Goal: Task Accomplishment & Management: Use online tool/utility

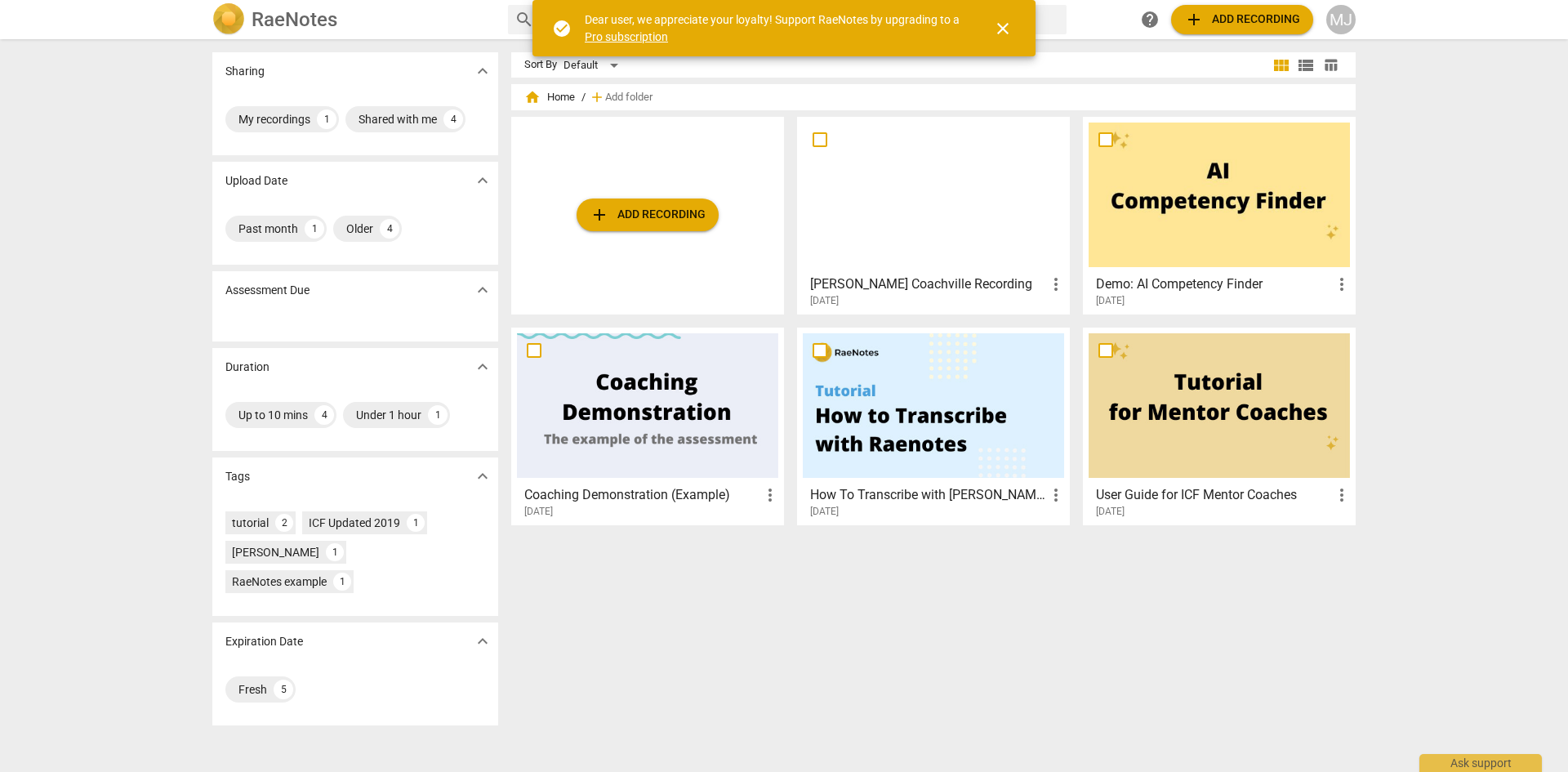
click at [668, 212] on span "add Add recording" at bounding box center [648, 215] width 116 height 20
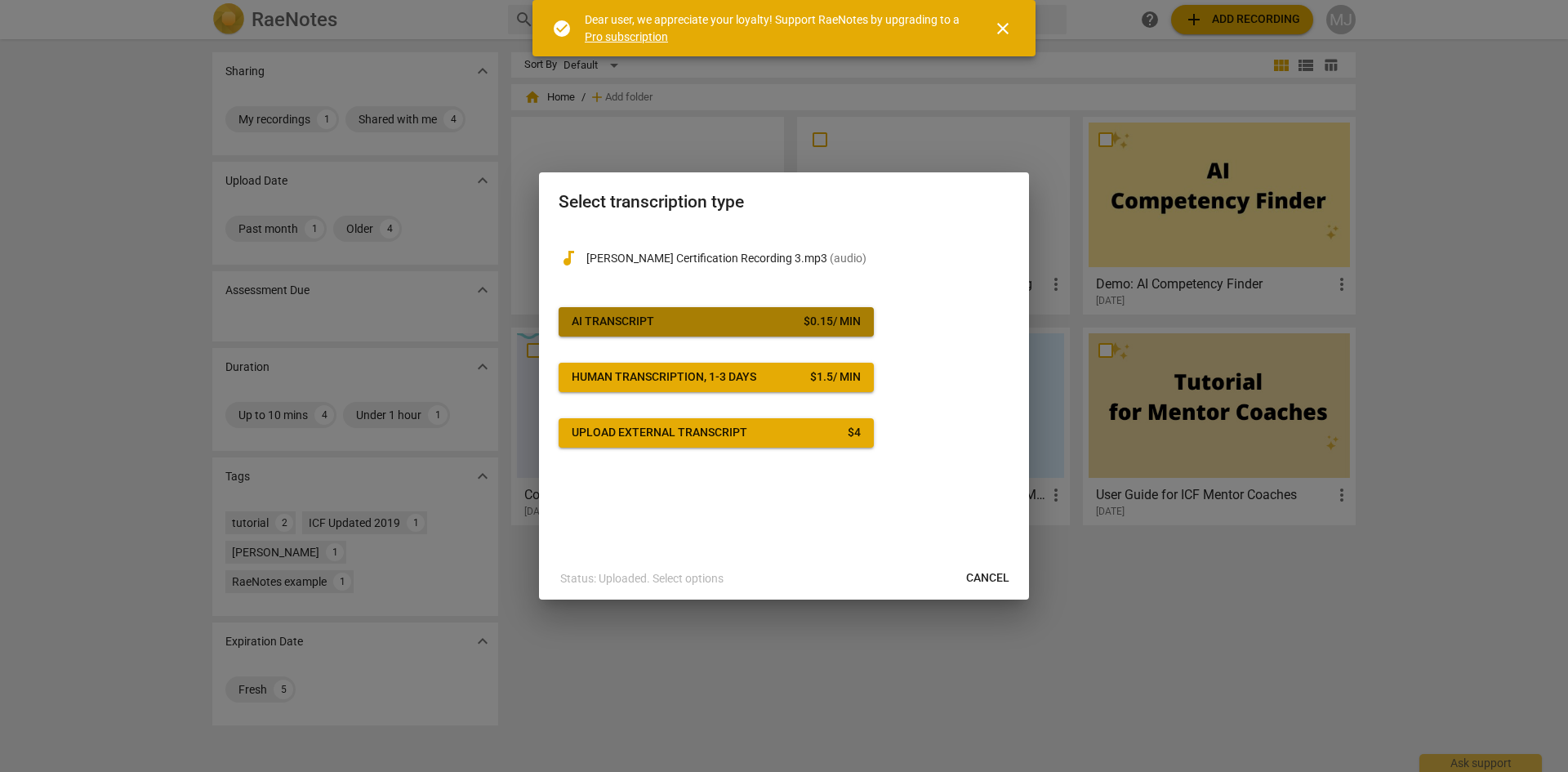
click at [607, 314] on div "AI Transcript" at bounding box center [613, 321] width 83 height 16
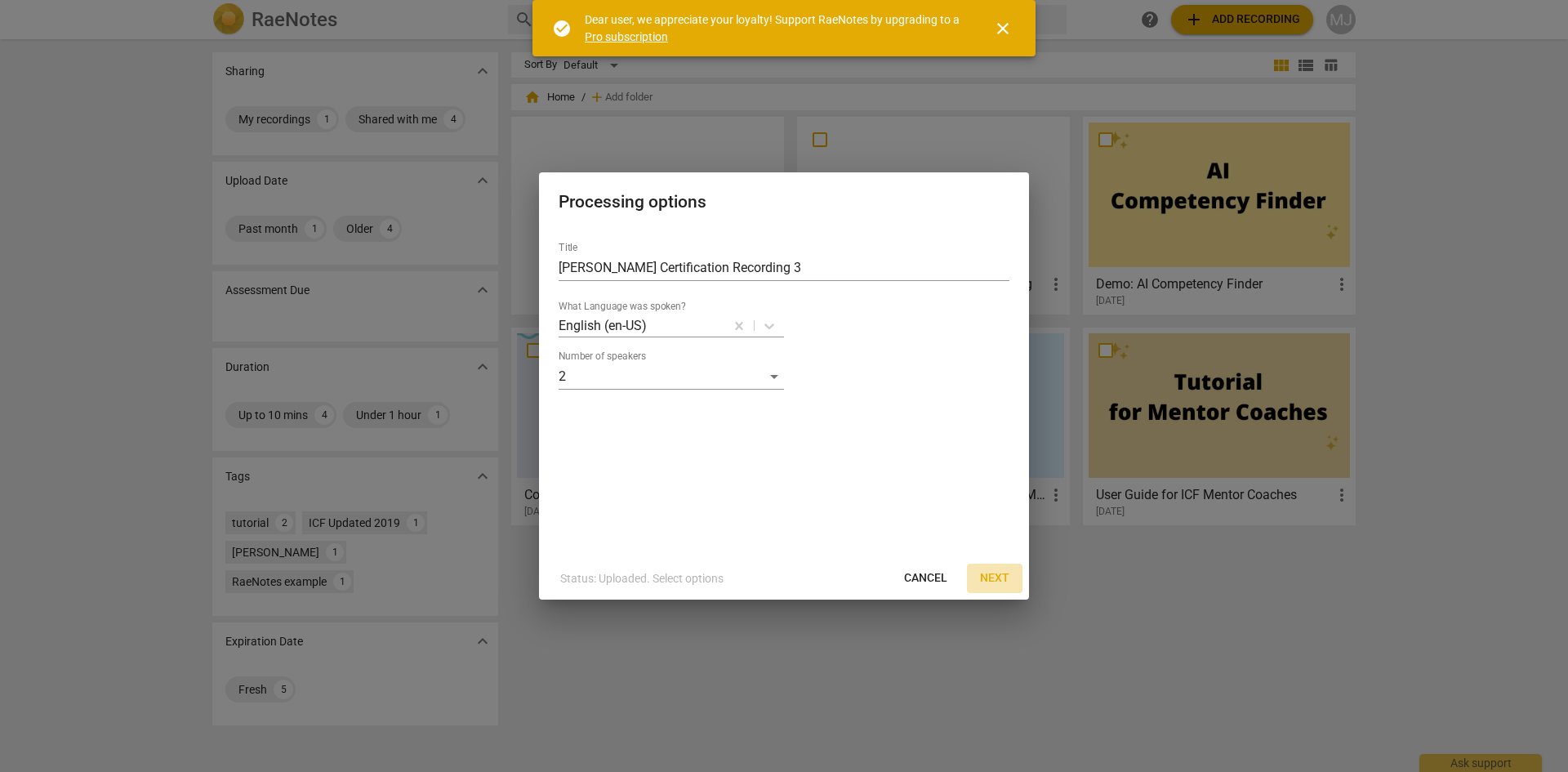
click at [998, 573] on span "Next" at bounding box center [994, 578] width 30 height 16
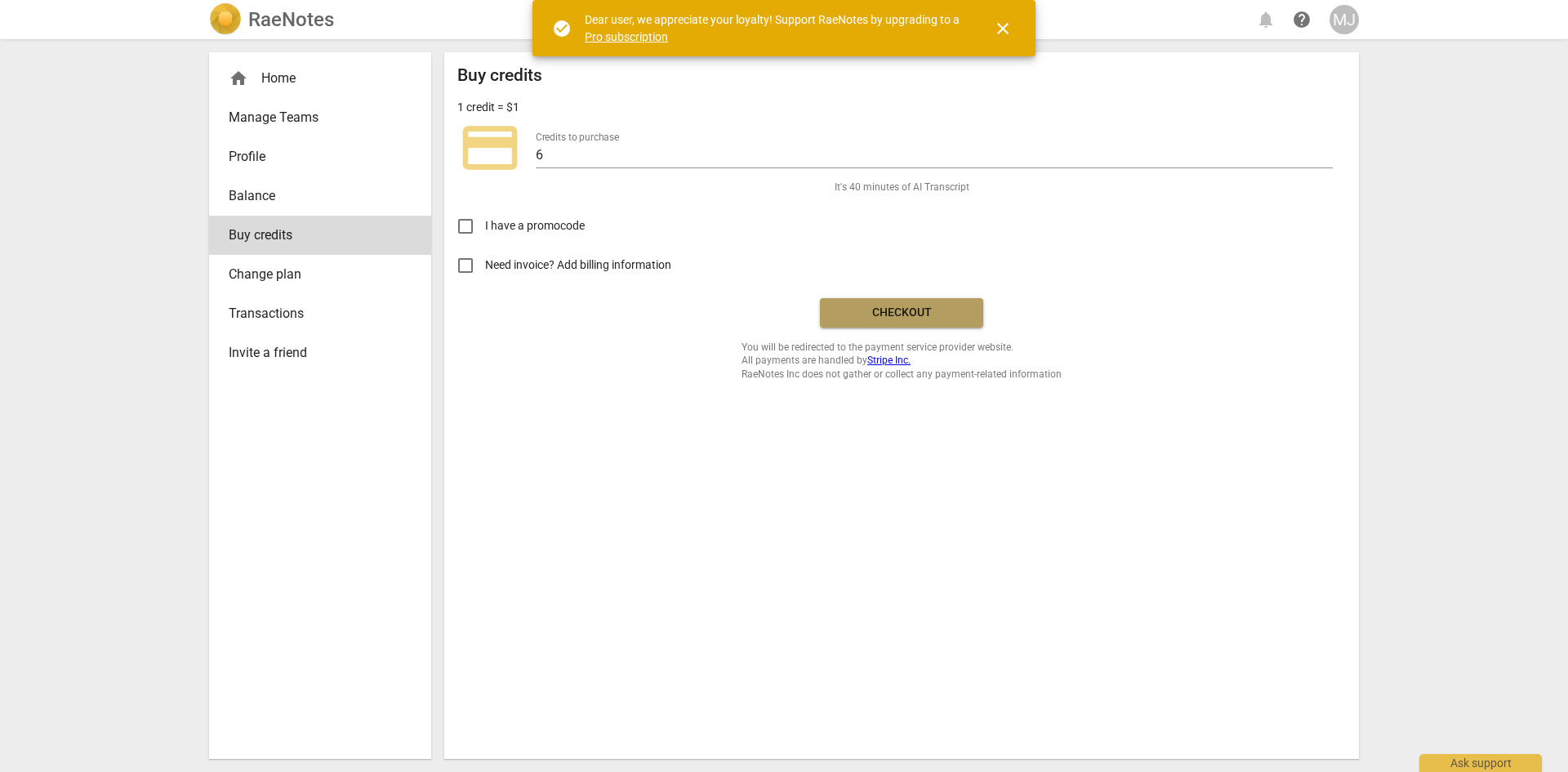
click at [914, 309] on span "Checkout" at bounding box center [902, 313] width 137 height 16
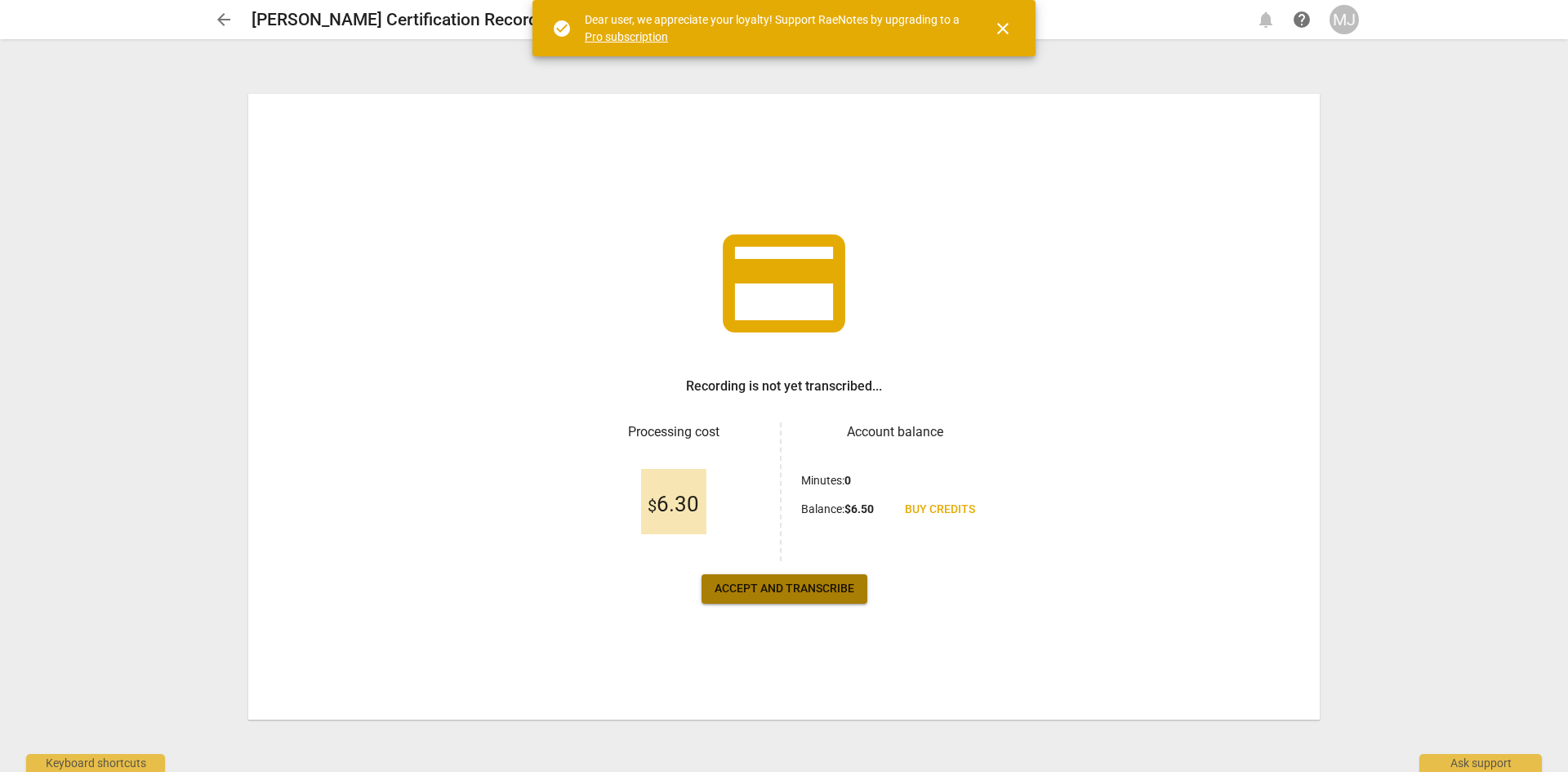
click at [781, 596] on span "Accept and transcribe" at bounding box center [785, 588] width 140 height 16
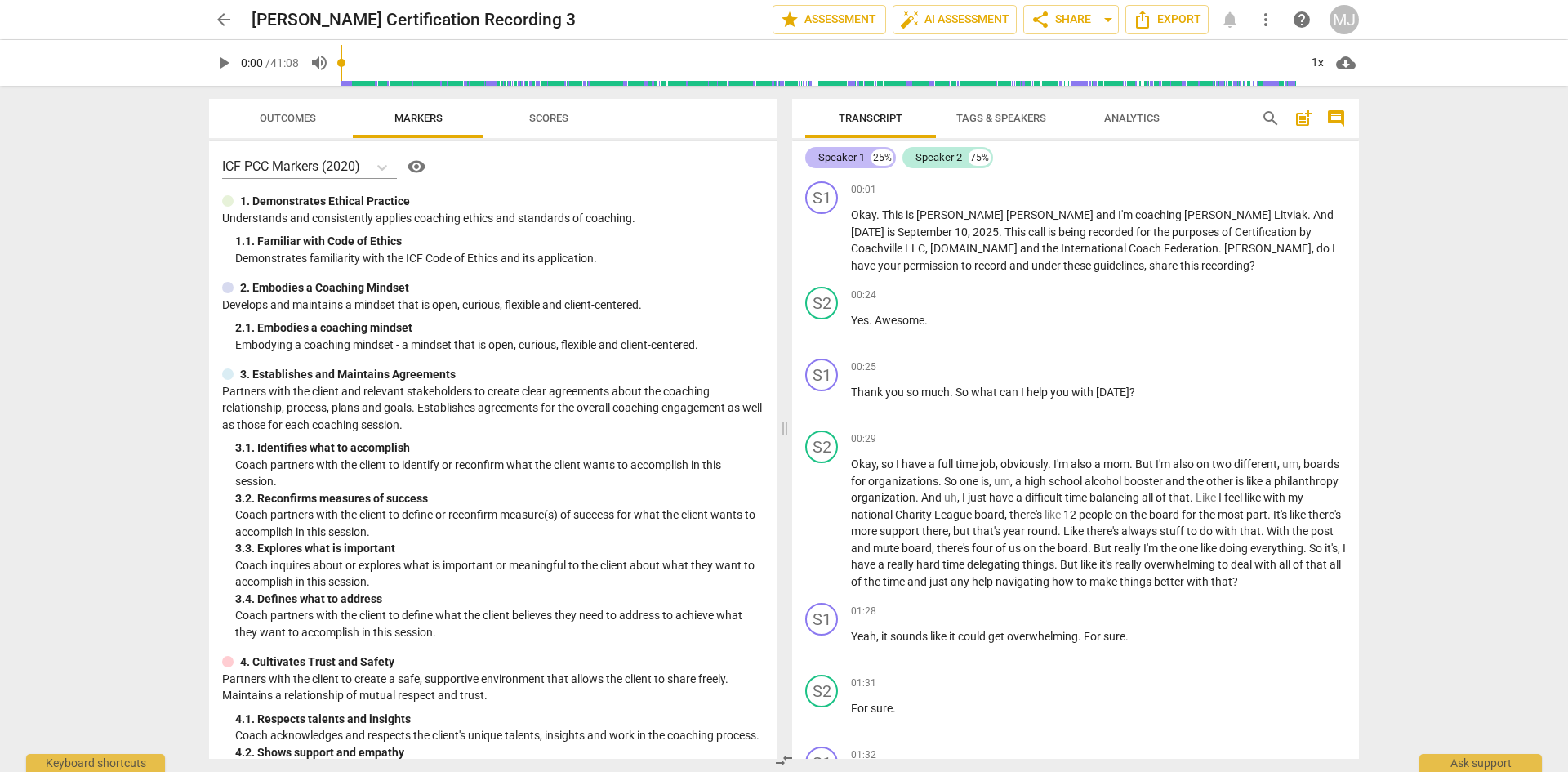
click at [846, 158] on div "Speaker 1" at bounding box center [841, 157] width 47 height 16
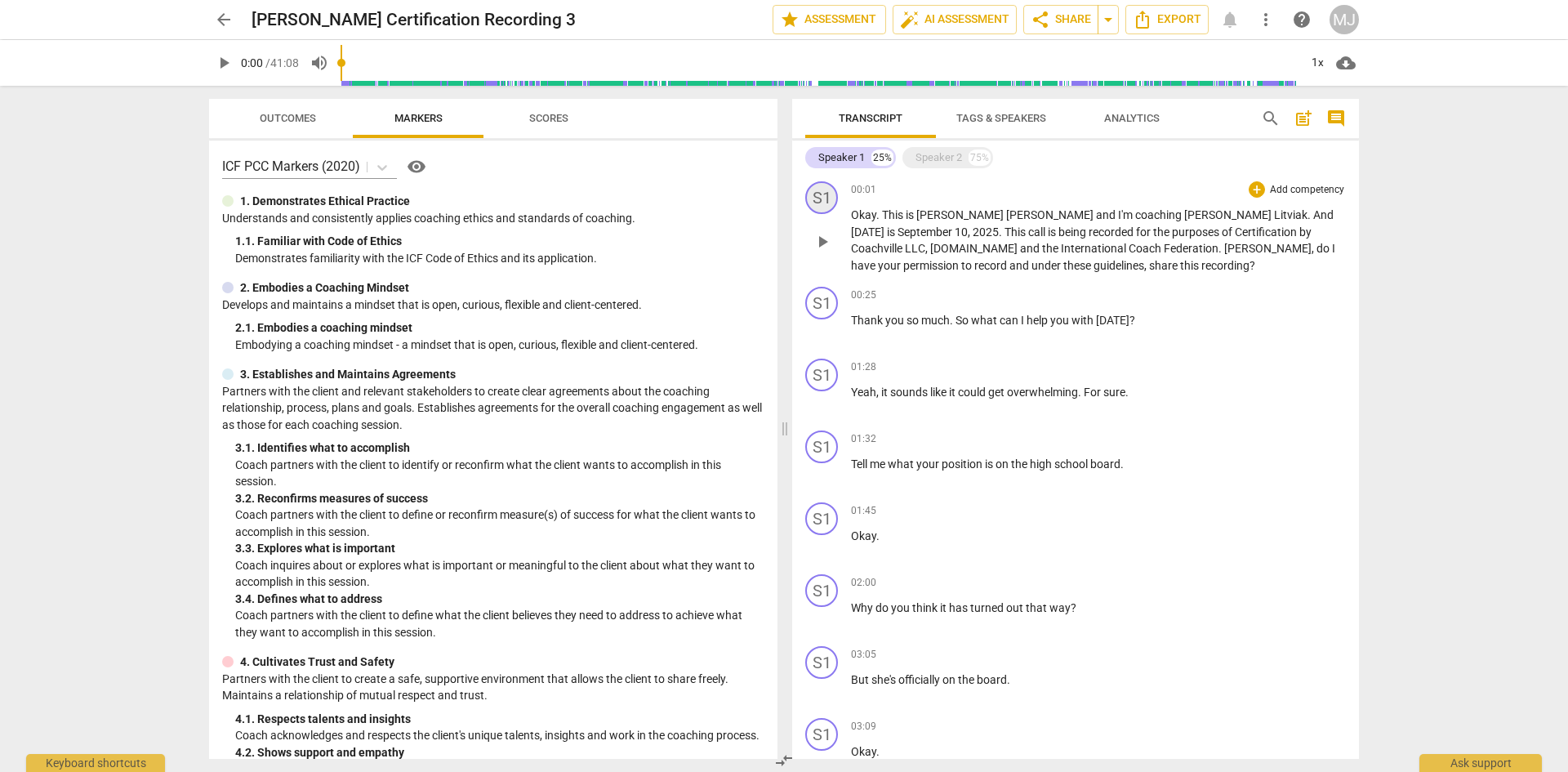
click at [827, 201] on div "S1" at bounding box center [821, 198] width 32 height 32
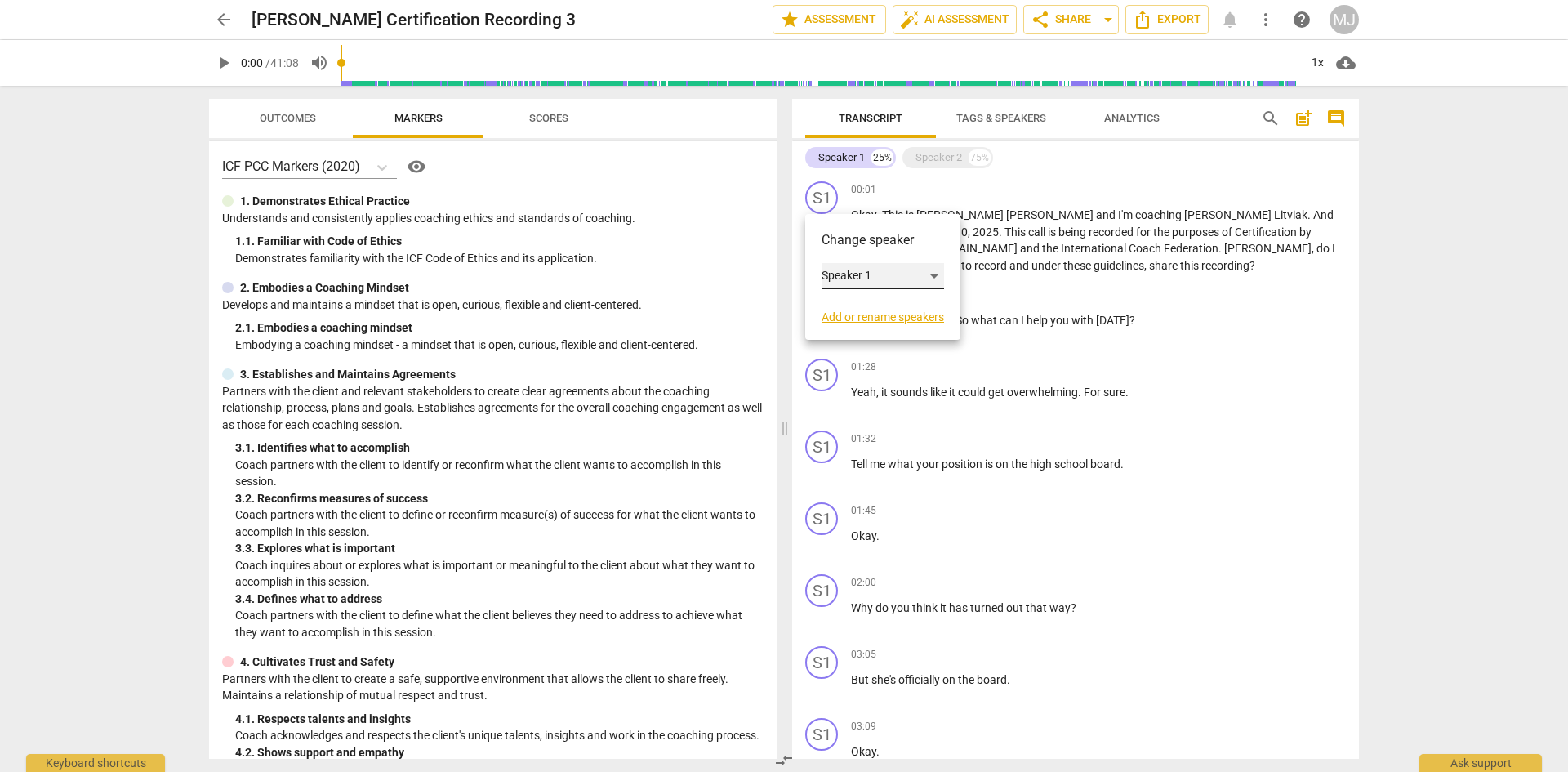
click at [850, 272] on div "Speaker 1" at bounding box center [883, 276] width 123 height 26
click at [850, 274] on li "Speaker 1" at bounding box center [884, 276] width 124 height 31
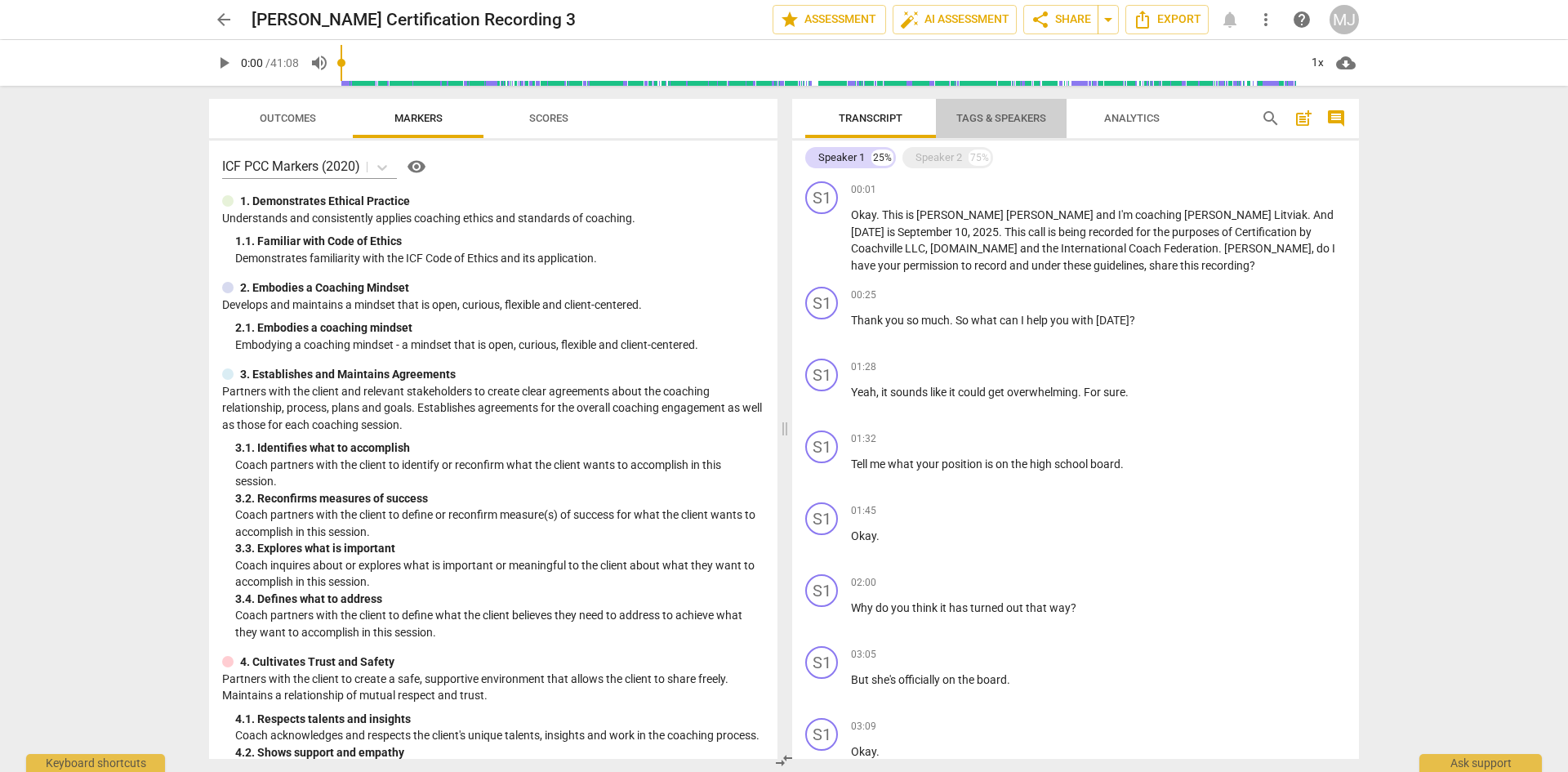
click at [1007, 117] on span "Tags & Speakers" at bounding box center [1000, 118] width 89 height 12
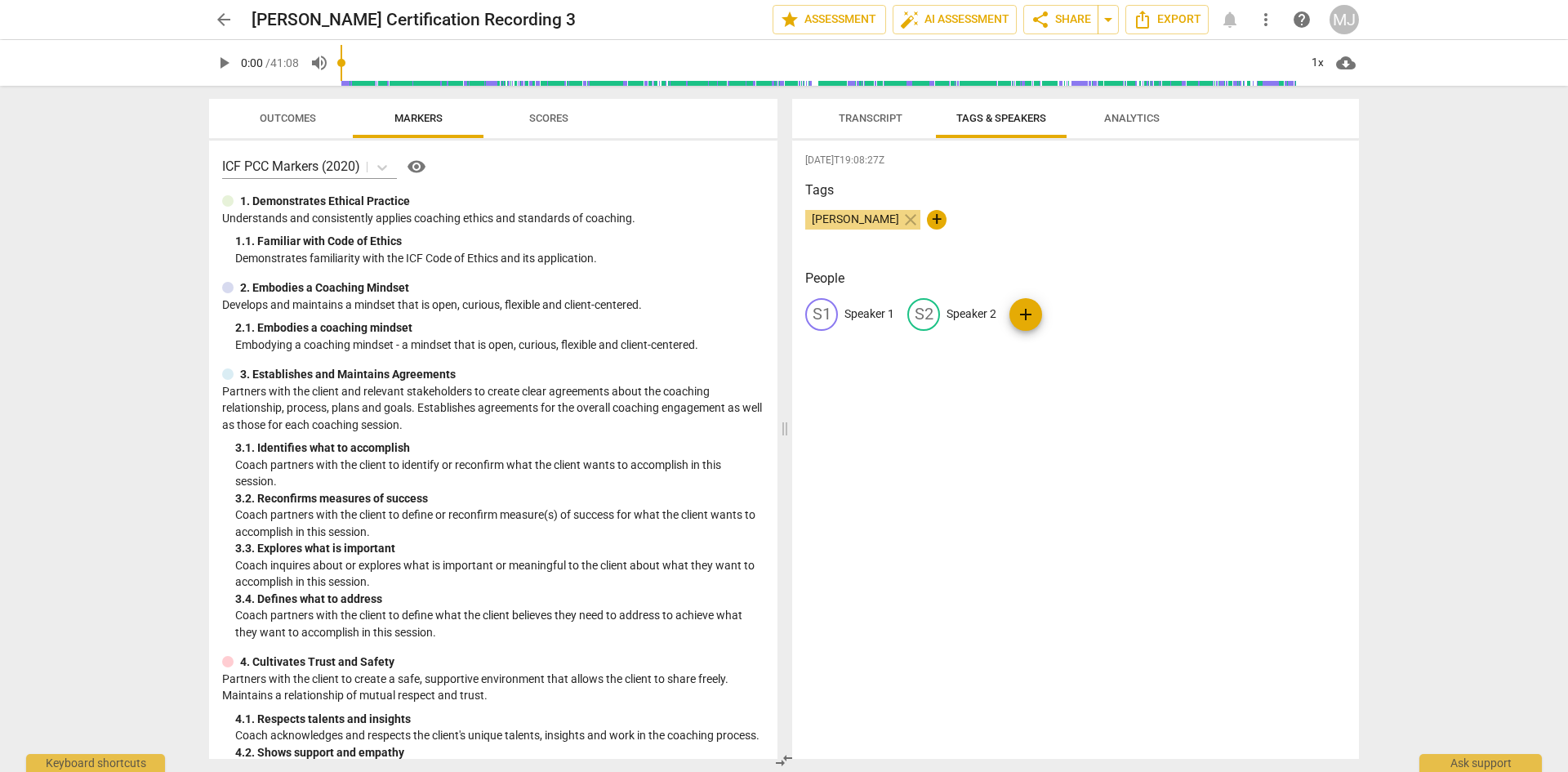
click at [870, 314] on p "Speaker 1" at bounding box center [869, 314] width 49 height 17
type input "[PERSON_NAME]"
click at [1075, 314] on p "Speaker 2" at bounding box center [1077, 314] width 49 height 17
type input "[PERSON_NAME]"
click at [937, 351] on div "People [PERSON_NAME] edit [PERSON_NAME] delete add" at bounding box center [1075, 313] width 541 height 89
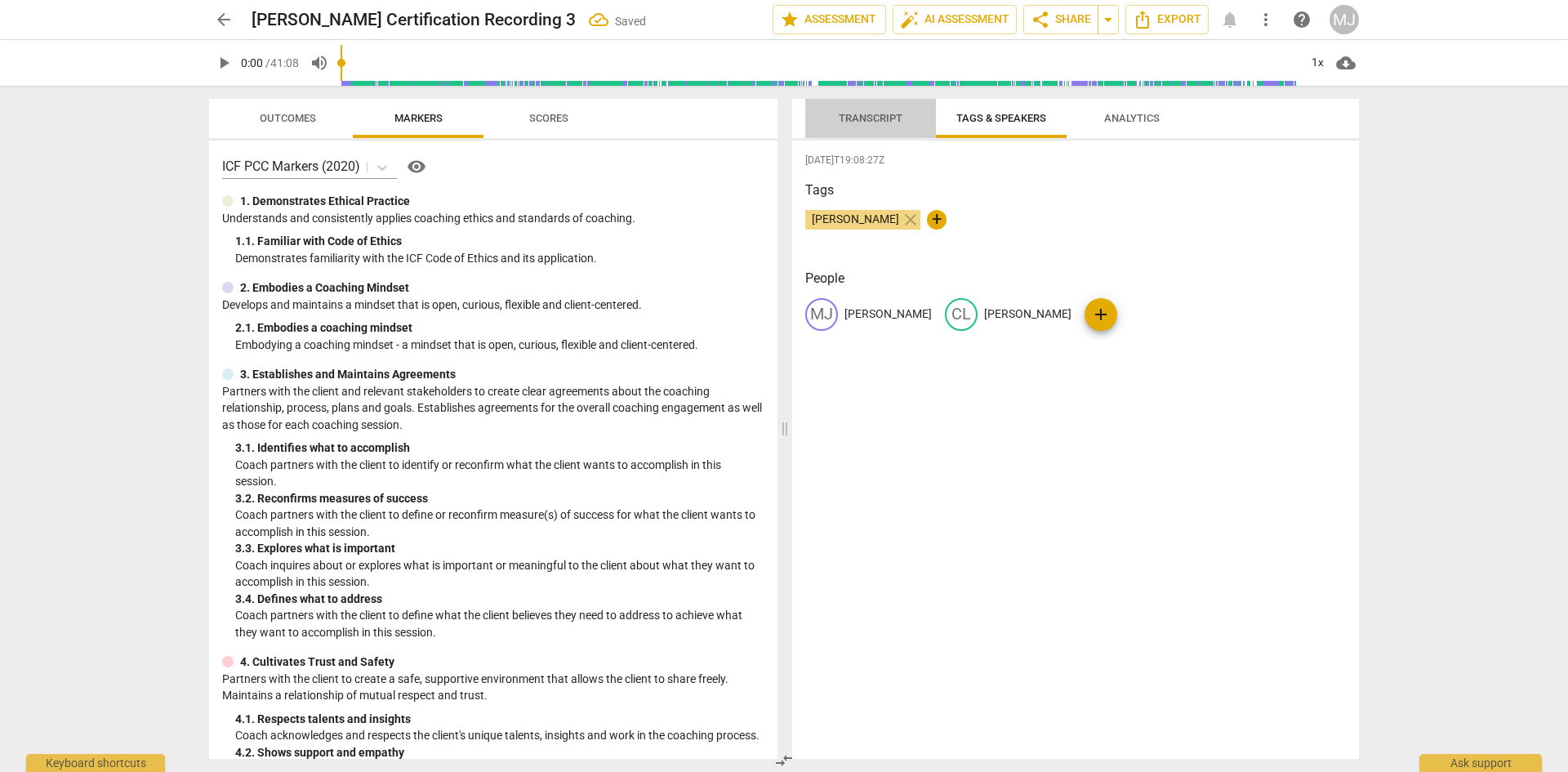
click at [862, 119] on span "Transcript" at bounding box center [870, 118] width 64 height 12
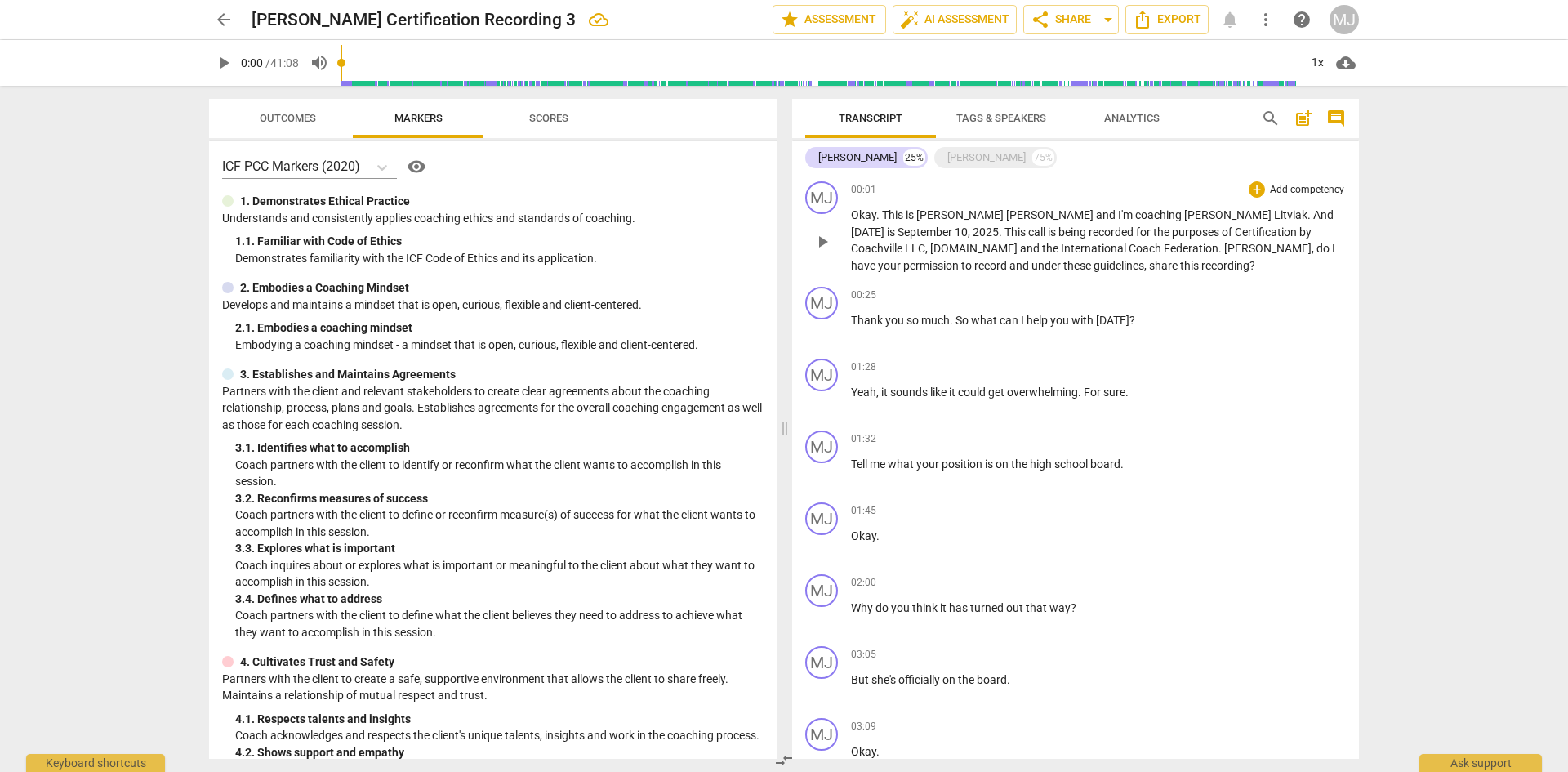
click at [1048, 265] on p "Okay . This is [PERSON_NAME] and I'm coaching [PERSON_NAME] . And [DATE] is [DA…" at bounding box center [1098, 239] width 495 height 67
click at [1249, 266] on span "? Yes." at bounding box center [1264, 265] width 30 height 13
click at [1038, 262] on p "Okay . This is [PERSON_NAME] and I'm coaching [PERSON_NAME] . And [DATE] is [DA…" at bounding box center [1098, 239] width 495 height 67
click at [852, 318] on span "Thank" at bounding box center [868, 320] width 34 height 13
click at [879, 320] on span "Yes. Thank" at bounding box center [880, 320] width 58 height 13
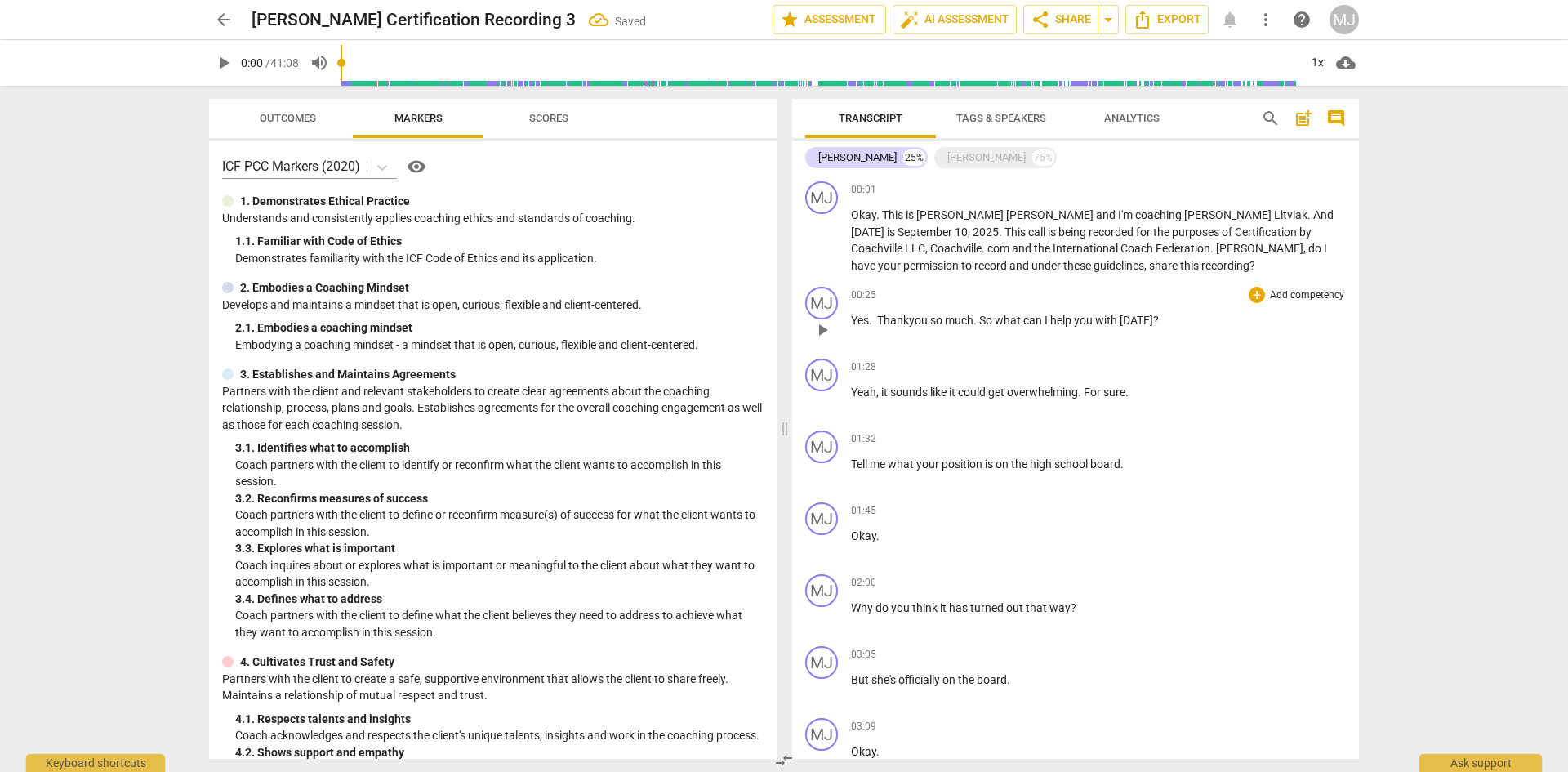
click at [850, 315] on div "MJ play_arrow pause" at bounding box center [828, 315] width 46 height 59
click at [835, 308] on div "MJ" at bounding box center [821, 302] width 32 height 32
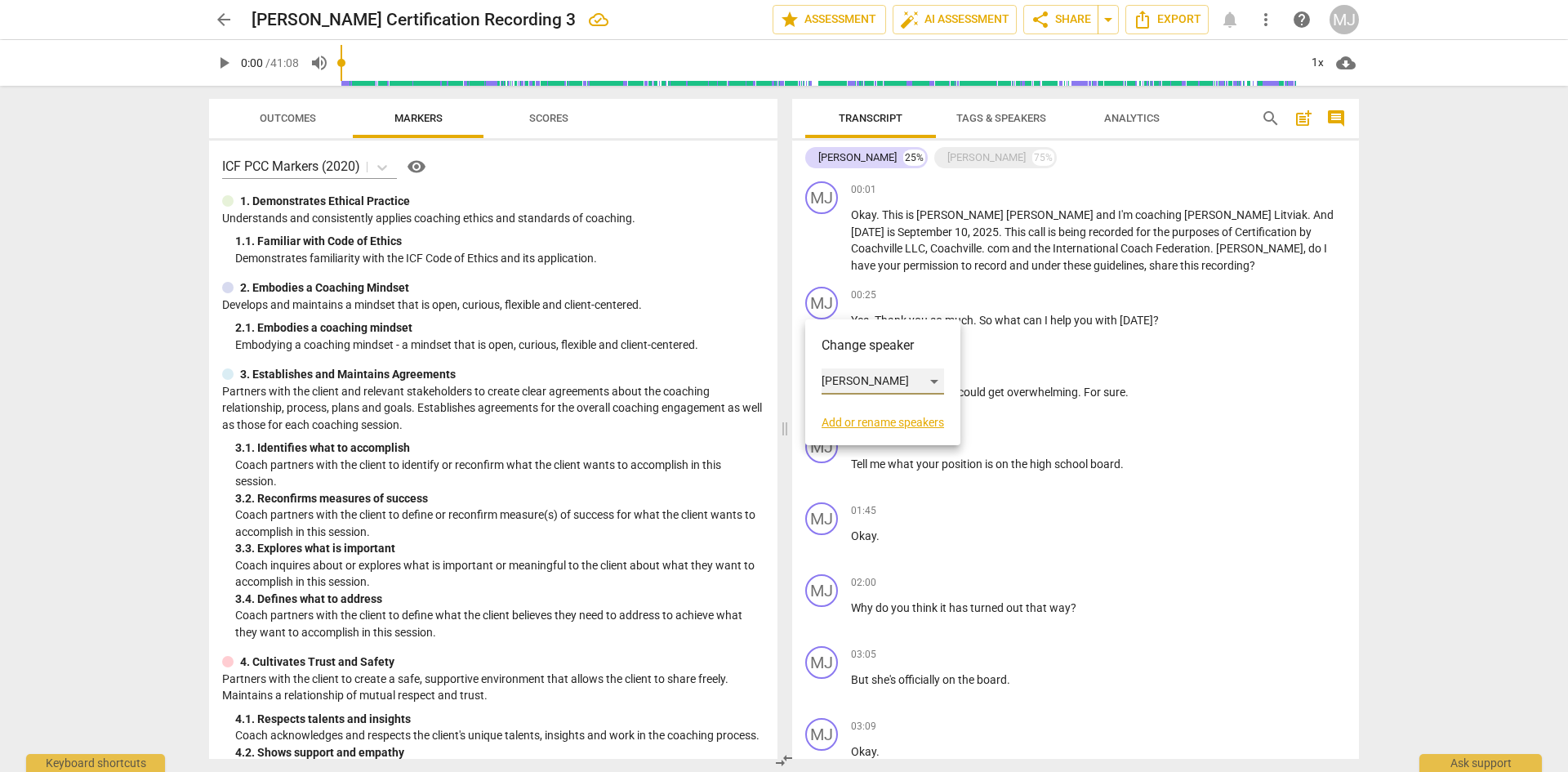
click at [856, 374] on div "[PERSON_NAME]" at bounding box center [883, 381] width 123 height 26
click at [856, 407] on li "[PERSON_NAME]" at bounding box center [884, 412] width 124 height 31
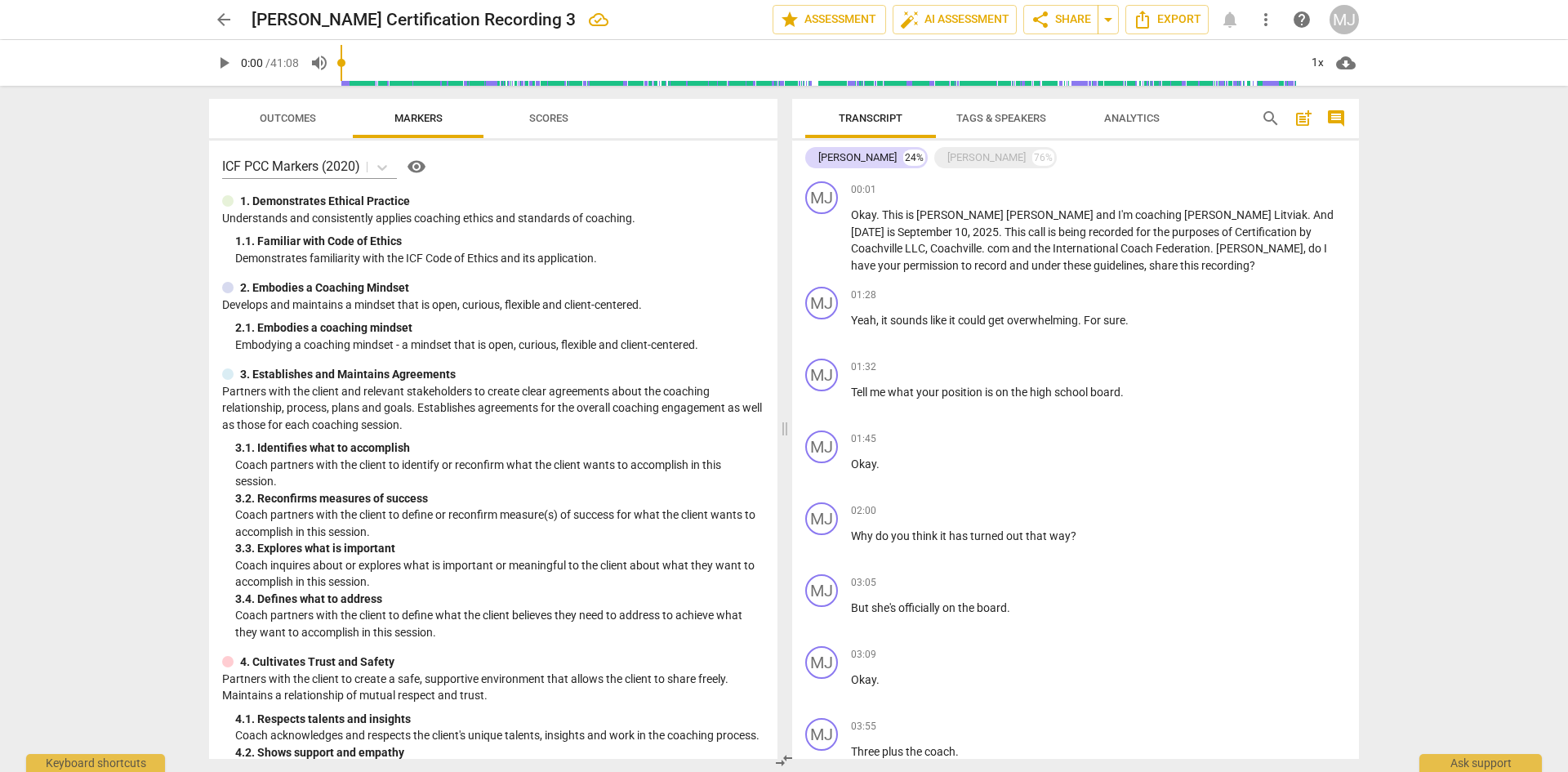
click at [227, 66] on span "play_arrow" at bounding box center [223, 62] width 20 height 20
click at [1034, 265] on p "Okay . This is [PERSON_NAME] and I'm coaching [PERSON_NAME] . And [DATE] is [DA…" at bounding box center [1098, 239] width 495 height 67
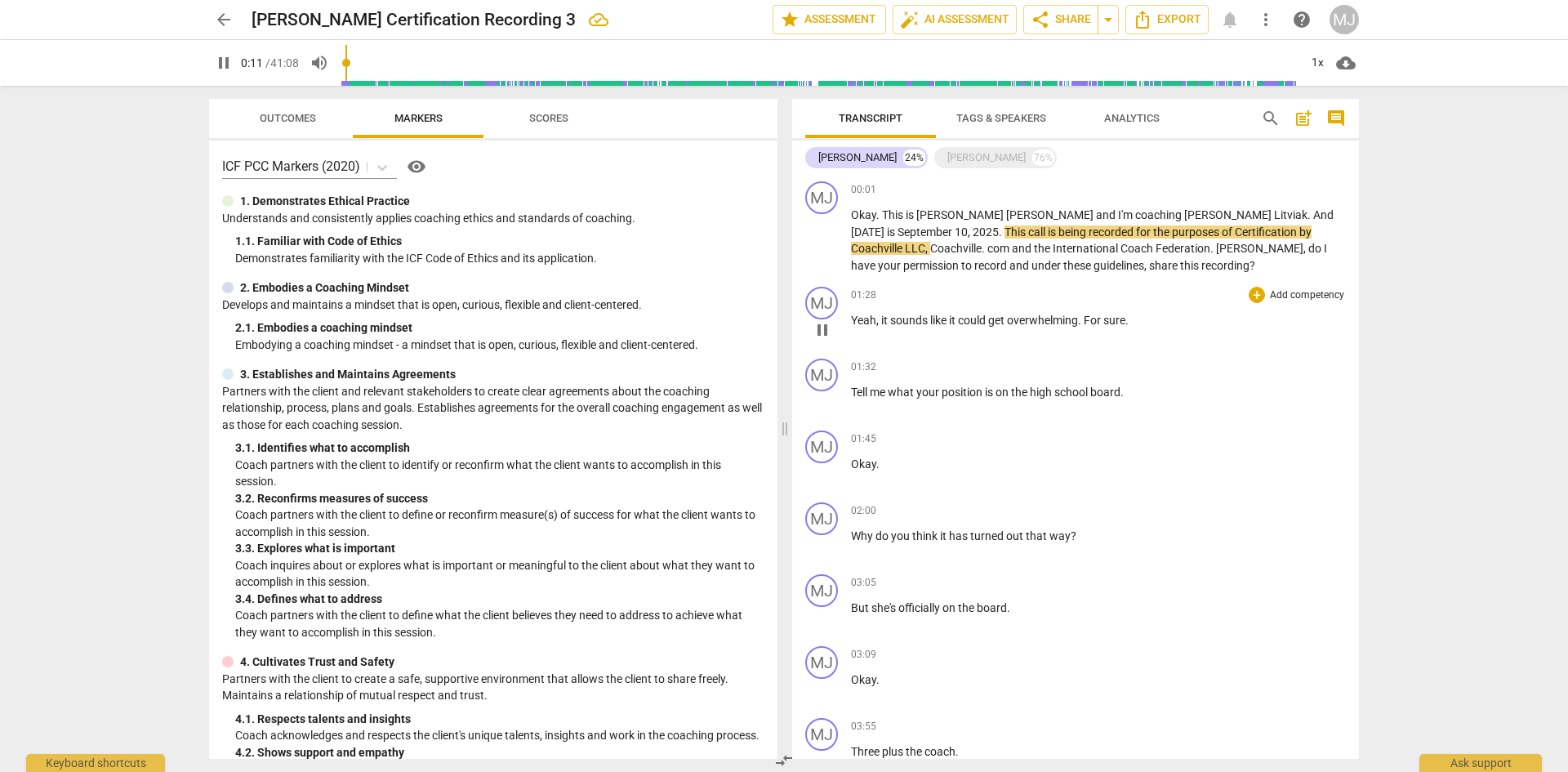
click at [856, 318] on span "Yeah" at bounding box center [864, 320] width 26 height 13
type input "13"
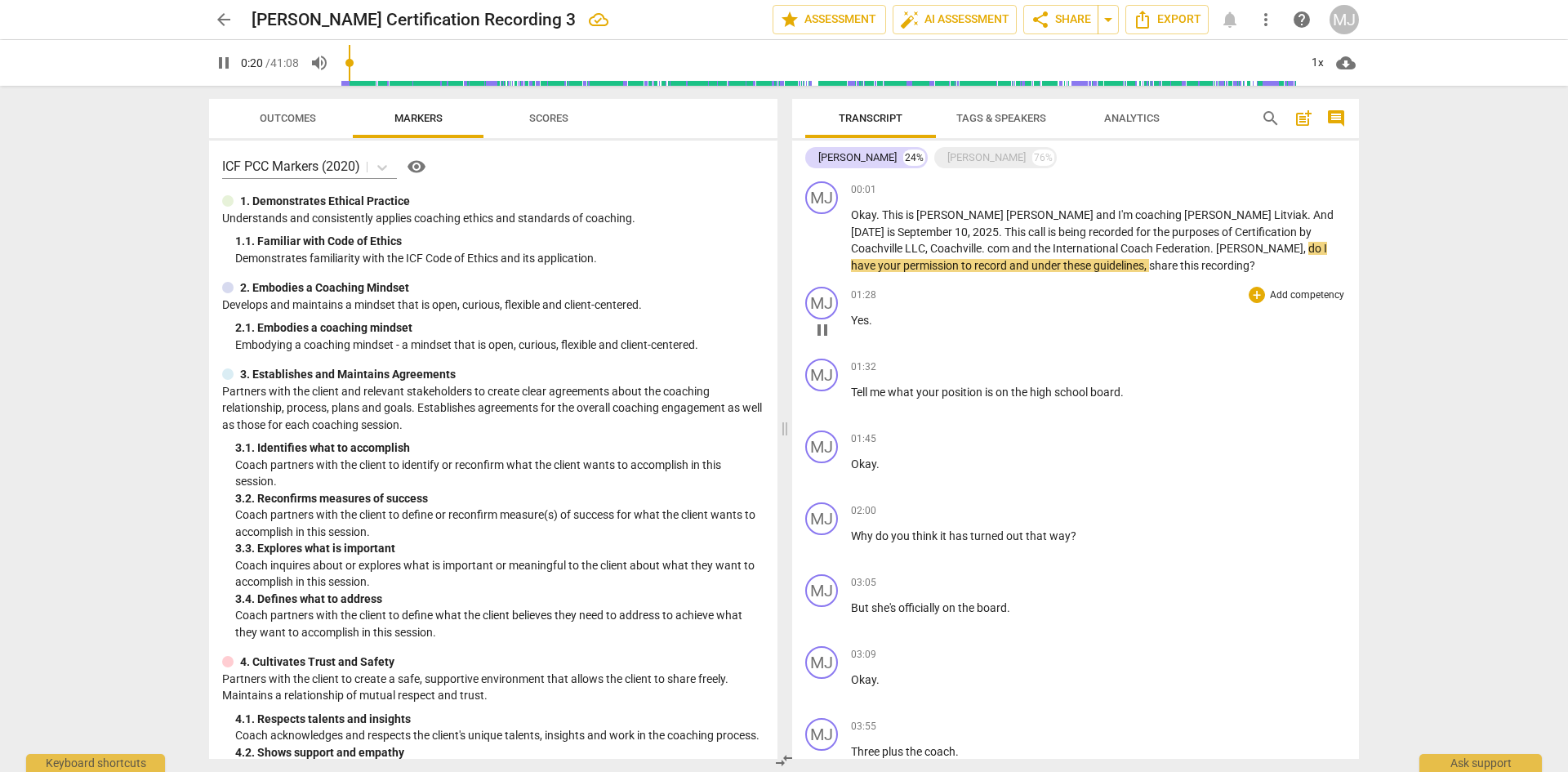
click at [902, 329] on div "01:28 + Add competency keyboard_arrow_right Yes ." at bounding box center [1098, 315] width 495 height 59
click at [888, 318] on p "Yes ." at bounding box center [1098, 320] width 495 height 17
type input "22"
click at [217, 58] on span "pause" at bounding box center [223, 62] width 20 height 20
type input "29"
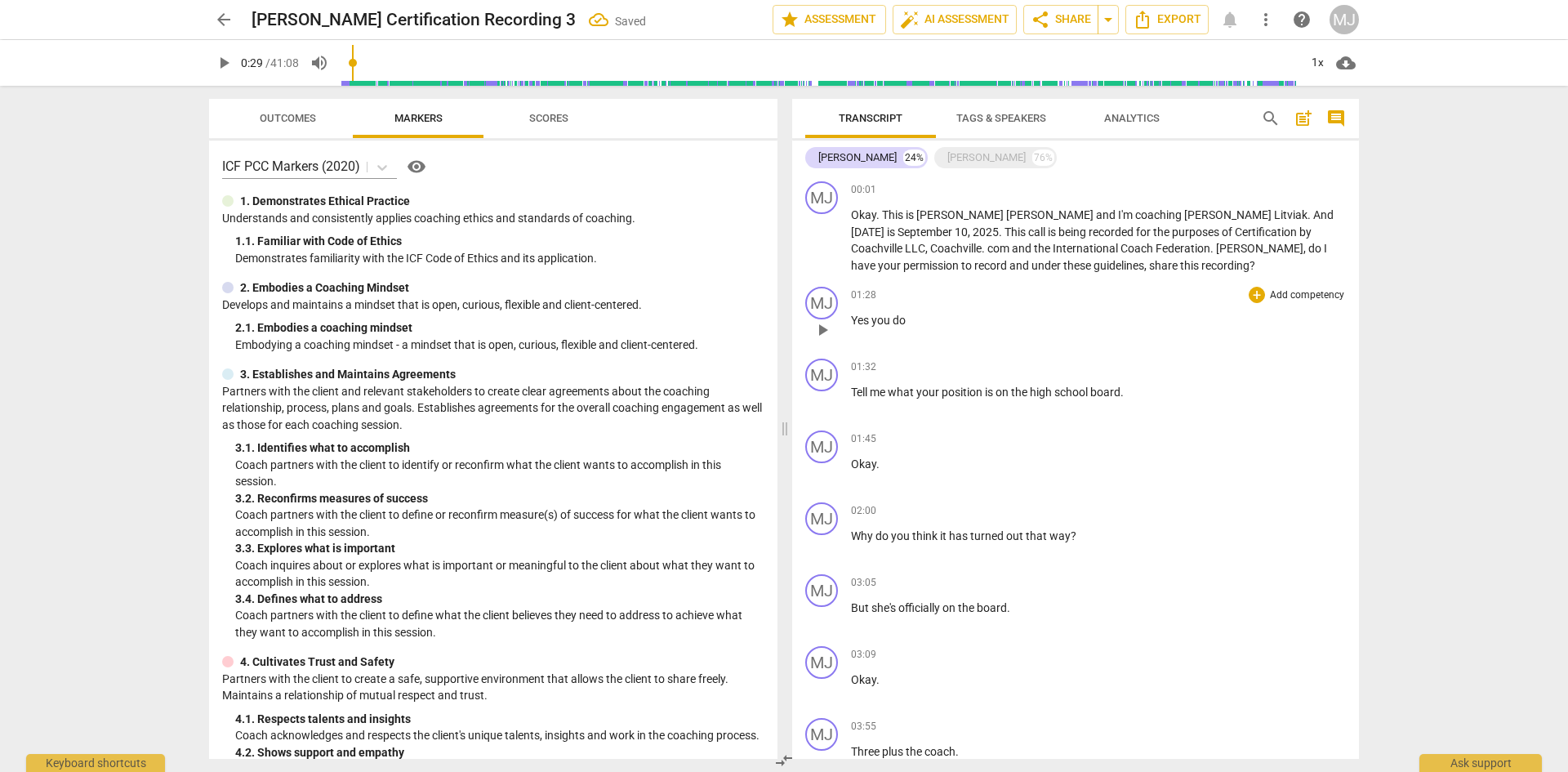
click at [916, 319] on p "Yes you do" at bounding box center [1098, 320] width 495 height 17
click at [1262, 321] on p "Yes you do. Awesome. Thank you so much. So what can I help you with [DATE]." at bounding box center [1098, 320] width 495 height 17
click at [827, 367] on div "MJ" at bounding box center [821, 375] width 32 height 32
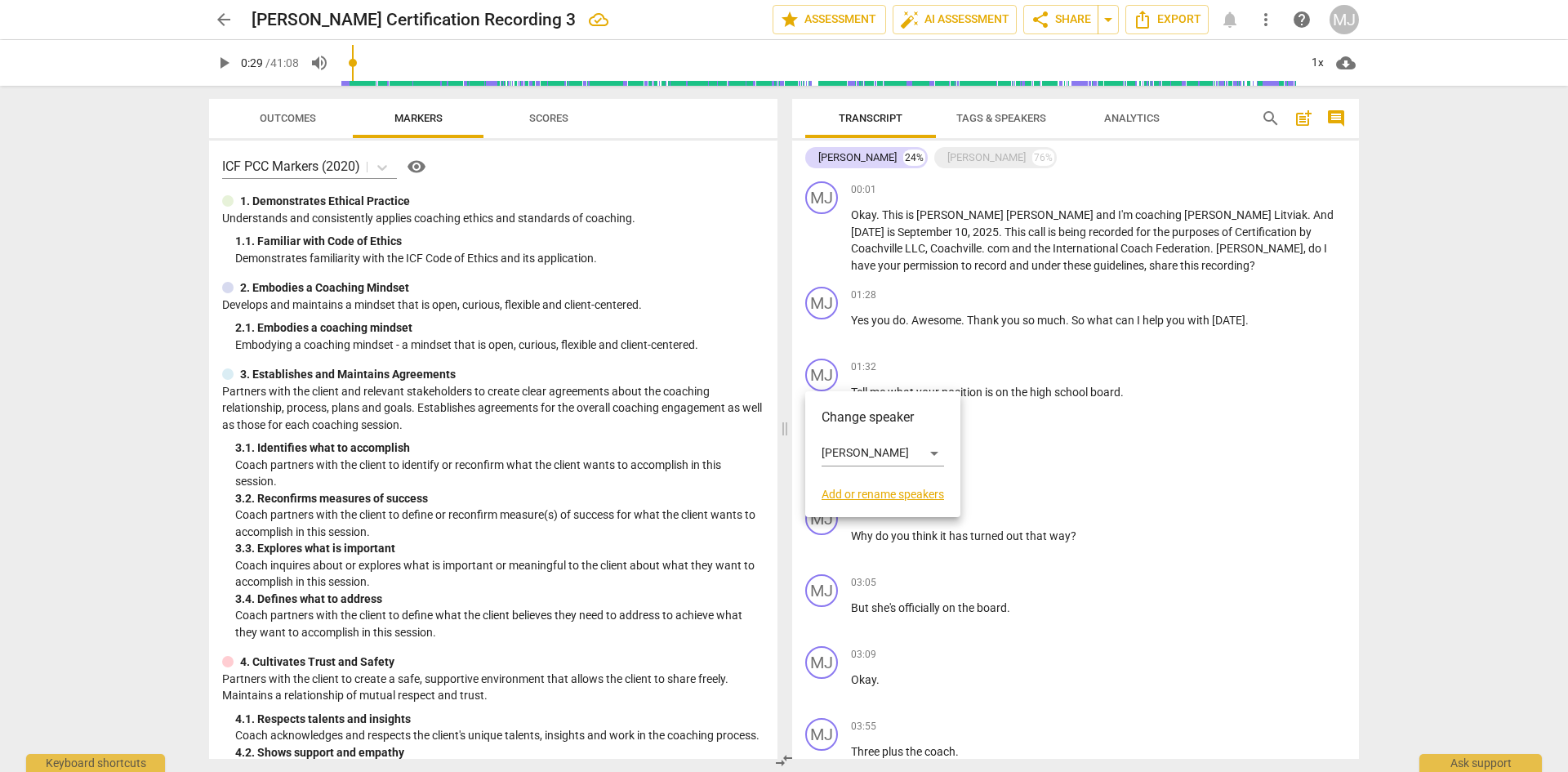
click at [1265, 315] on div at bounding box center [784, 386] width 1568 height 772
click at [1265, 315] on p "Yes you do . Awesome . Thank you so much . So what can I help you with [DATE] ." at bounding box center [1098, 320] width 495 height 17
drag, startPoint x: 1271, startPoint y: 312, endPoint x: 1252, endPoint y: 356, distance: 47.9
click at [1252, 357] on div "MJ play_arrow pause 01:32 + Add competency keyboard_arrow_right Tell me what yo…" at bounding box center [1075, 388] width 567 height 72
click at [1338, 112] on span "comment" at bounding box center [1336, 118] width 20 height 20
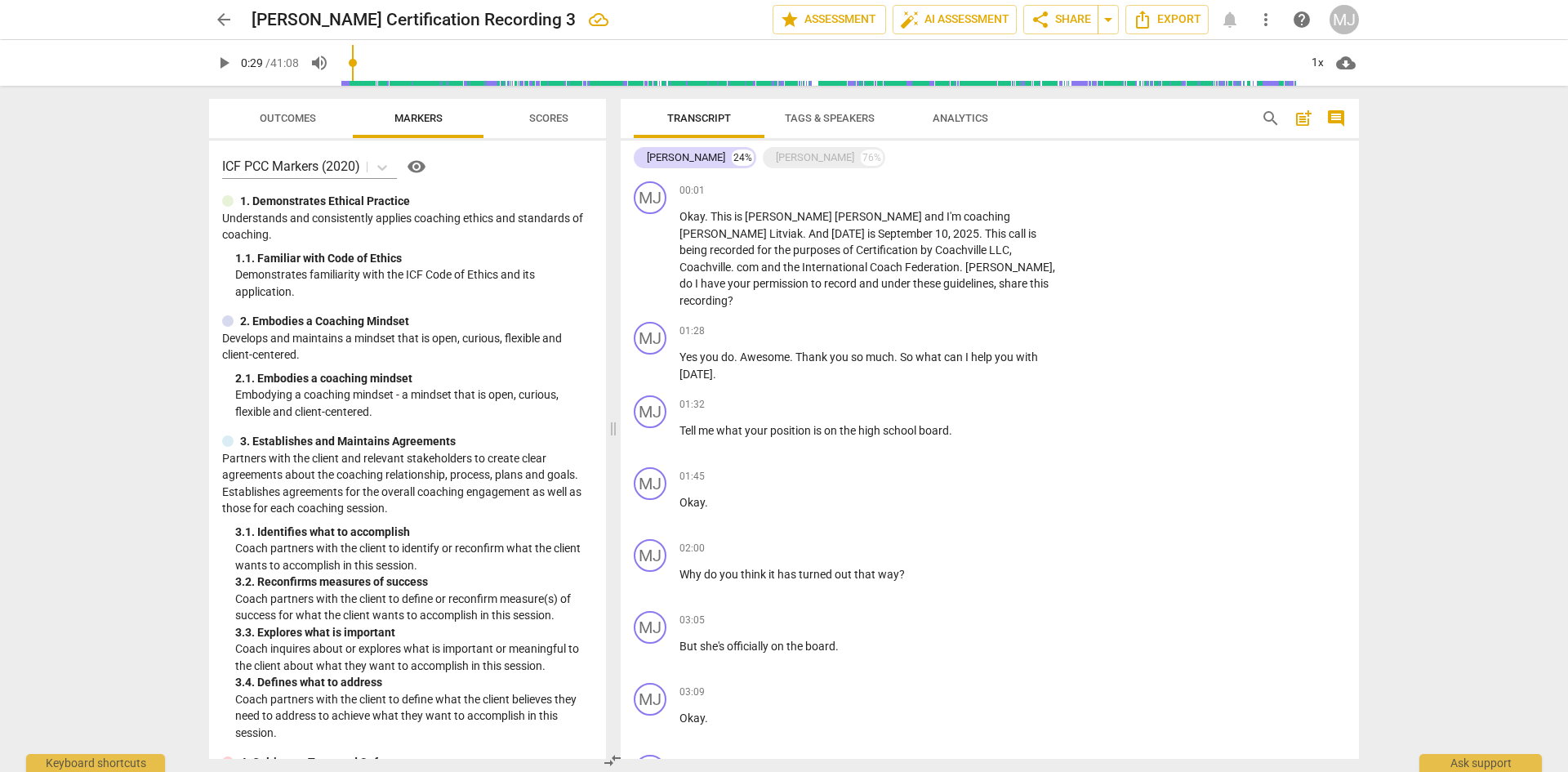
click at [1338, 115] on span "comment" at bounding box center [1336, 118] width 20 height 20
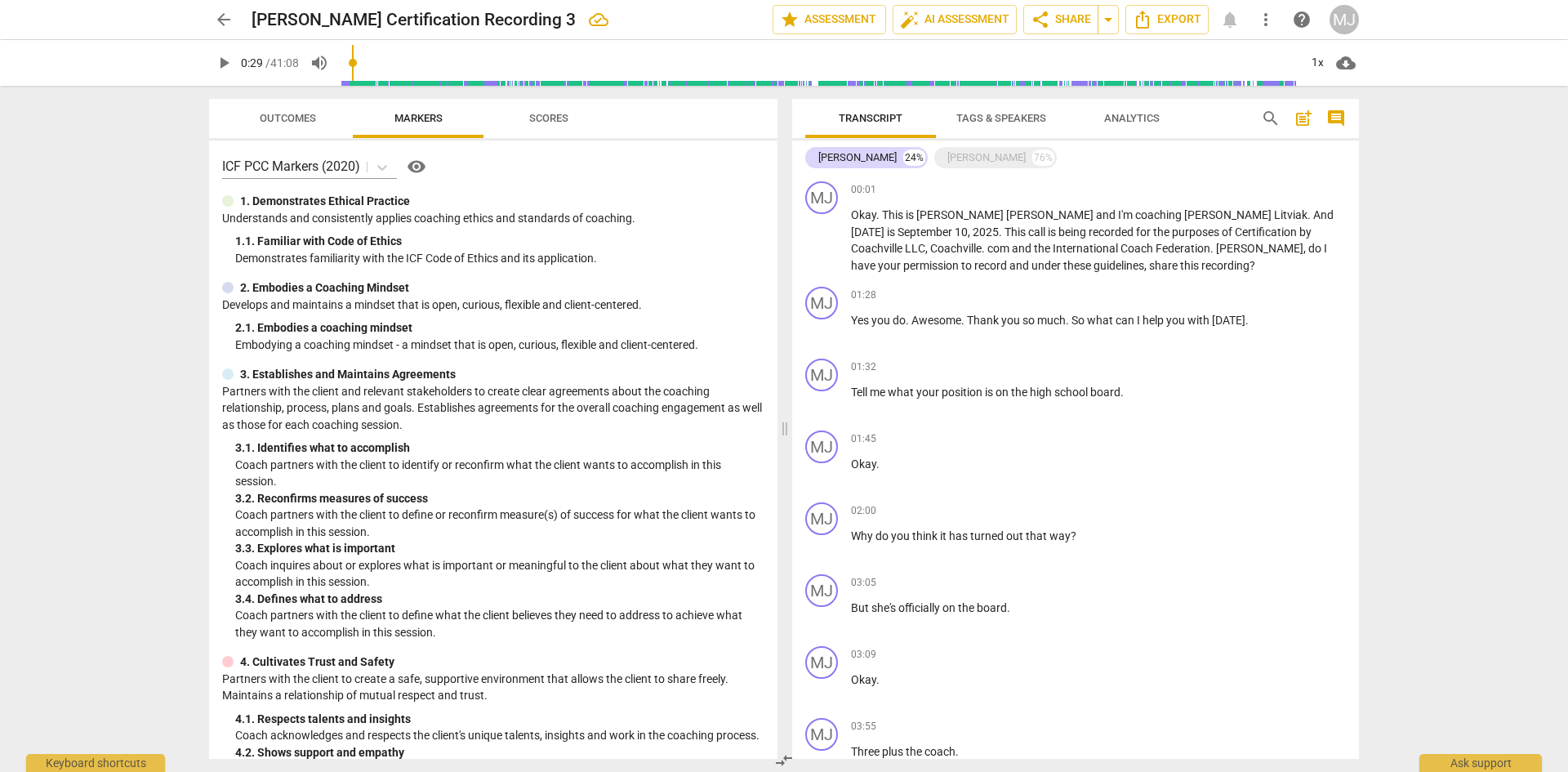
click at [1338, 115] on span "comment" at bounding box center [1336, 118] width 20 height 20
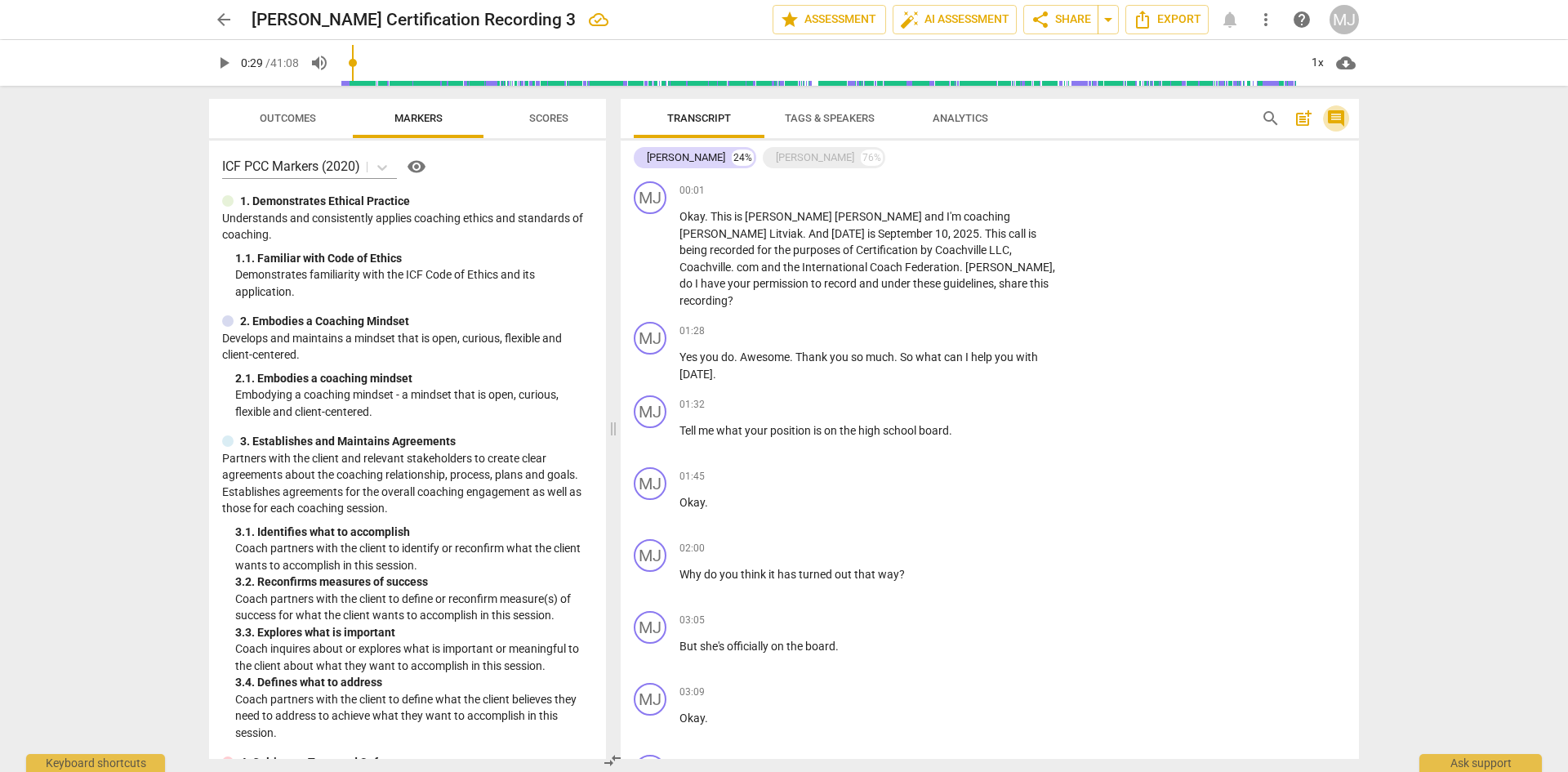
click at [1338, 115] on span "comment" at bounding box center [1336, 118] width 20 height 20
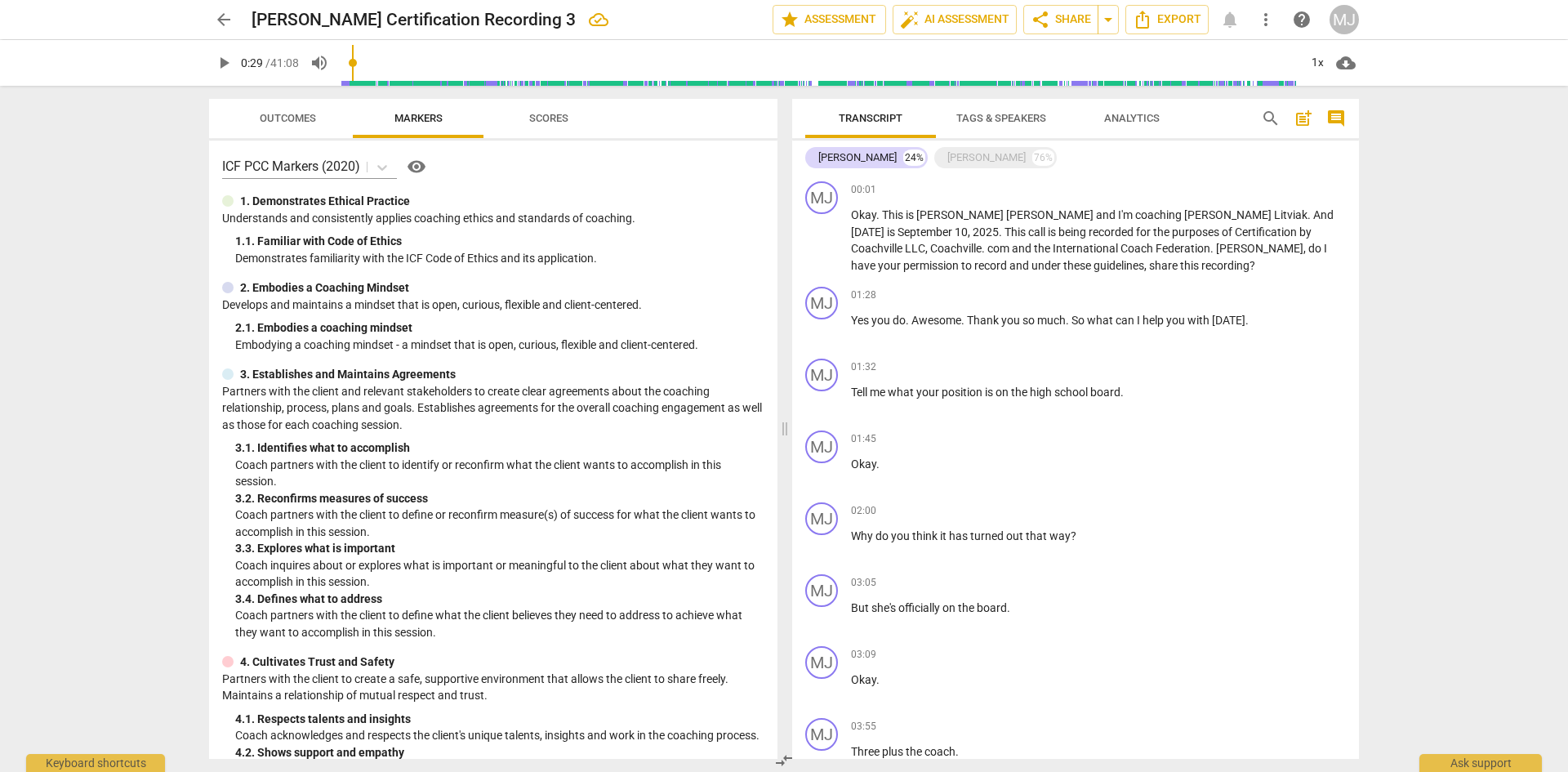
click at [1300, 118] on span "post_add" at bounding box center [1303, 118] width 20 height 20
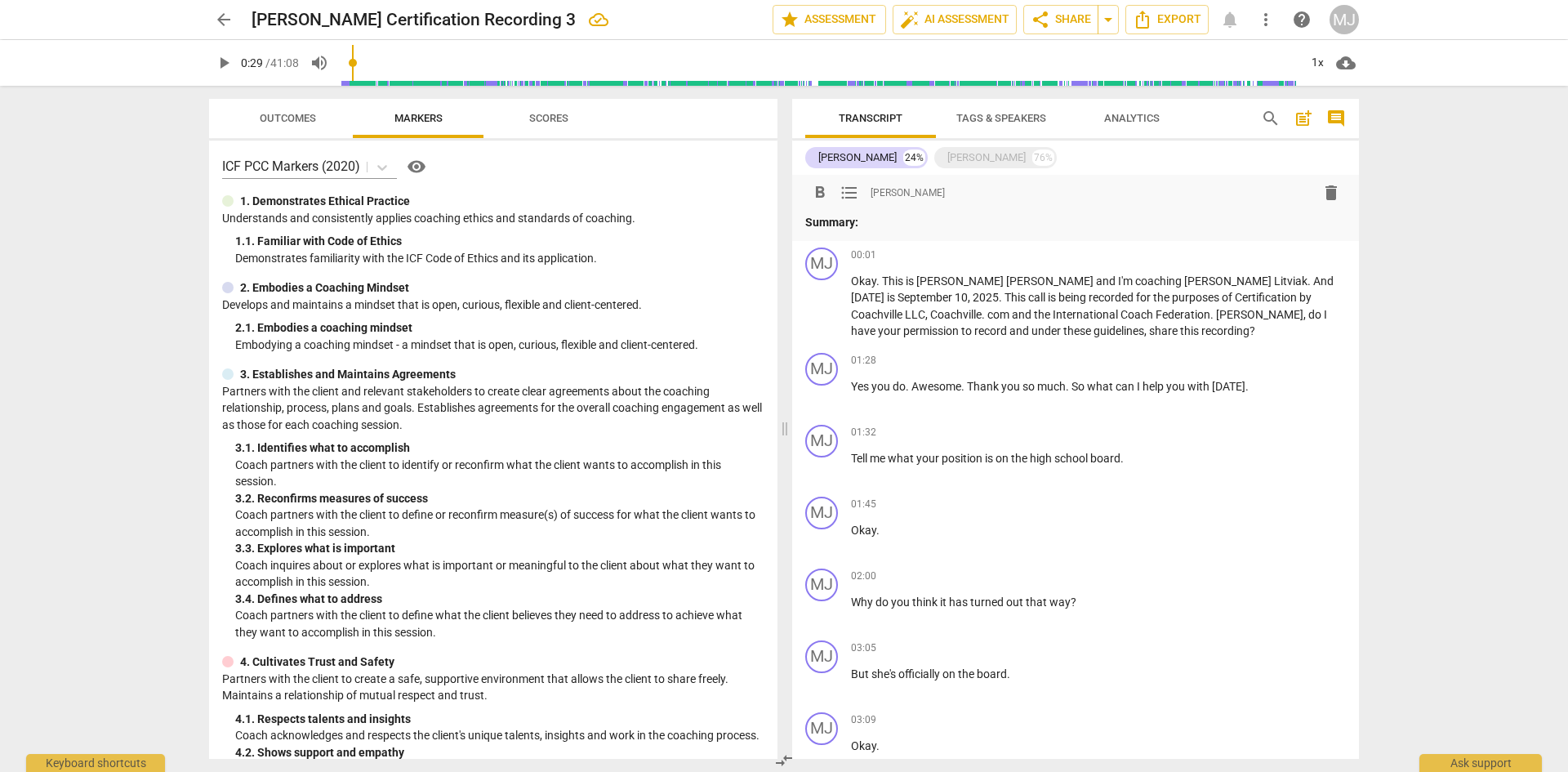
click at [1300, 118] on span "post_add" at bounding box center [1303, 118] width 20 height 20
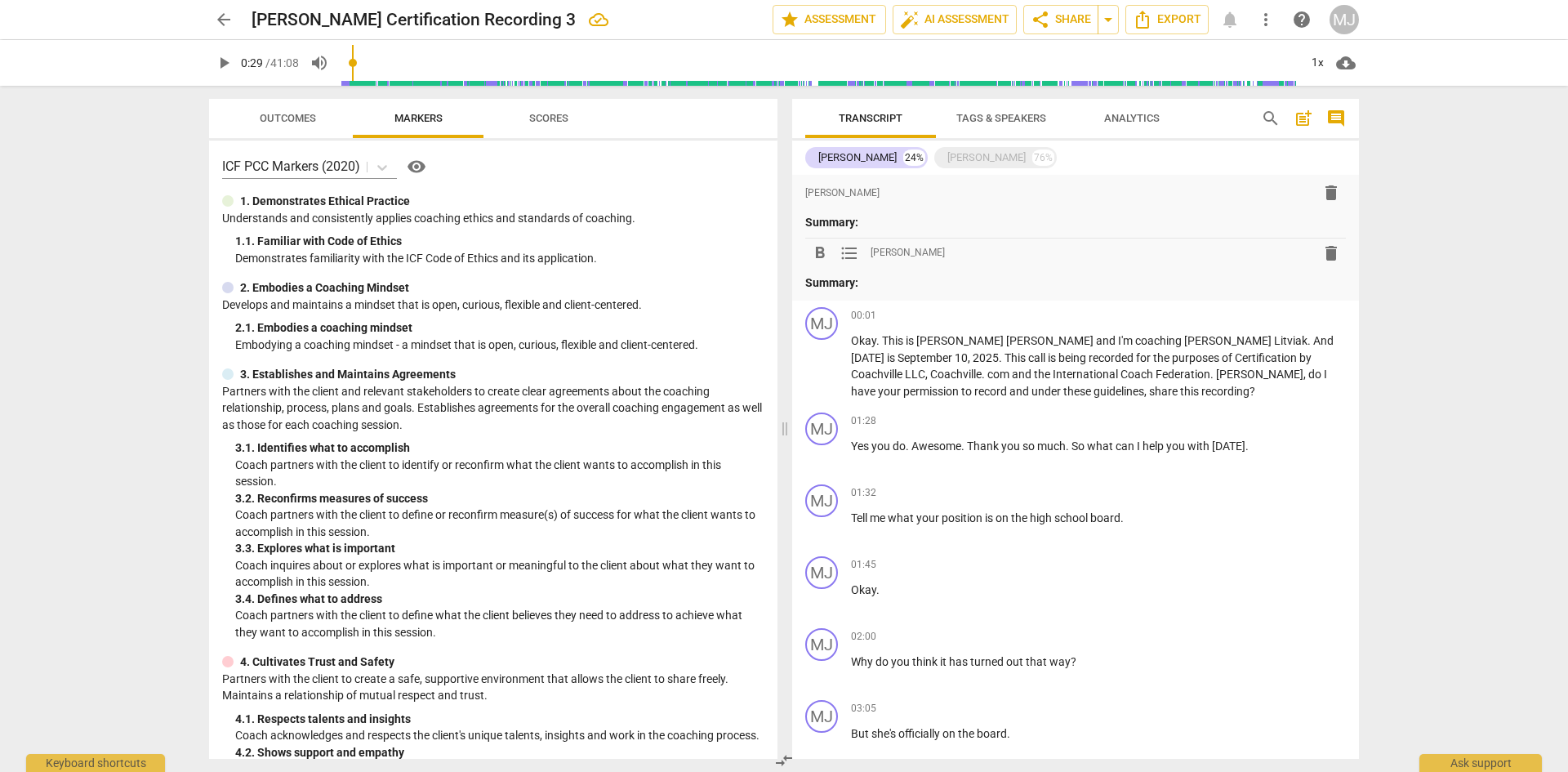
click at [1325, 194] on span "delete" at bounding box center [1331, 193] width 20 height 20
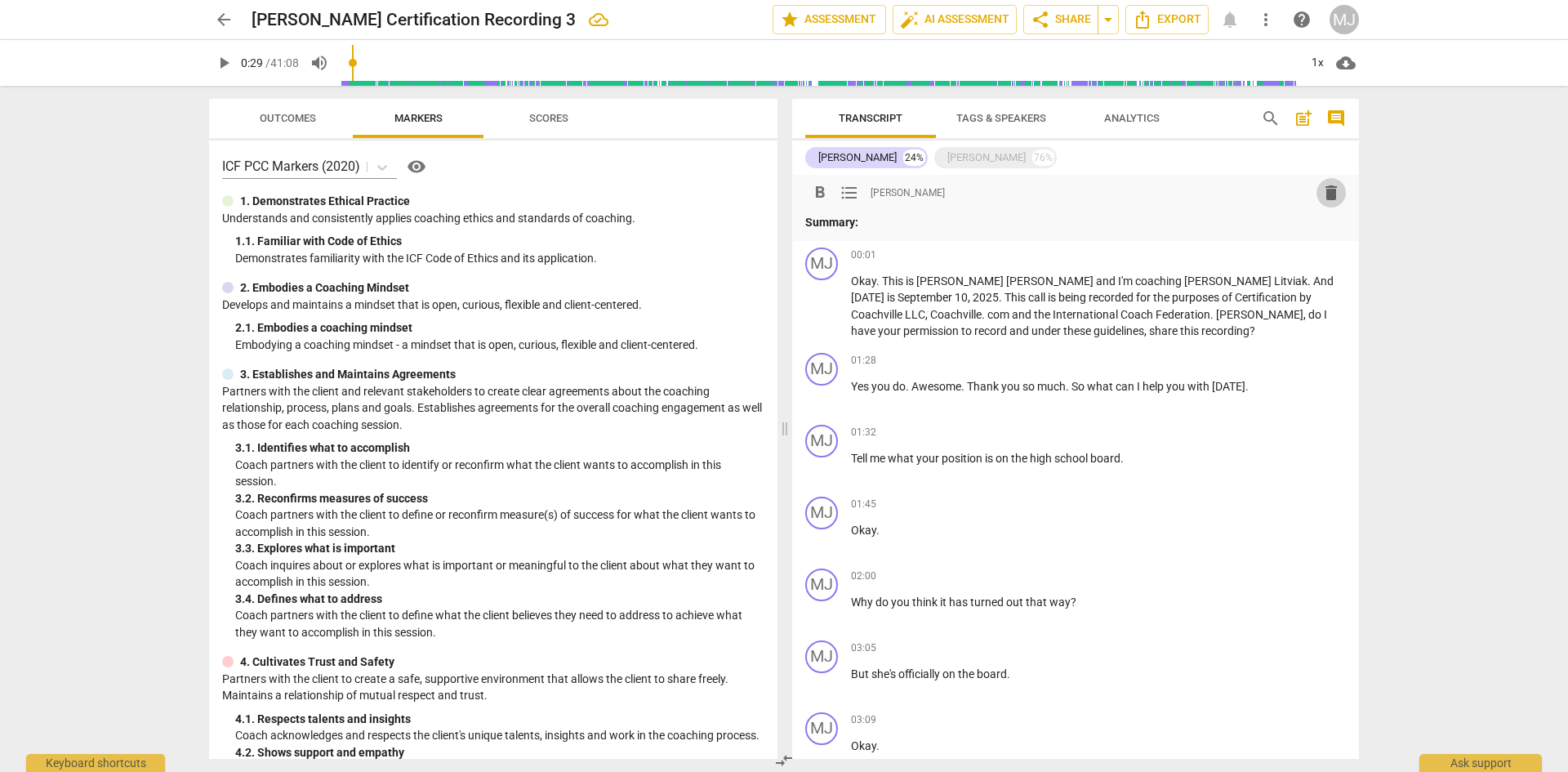
click at [1322, 191] on span "delete" at bounding box center [1331, 193] width 20 height 20
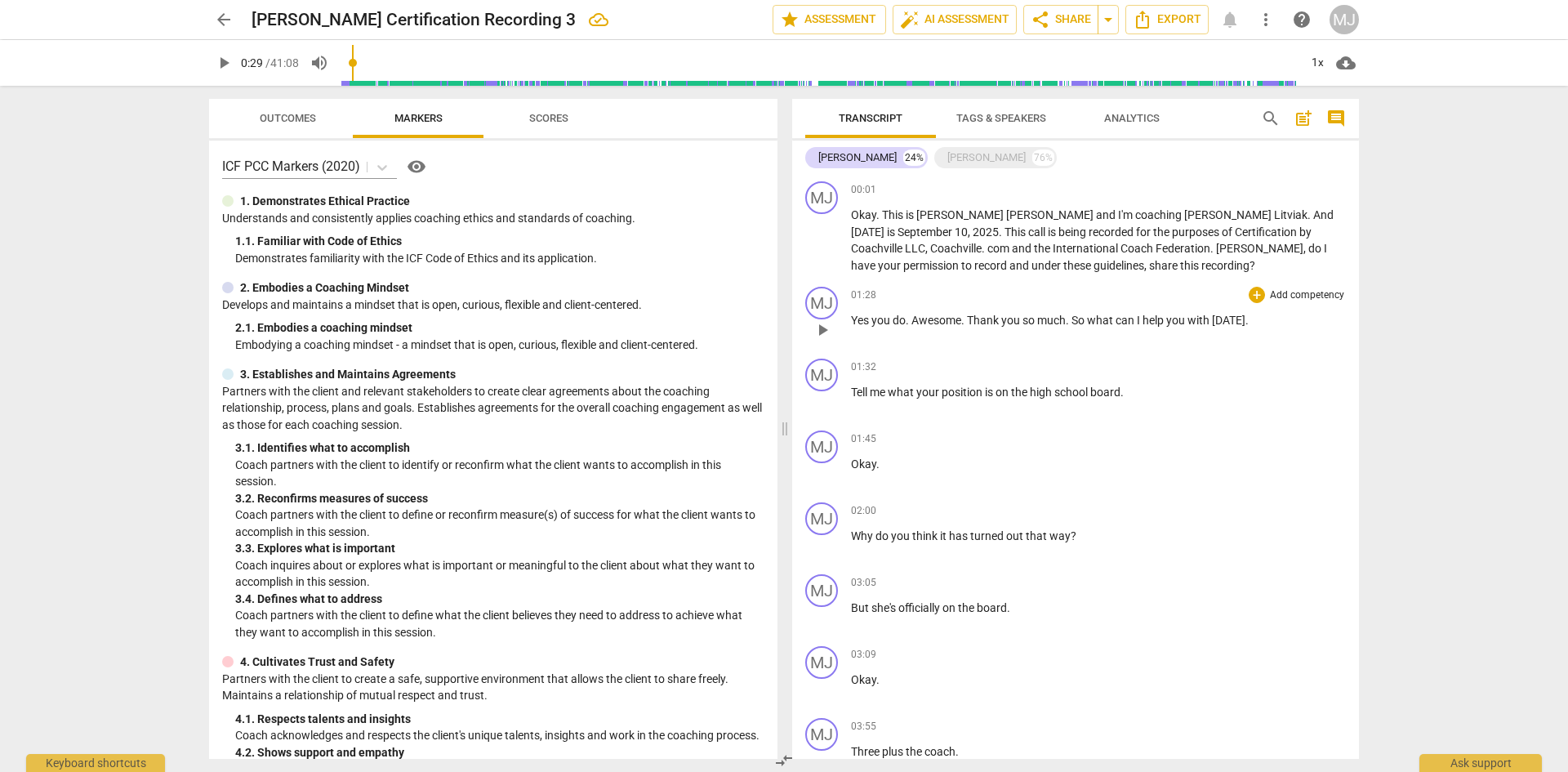
click at [1262, 317] on p "Yes you do . Awesome . Thank you so much . So what can I help you with [DATE] ." at bounding box center [1098, 320] width 495 height 17
drag, startPoint x: 1263, startPoint y: 317, endPoint x: 1251, endPoint y: 325, distance: 14.4
click at [1251, 325] on p "Yes you do . Awesome . Thank you so much . So what can I help you with [DATE] ." at bounding box center [1098, 320] width 495 height 17
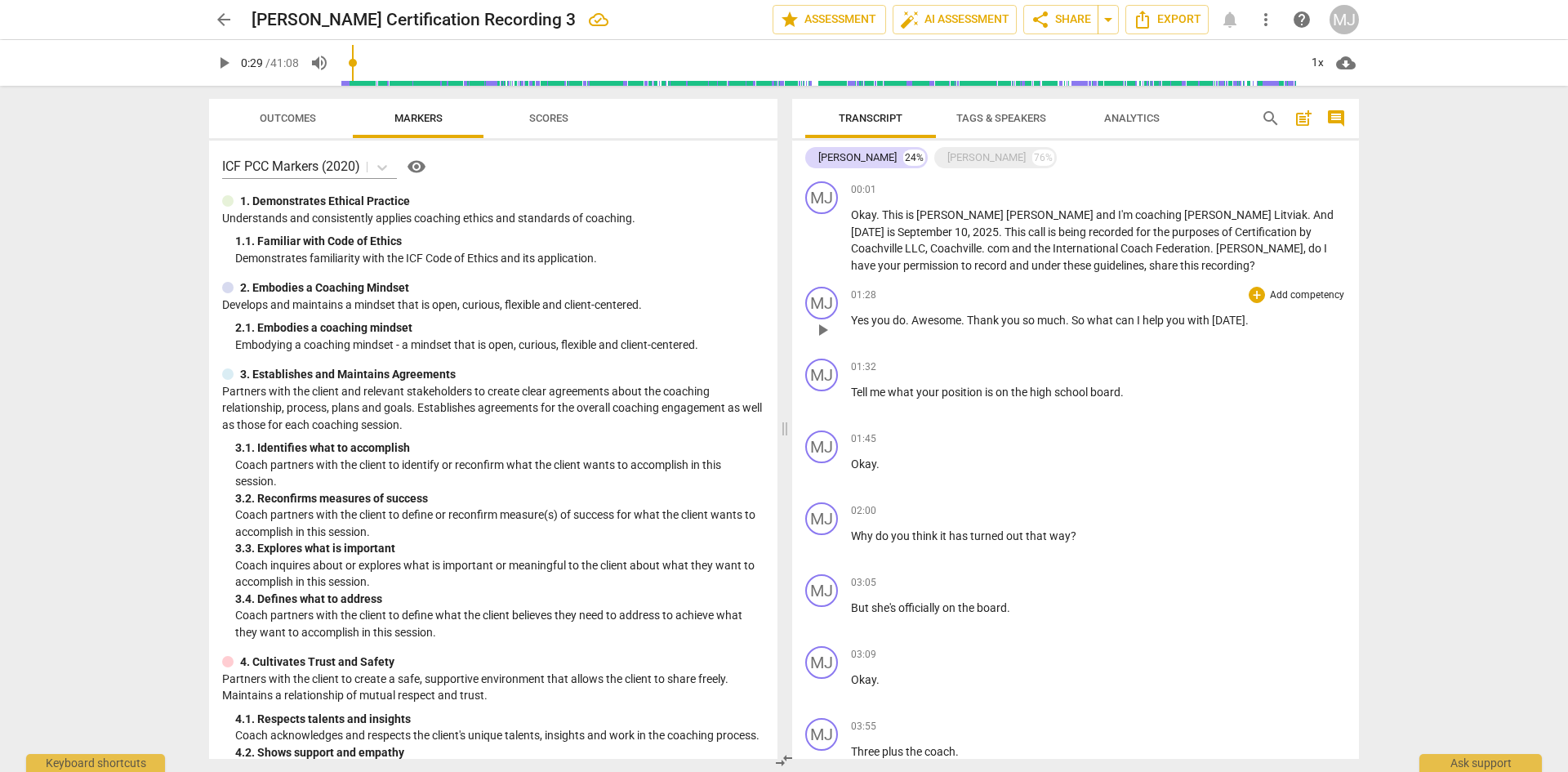
click at [1251, 325] on p "Yes you do . Awesome . Thank you so much . So what can I help you with [DATE] ." at bounding box center [1098, 320] width 495 height 17
click at [827, 342] on button "play_arrow" at bounding box center [822, 330] width 26 height 26
click at [822, 241] on span "pause" at bounding box center [822, 241] width 20 height 20
click at [817, 240] on span "play_arrow" at bounding box center [822, 241] width 20 height 20
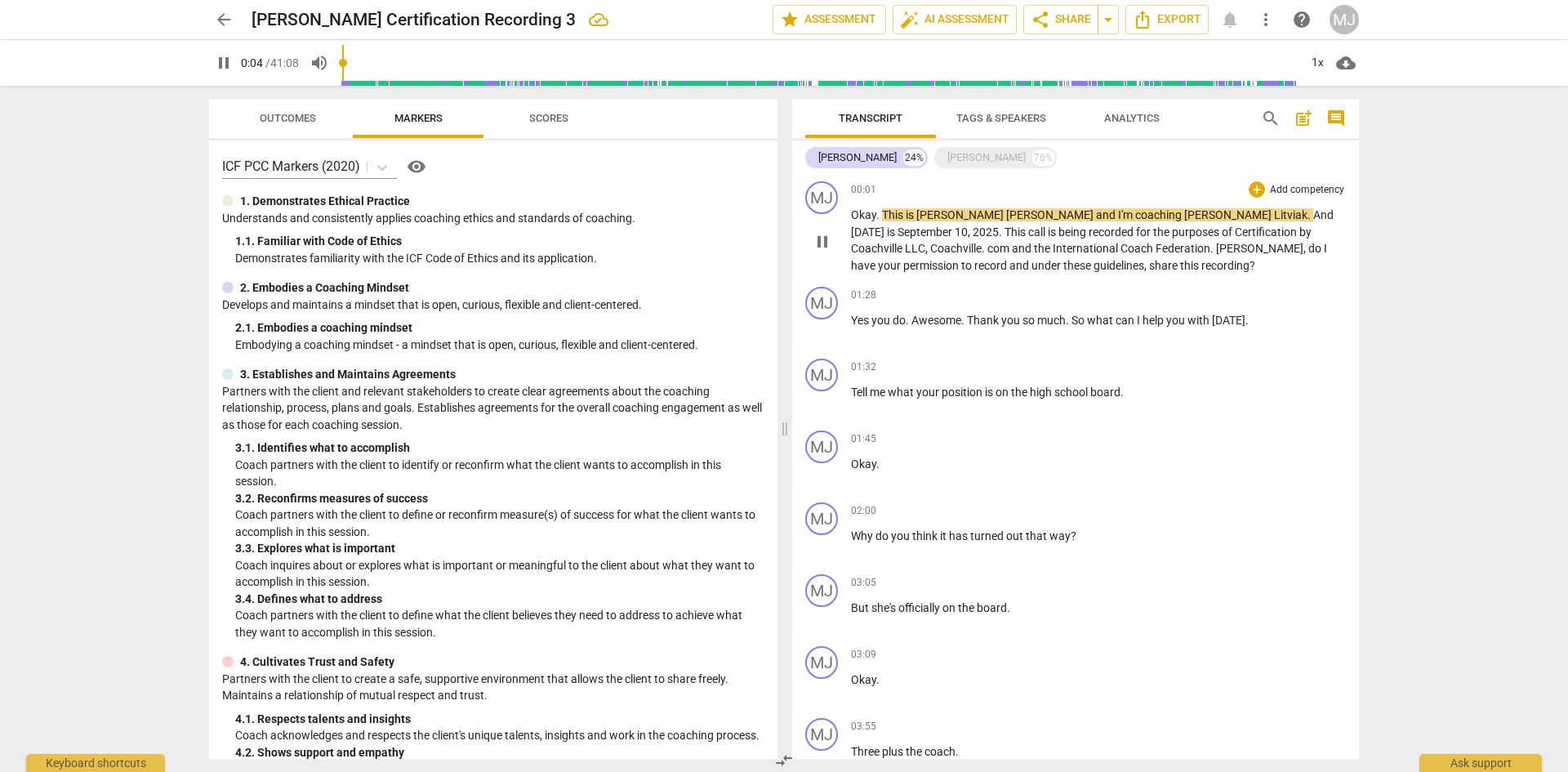
click at [1071, 262] on p "Okay . This is [PERSON_NAME] and I'm coaching [PERSON_NAME] . And [DATE] is [DA…" at bounding box center [1098, 239] width 495 height 67
type input "6"
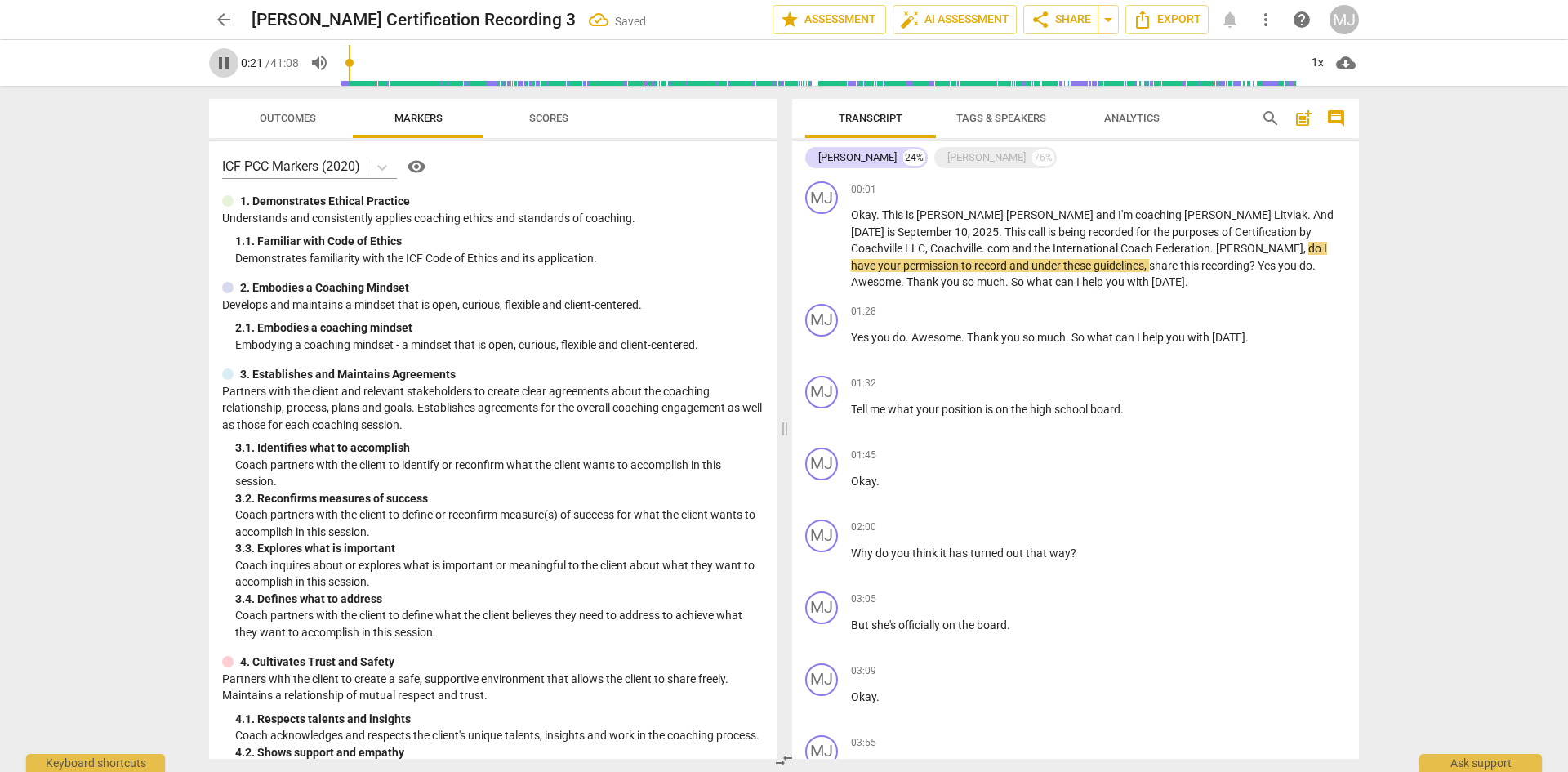
click at [222, 60] on span "pause" at bounding box center [223, 62] width 20 height 20
type input "22"
click at [983, 116] on span "Tags & Speakers" at bounding box center [1000, 118] width 89 height 12
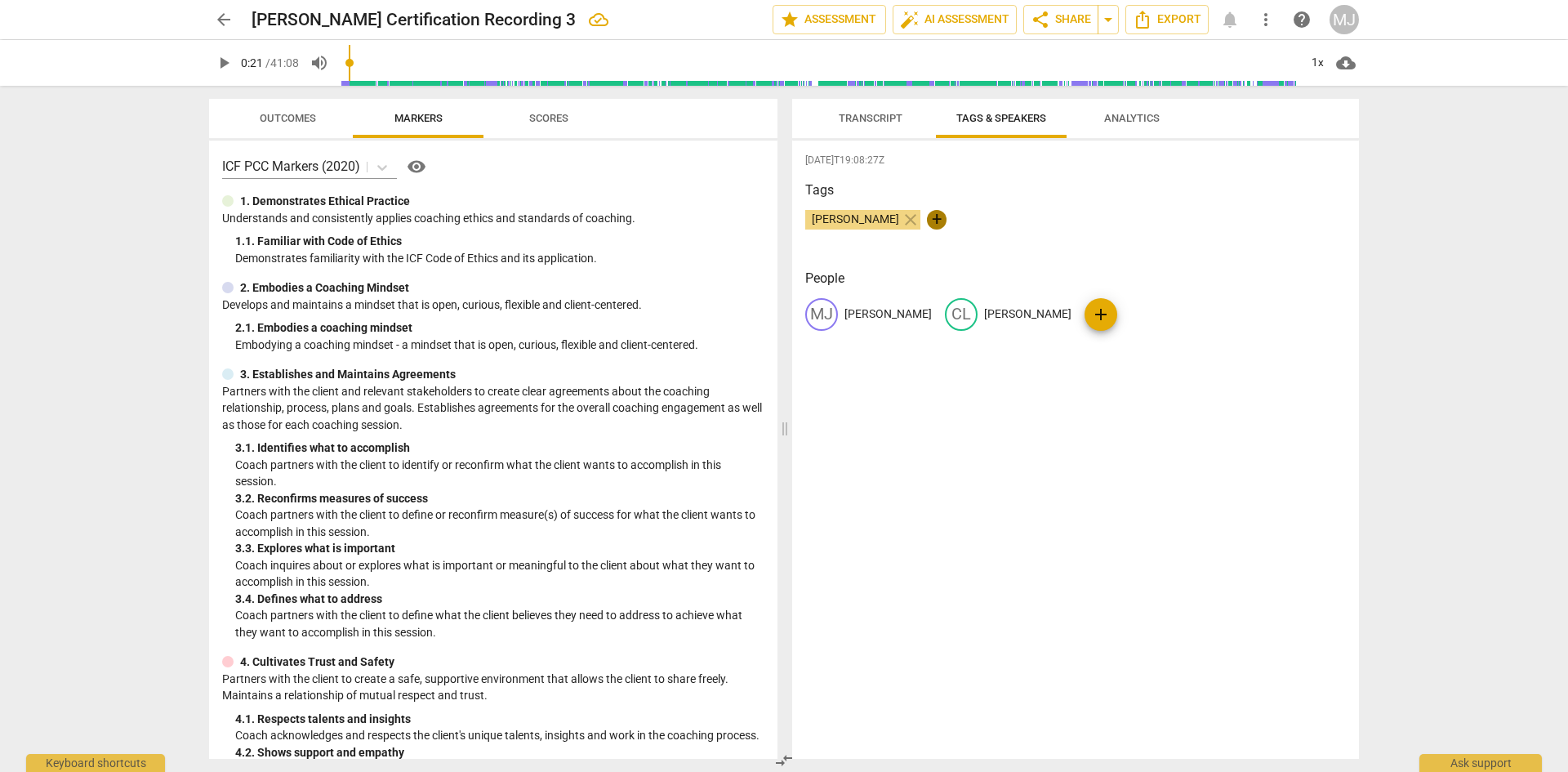
click at [927, 219] on span "+" at bounding box center [937, 219] width 20 height 20
click at [901, 222] on span "close" at bounding box center [910, 219] width 20 height 20
click at [874, 118] on span "Transcript" at bounding box center [870, 118] width 64 height 12
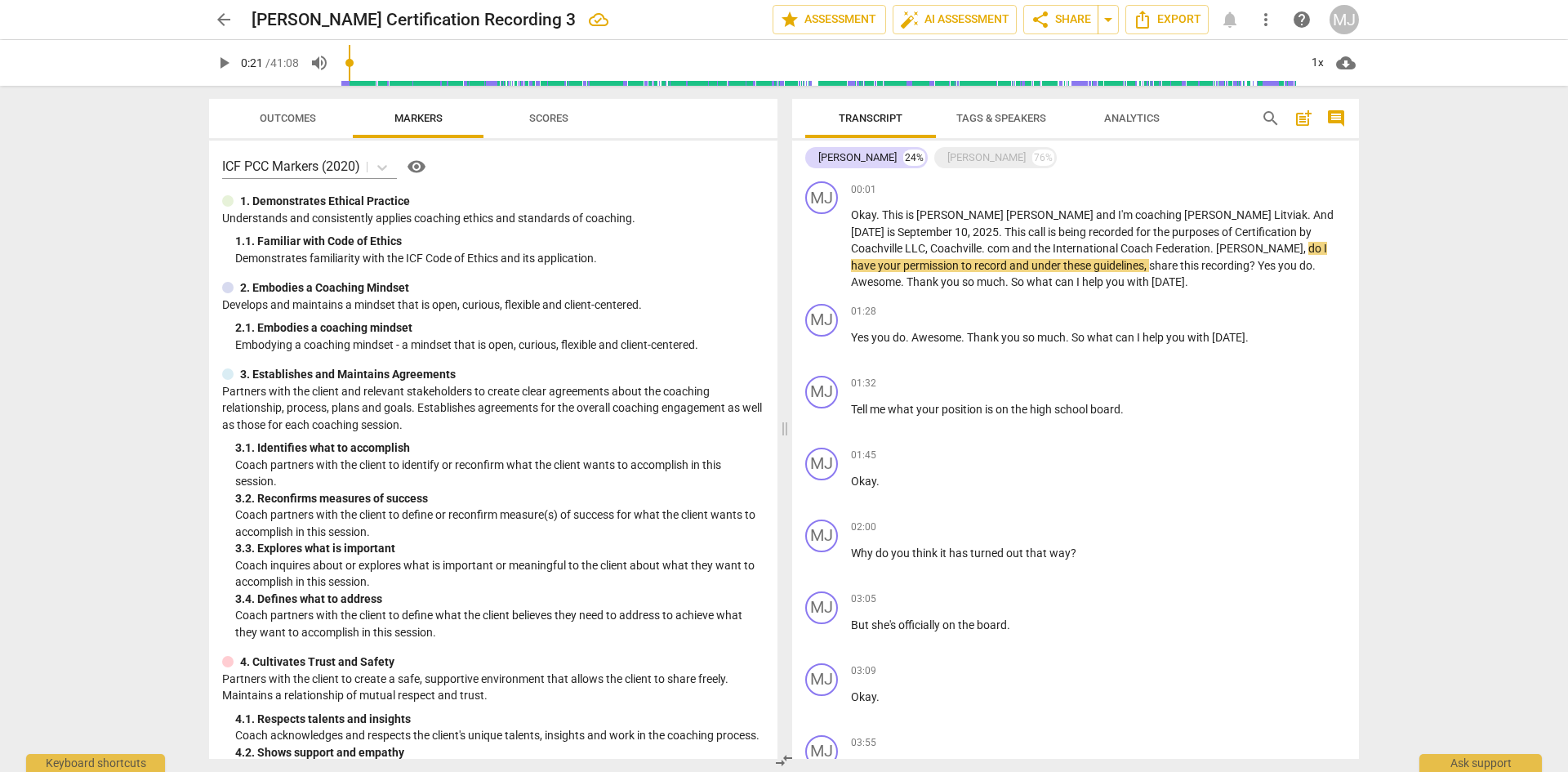
drag, startPoint x: 819, startPoint y: 199, endPoint x: 1098, endPoint y: 169, distance: 280.6
click at [1098, 169] on div "[PERSON_NAME] 24% [PERSON_NAME] 76%" at bounding box center [1075, 158] width 541 height 28
click at [950, 161] on div "[PERSON_NAME]" at bounding box center [987, 157] width 78 height 16
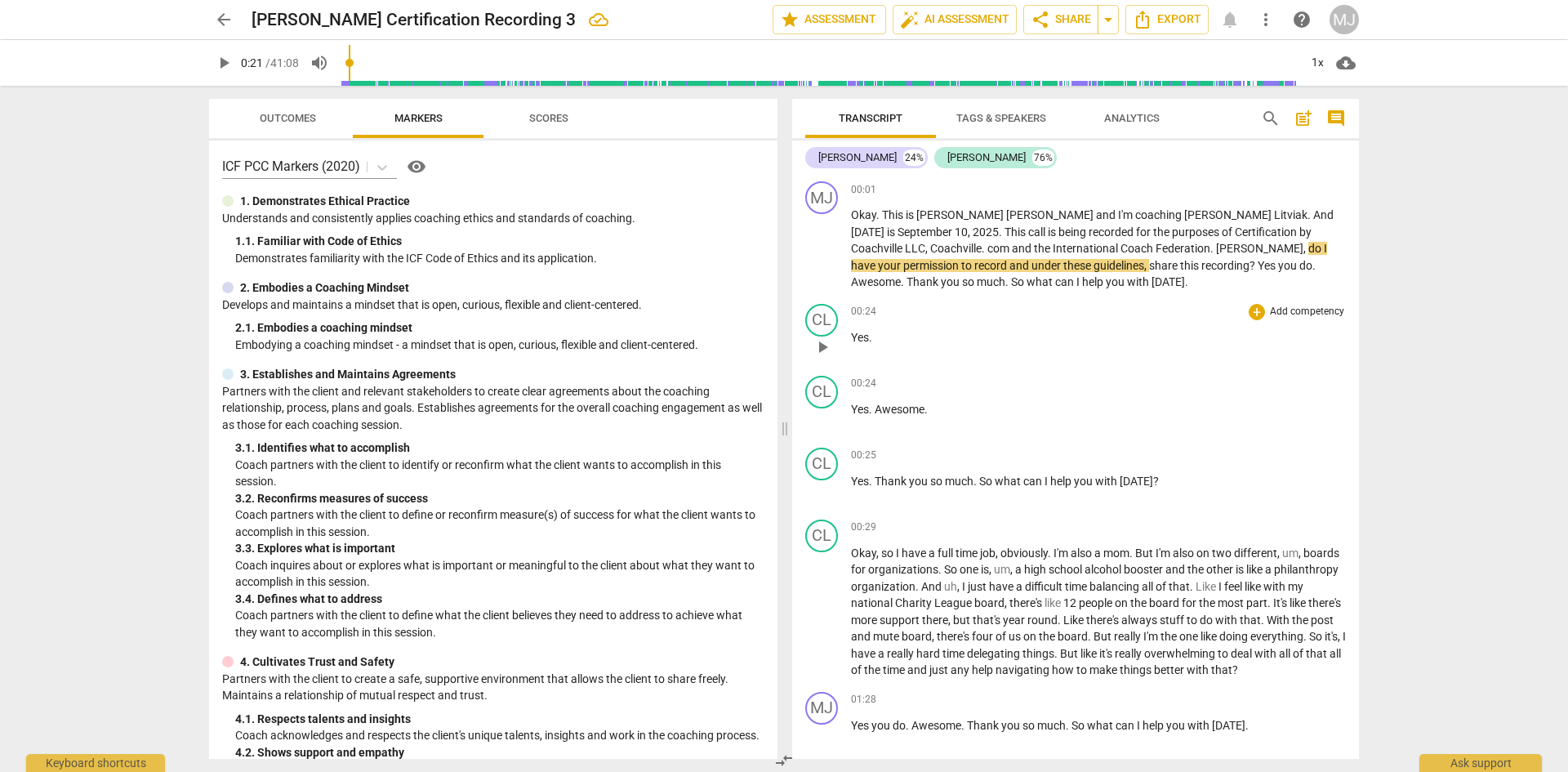
click at [903, 337] on p "Yes ." at bounding box center [1098, 337] width 495 height 17
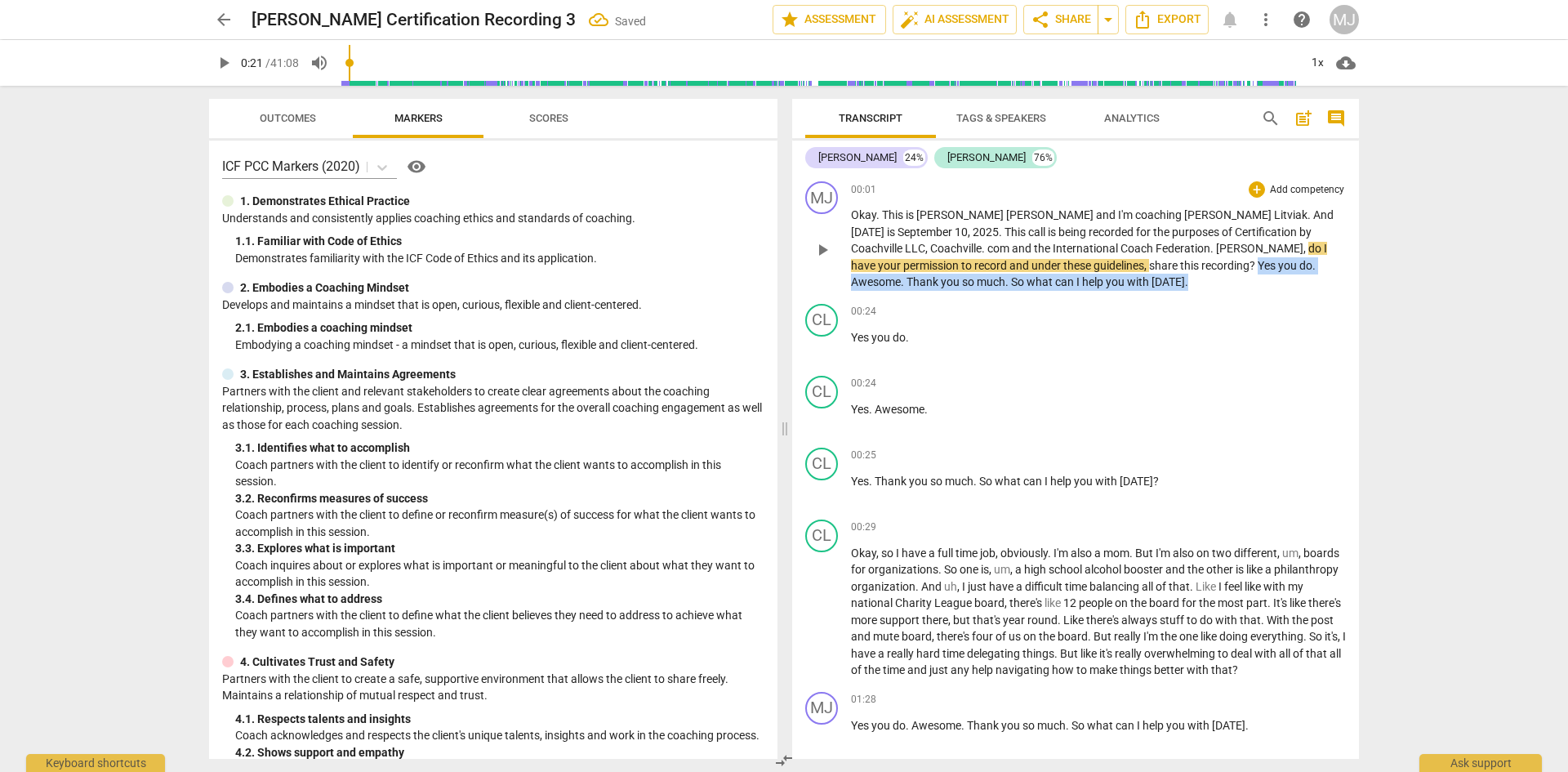
drag, startPoint x: 1019, startPoint y: 265, endPoint x: 992, endPoint y: 288, distance: 35.5
click at [992, 288] on p "Okay . This is [PERSON_NAME] and I'm coaching [PERSON_NAME] . And [DATE] is [DA…" at bounding box center [1098, 248] width 495 height 84
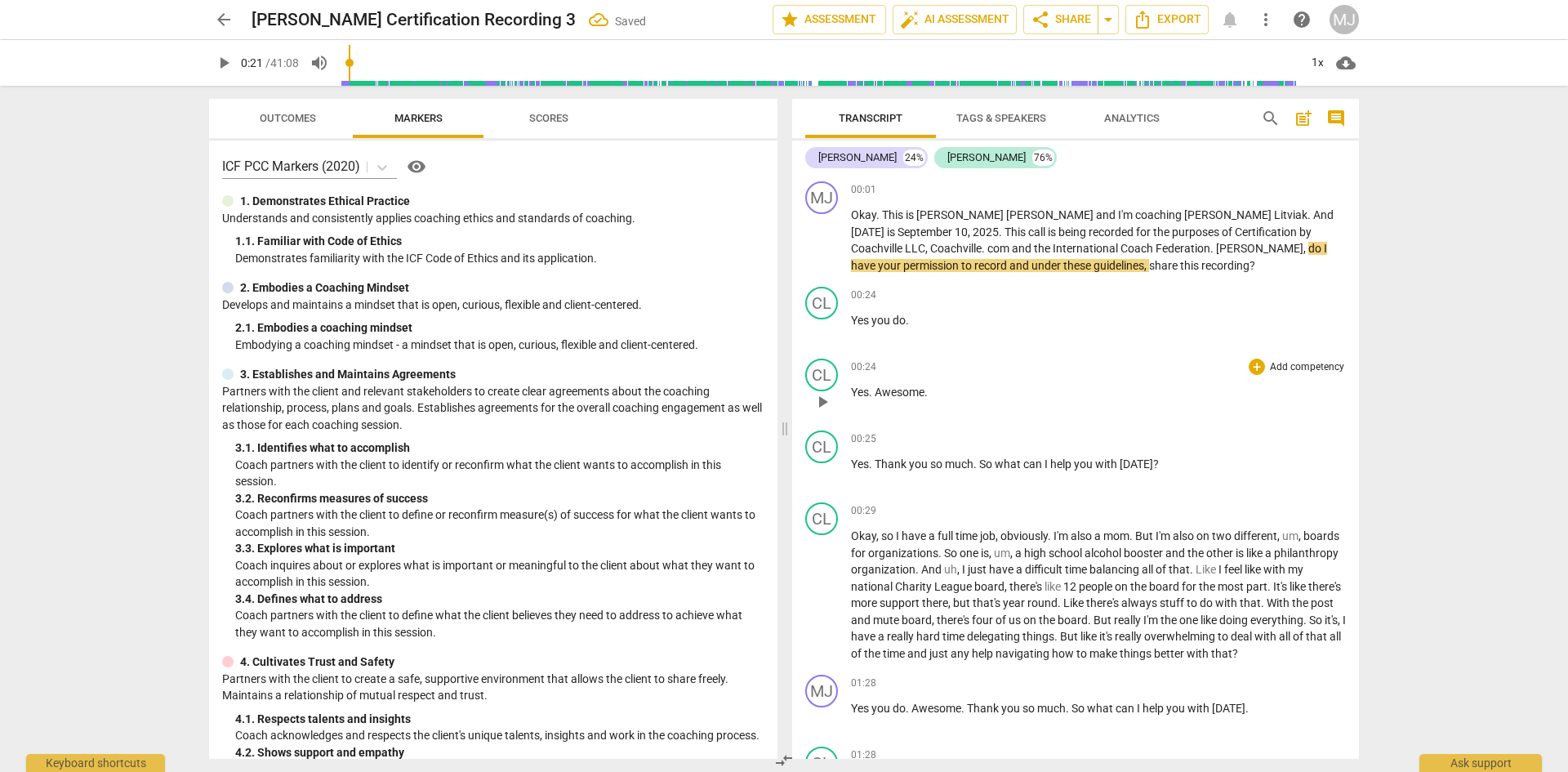
click at [875, 394] on span "Awesome" at bounding box center [900, 391] width 49 height 13
click at [1000, 391] on p "Awesome ." at bounding box center [1098, 392] width 495 height 17
click at [827, 367] on div "CL" at bounding box center [821, 375] width 32 height 32
click at [858, 452] on div "[PERSON_NAME]" at bounding box center [883, 453] width 123 height 26
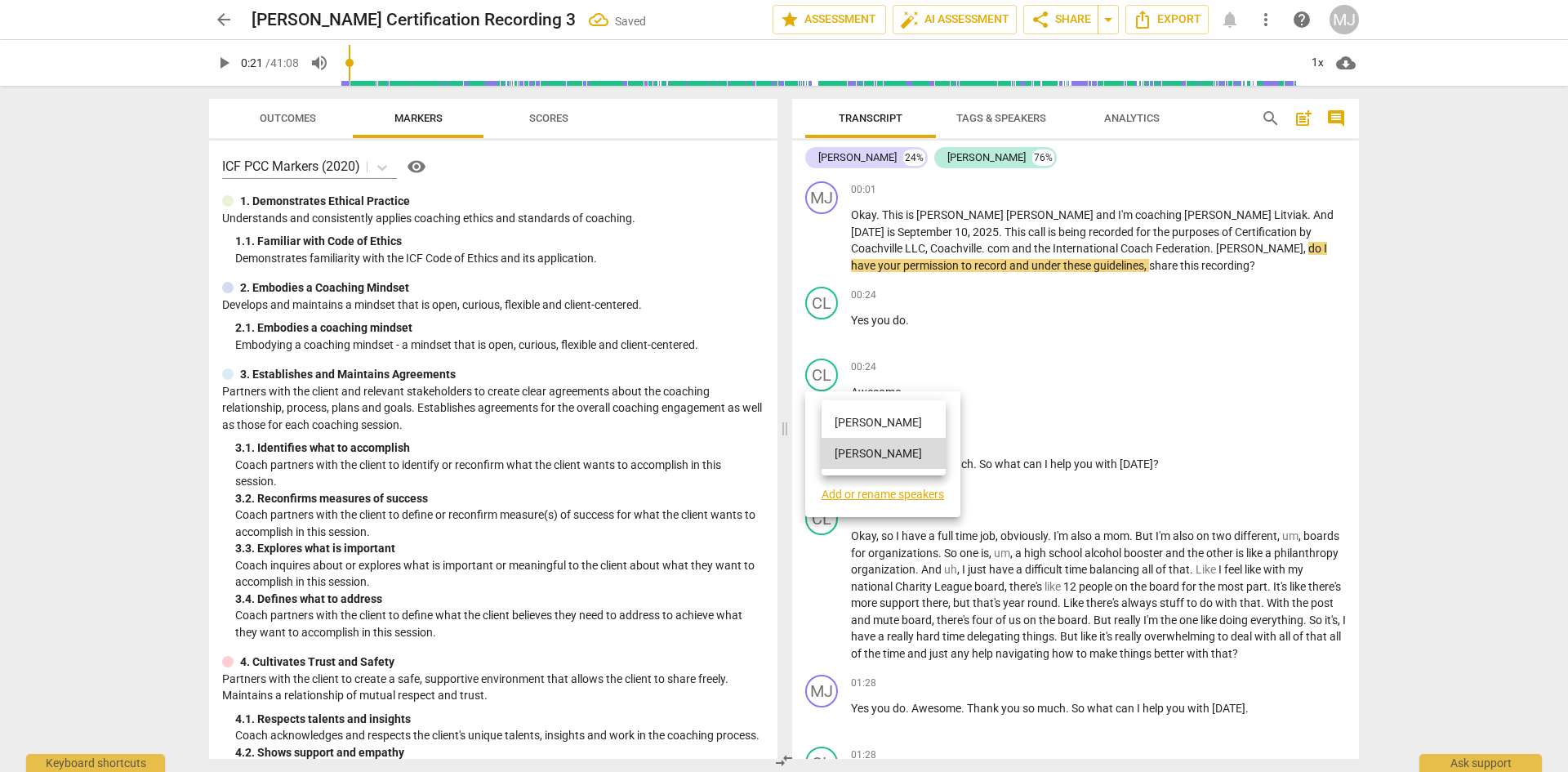
click at [856, 420] on li "[PERSON_NAME]" at bounding box center [884, 422] width 124 height 31
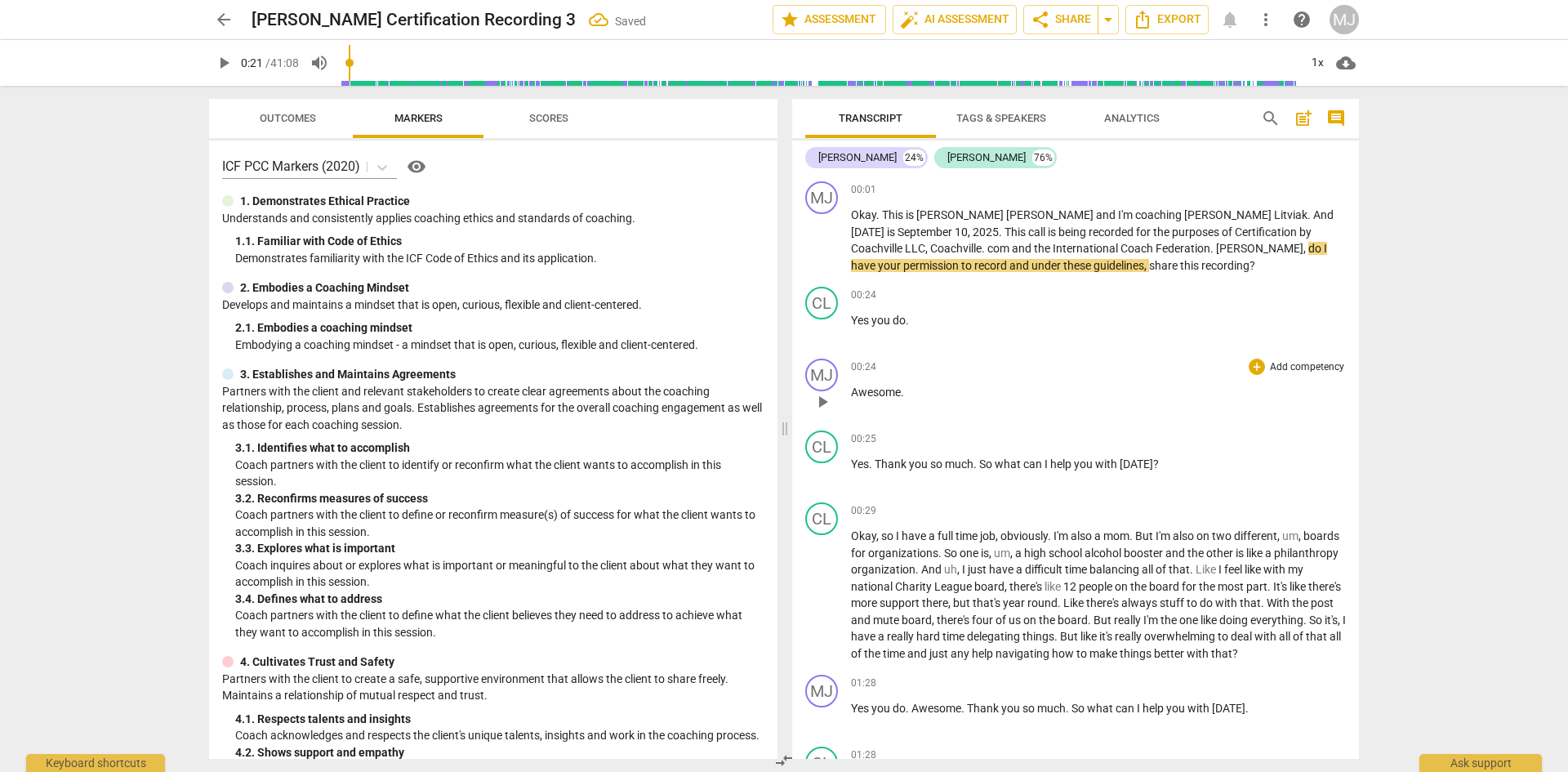
click at [927, 386] on p "Awesome ." at bounding box center [1098, 392] width 495 height 17
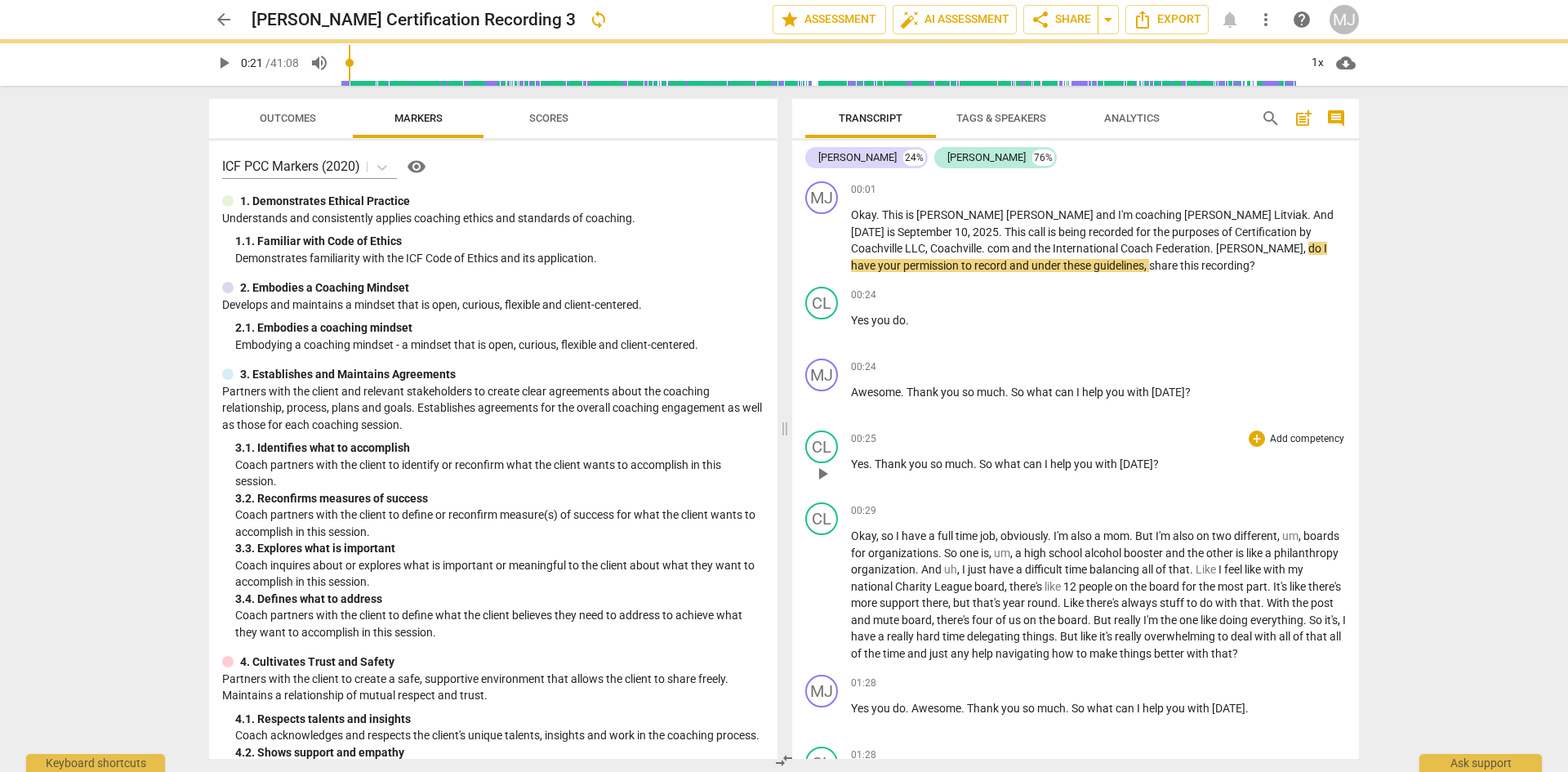
click at [1167, 463] on p "Yes . Thank you so much . So what can I help you with [DATE] ?" at bounding box center [1098, 464] width 495 height 17
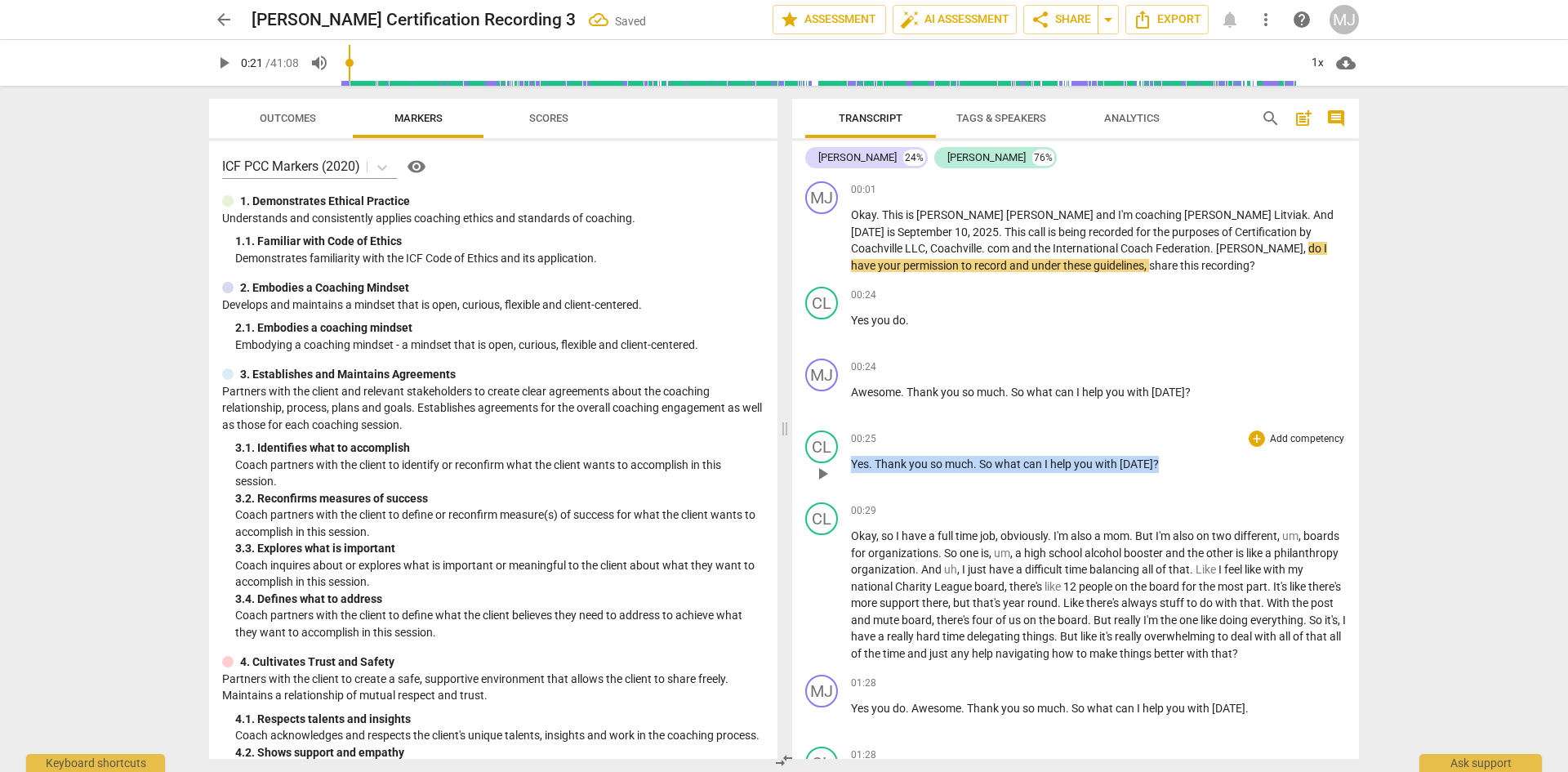
drag, startPoint x: 1167, startPoint y: 463, endPoint x: 849, endPoint y: 464, distance: 318.0
click at [849, 464] on div "CL play_arrow pause 00:25 + Add competency keyboard_arrow_right Yes . Thank you…" at bounding box center [1075, 459] width 567 height 72
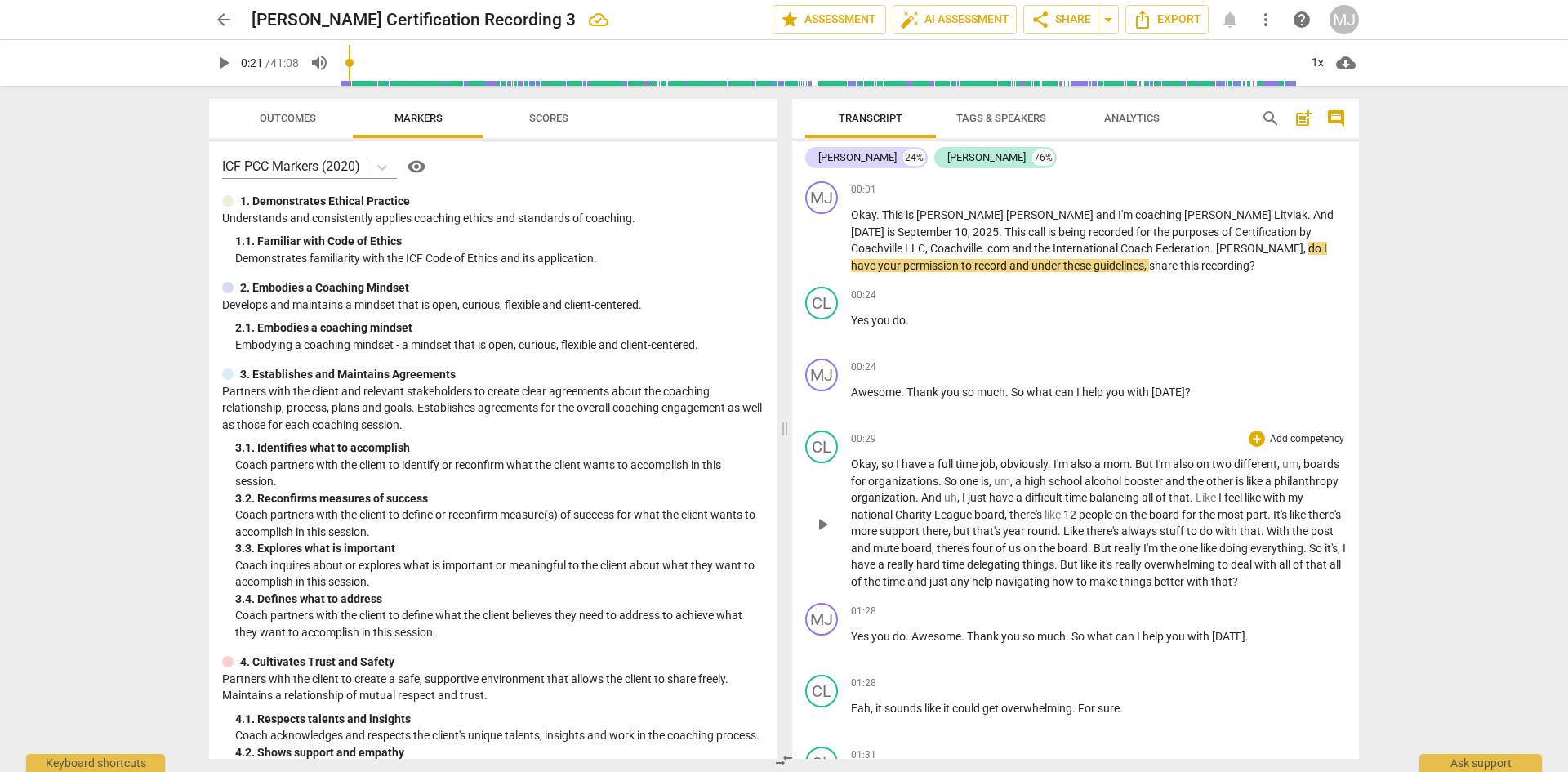
scroll to position [82, 0]
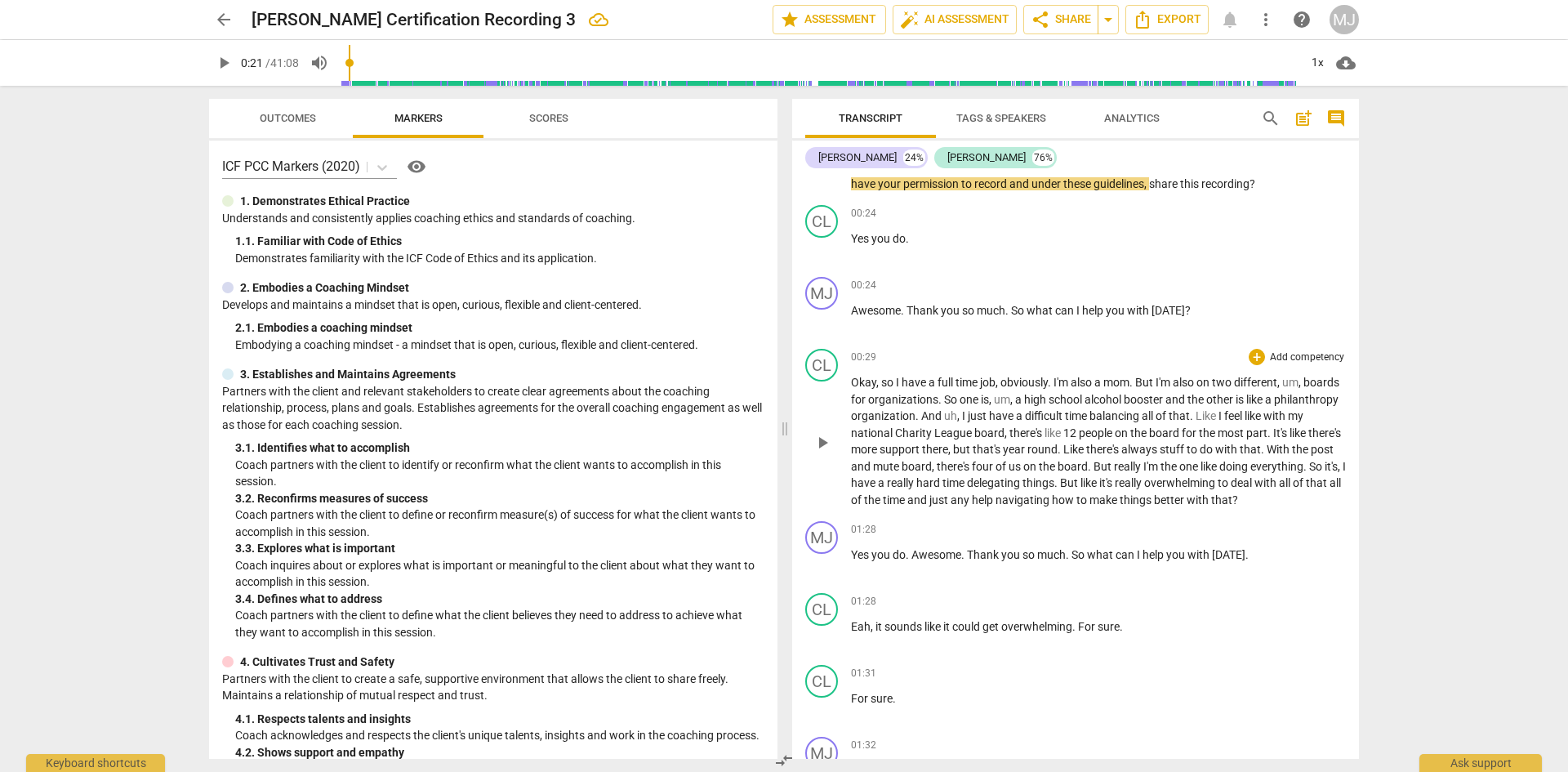
click at [1049, 395] on span "high" at bounding box center [1036, 399] width 25 height 13
click at [817, 452] on span "play_arrow" at bounding box center [822, 442] width 20 height 20
click at [998, 383] on span "," at bounding box center [998, 382] width 5 height 13
type input "37"
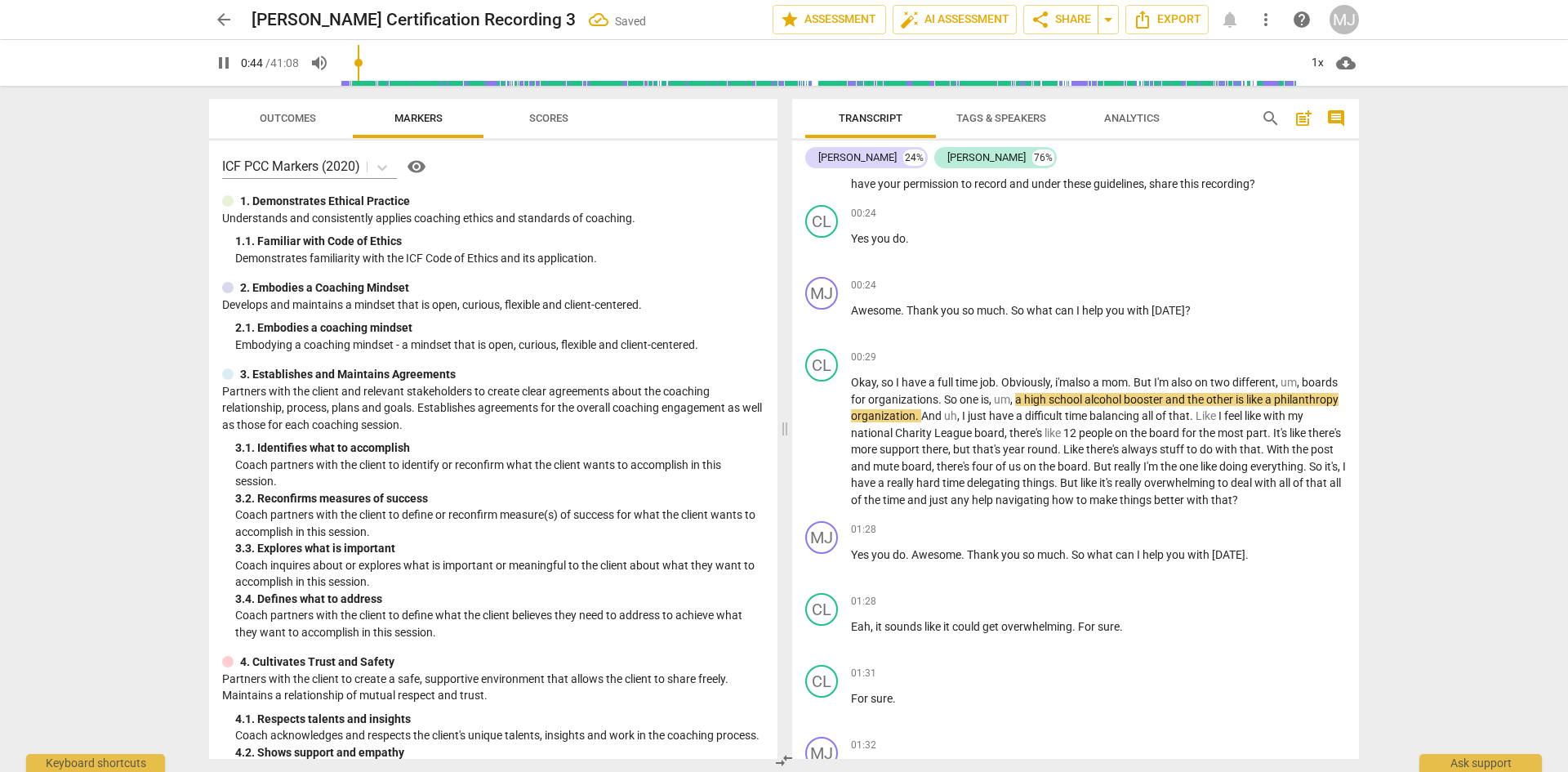
click at [232, 61] on span "pause" at bounding box center [223, 62] width 20 height 20
type input "45"
click at [1057, 383] on span "i'm" at bounding box center [1063, 382] width 16 height 13
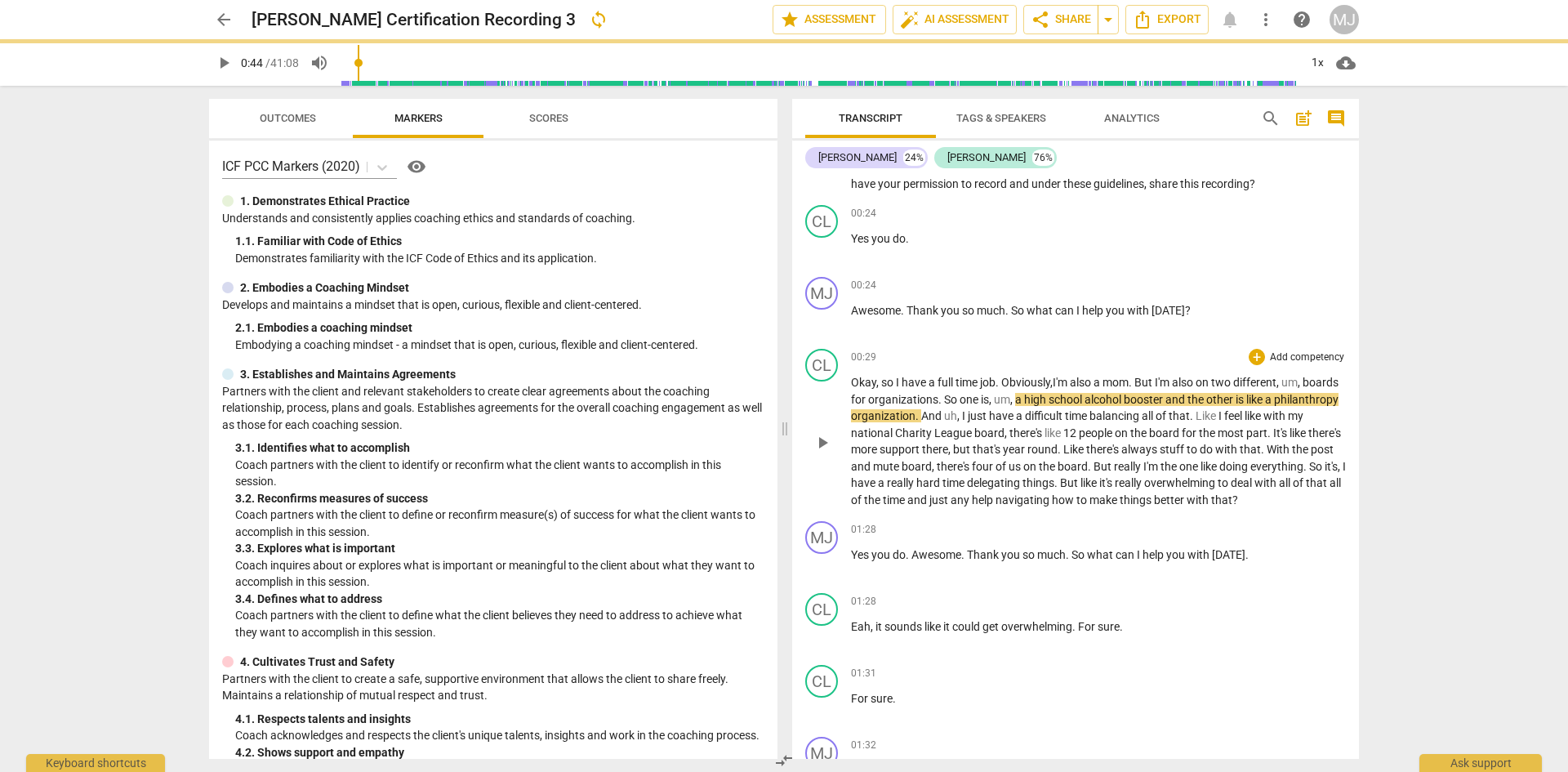
click at [1124, 401] on span "alcohol" at bounding box center [1104, 399] width 39 height 13
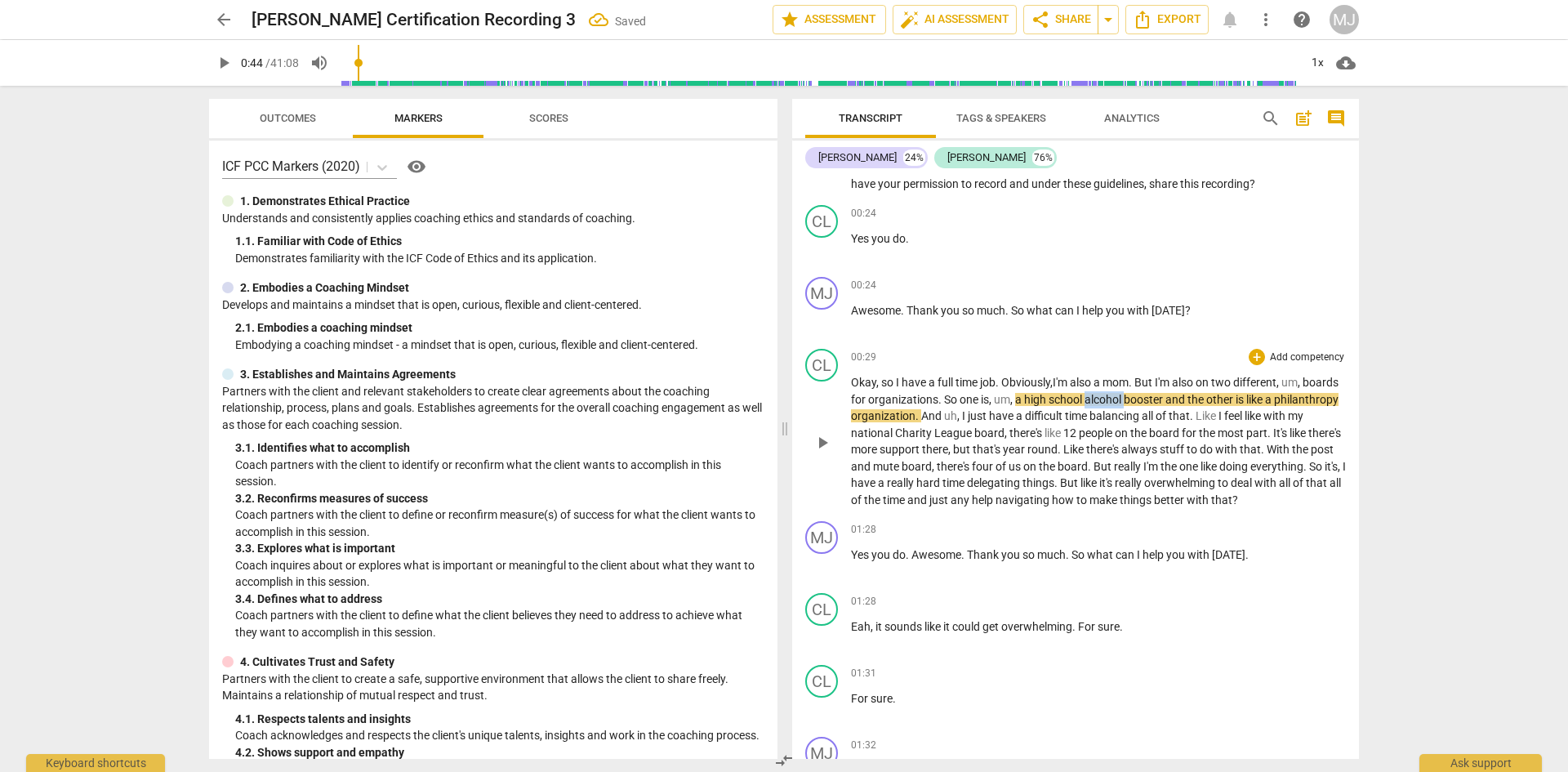
click at [1124, 400] on span "alcohol" at bounding box center [1104, 399] width 39 height 13
click at [1090, 421] on span "time" at bounding box center [1077, 415] width 25 height 13
click at [1124, 395] on span "alcohol" at bounding box center [1104, 399] width 39 height 13
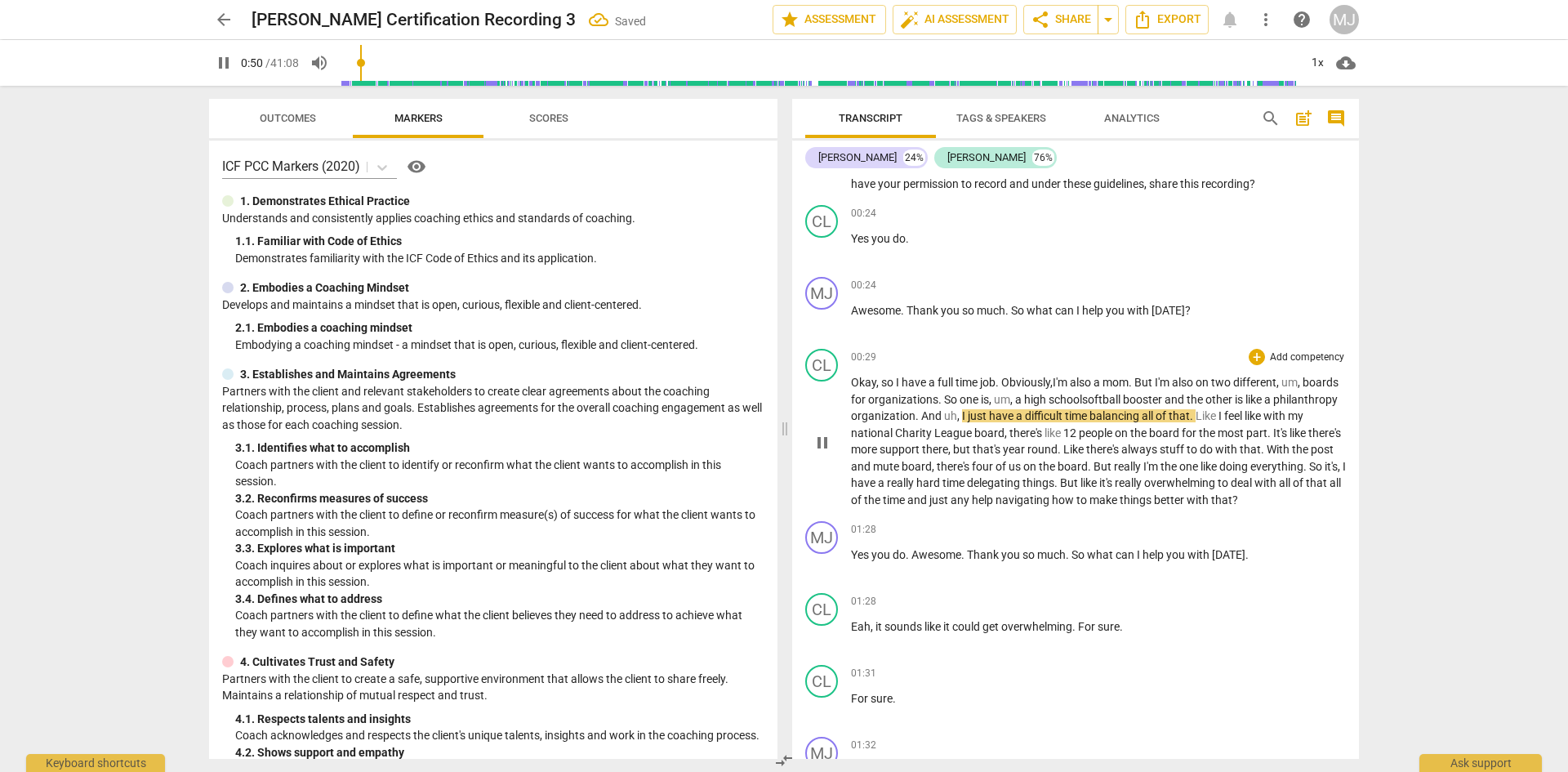
click at [957, 418] on span "uh" at bounding box center [950, 415] width 13 height 13
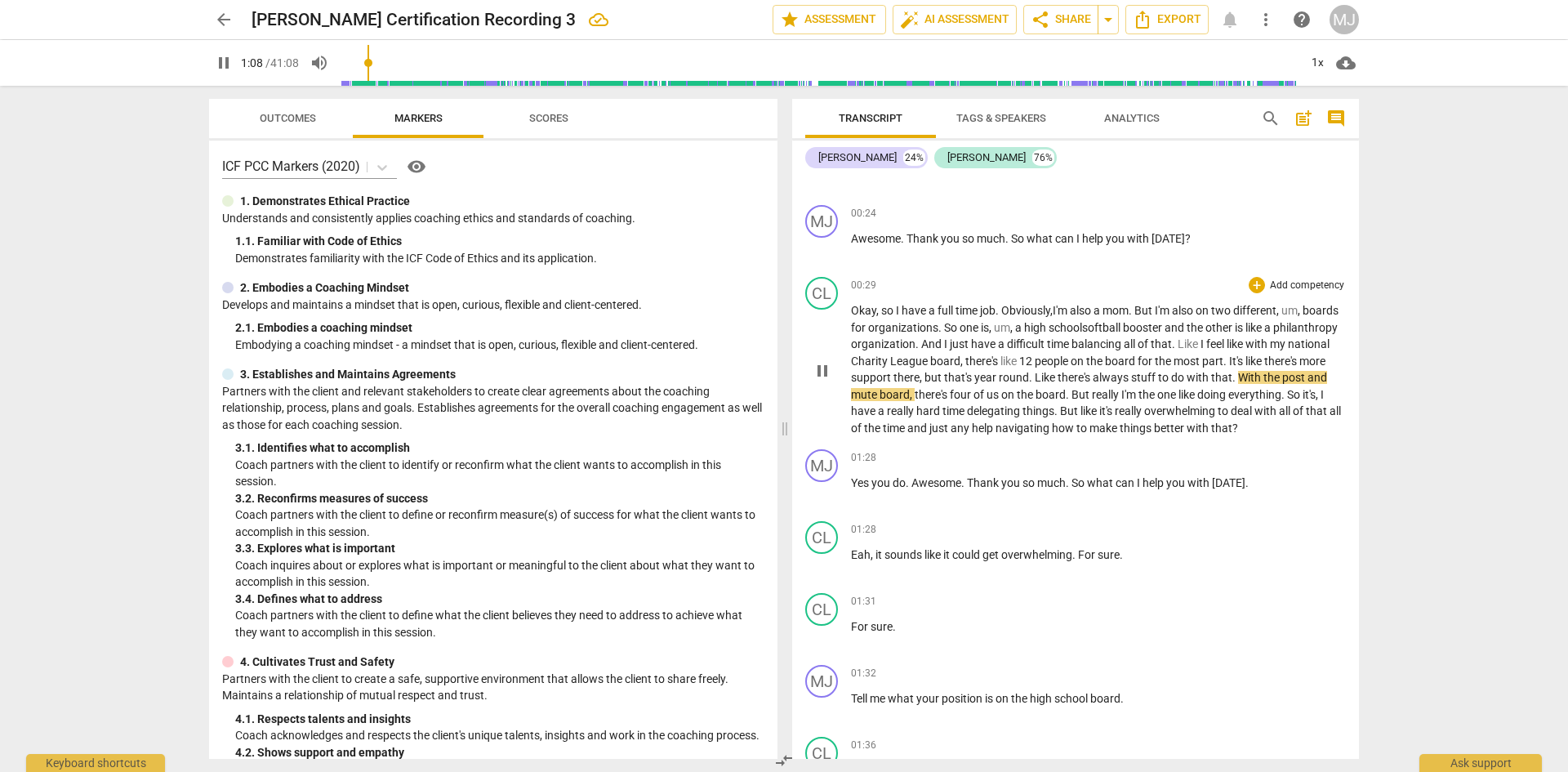
scroll to position [164, 0]
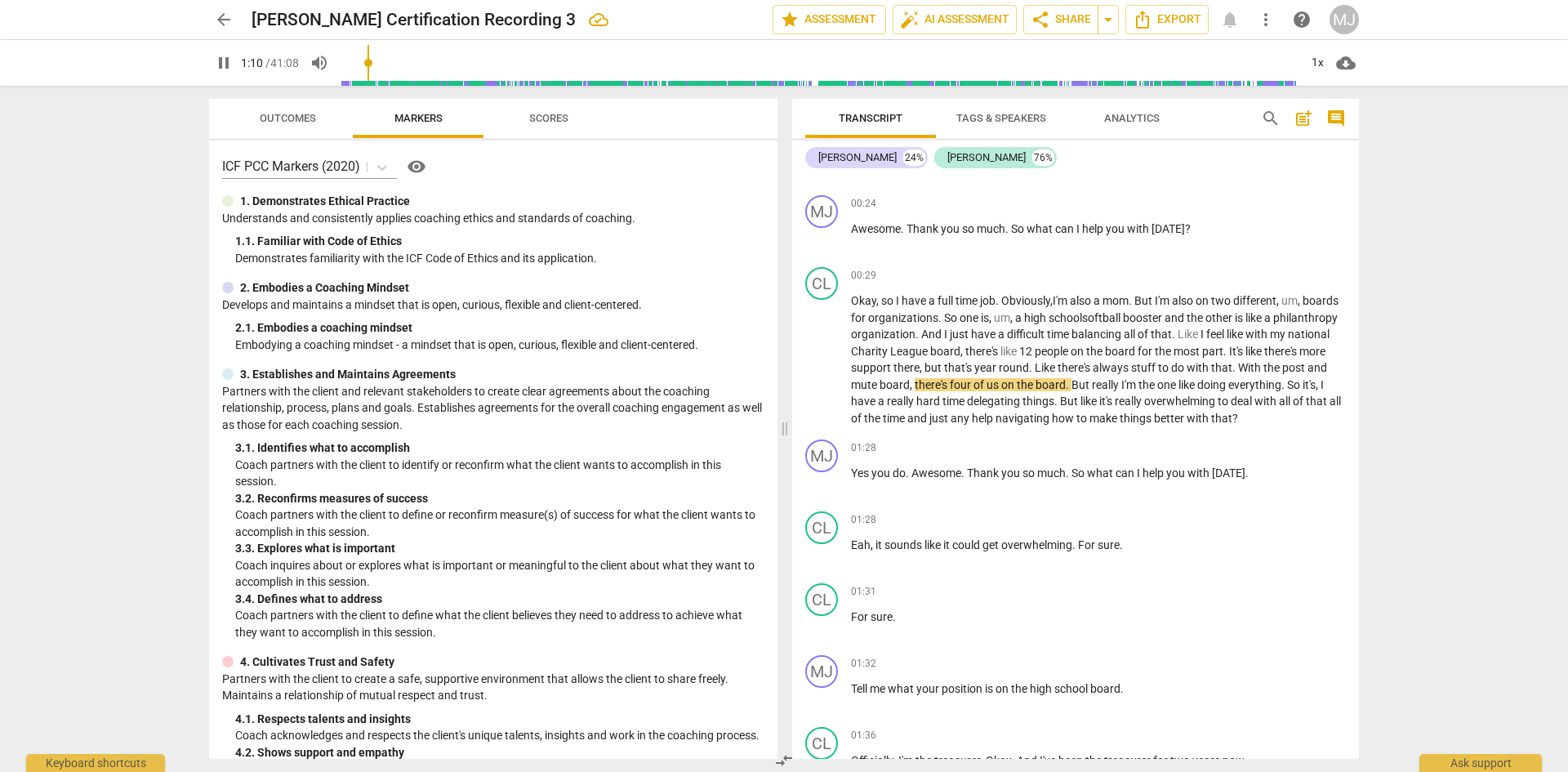
drag, startPoint x: 231, startPoint y: 62, endPoint x: 240, endPoint y: 69, distance: 11.4
click at [231, 62] on span "pause" at bounding box center [223, 62] width 20 height 20
type input "71"
click at [1283, 374] on span "post" at bounding box center [1295, 367] width 26 height 13
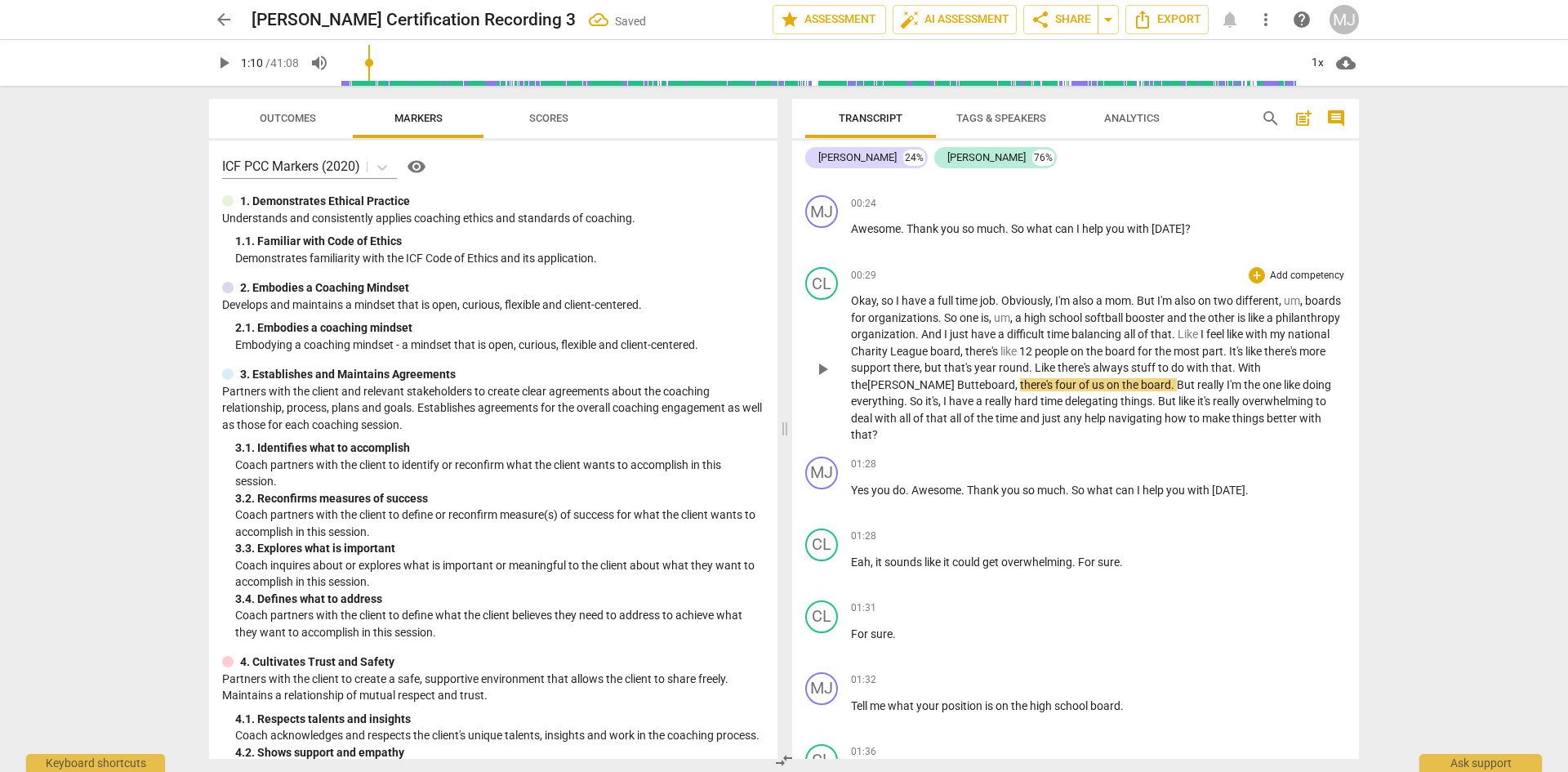
click at [1177, 386] on span "But" at bounding box center [1187, 384] width 20 height 13
click at [220, 64] on span "play_arrow" at bounding box center [223, 62] width 20 height 20
click at [894, 434] on p "Okay , so I have a full time job . Obviously , I'm also a mom . But I'm also on…" at bounding box center [1098, 367] width 495 height 151
type input "90"
click at [227, 60] on span "pause" at bounding box center [223, 62] width 20 height 20
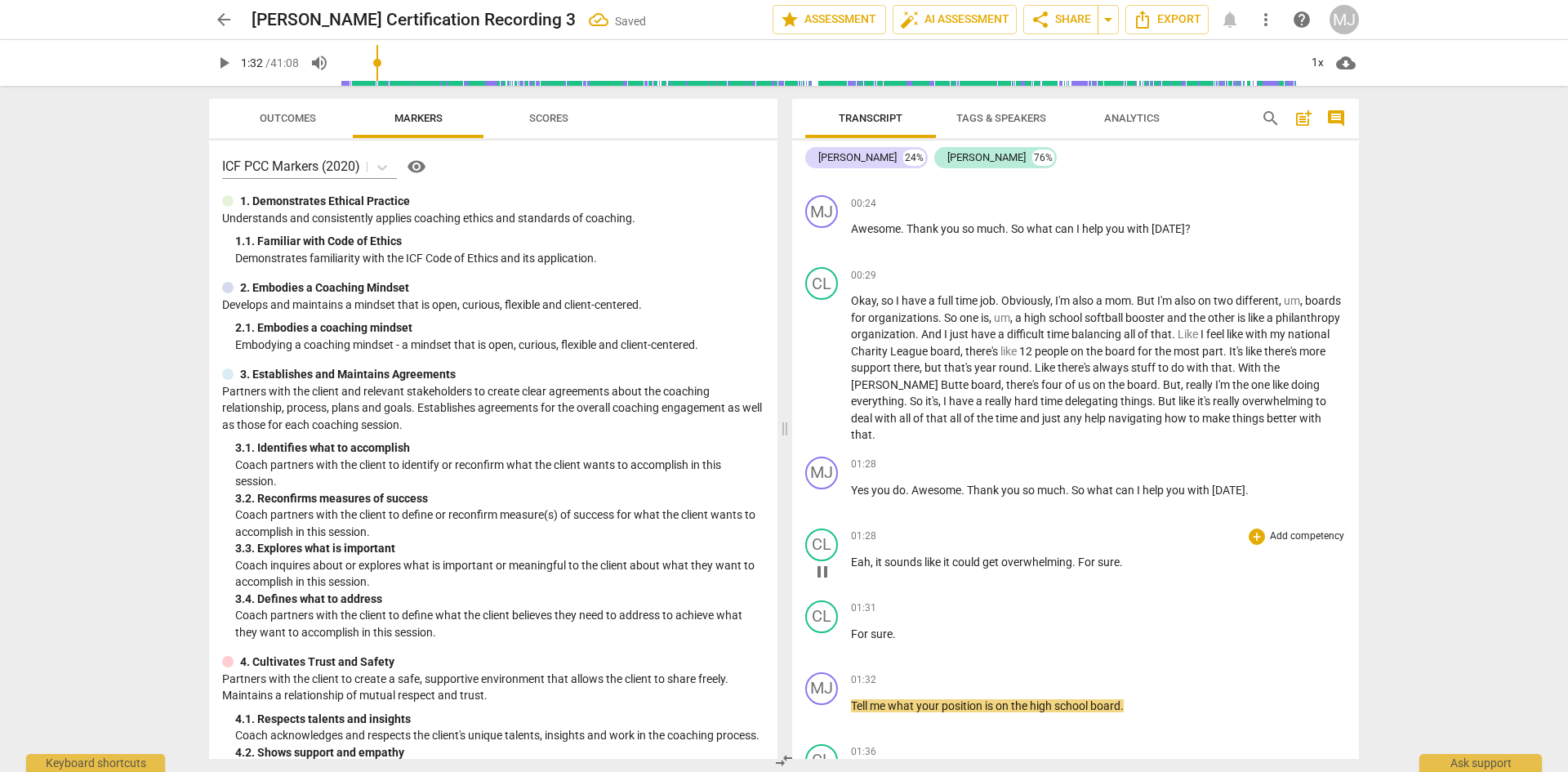
type input "92"
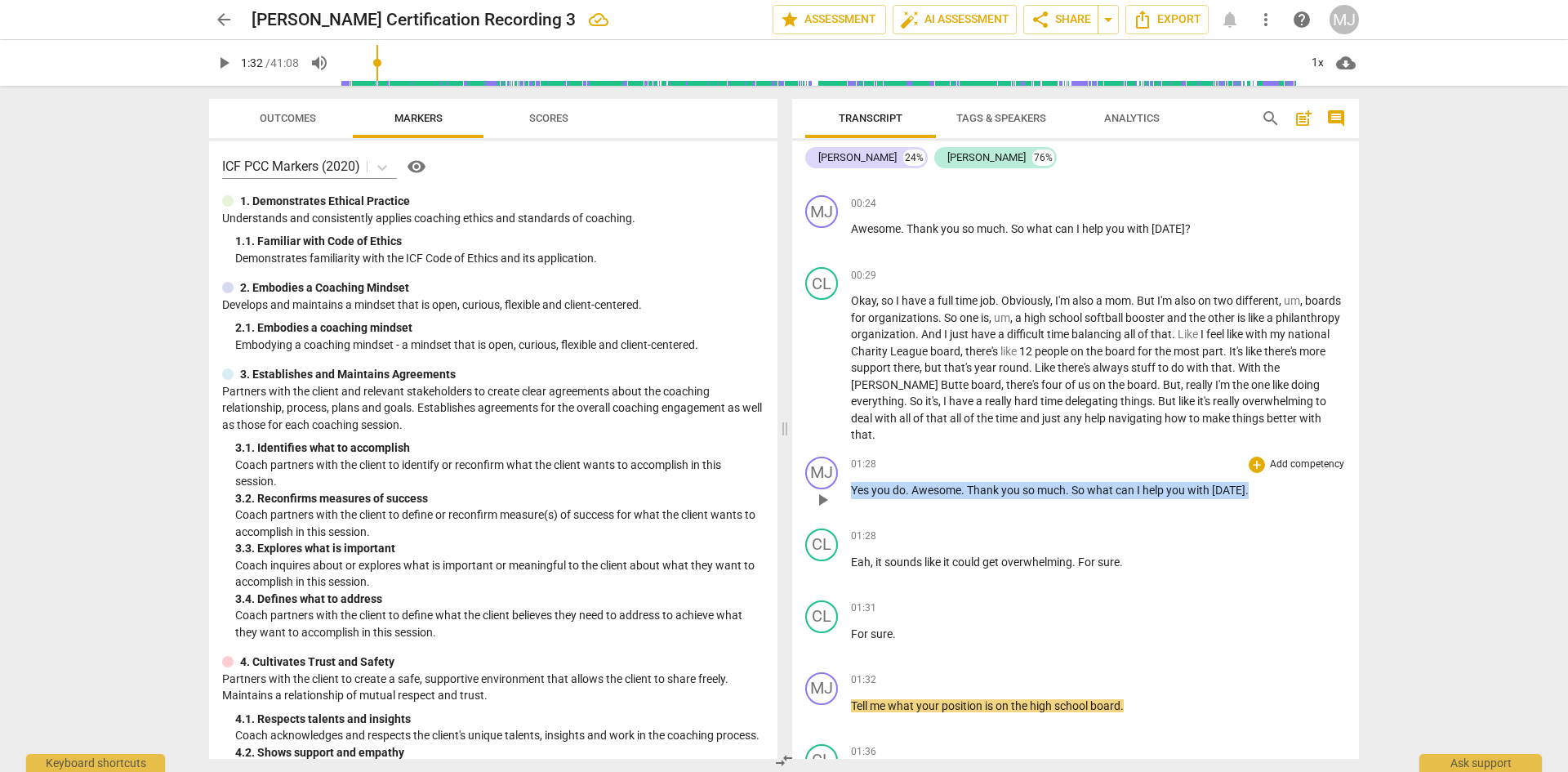
drag, startPoint x: 851, startPoint y: 490, endPoint x: 1248, endPoint y: 495, distance: 397.0
click at [1248, 495] on p "Yes you do . Awesome . Thank you so much . So what can I help you with [DATE] ." at bounding box center [1098, 491] width 495 height 17
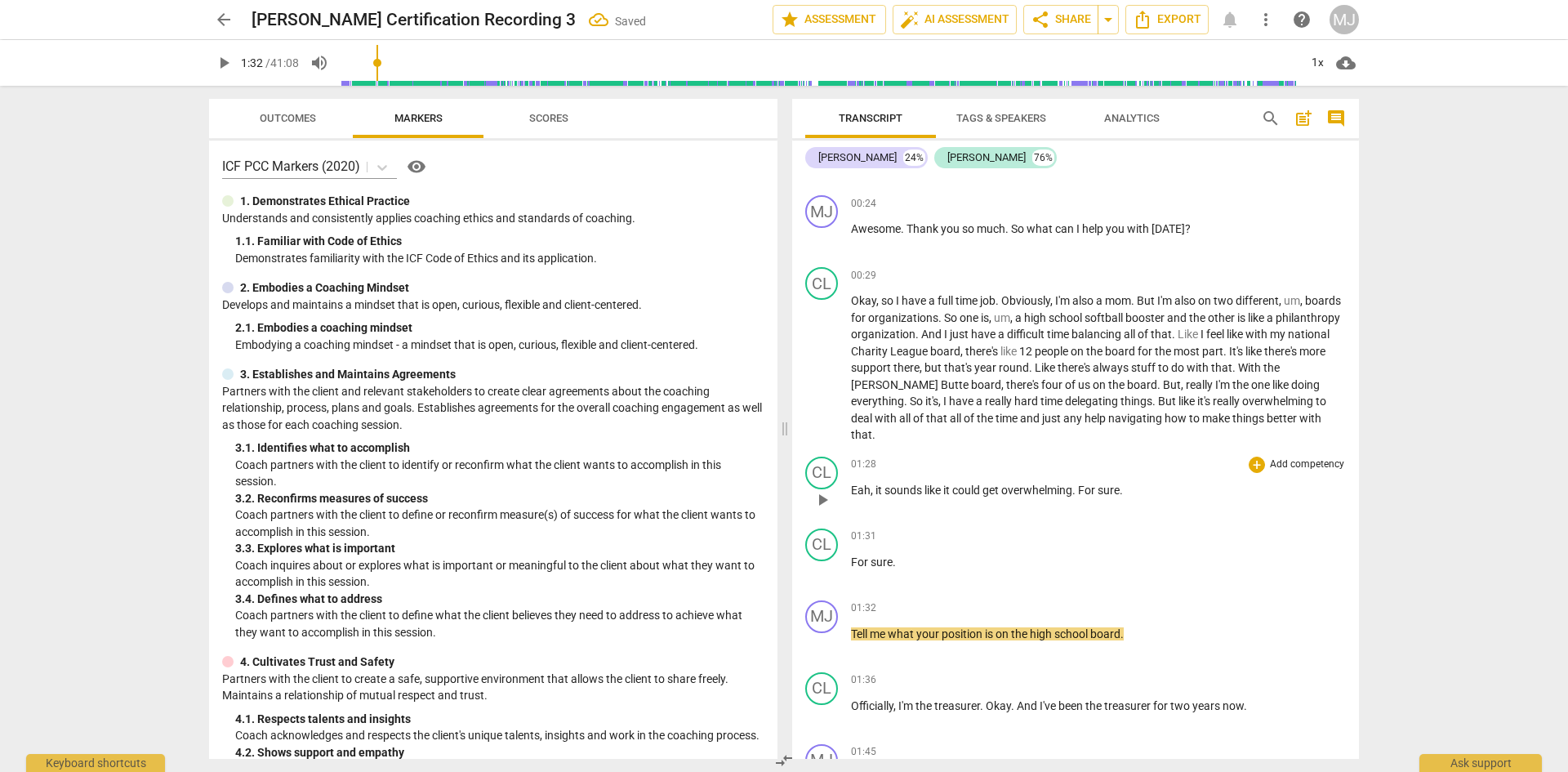
click at [849, 493] on div "play_arrow pause" at bounding box center [830, 499] width 42 height 21
drag, startPoint x: 853, startPoint y: 491, endPoint x: 987, endPoint y: 498, distance: 134.2
click at [856, 491] on span "Eah" at bounding box center [861, 489] width 20 height 13
click at [822, 469] on div "CL" at bounding box center [821, 473] width 32 height 32
click at [858, 549] on div "[PERSON_NAME]" at bounding box center [883, 551] width 123 height 26
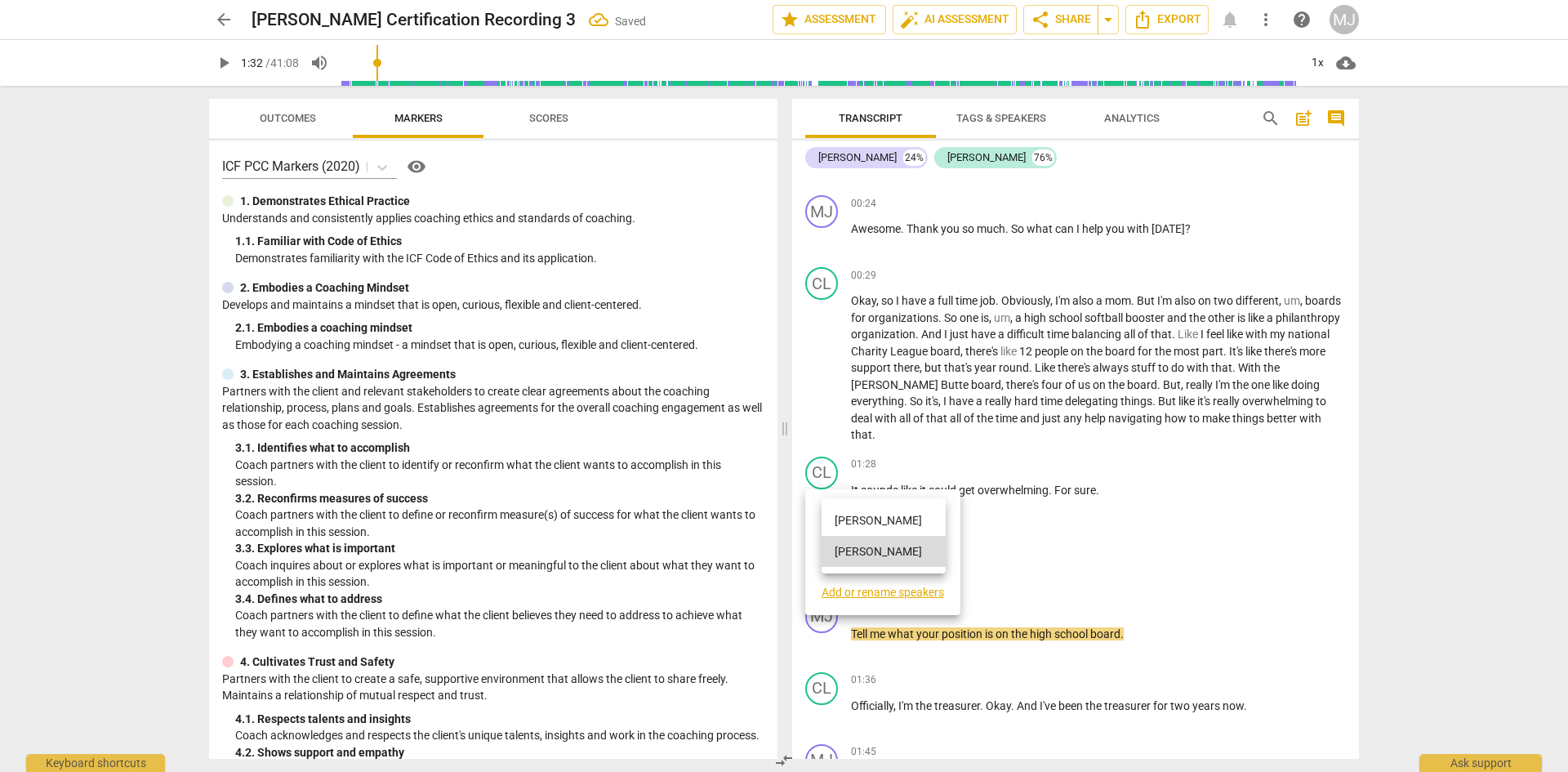
click at [857, 521] on li "[PERSON_NAME]" at bounding box center [884, 520] width 124 height 31
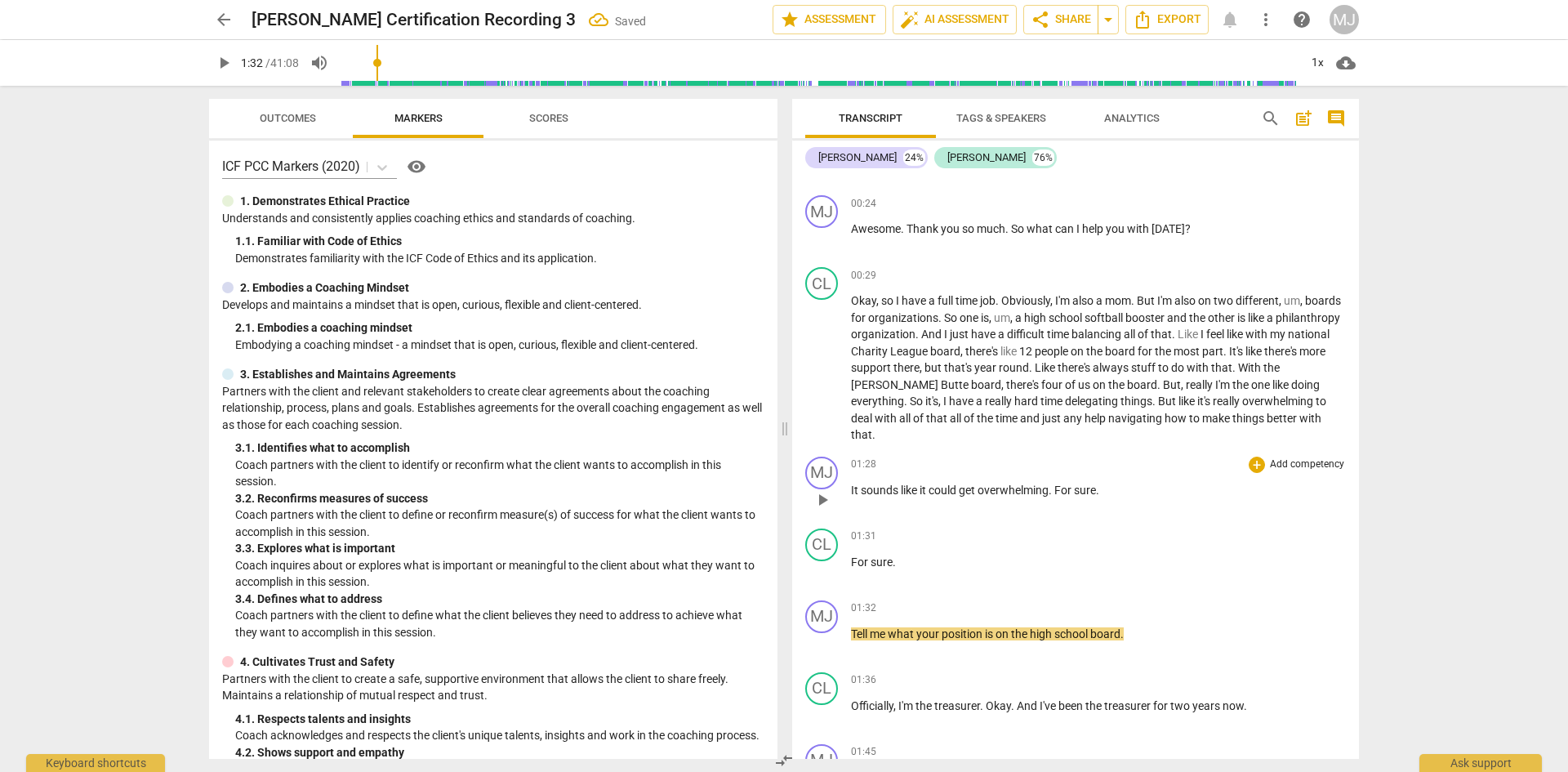
click at [904, 493] on span "like" at bounding box center [910, 489] width 19 height 13
click at [222, 68] on span "play_arrow" at bounding box center [223, 62] width 20 height 20
click at [868, 412] on span "deal" at bounding box center [863, 418] width 24 height 13
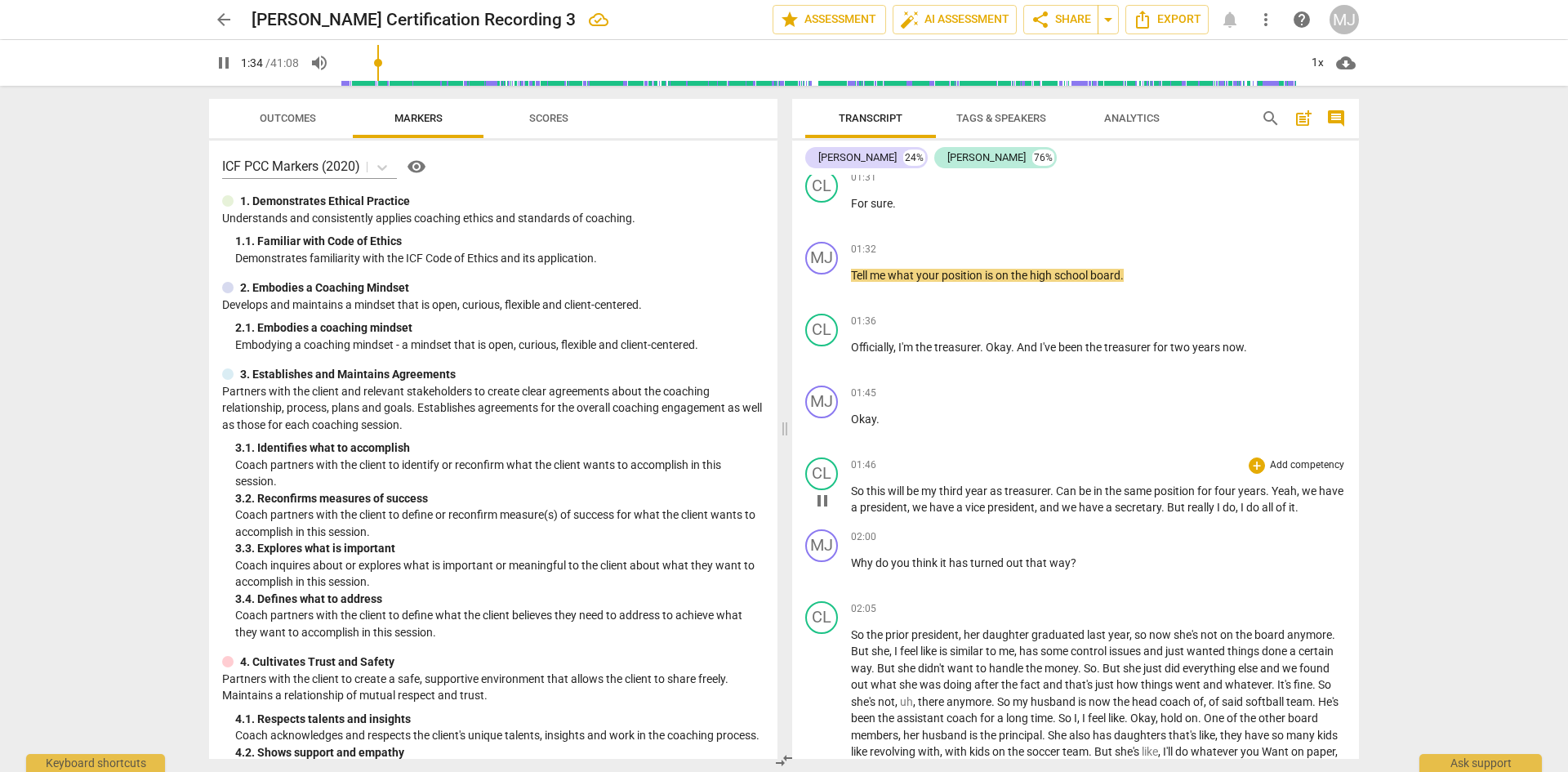
scroll to position [572, 0]
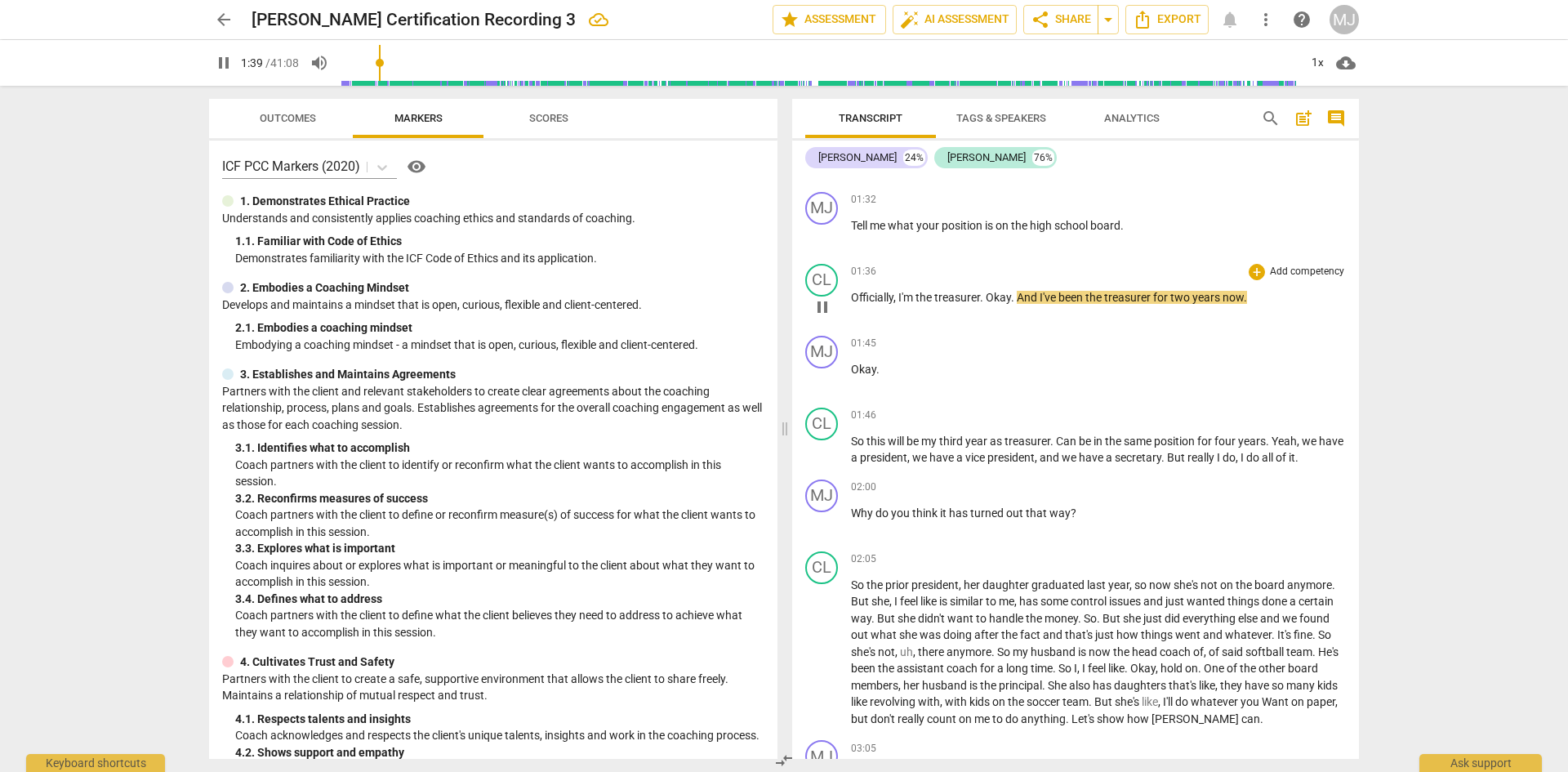
click at [986, 297] on span "." at bounding box center [983, 297] width 6 height 13
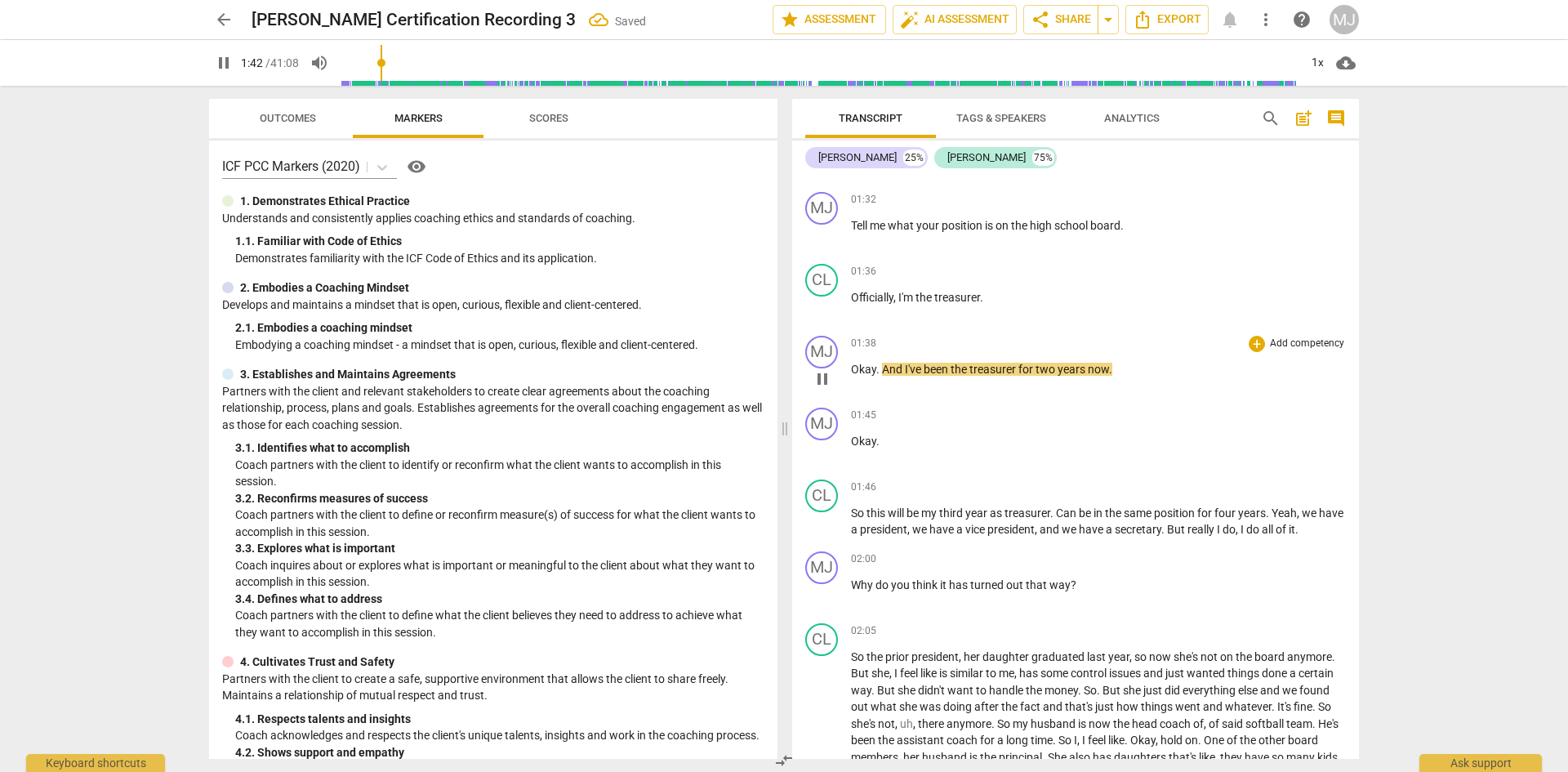
click at [882, 370] on span "And" at bounding box center [893, 369] width 23 height 13
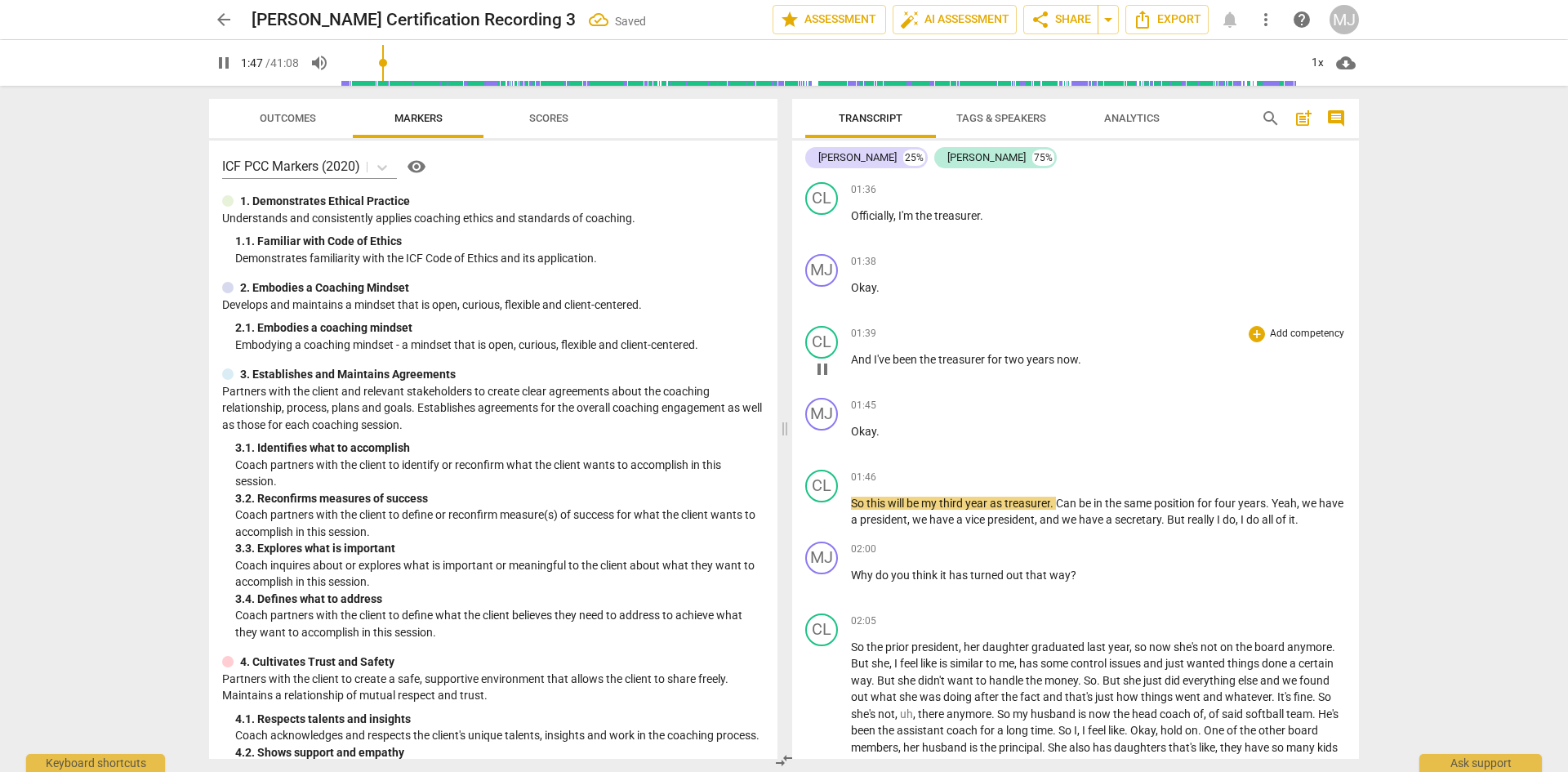
scroll to position [735, 0]
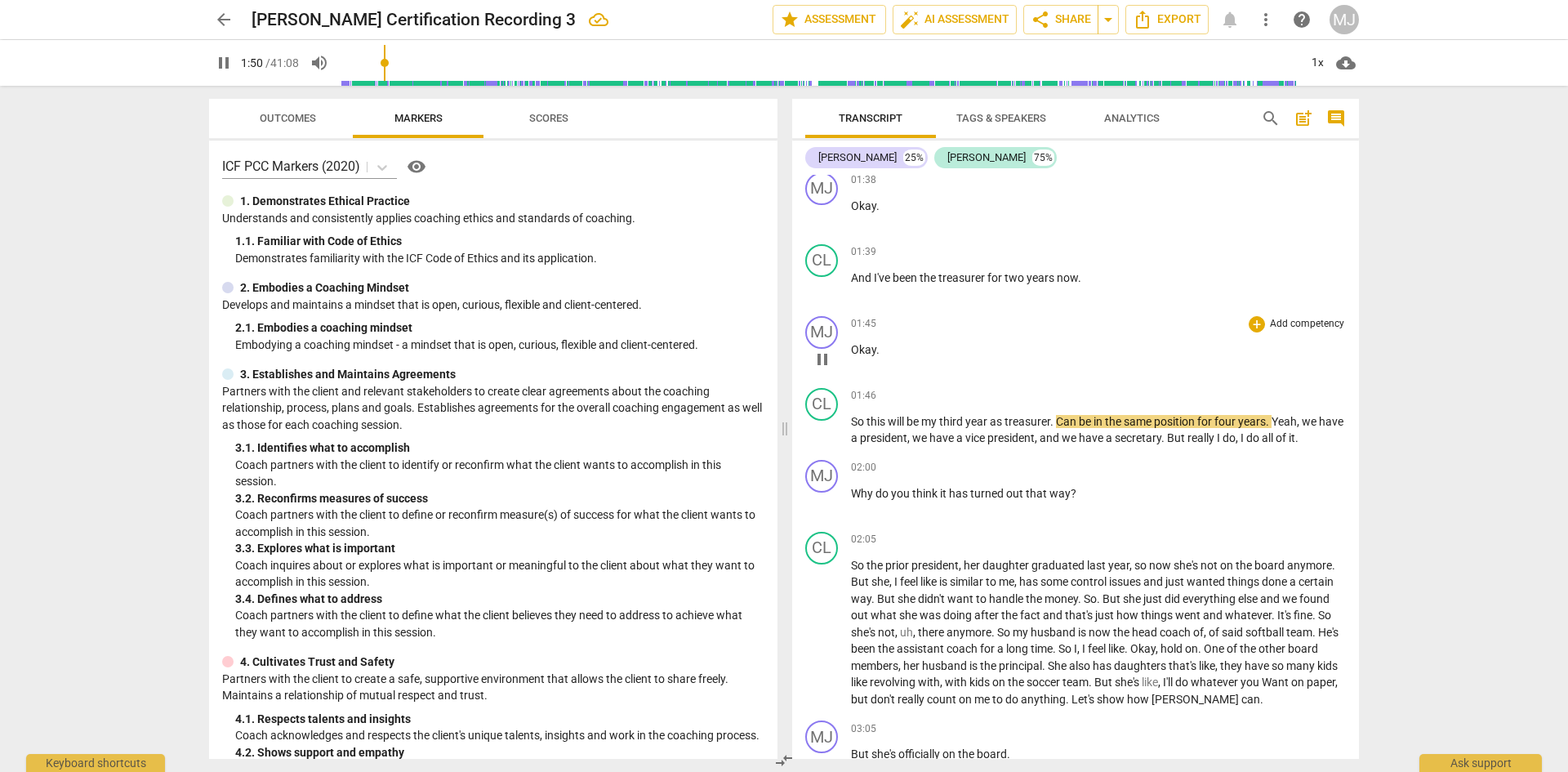
click at [882, 349] on p "Okay ." at bounding box center [1098, 350] width 495 height 17
click at [869, 282] on span "And" at bounding box center [862, 277] width 23 height 13
click at [881, 344] on p "Okay ." at bounding box center [1098, 350] width 495 height 17
type input "108"
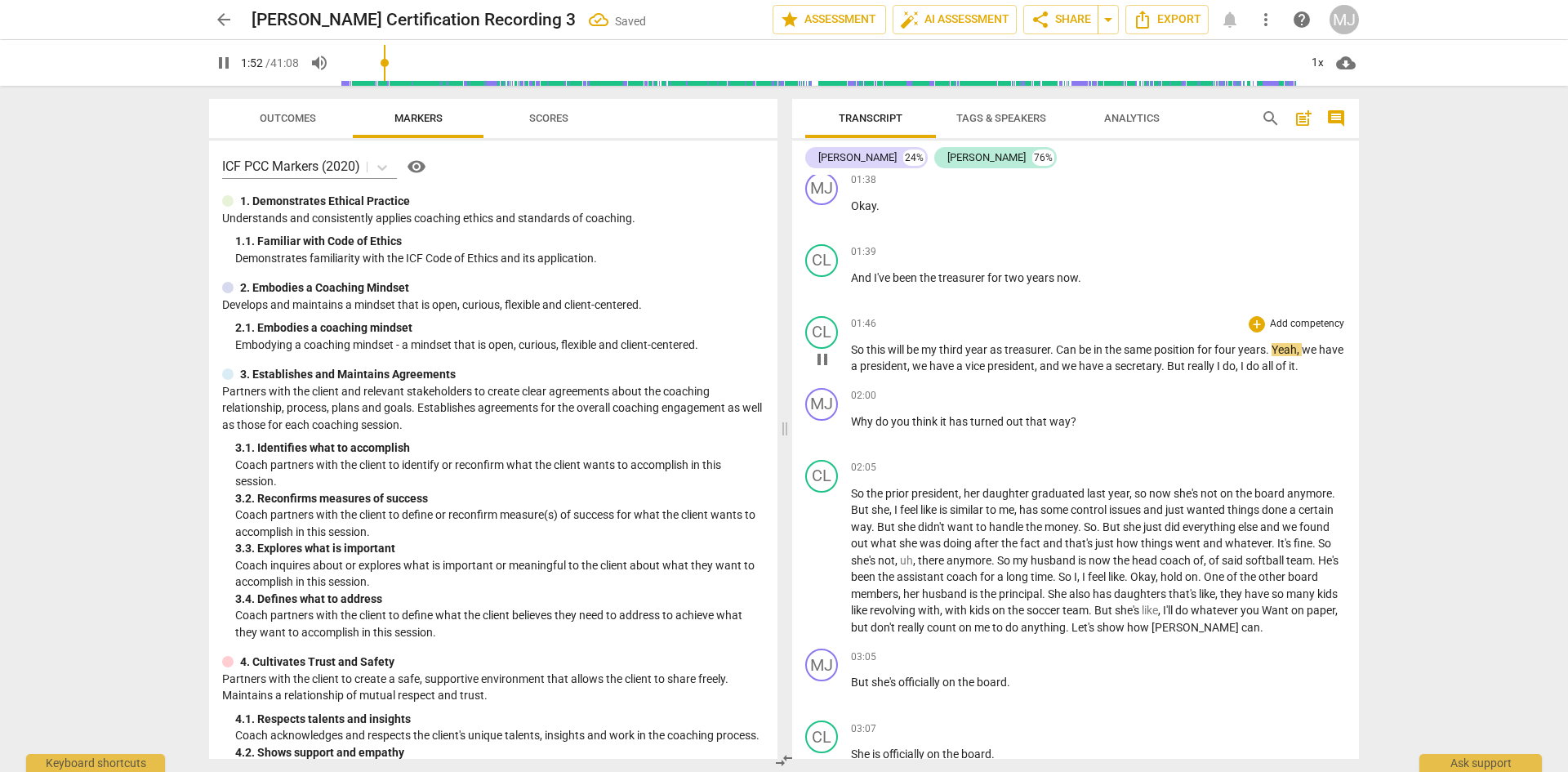
click at [848, 349] on div "play_arrow pause" at bounding box center [830, 359] width 42 height 21
click at [230, 71] on span "pause" at bounding box center [223, 62] width 20 height 20
click at [854, 350] on span "So" at bounding box center [859, 349] width 15 height 13
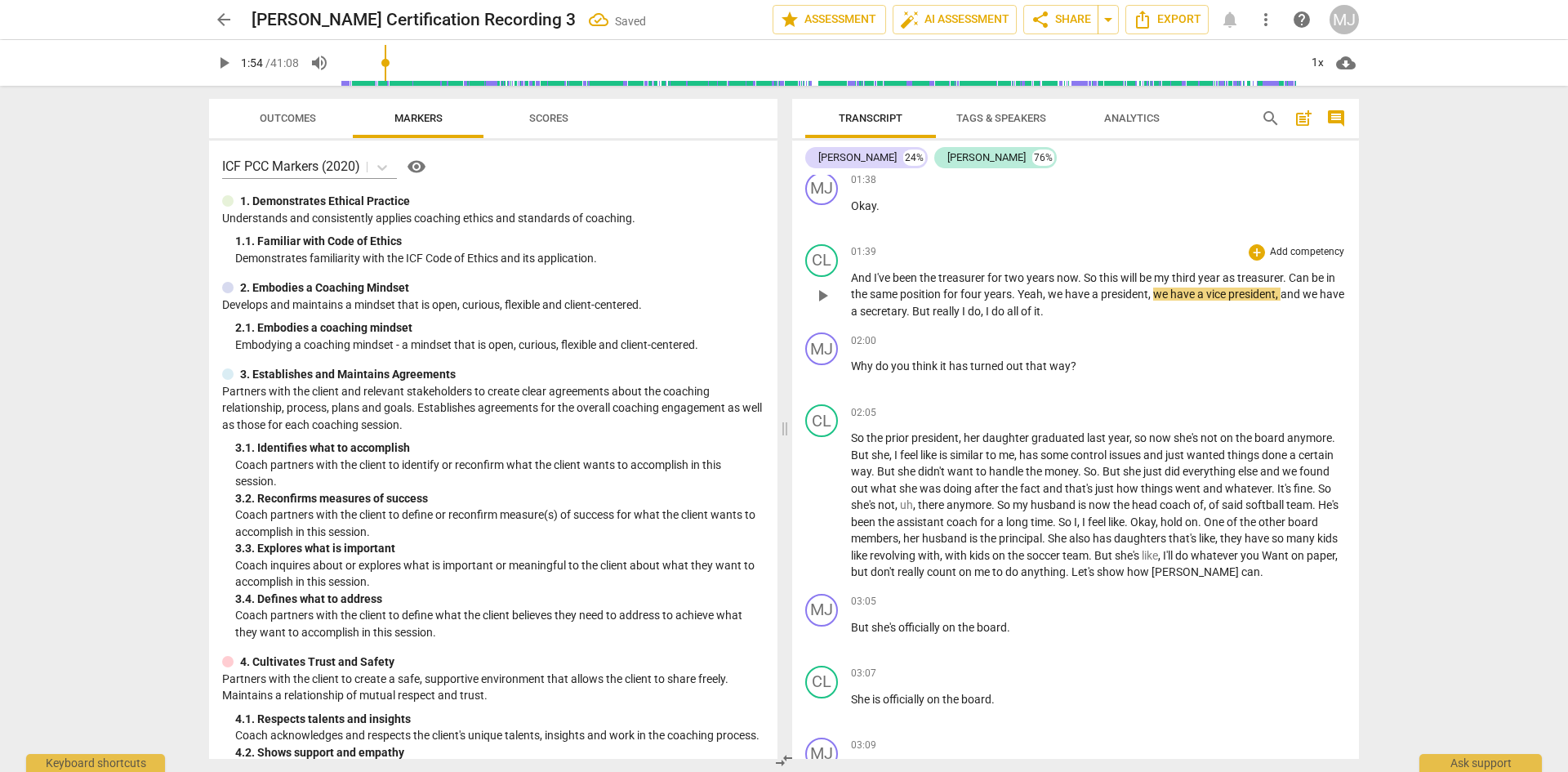
click at [1093, 282] on span "So" at bounding box center [1092, 277] width 15 height 13
click at [1299, 278] on span "Can" at bounding box center [1300, 277] width 23 height 13
type input "112"
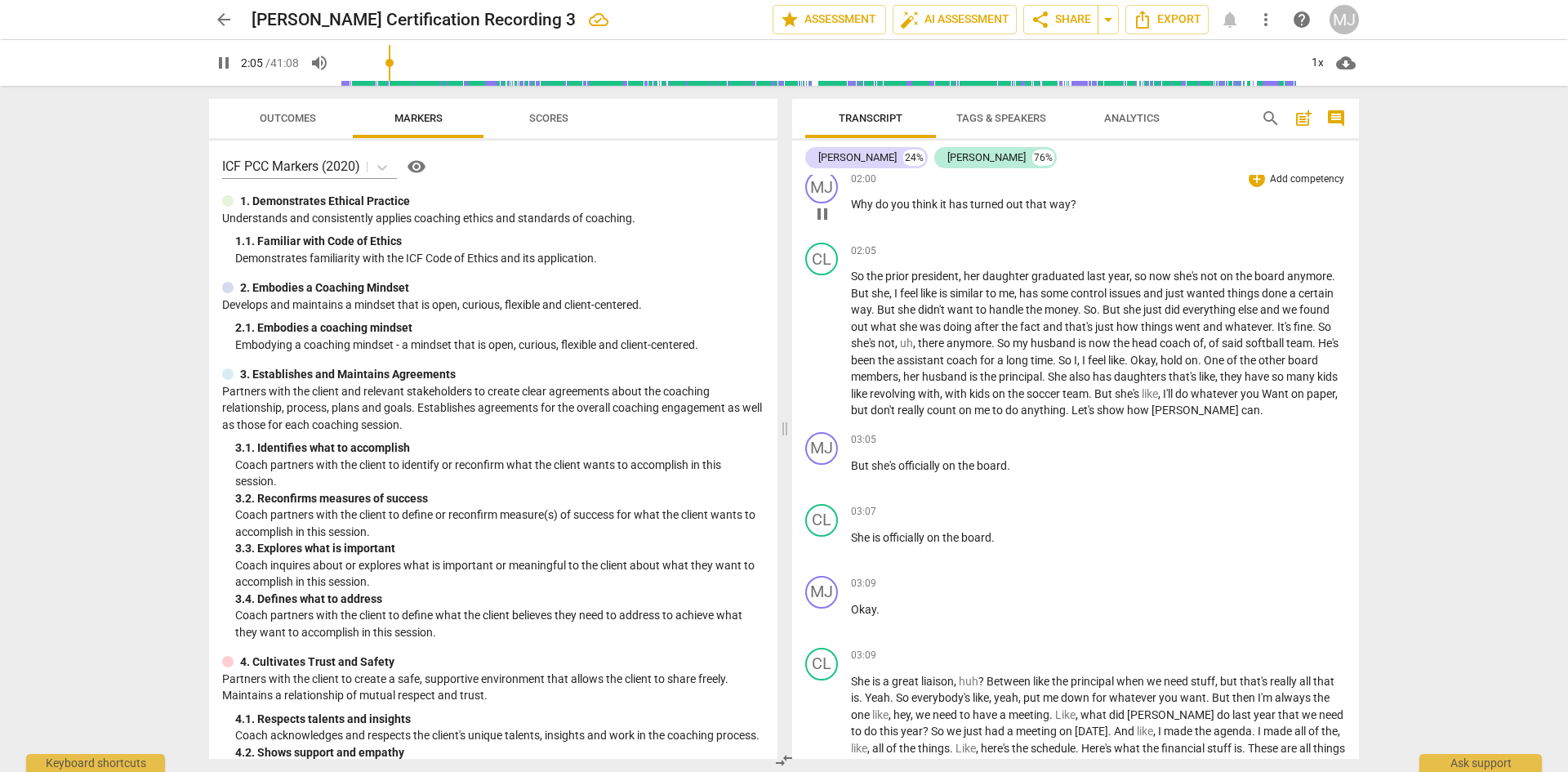
scroll to position [898, 0]
click at [218, 63] on span "pause" at bounding box center [223, 62] width 20 height 20
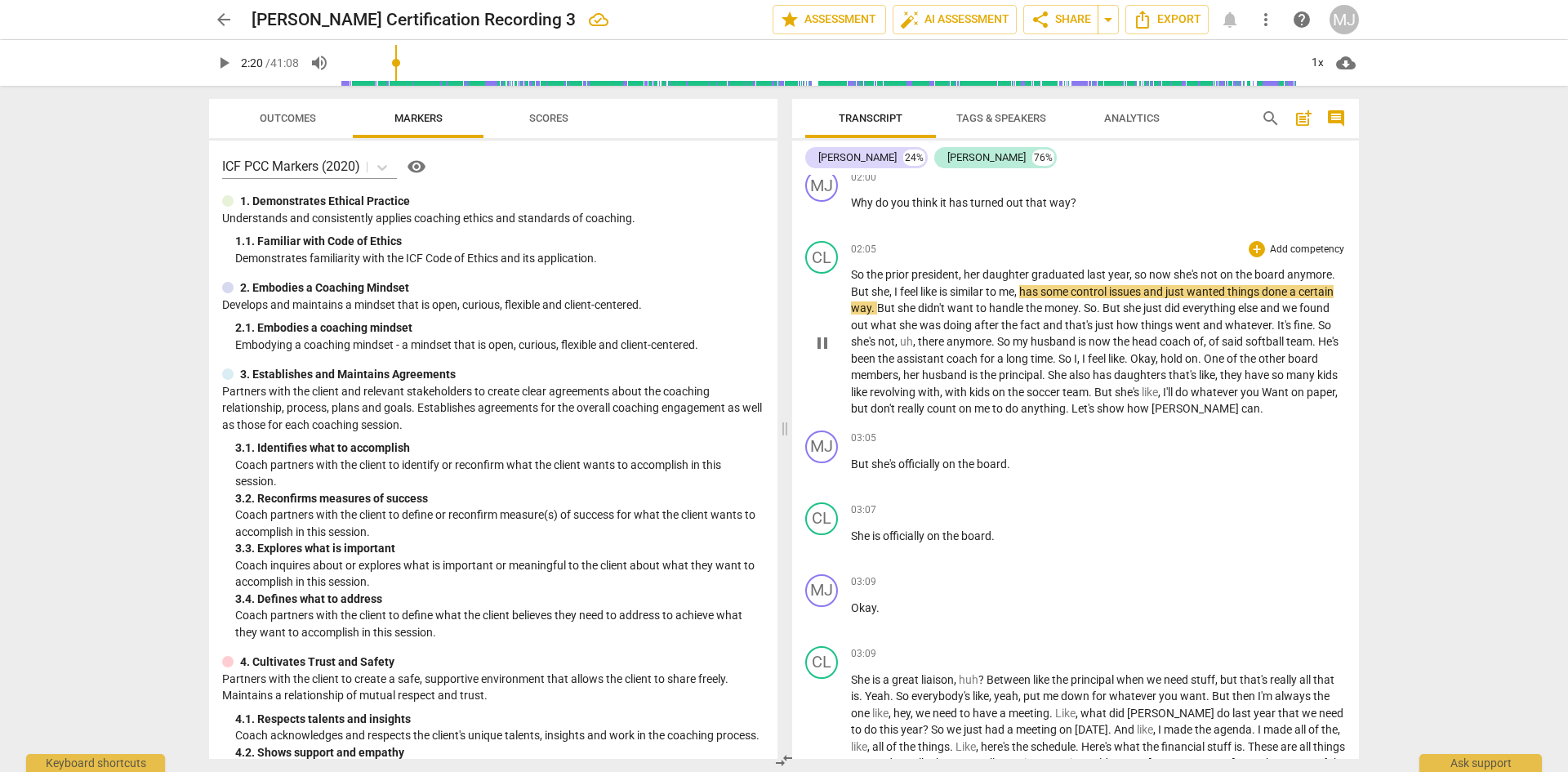
type input "140"
click at [936, 288] on span "like" at bounding box center [930, 291] width 19 height 13
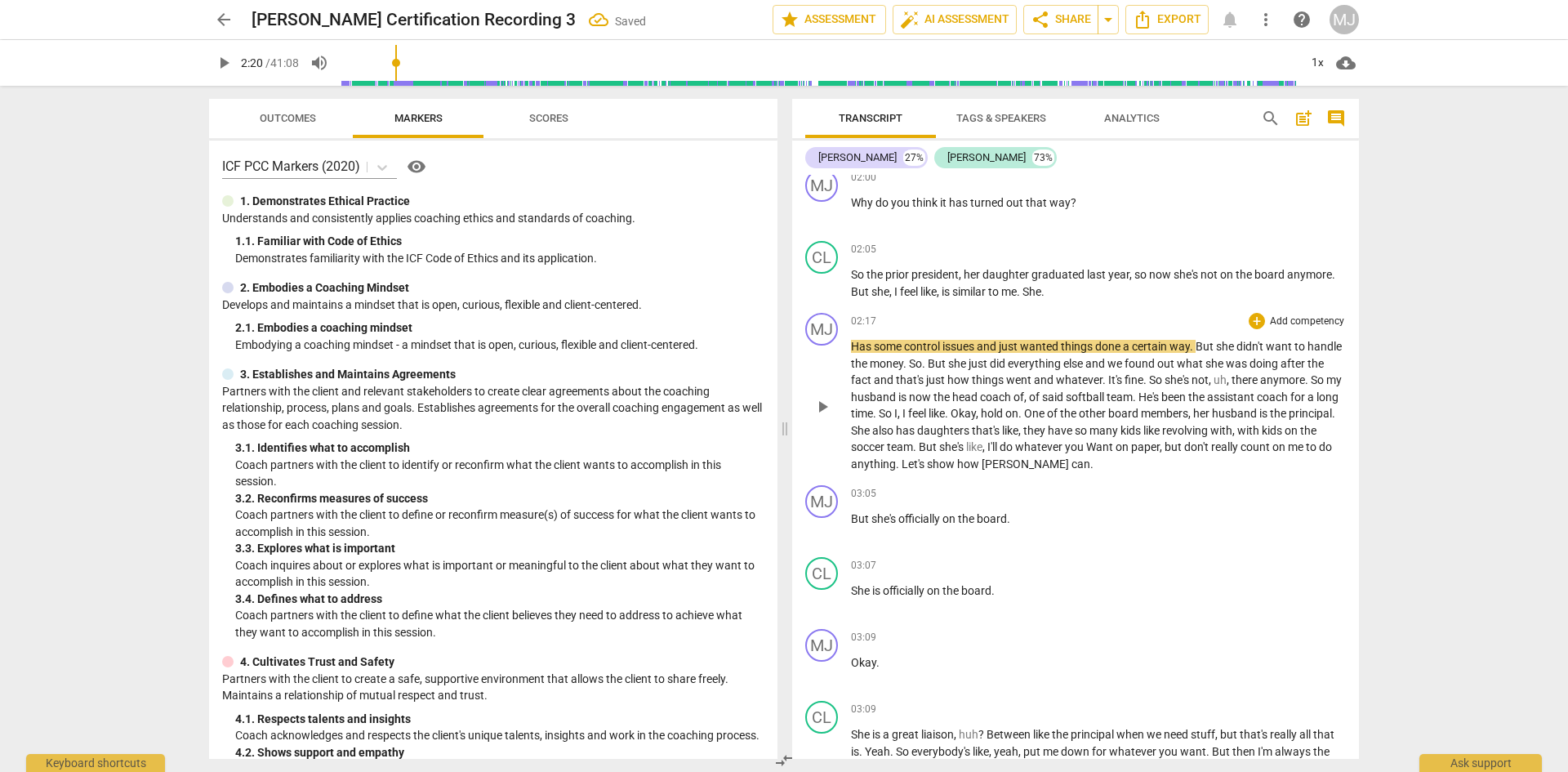
click at [853, 349] on span "Has" at bounding box center [862, 346] width 23 height 13
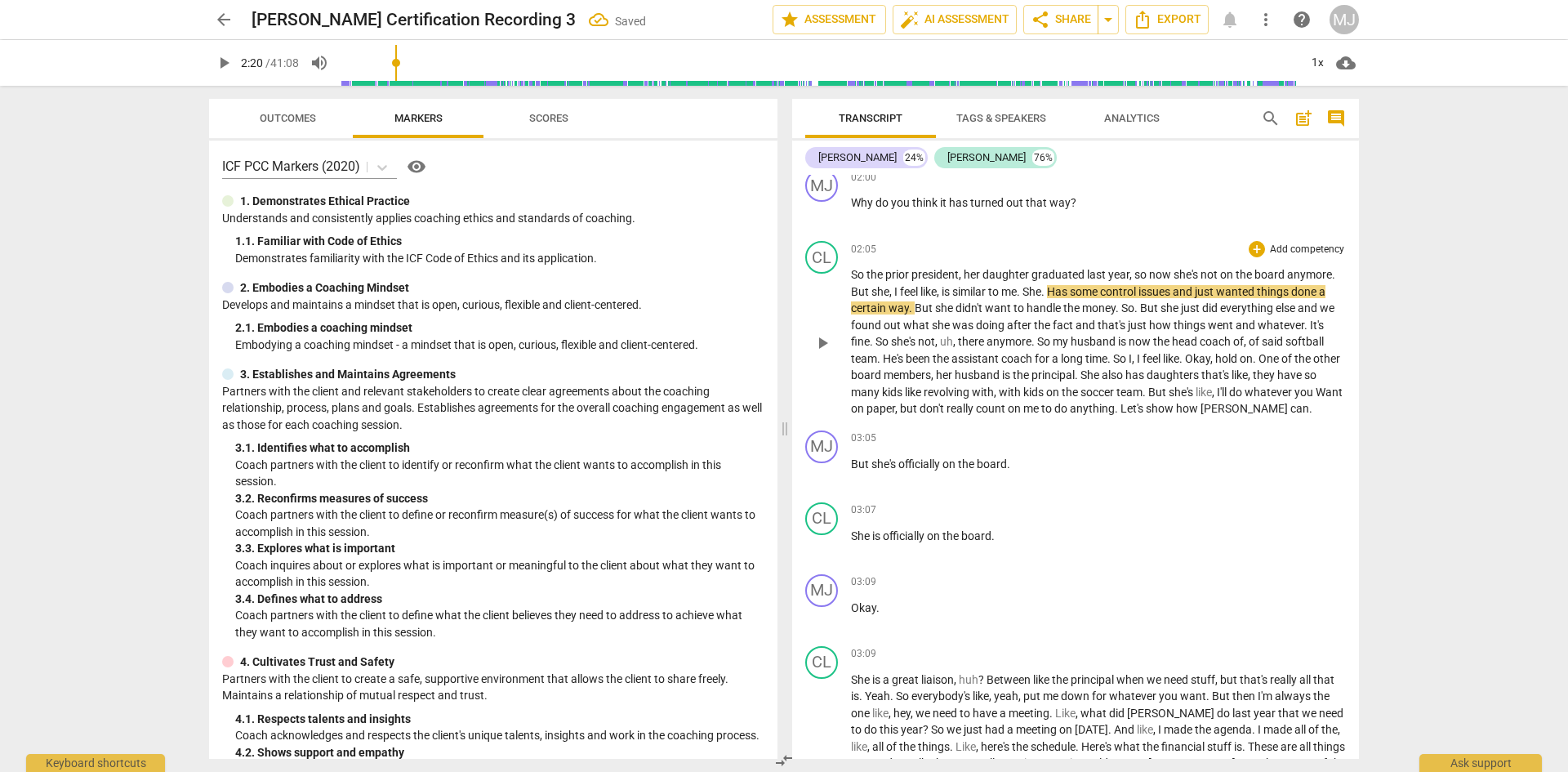
click at [1064, 291] on span "Has" at bounding box center [1058, 291] width 23 height 13
click at [1077, 291] on span "some" at bounding box center [1077, 291] width 30 height 13
click at [1041, 287] on span "She h" at bounding box center [1036, 291] width 28 height 13
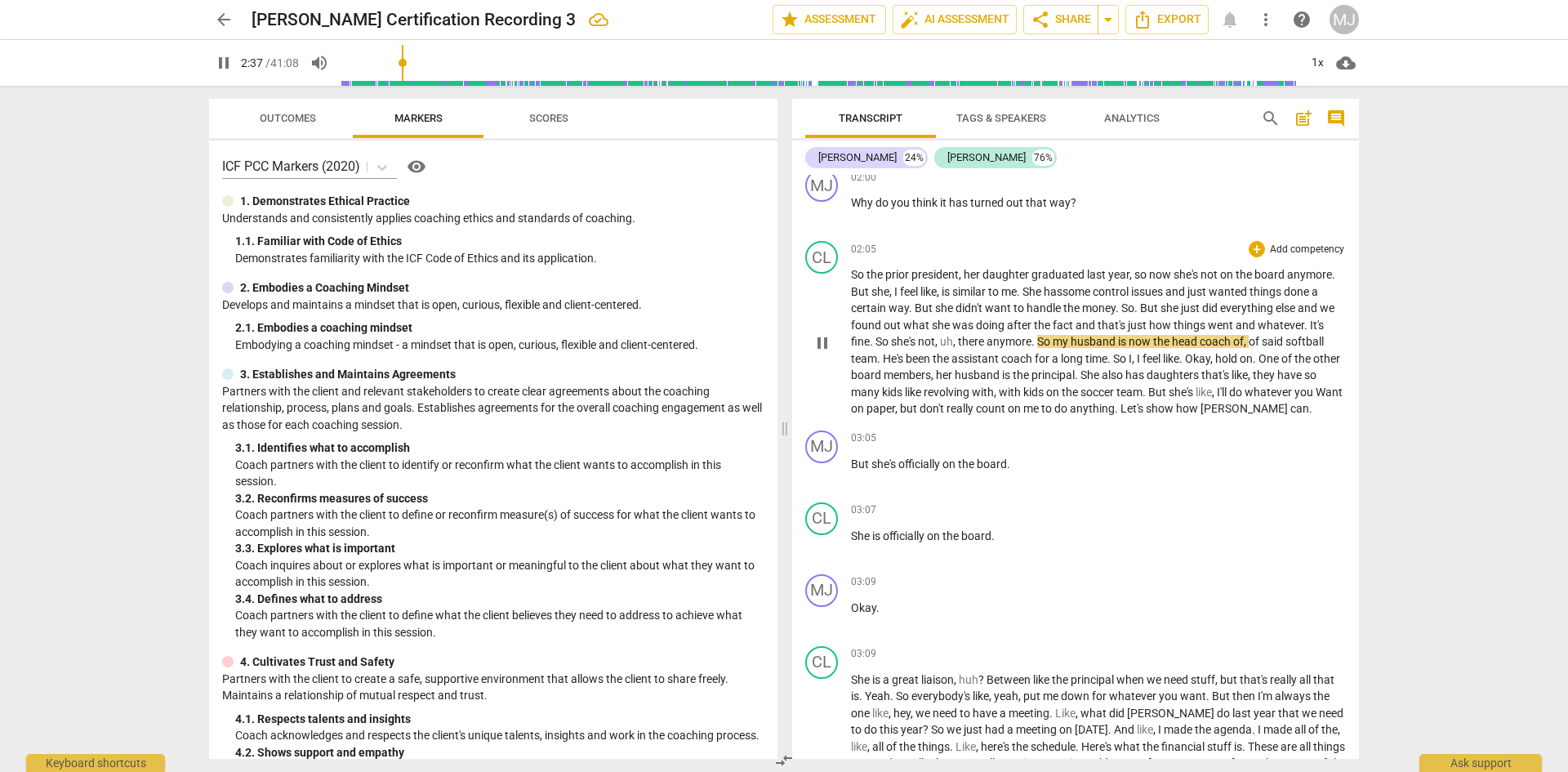
click at [937, 343] on span "," at bounding box center [937, 341] width 5 height 13
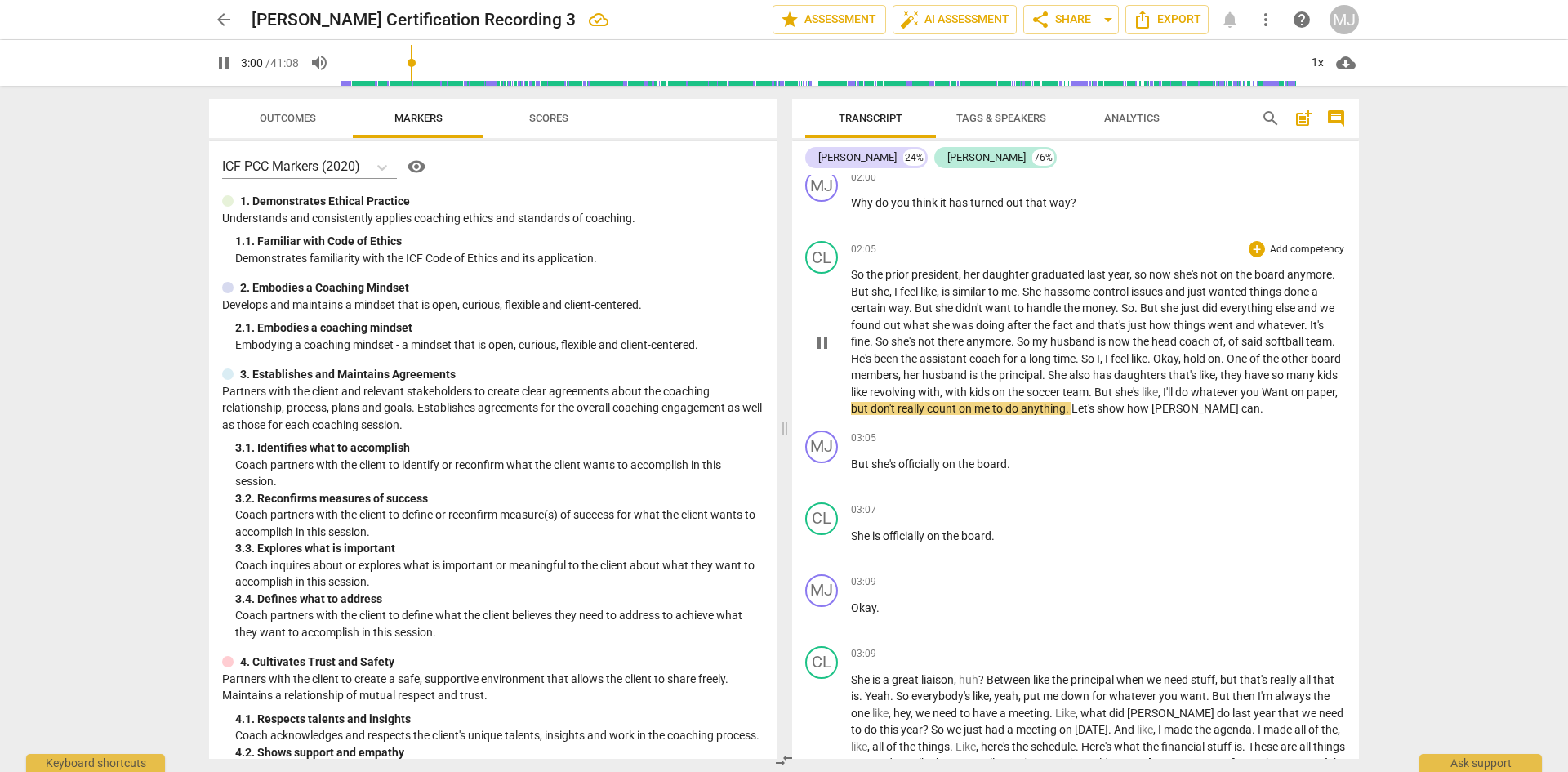
click at [1262, 399] on span "Want" at bounding box center [1277, 391] width 30 height 13
click at [224, 68] on span "pause" at bounding box center [223, 62] width 20 height 20
click at [1097, 407] on span "Let's" at bounding box center [1085, 408] width 26 height 13
click at [220, 62] on span "pause" at bounding box center [223, 62] width 20 height 20
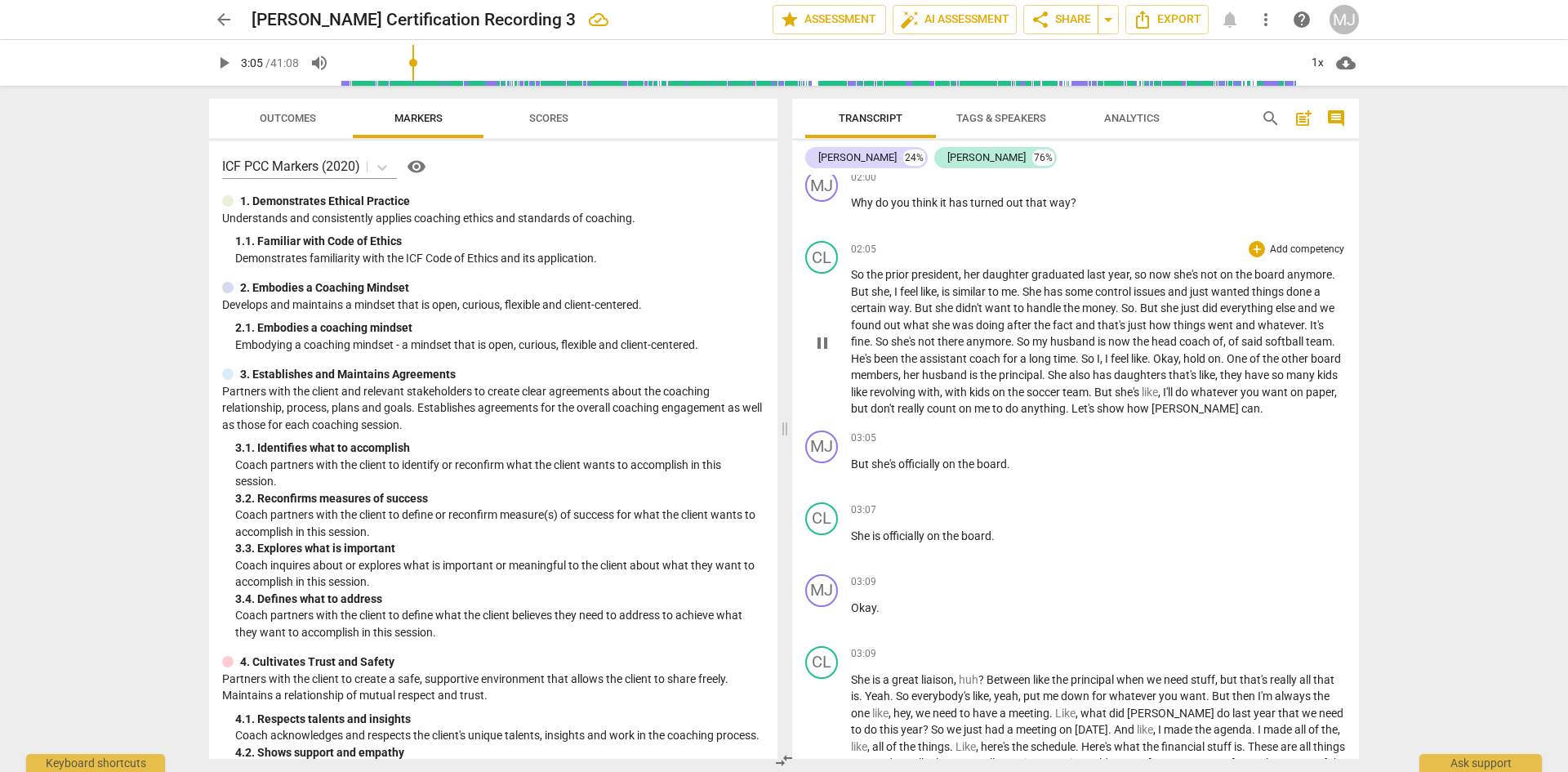
type input "186"
click at [1097, 411] on span "Let's" at bounding box center [1085, 408] width 26 height 13
click at [1167, 405] on span ". But she'll help when she can" at bounding box center [1138, 408] width 144 height 13
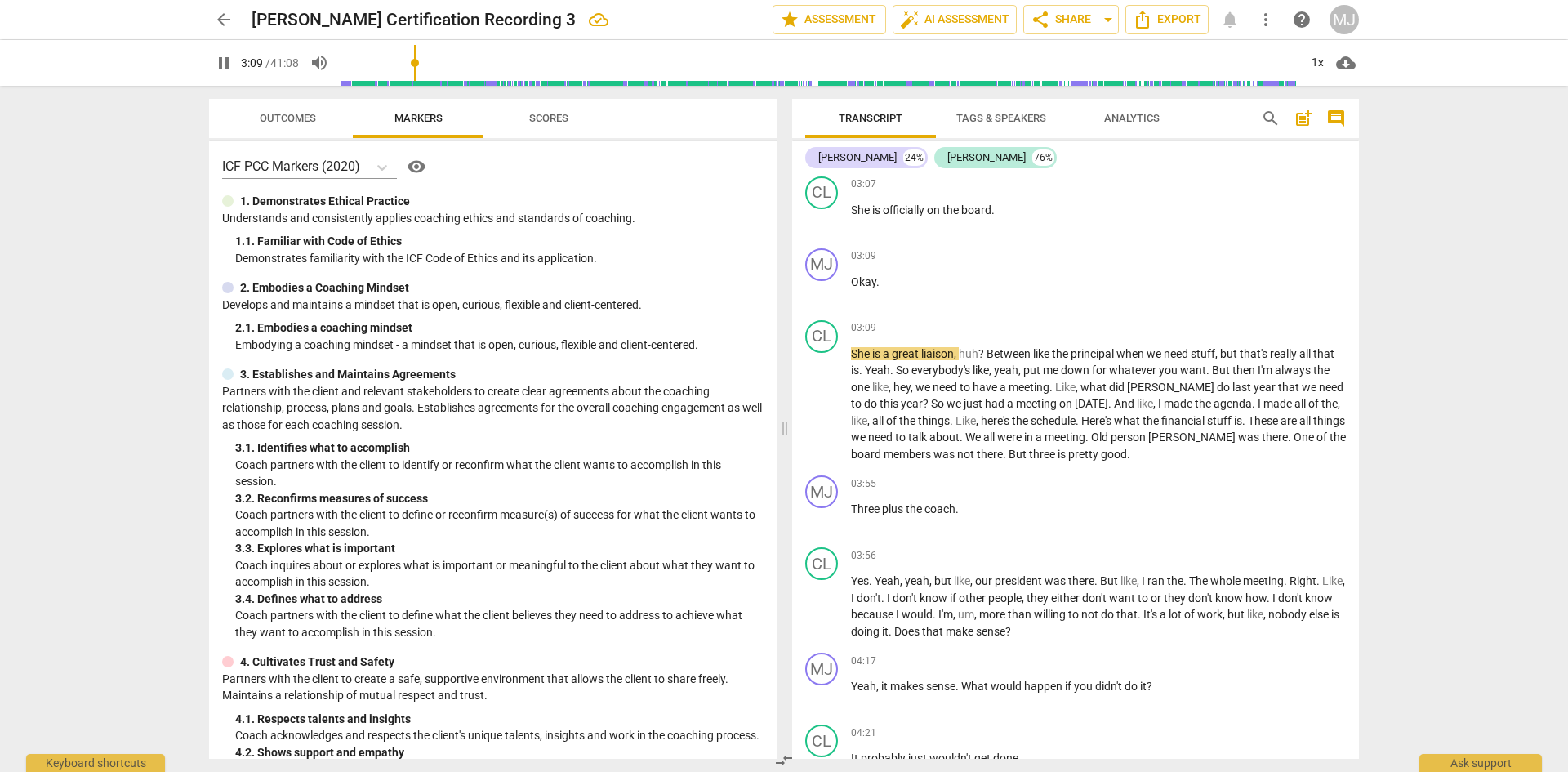
scroll to position [1225, 0]
click at [959, 354] on span "," at bounding box center [957, 352] width 5 height 13
type input "193"
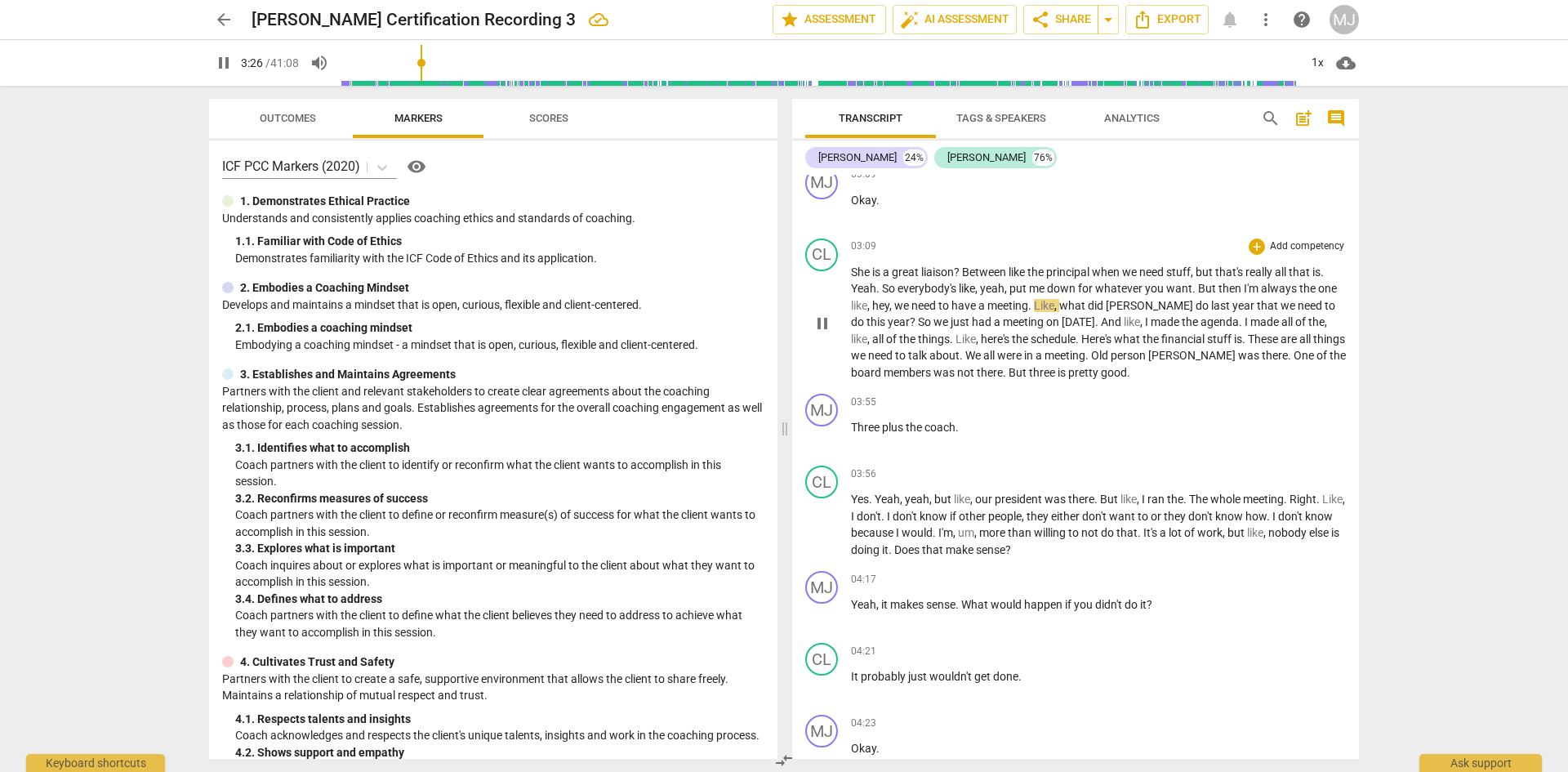
scroll to position [1307, 0]
click at [1035, 353] on span "a" at bounding box center [1040, 354] width 9 height 13
click at [1072, 349] on span "meeting" at bounding box center [1073, 354] width 41 height 13
click at [1013, 346] on p "She is a great liaison ? Between like the principal when we need stuff , but th…" at bounding box center [1098, 322] width 495 height 118
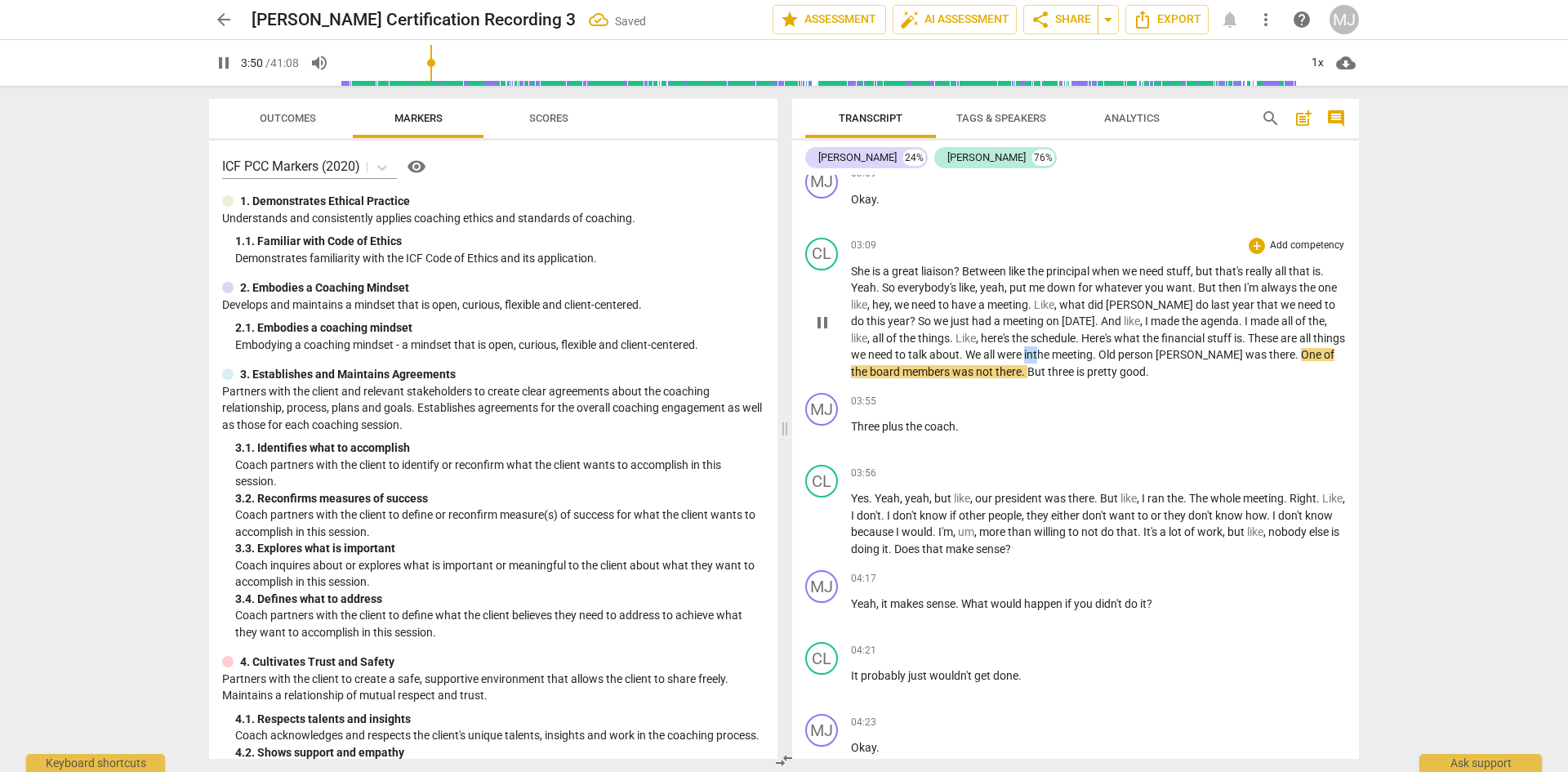
click at [1013, 346] on p "She is a great liaison ? Between like the principal when we need stuff , but th…" at bounding box center [1098, 322] width 495 height 118
click at [1000, 351] on span "were" at bounding box center [1011, 354] width 27 height 13
click at [1143, 333] on span "the" at bounding box center [1152, 337] width 19 height 13
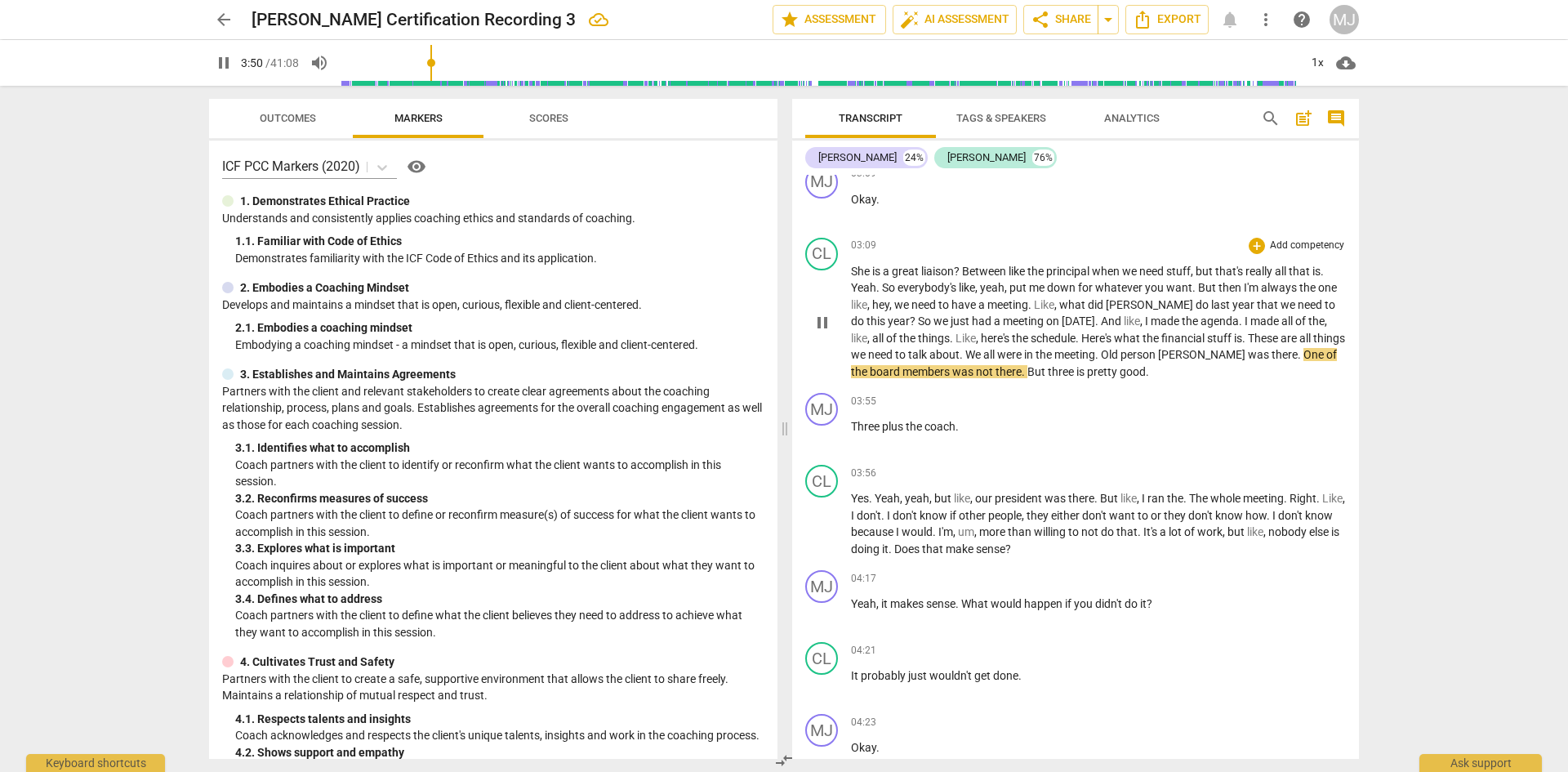
click at [1421, 261] on div "arrow_back [PERSON_NAME] Certification Recording 3 edit star Assessment auto_fi…" at bounding box center [784, 386] width 1568 height 772
click at [1054, 357] on span "meeting" at bounding box center [1075, 354] width 41 height 13
click at [1101, 357] on span "Old" at bounding box center [1110, 354] width 20 height 13
click at [1121, 354] on span "person" at bounding box center [1139, 354] width 37 height 13
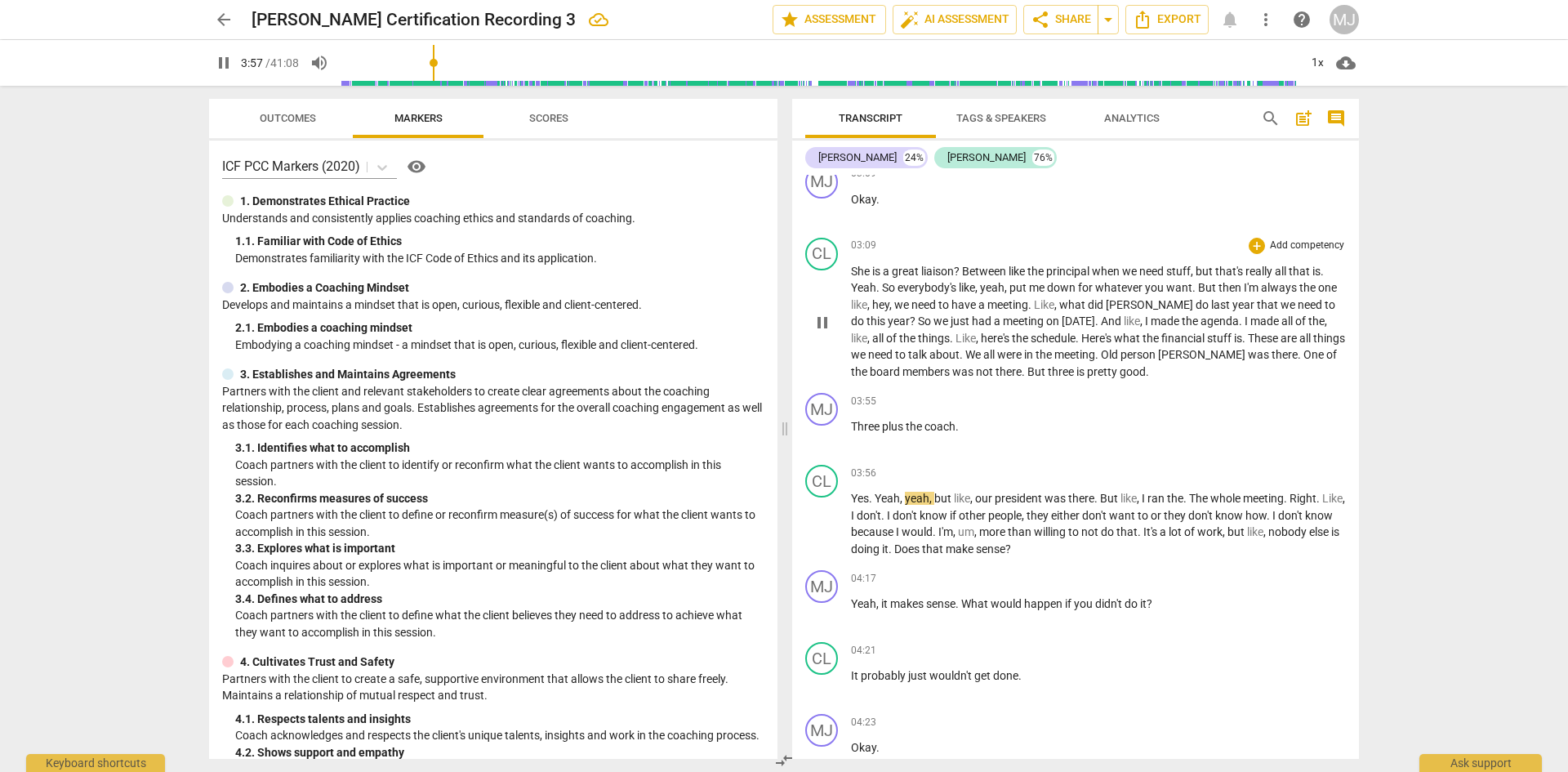
click at [1101, 354] on span "Old" at bounding box center [1110, 354] width 20 height 13
click at [1101, 351] on span "Old" at bounding box center [1110, 354] width 20 height 13
click at [1066, 358] on span "meeting" at bounding box center [1075, 354] width 41 height 13
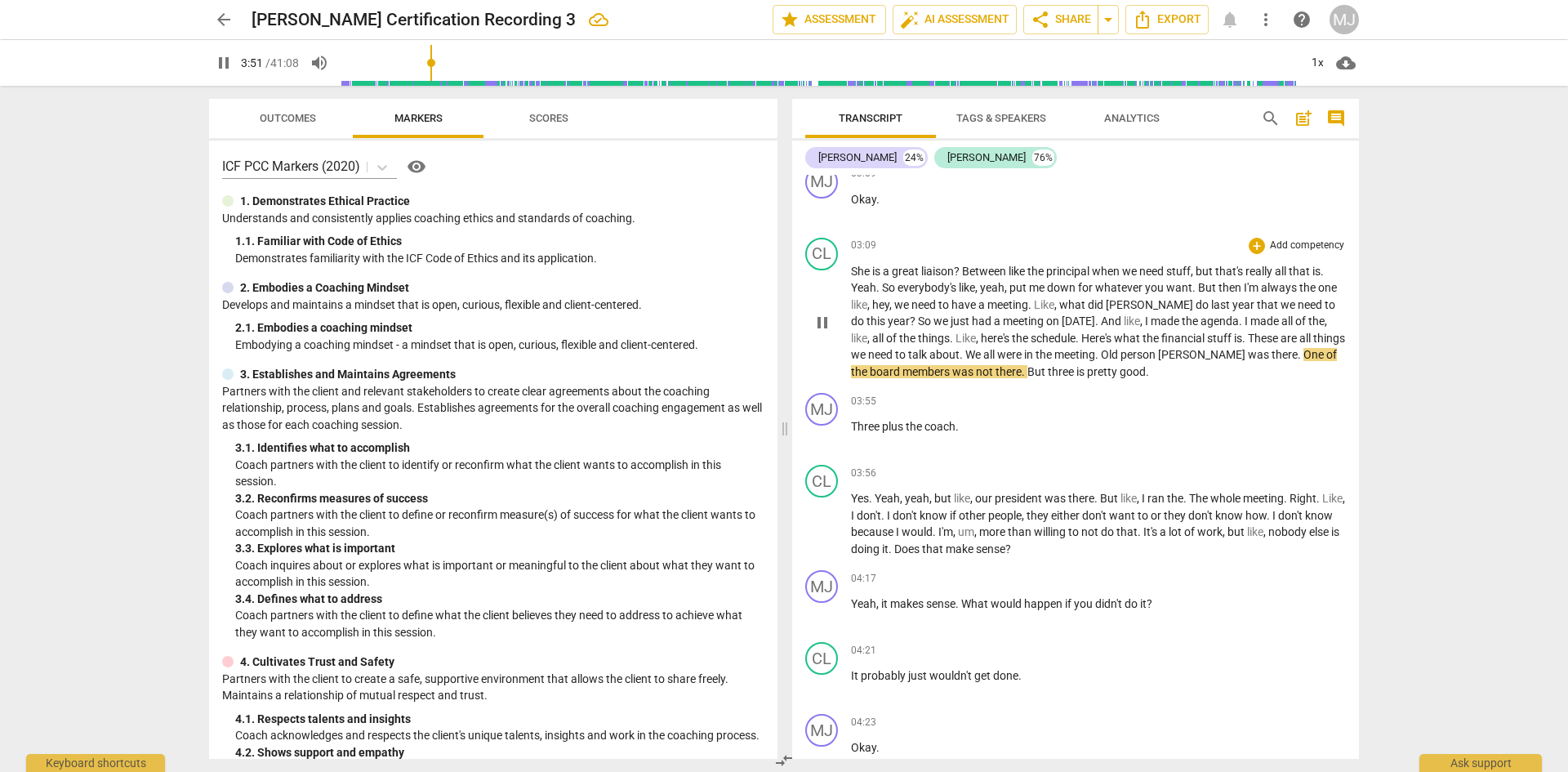
click at [983, 349] on span "all" at bounding box center [990, 354] width 14 height 13
click at [1158, 353] on span "[PERSON_NAME]" at bounding box center [1202, 354] width 89 height 13
type input "234"
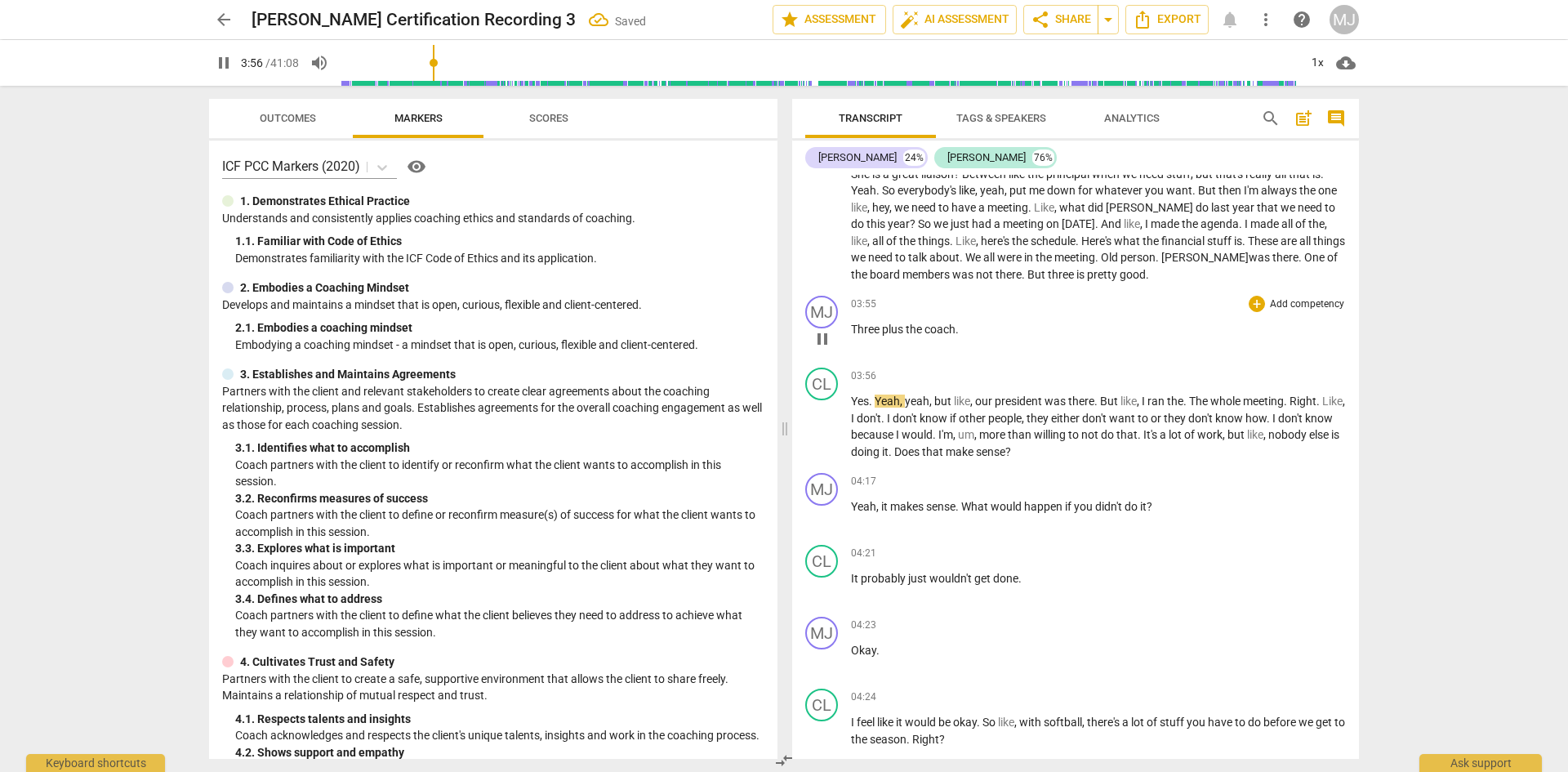
scroll to position [1470, 0]
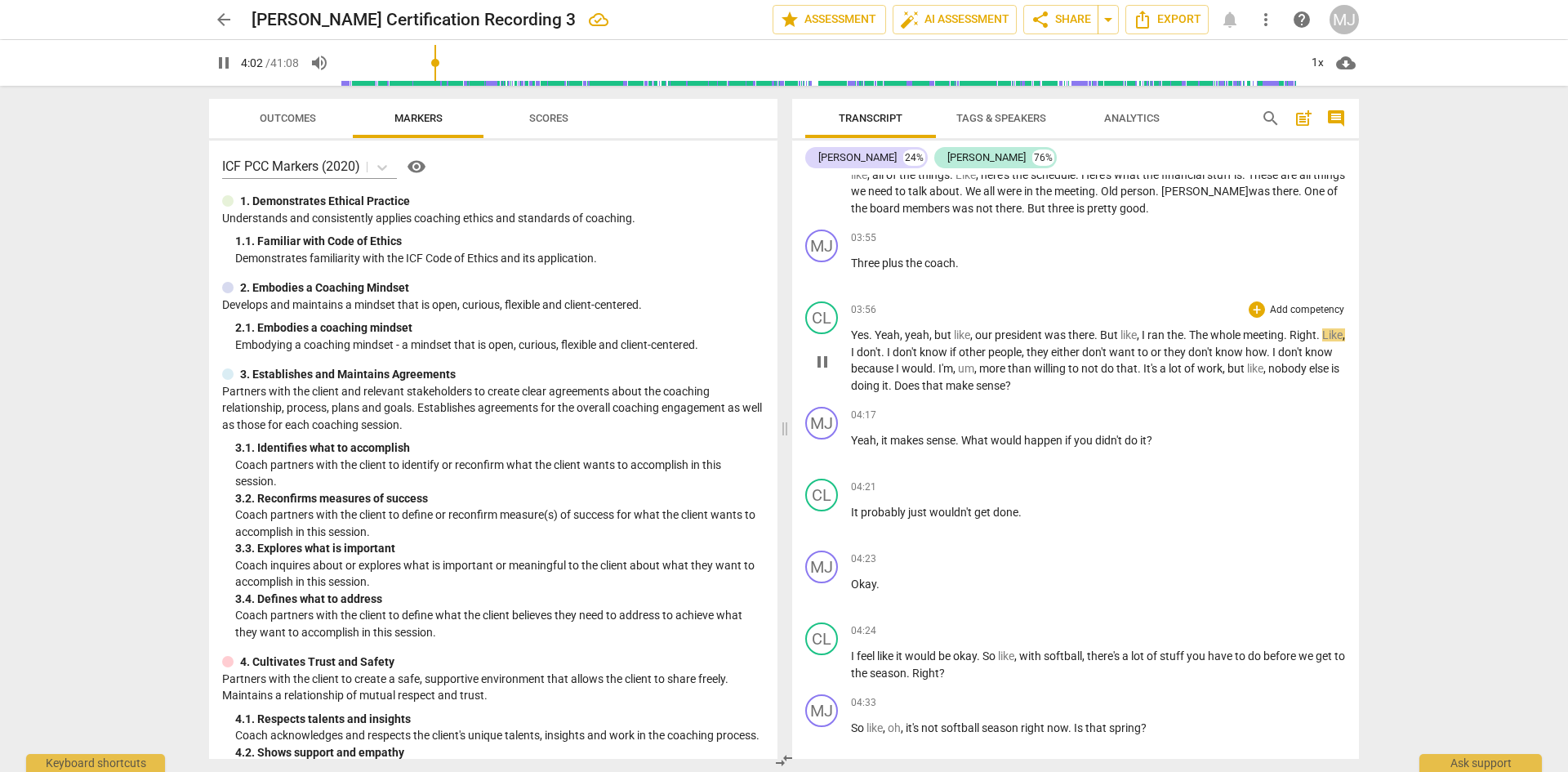
click at [1182, 331] on span "the" at bounding box center [1175, 334] width 16 height 13
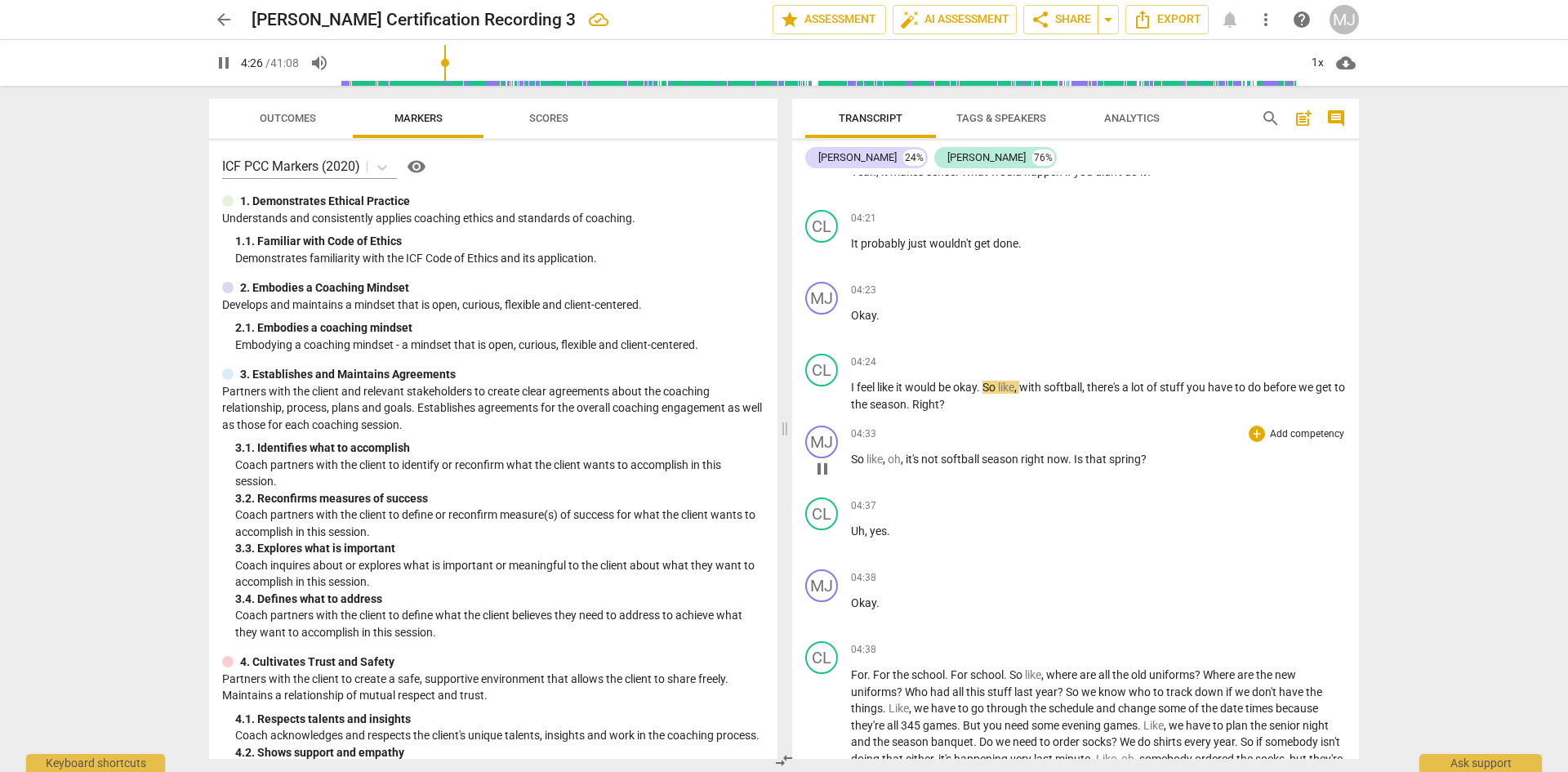
scroll to position [1797, 0]
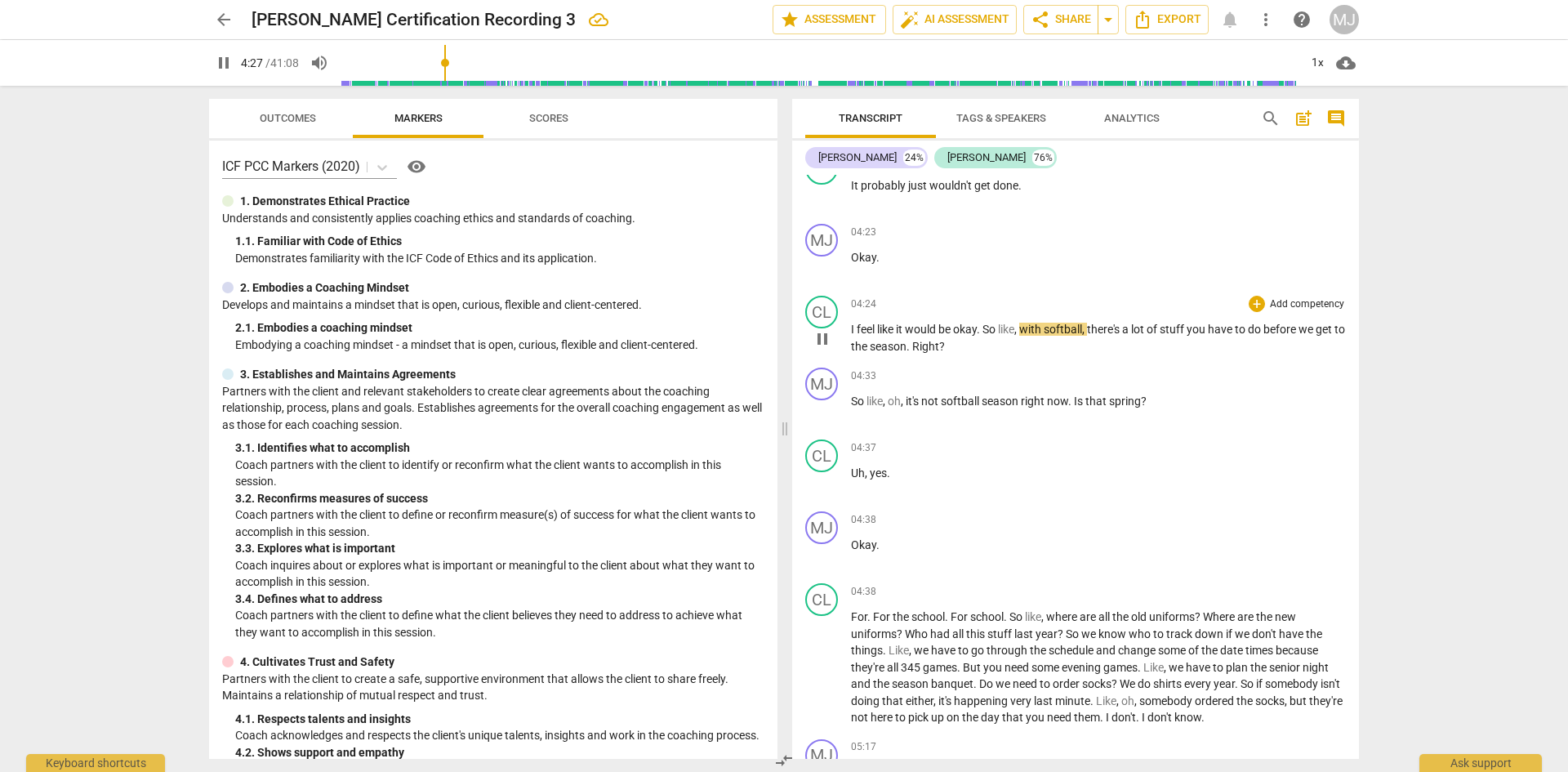
click at [953, 328] on span "be" at bounding box center [945, 329] width 14 height 13
type input "269"
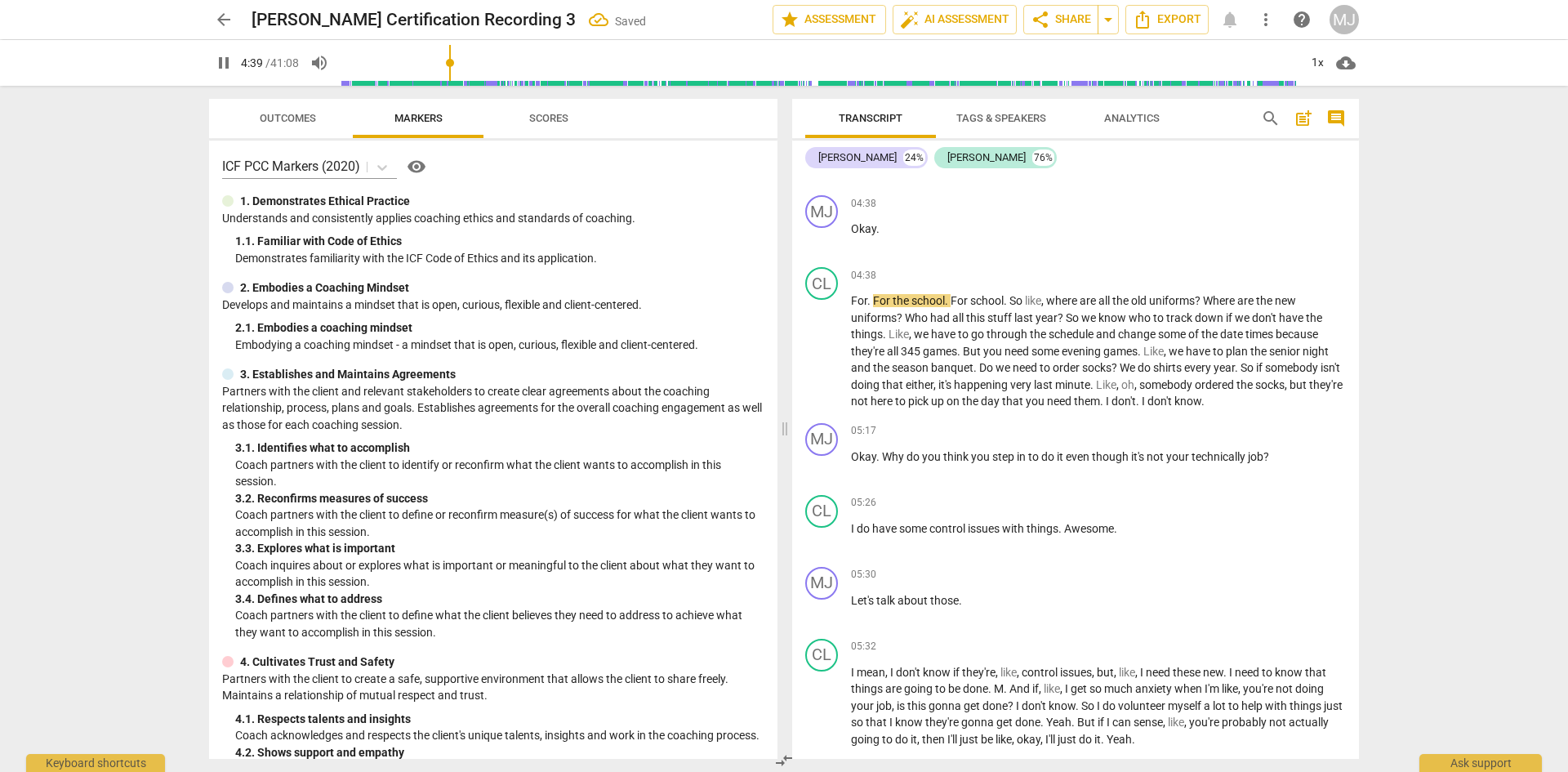
scroll to position [2123, 0]
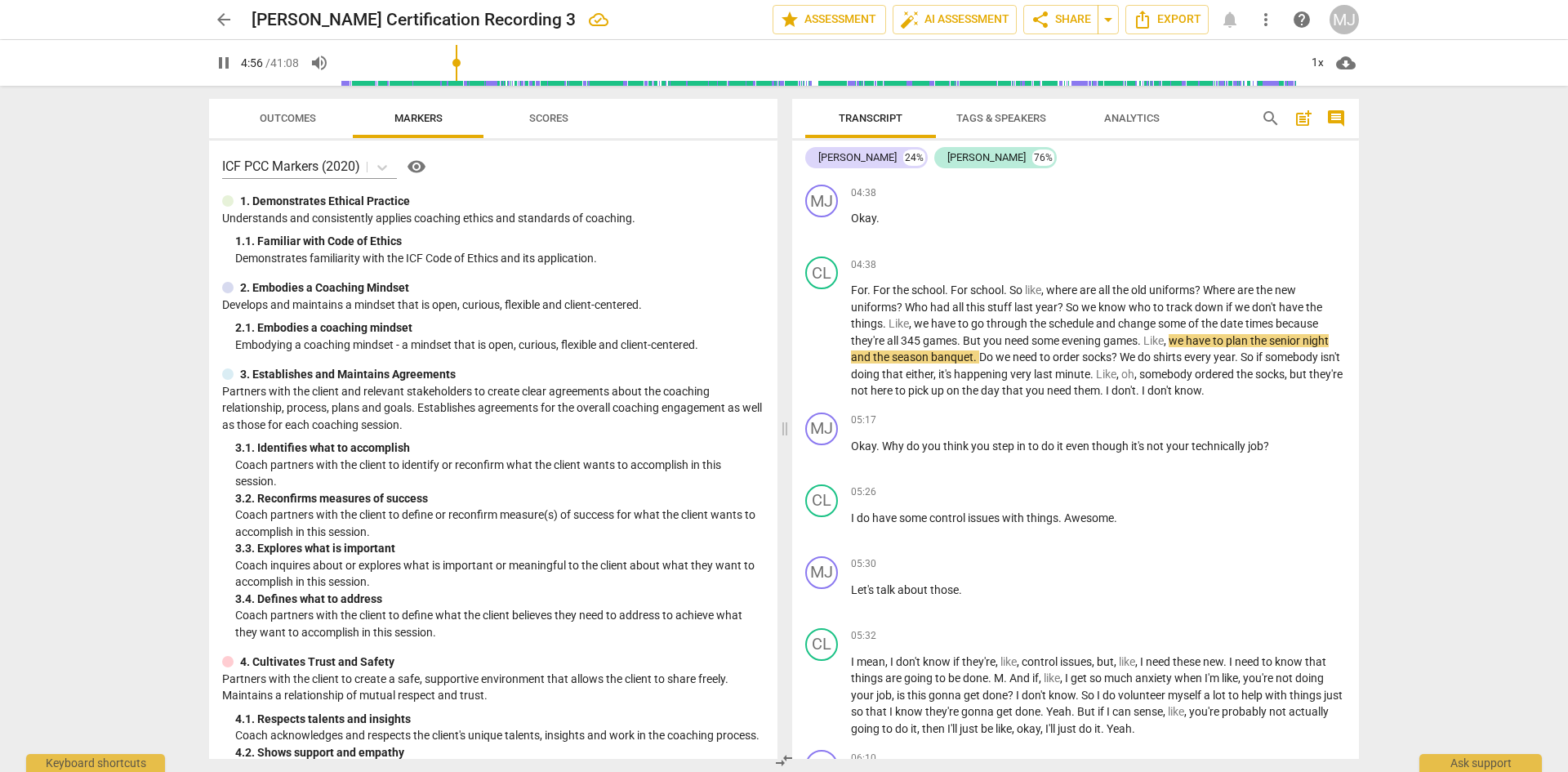
click at [224, 64] on span "pause" at bounding box center [223, 62] width 20 height 20
type input "296"
click at [907, 337] on span "345" at bounding box center [912, 340] width 22 height 13
click at [1237, 320] on span "date" at bounding box center [1233, 323] width 26 height 13
click at [962, 326] on span "to" at bounding box center [964, 323] width 13 height 13
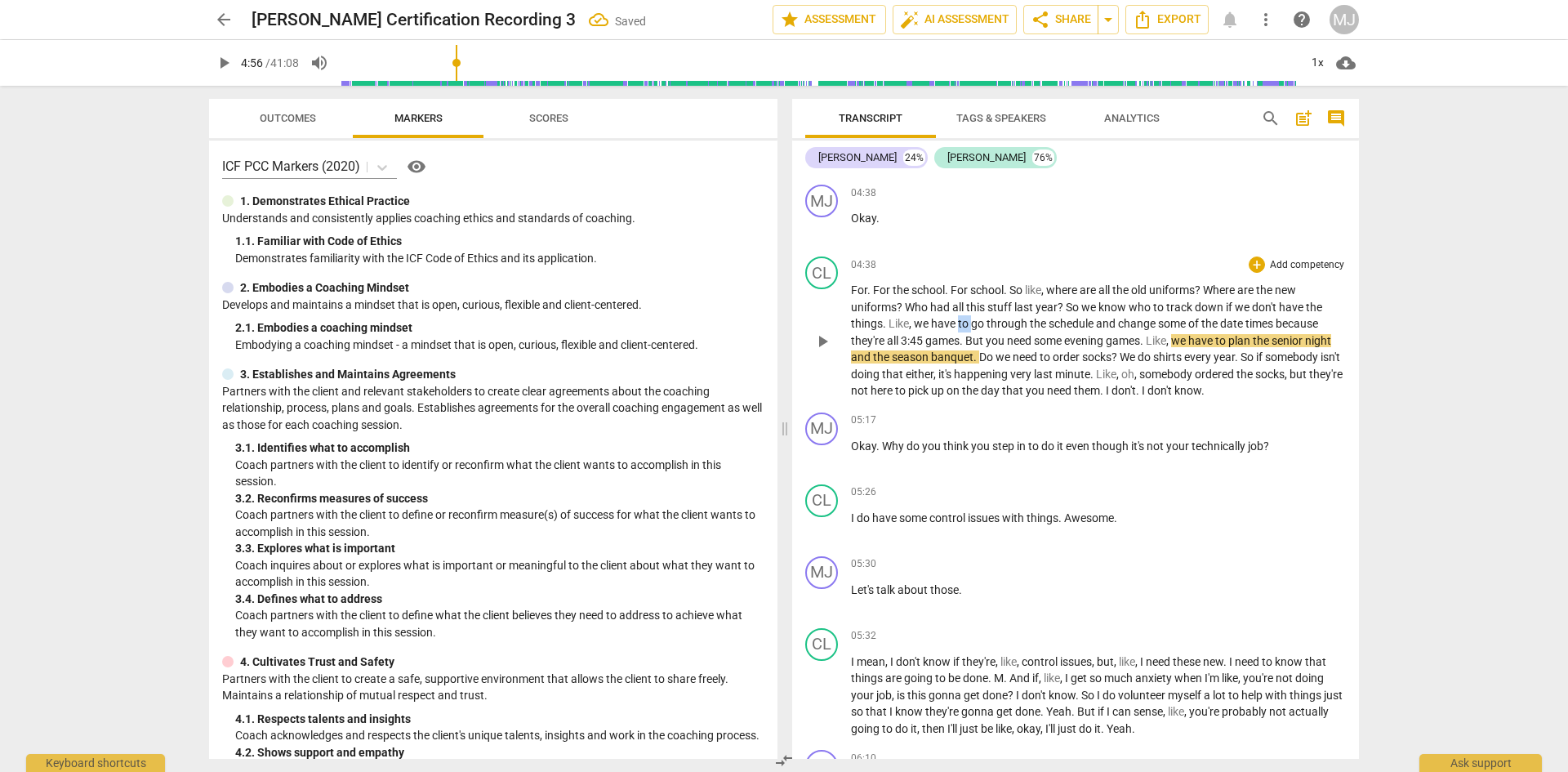
click at [962, 326] on span "to" at bounding box center [964, 323] width 13 height 13
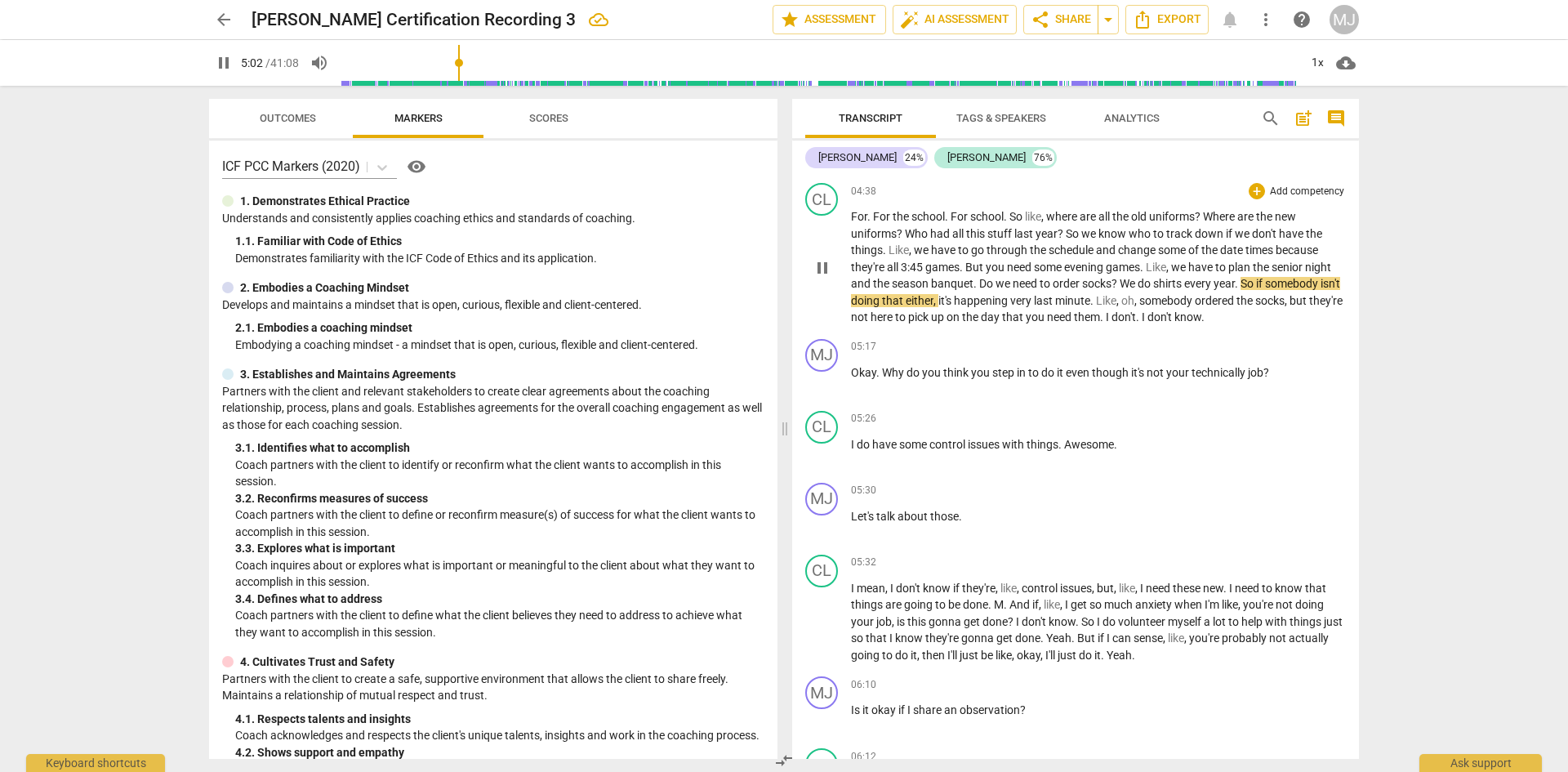
scroll to position [2205, 0]
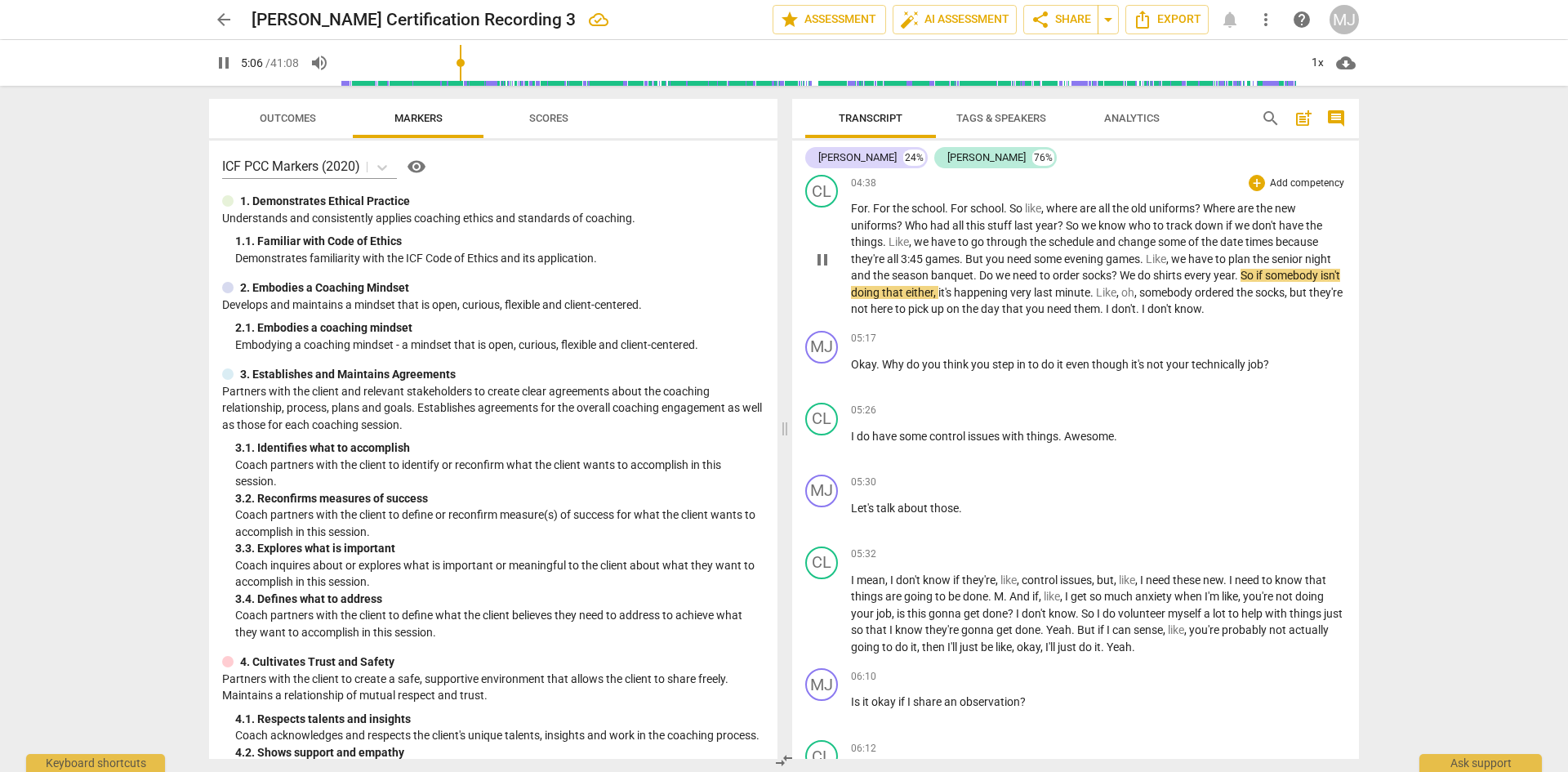
click at [906, 292] on span "that" at bounding box center [894, 291] width 24 height 13
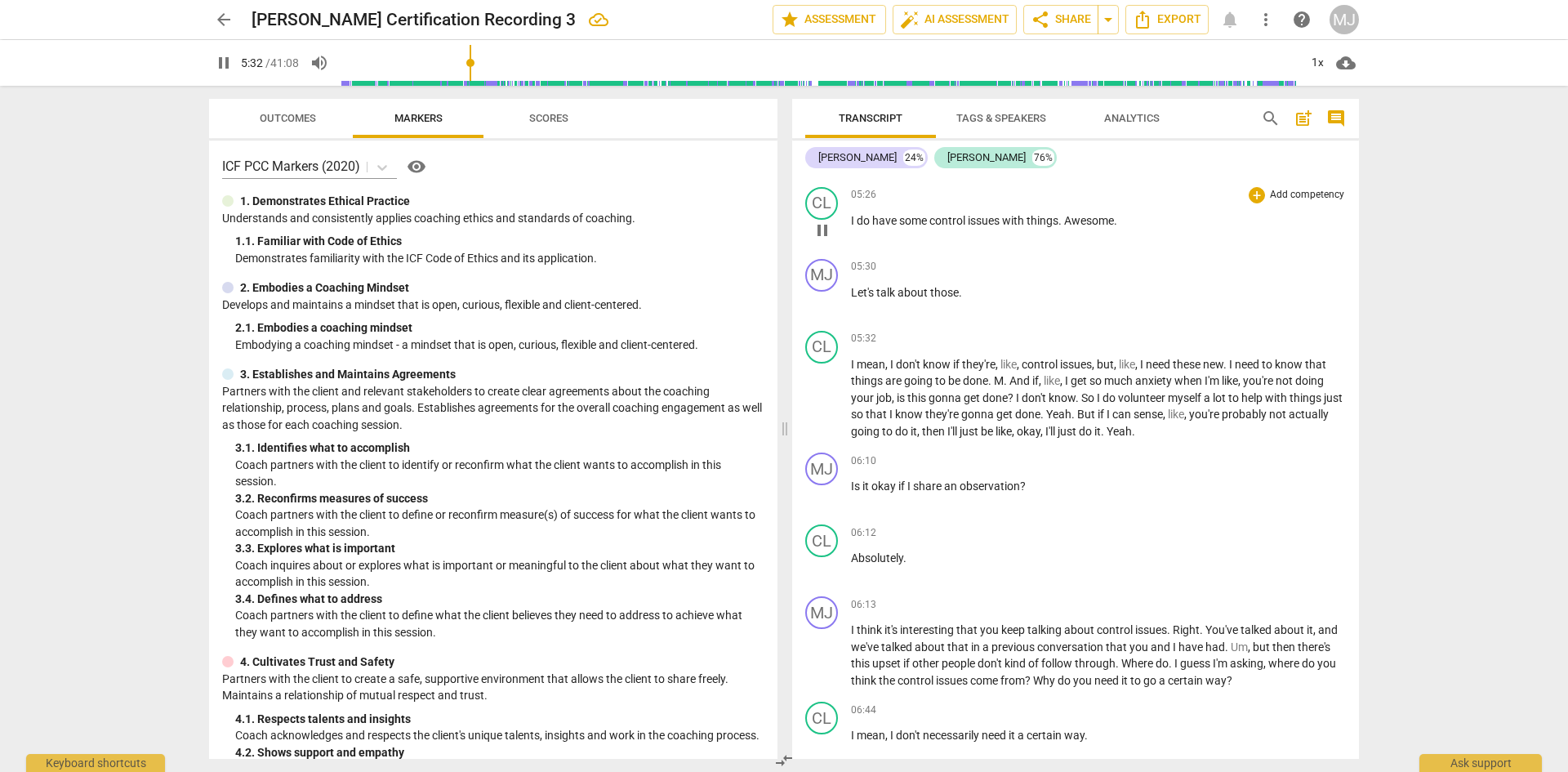
scroll to position [2450, 0]
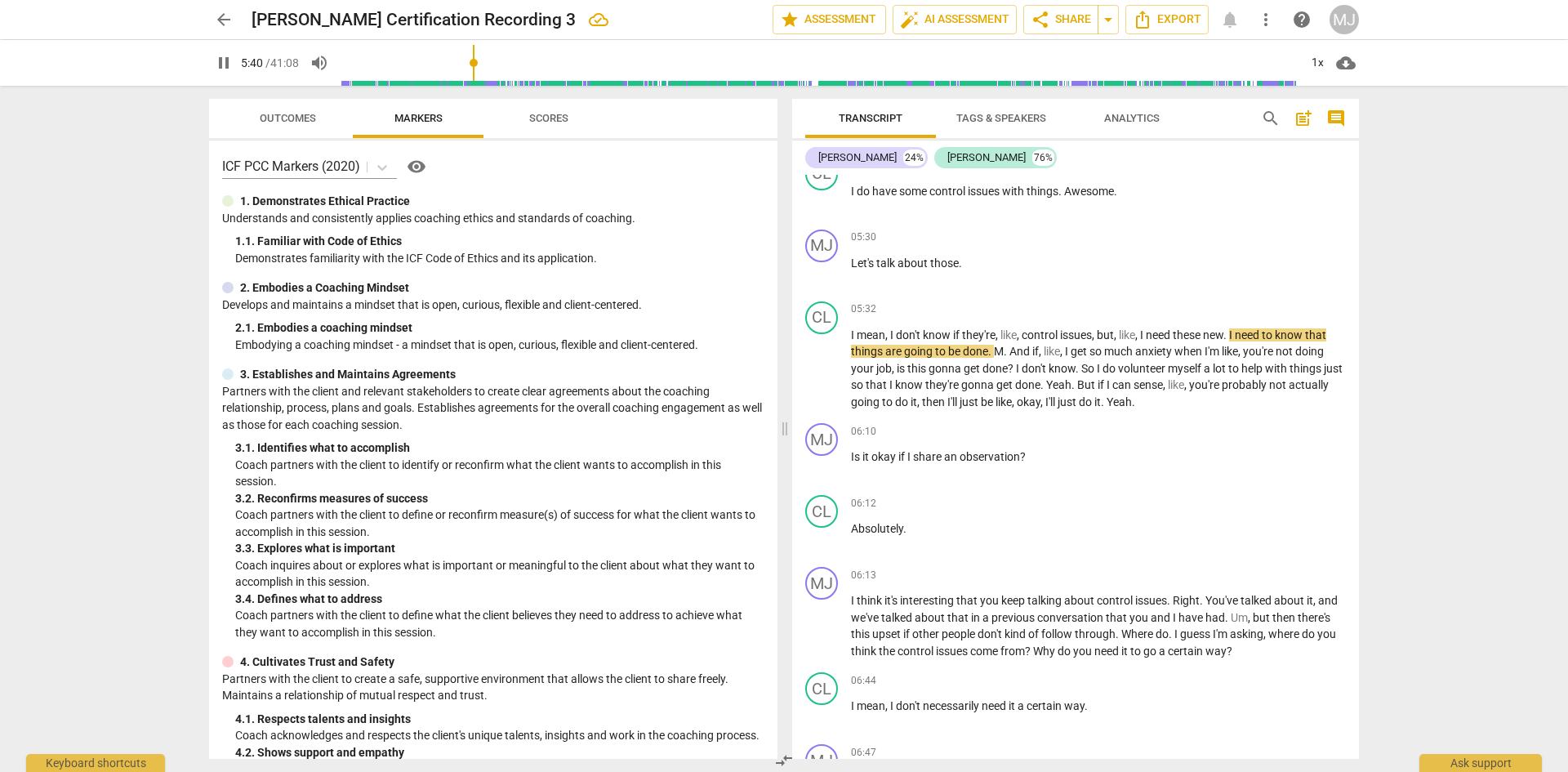
click at [227, 60] on span "pause" at bounding box center [223, 62] width 20 height 20
type input "341"
click at [1212, 337] on span "new" at bounding box center [1213, 334] width 20 height 13
click at [1133, 328] on span "like" at bounding box center [1127, 334] width 16 height 13
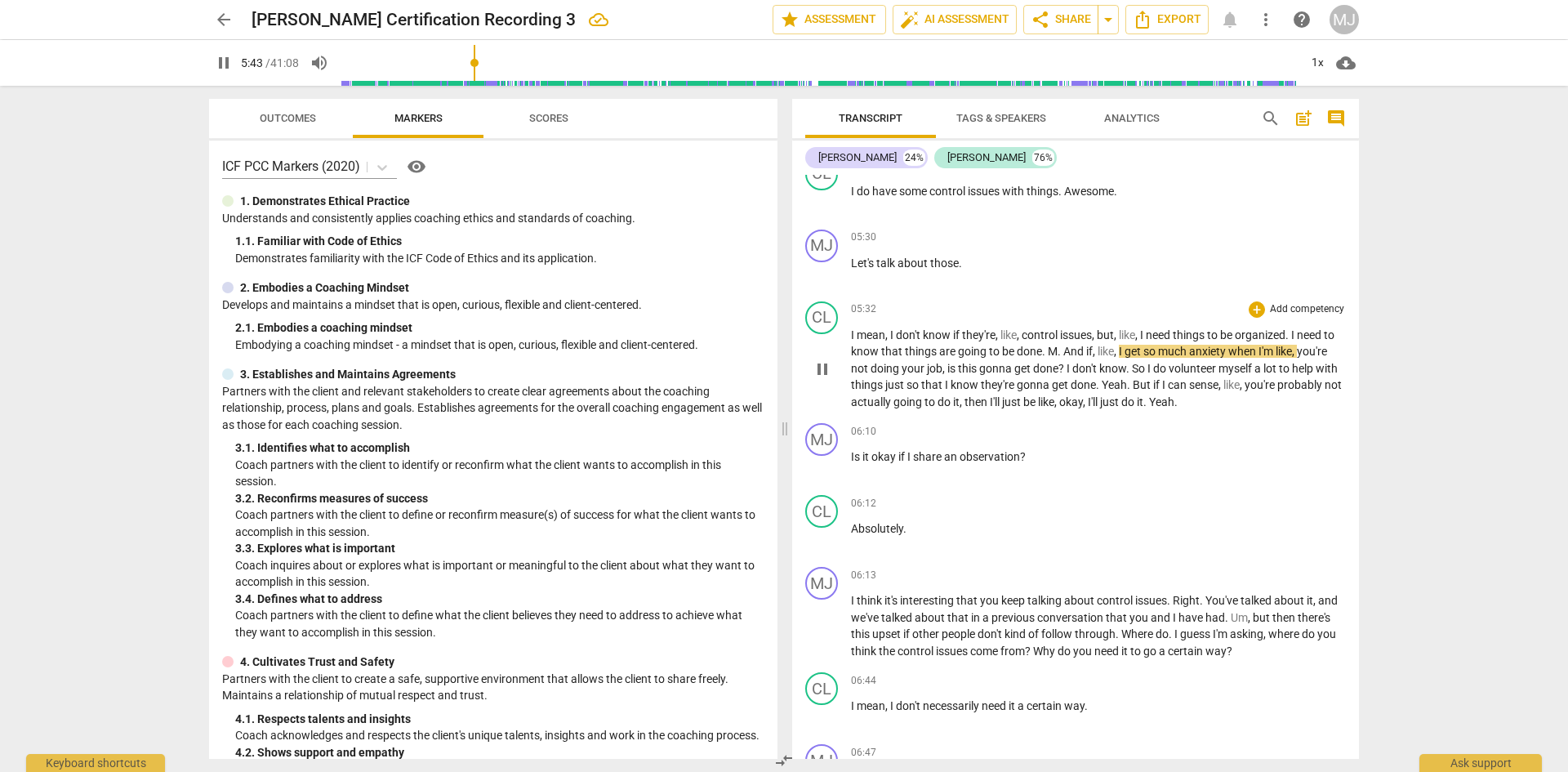
click at [1048, 351] on span "." at bounding box center [1045, 350] width 6 height 13
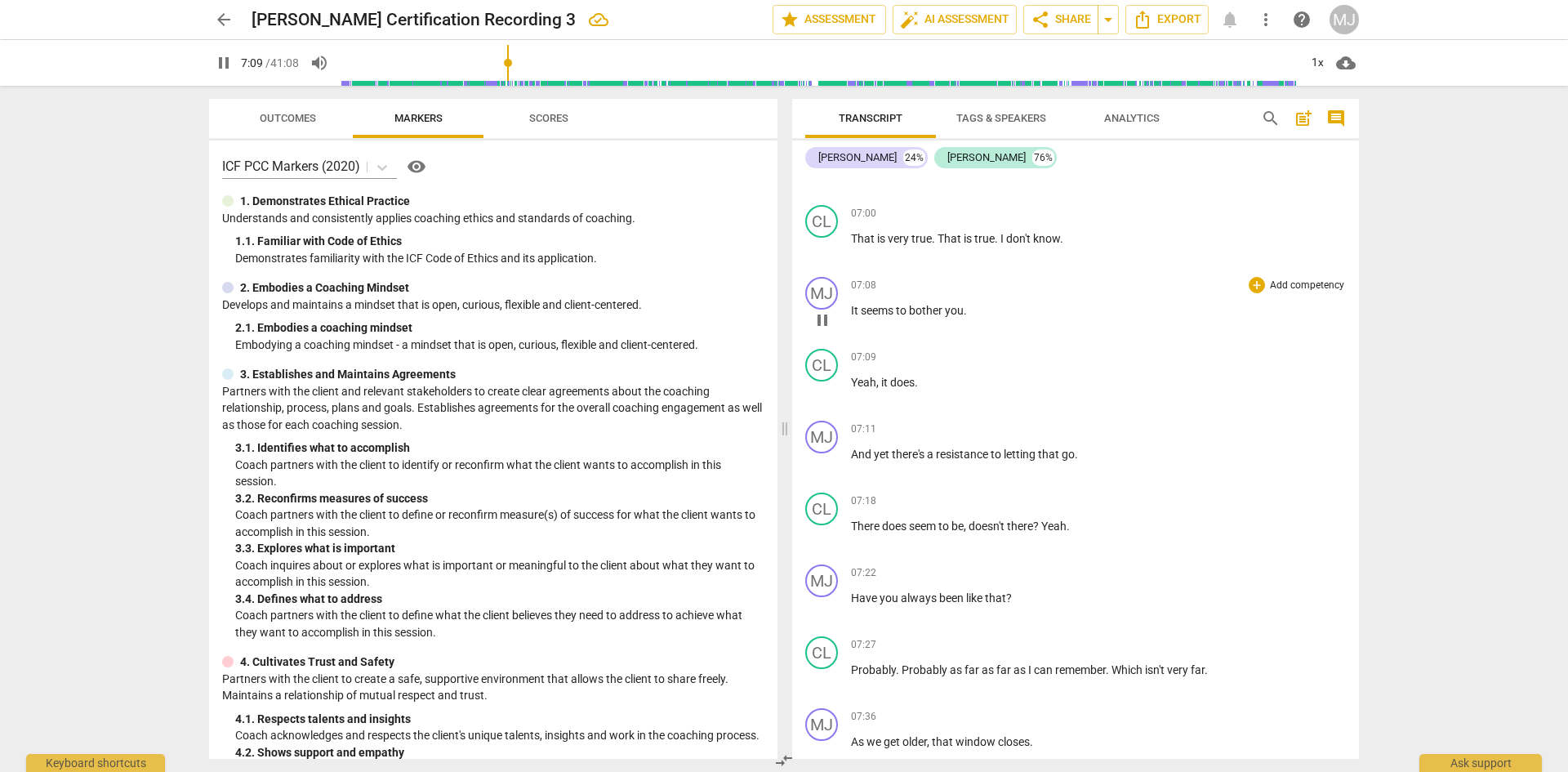
scroll to position [3431, 0]
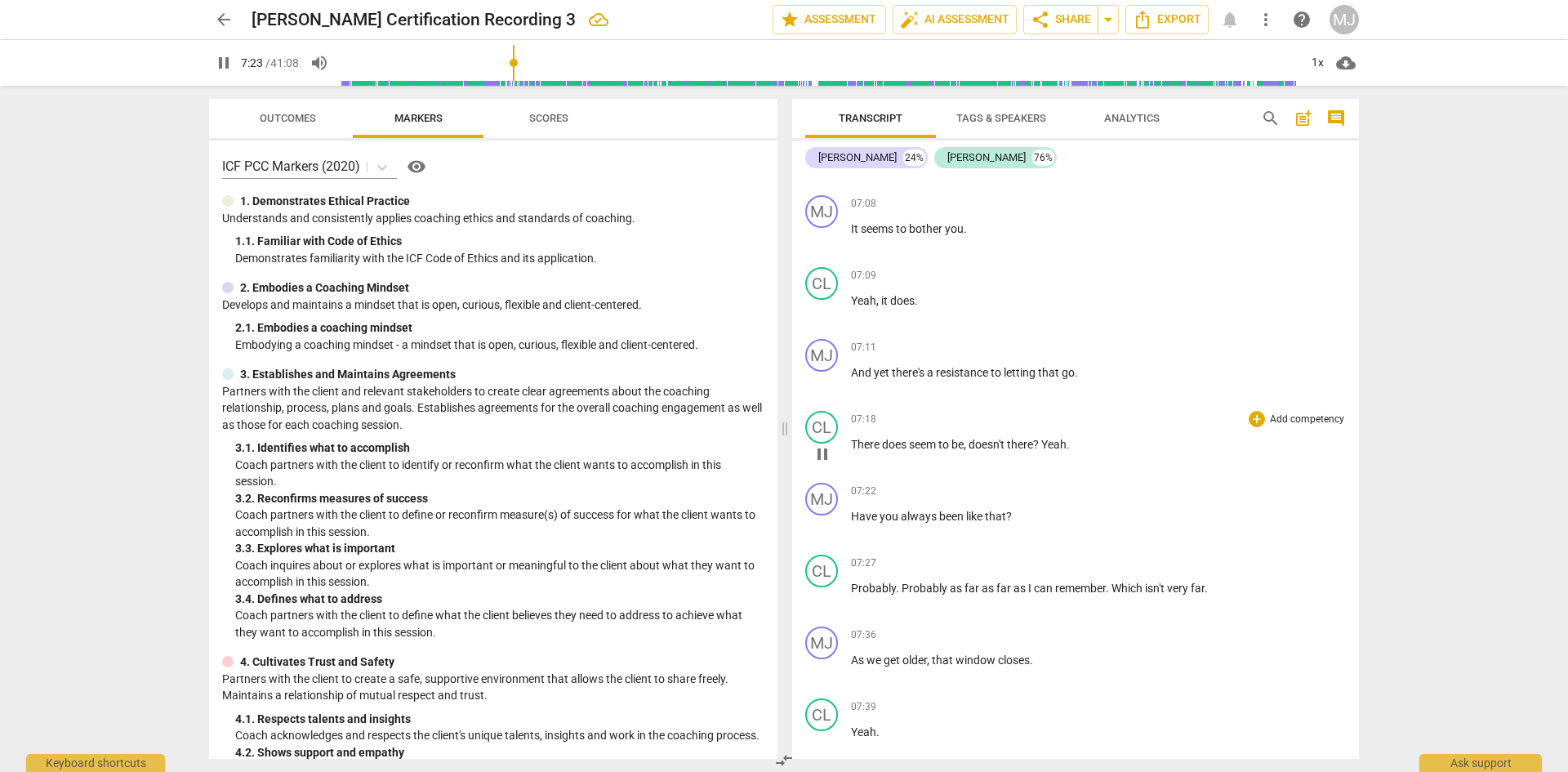
click at [1047, 442] on span "Yeah" at bounding box center [1054, 444] width 26 height 13
click at [228, 56] on span "pause" at bounding box center [223, 62] width 20 height 20
type input "447"
click at [1048, 446] on span "Yeah" at bounding box center [1054, 444] width 26 height 13
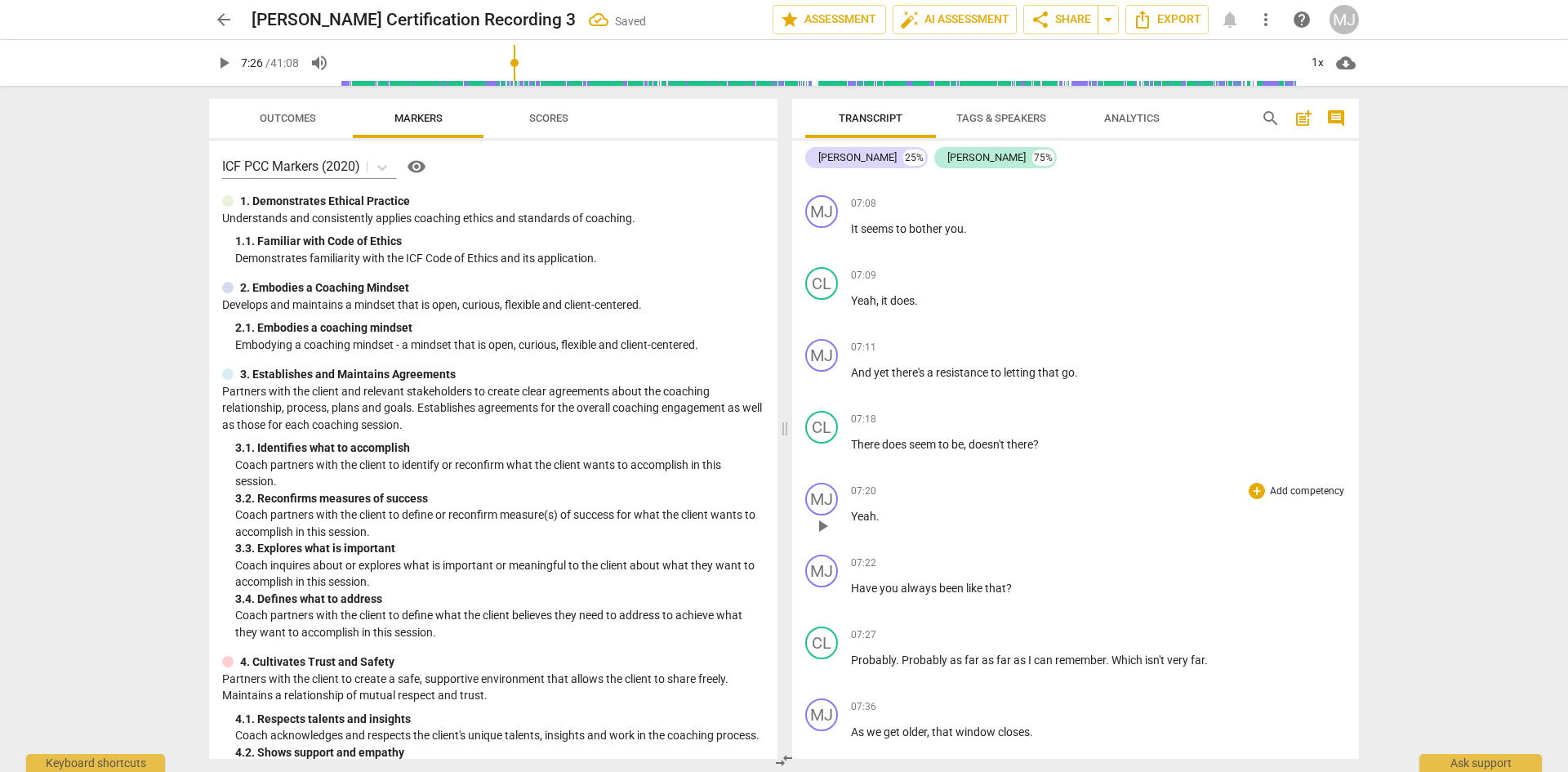
click at [961, 502] on div "07:20 + Add competency keyboard_arrow_right Yeah ." at bounding box center [1098, 511] width 495 height 59
click at [908, 523] on p "Yeah ." at bounding box center [1098, 516] width 495 height 17
click at [887, 514] on span ". Hmm." at bounding box center [896, 516] width 39 height 13
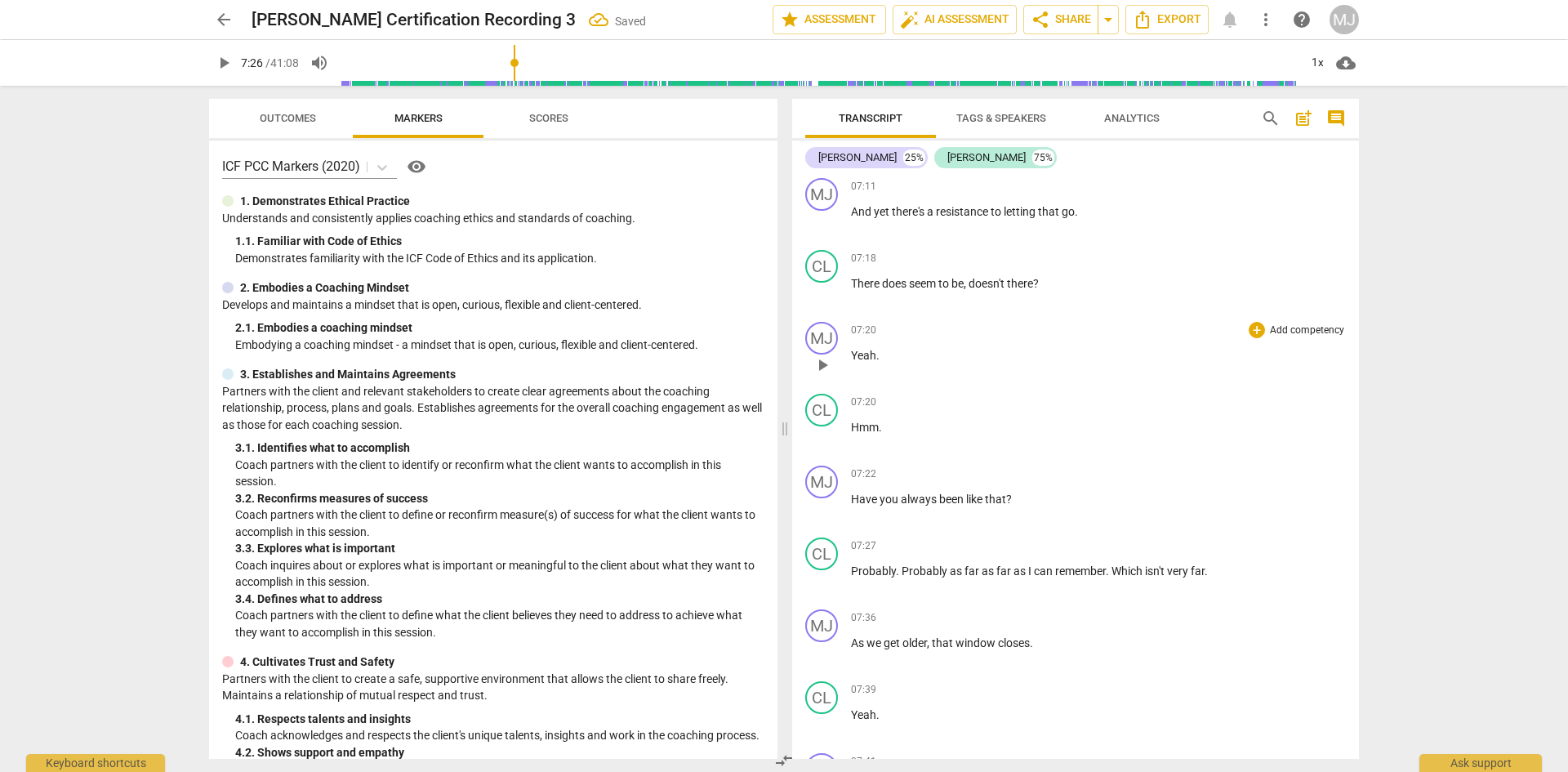
scroll to position [3593, 0]
click at [865, 492] on span "Have" at bounding box center [866, 496] width 29 height 13
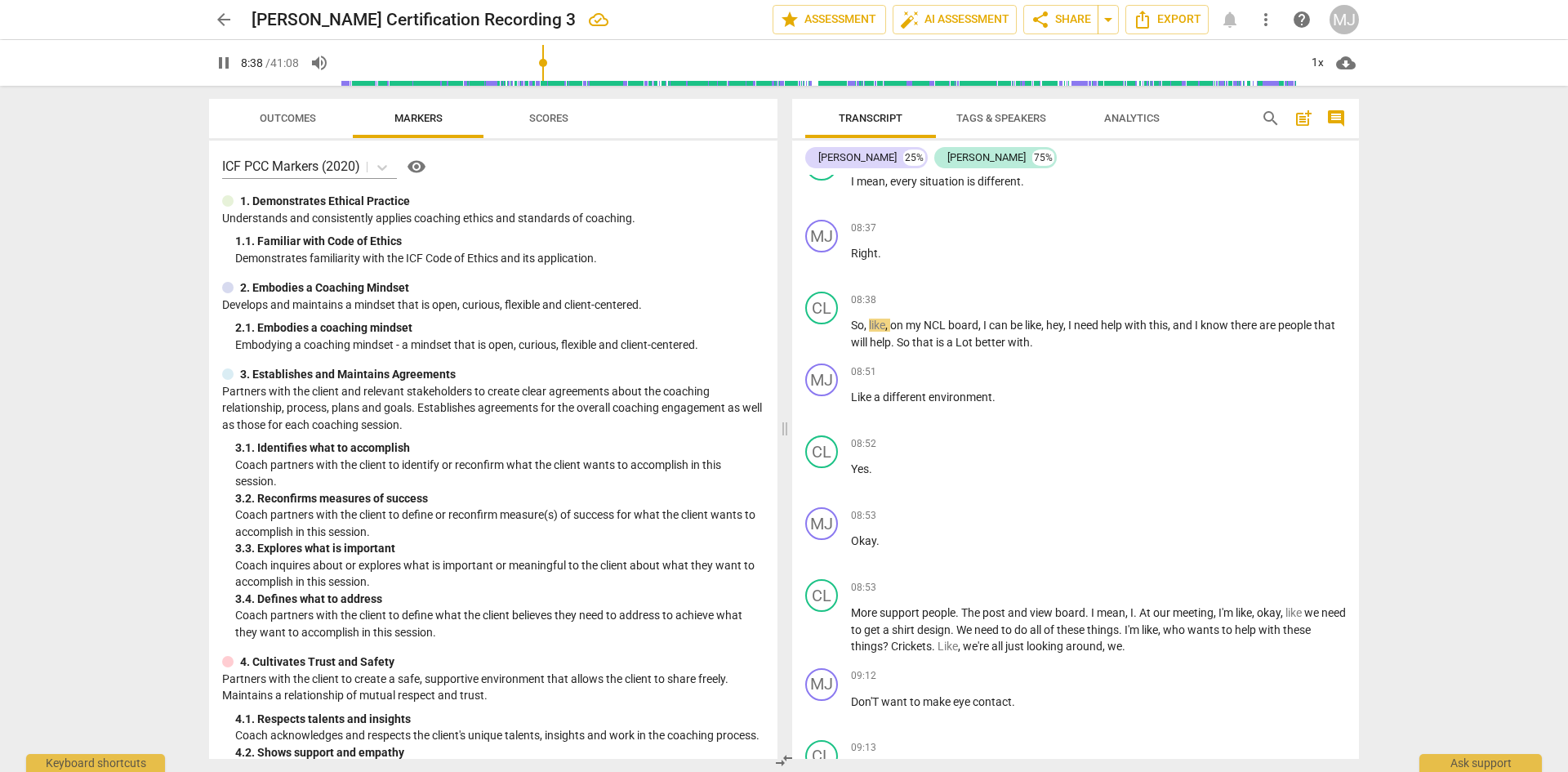
scroll to position [5145, 0]
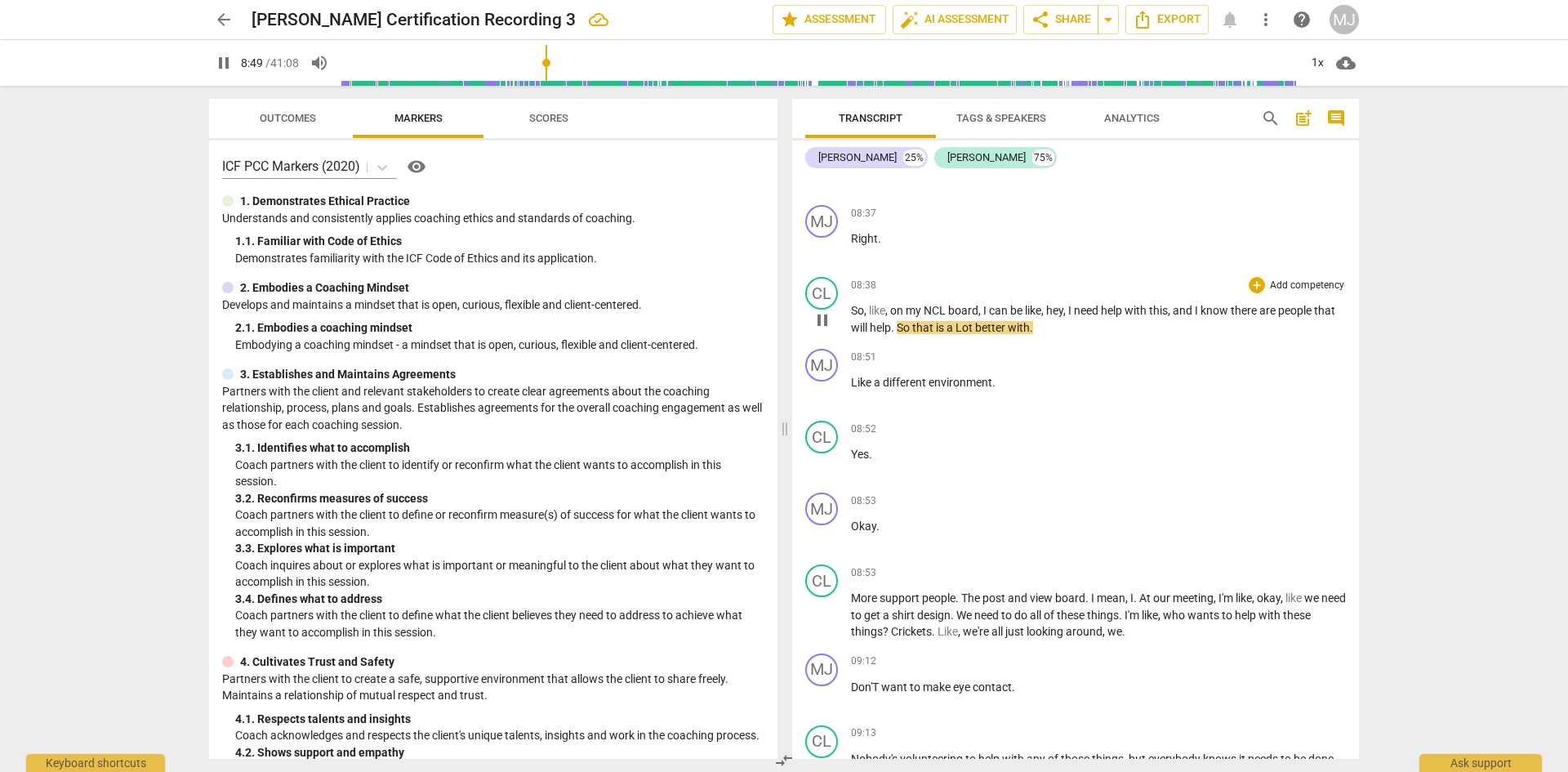
click at [975, 322] on span "Lot" at bounding box center [965, 327] width 20 height 13
type input "530"
click at [1057, 327] on p "So , like , on my NCL board , I can be like , hey , I need help with this , and…" at bounding box center [1098, 319] width 495 height 33
click at [917, 593] on span "support" at bounding box center [901, 597] width 43 height 13
type input "541"
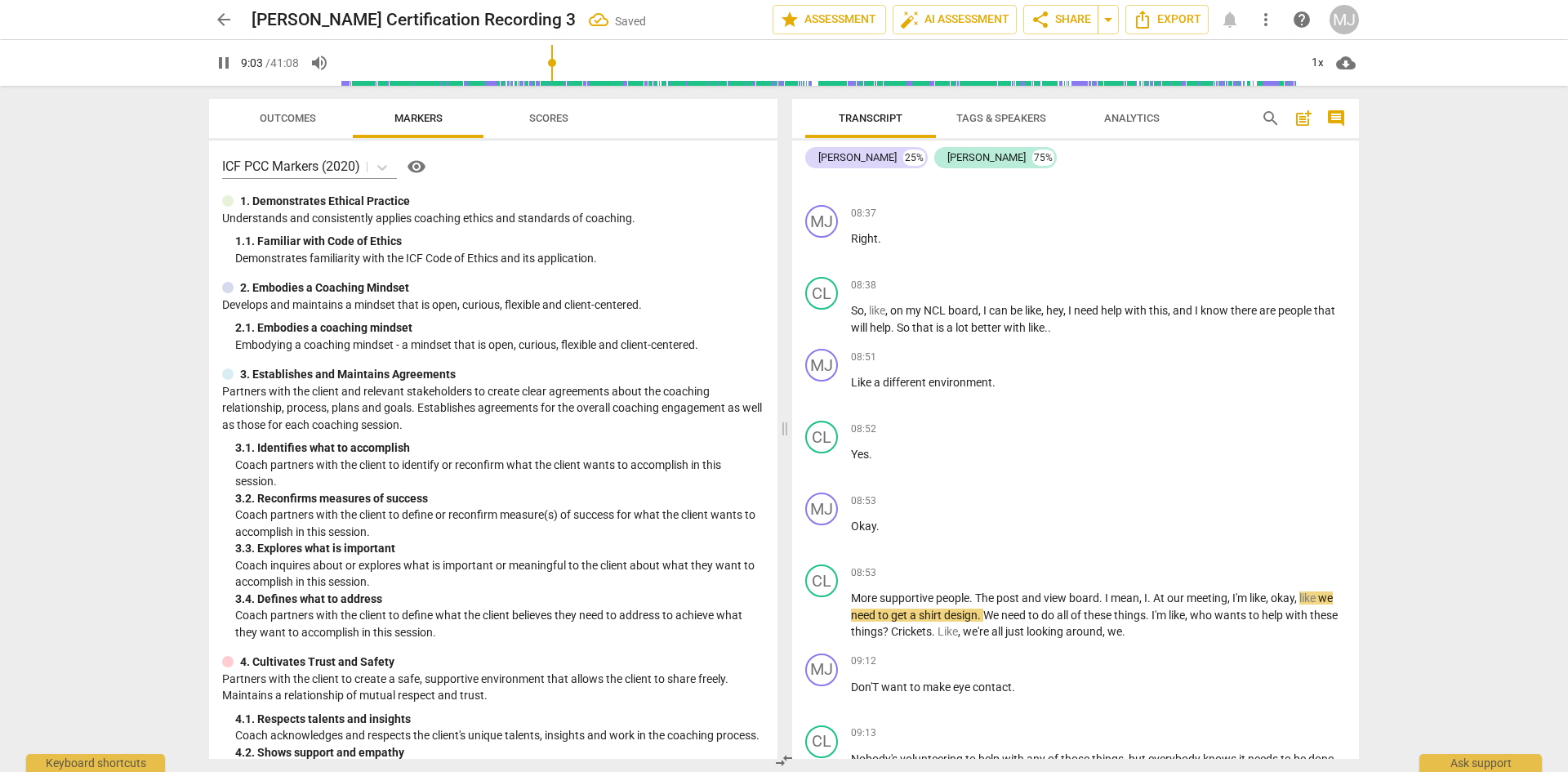
click at [232, 60] on span "pause" at bounding box center [223, 62] width 20 height 20
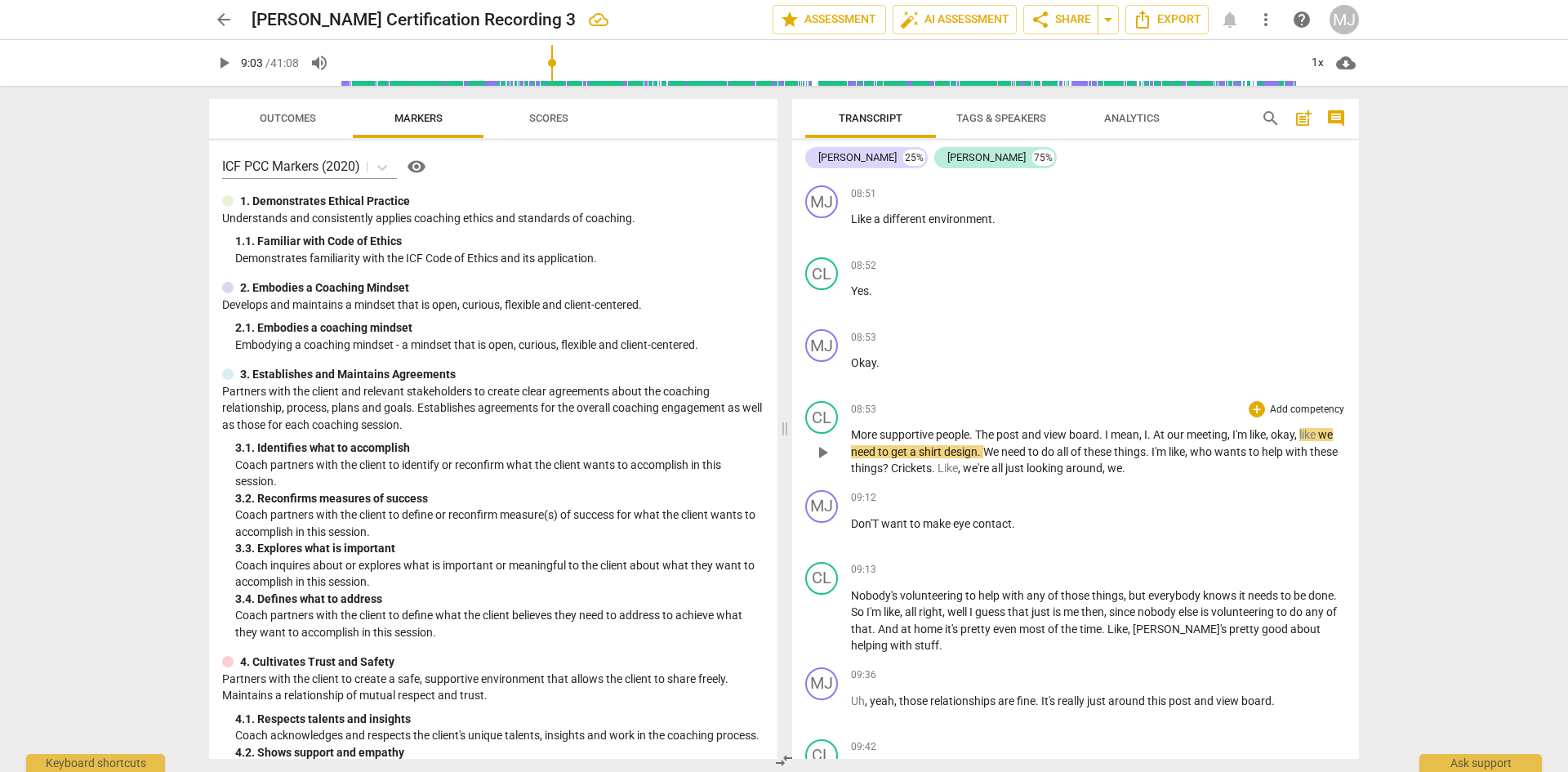
click at [948, 431] on span "people" at bounding box center [952, 434] width 33 height 13
click at [979, 432] on span "The" at bounding box center [985, 434] width 21 height 13
type input "537"
click at [234, 60] on span "pause" at bounding box center [223, 62] width 30 height 20
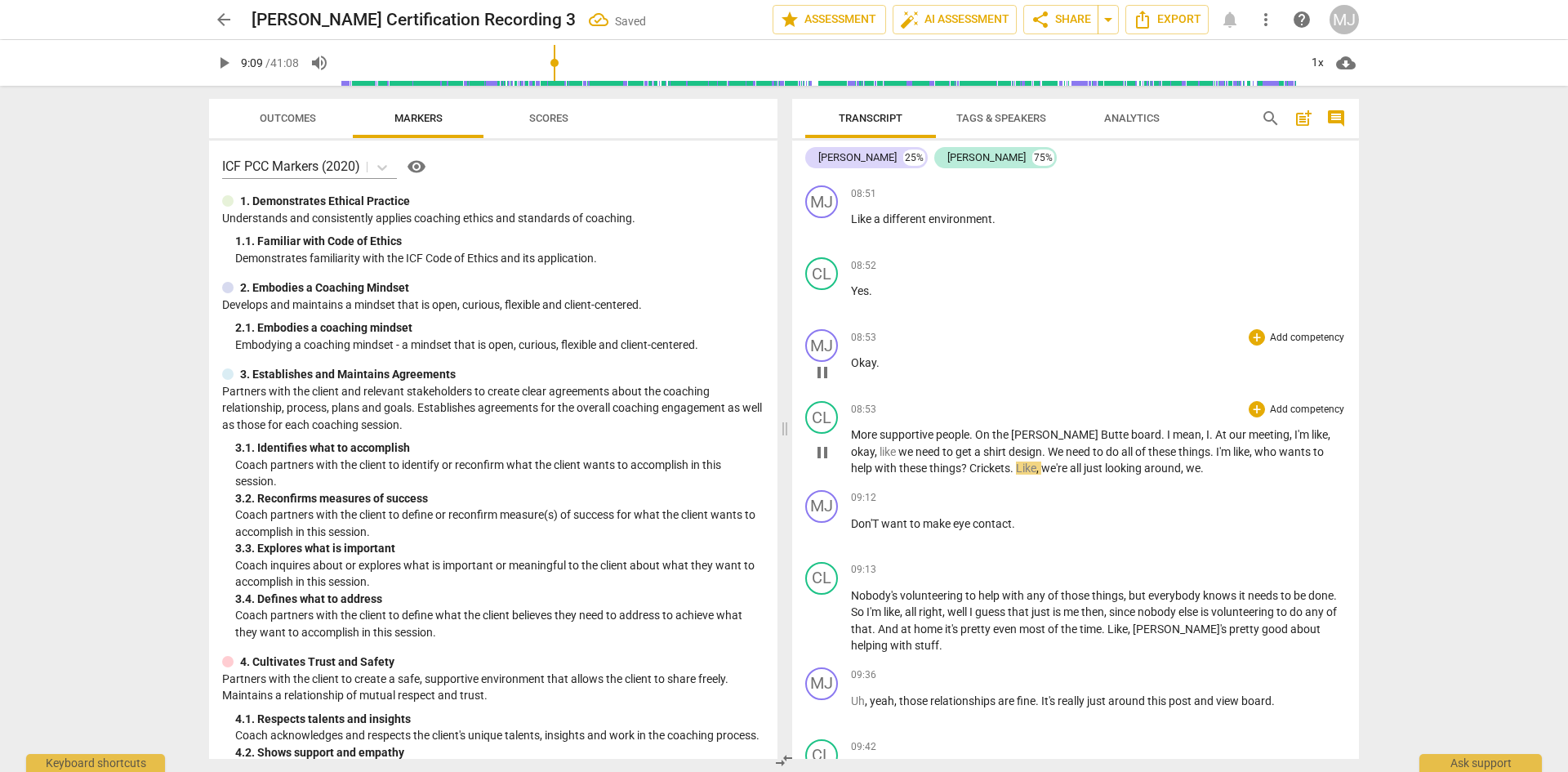
type input "549"
click at [1207, 435] on span "I" at bounding box center [1208, 434] width 3 height 13
click at [216, 67] on span "play_arrow" at bounding box center [223, 62] width 20 height 20
click at [1164, 466] on p "More supportive people . On the [PERSON_NAME] Butte board . I mean , at our mee…" at bounding box center [1098, 451] width 495 height 50
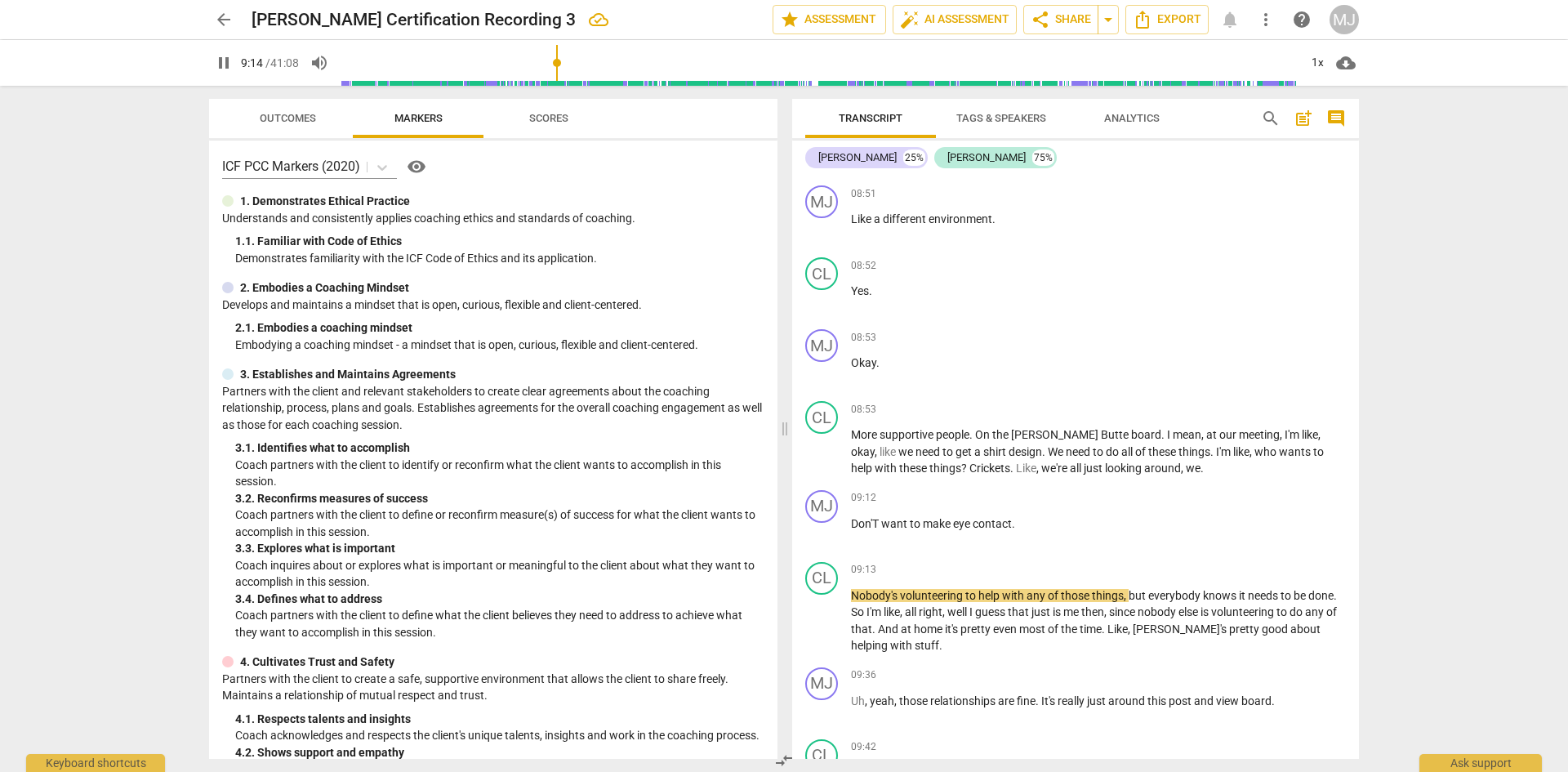
click at [220, 66] on span "pause" at bounding box center [223, 62] width 20 height 20
type input "555"
click at [1173, 470] on p "More supportive people . On the [PERSON_NAME] Butte board . I mean , at our mee…" at bounding box center [1098, 451] width 495 height 50
click at [857, 521] on span "Don'T" at bounding box center [866, 523] width 30 height 13
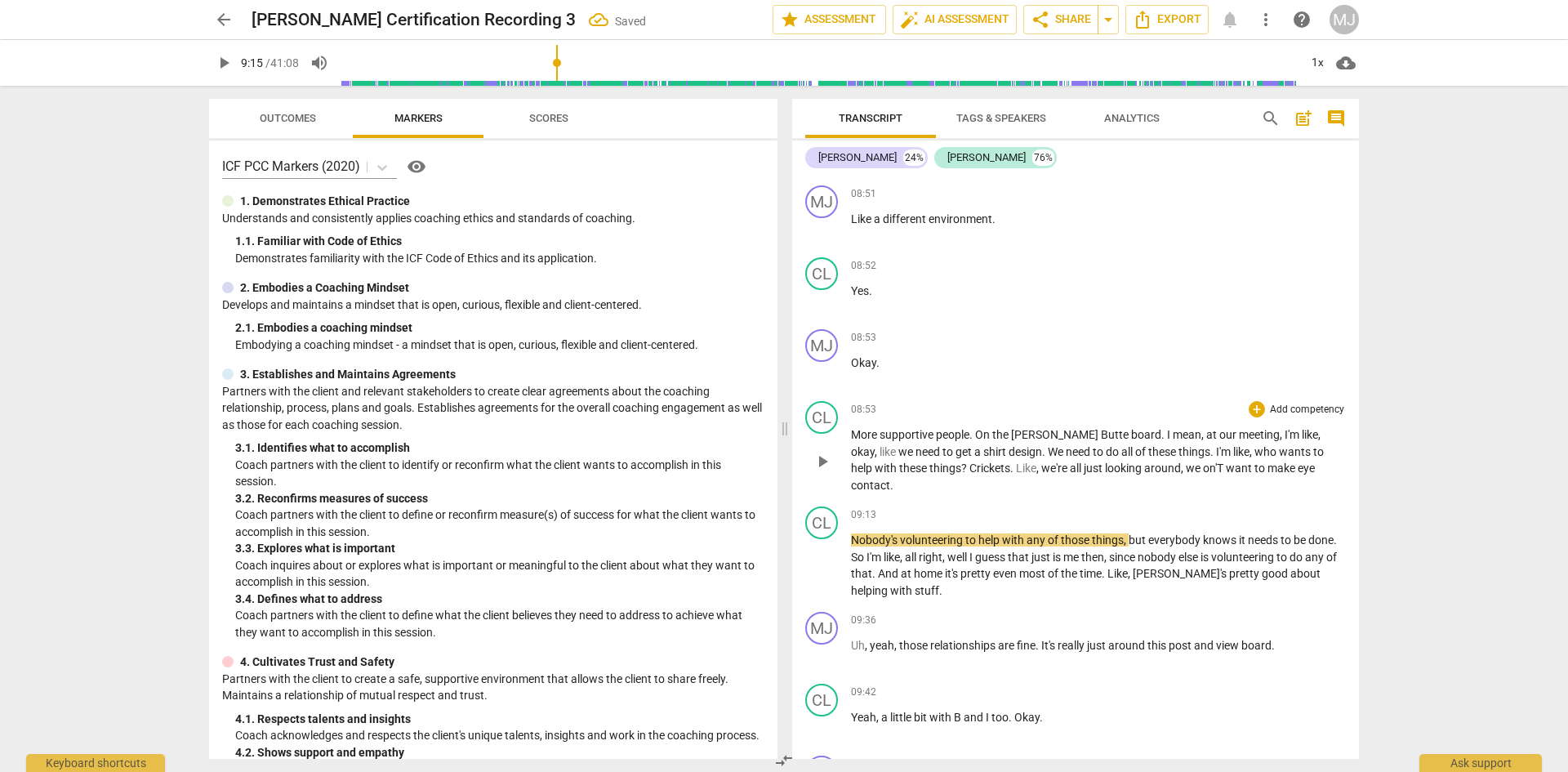
click at [1203, 469] on span "on'T" at bounding box center [1214, 468] width 23 height 13
click at [1230, 466] on span "want" at bounding box center [1244, 468] width 29 height 13
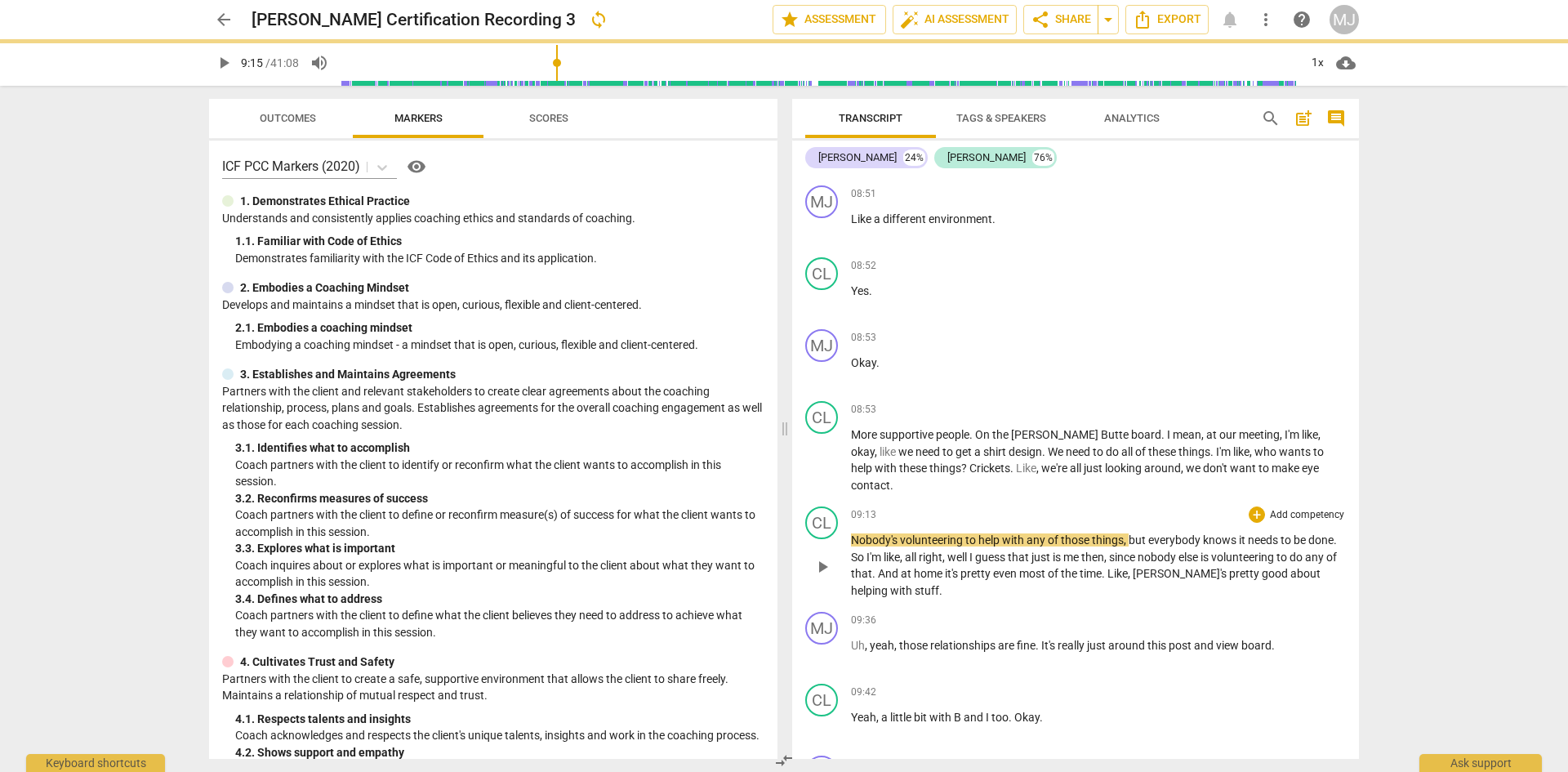
click at [853, 533] on span "Nobody's" at bounding box center [876, 539] width 49 height 13
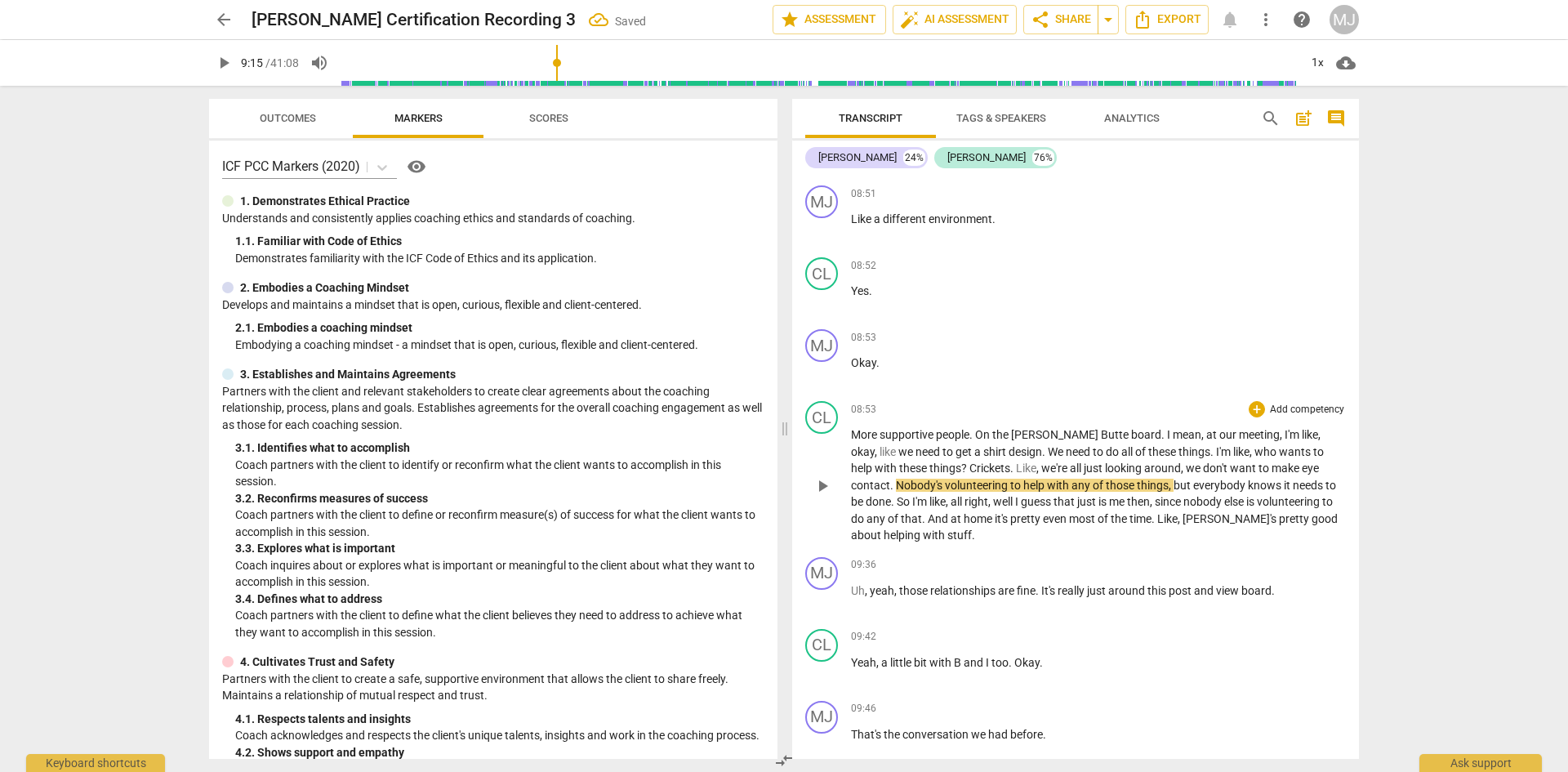
click at [945, 487] on span "volunteering" at bounding box center [977, 485] width 66 height 13
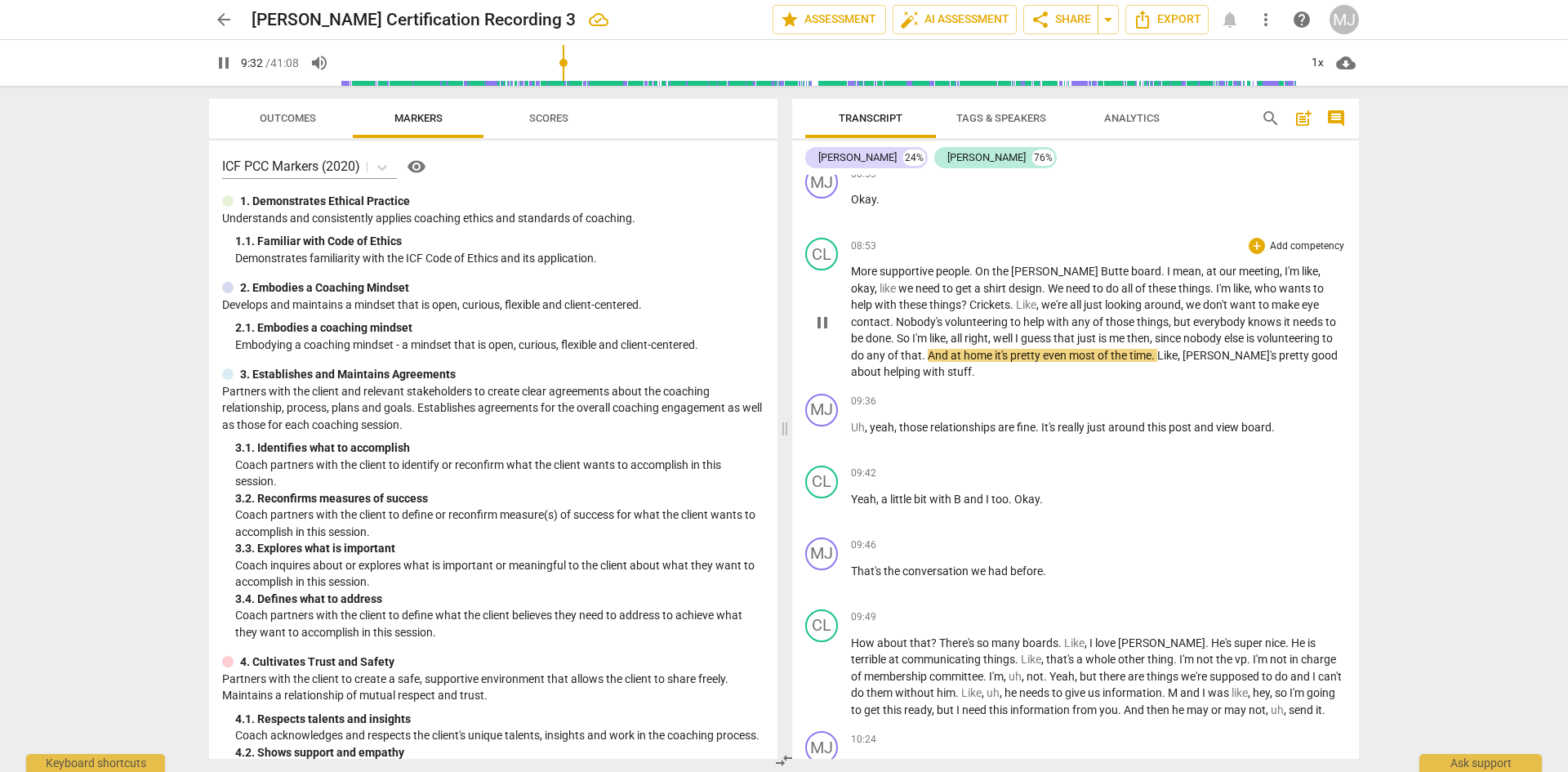
scroll to position [5554, 0]
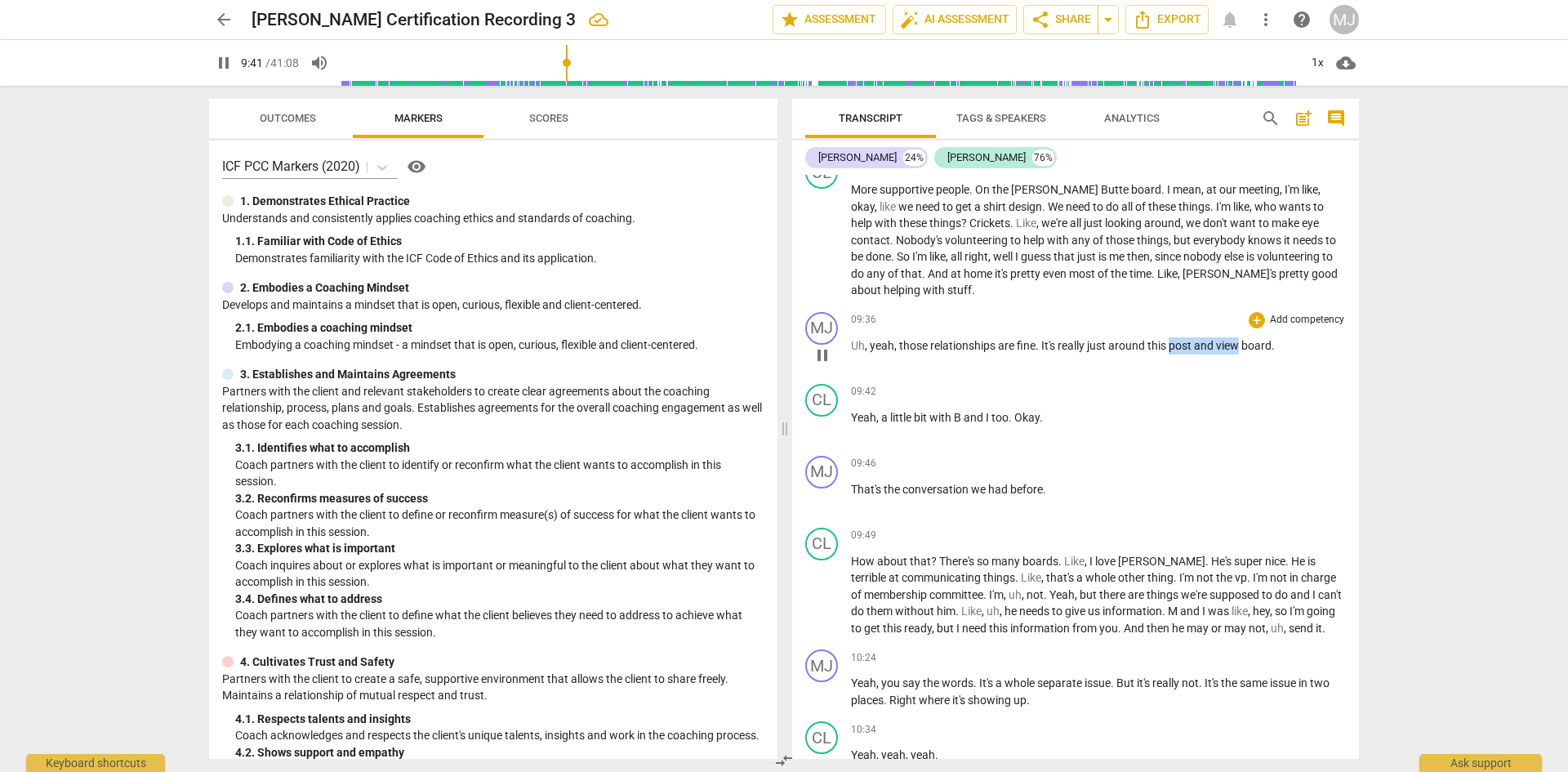
drag, startPoint x: 1172, startPoint y: 343, endPoint x: 1237, endPoint y: 343, distance: 65.0
click at [1237, 343] on p "Uh , yeah , those relationships are fine . It's really just around this post an…" at bounding box center [1098, 346] width 495 height 17
type input "583"
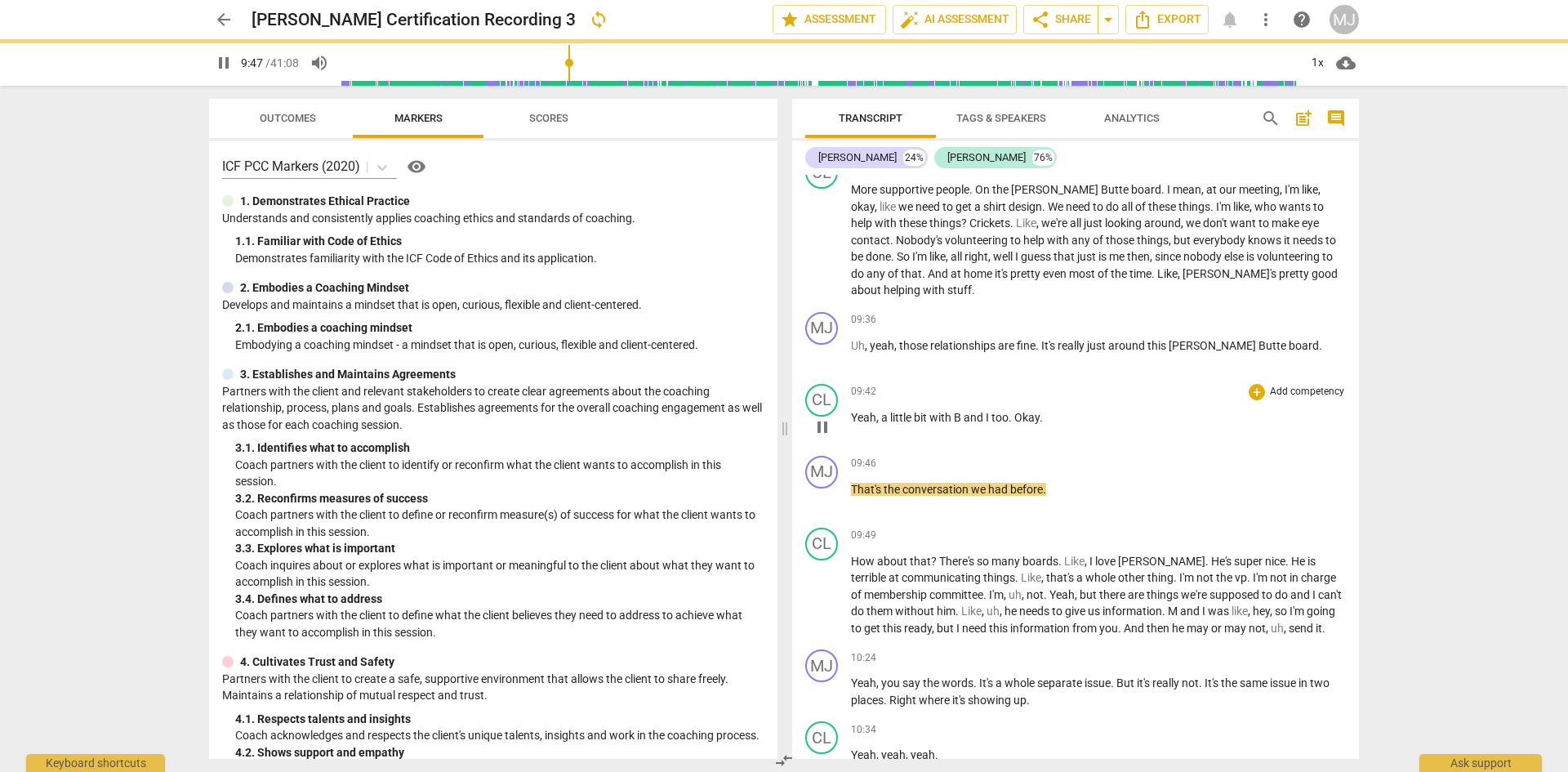
click at [963, 413] on span "B" at bounding box center [960, 417] width 10 height 13
type input "589"
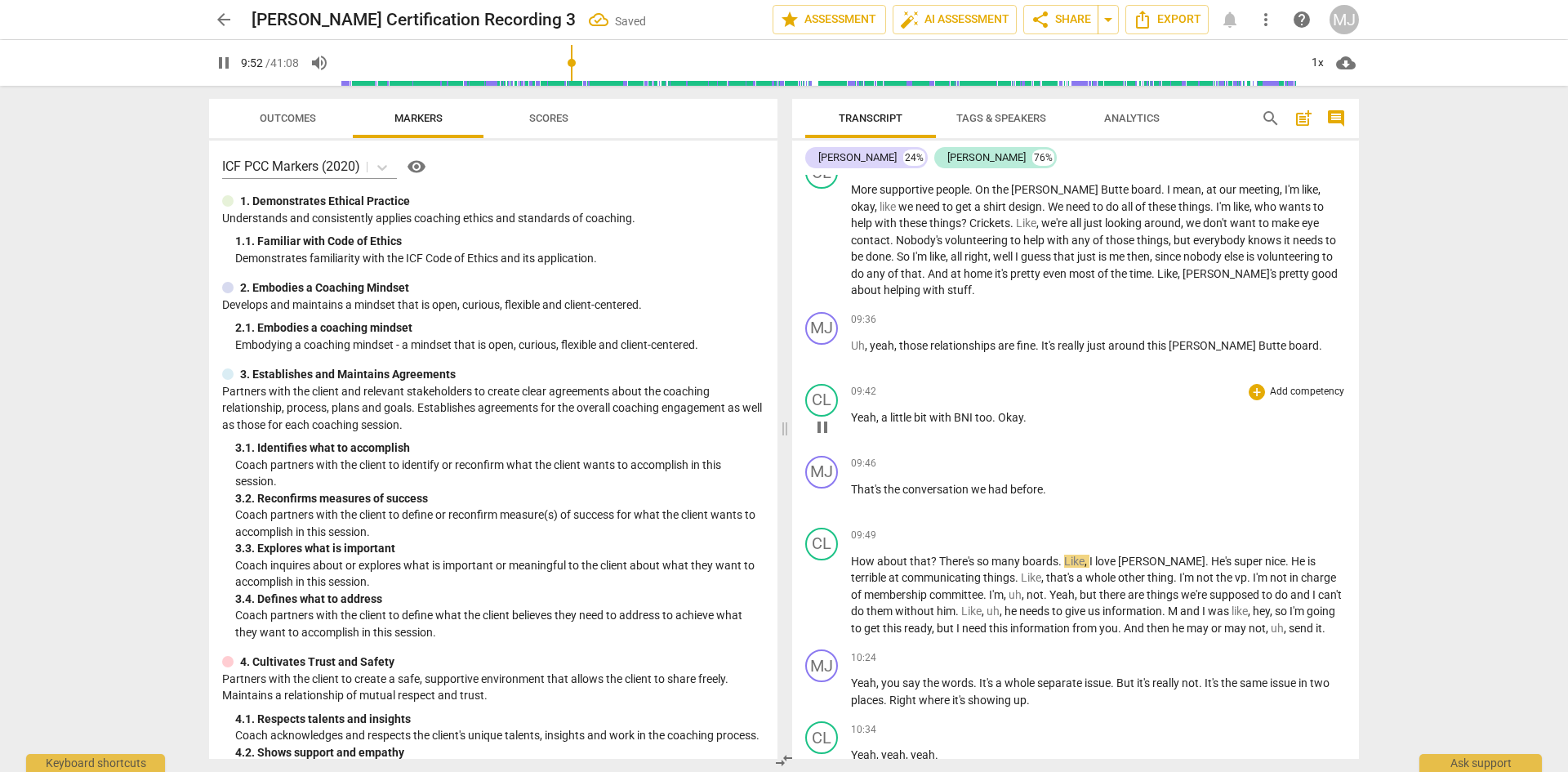
click at [850, 400] on div "CL play_arrow pause" at bounding box center [828, 412] width 46 height 59
click at [864, 412] on span "Yeah" at bounding box center [864, 417] width 26 height 13
click at [227, 66] on span "pause" at bounding box center [223, 62] width 20 height 20
type input "588"
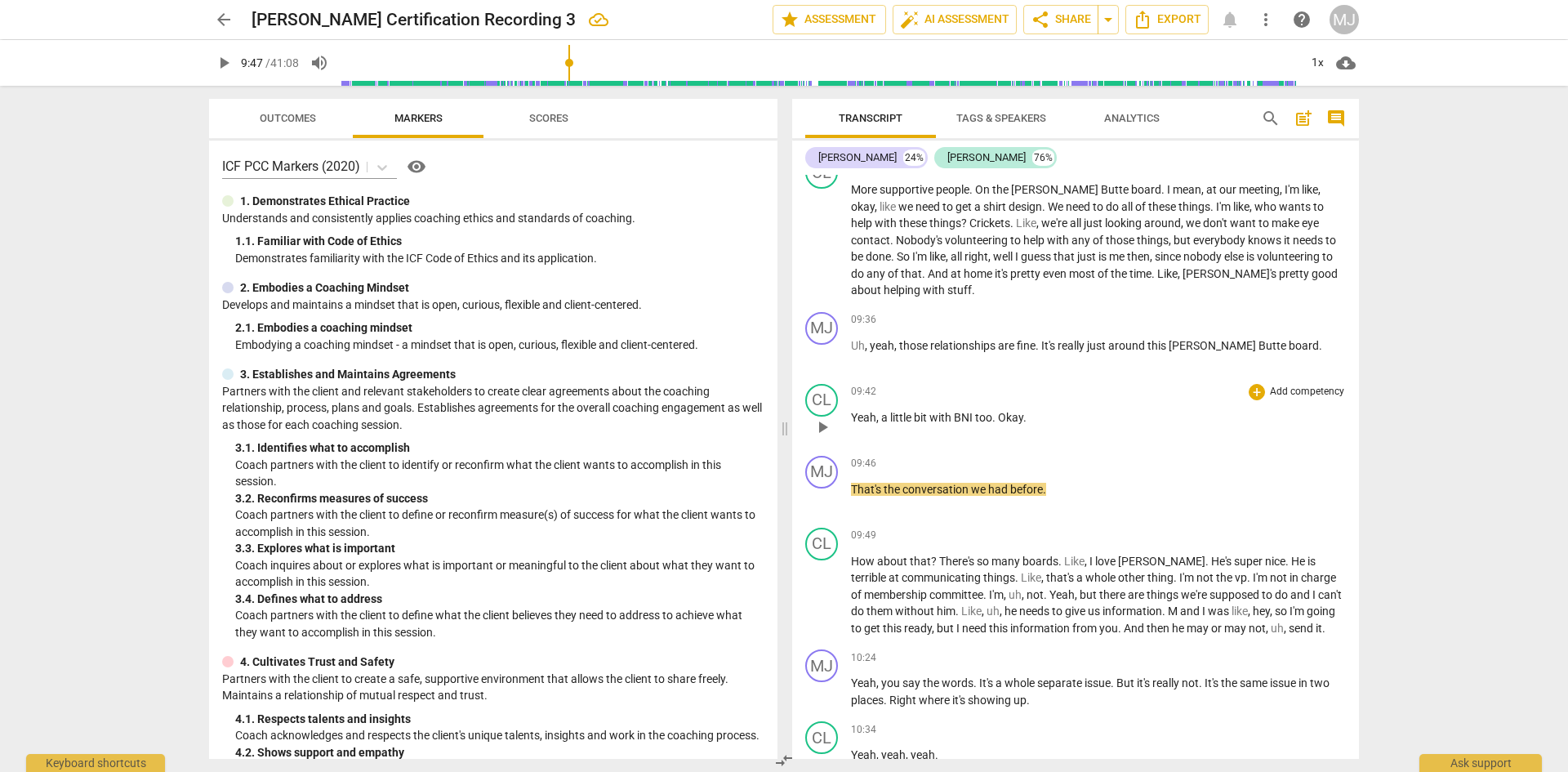
click at [1000, 415] on span "Okay" at bounding box center [1011, 417] width 26 height 13
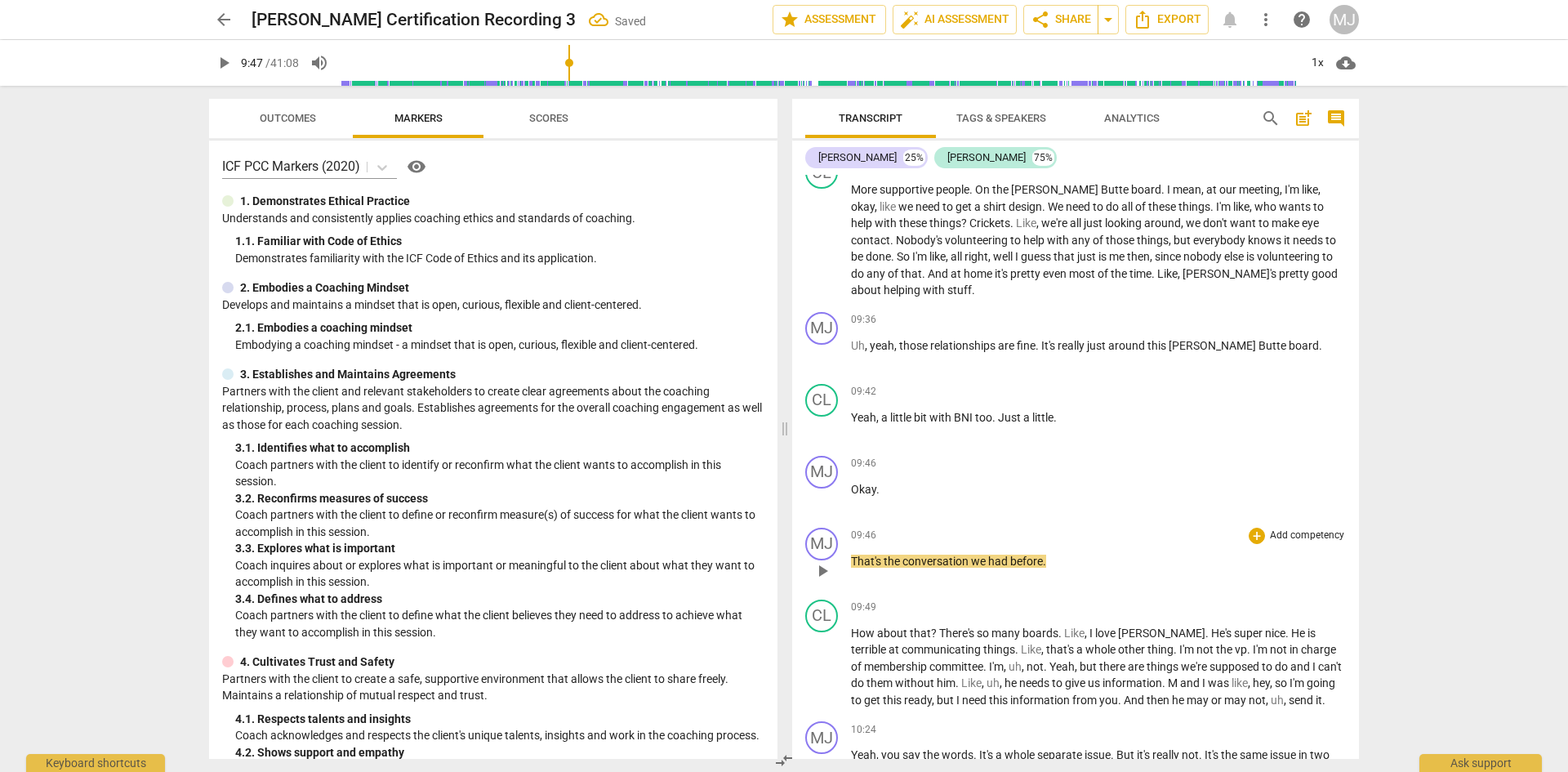
click at [850, 558] on div "MJ play_arrow pause" at bounding box center [828, 556] width 46 height 59
click at [851, 561] on span "That's" at bounding box center [868, 561] width 32 height 13
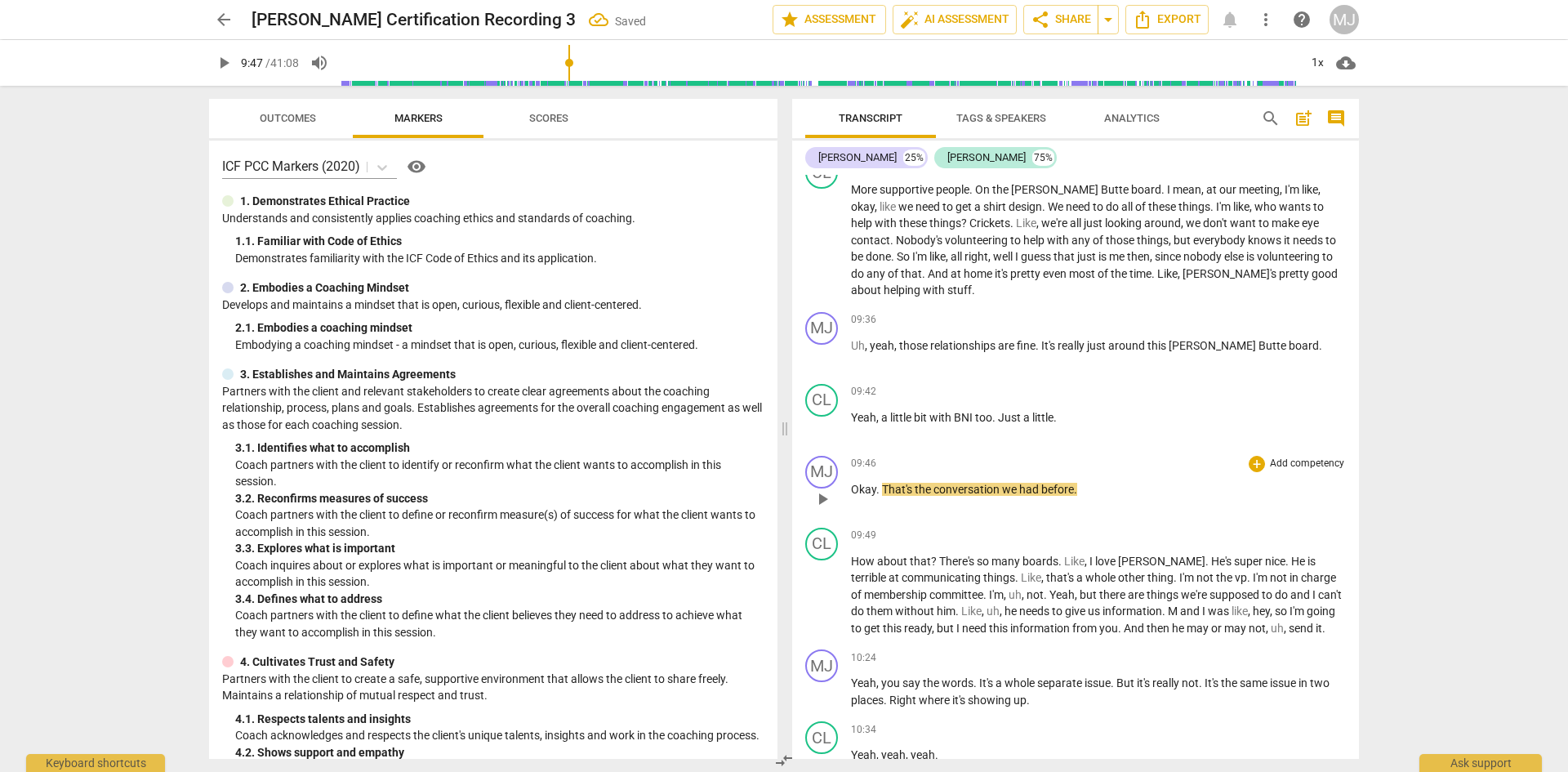
click at [1098, 493] on p "Okay . That's the conversation we had before ." at bounding box center [1098, 490] width 495 height 17
click at [1031, 490] on span "had" at bounding box center [1030, 488] width 22 height 13
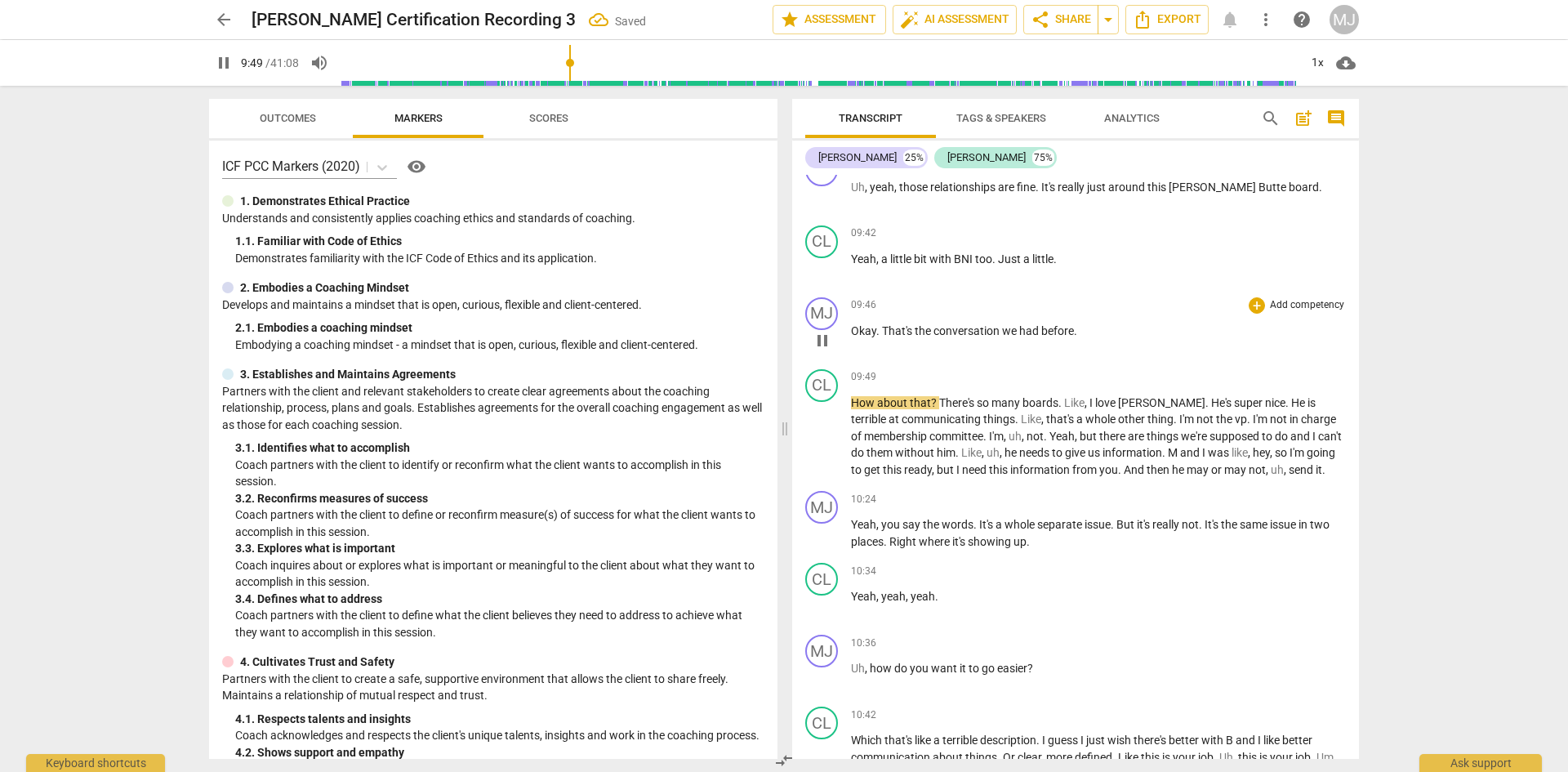
scroll to position [5717, 0]
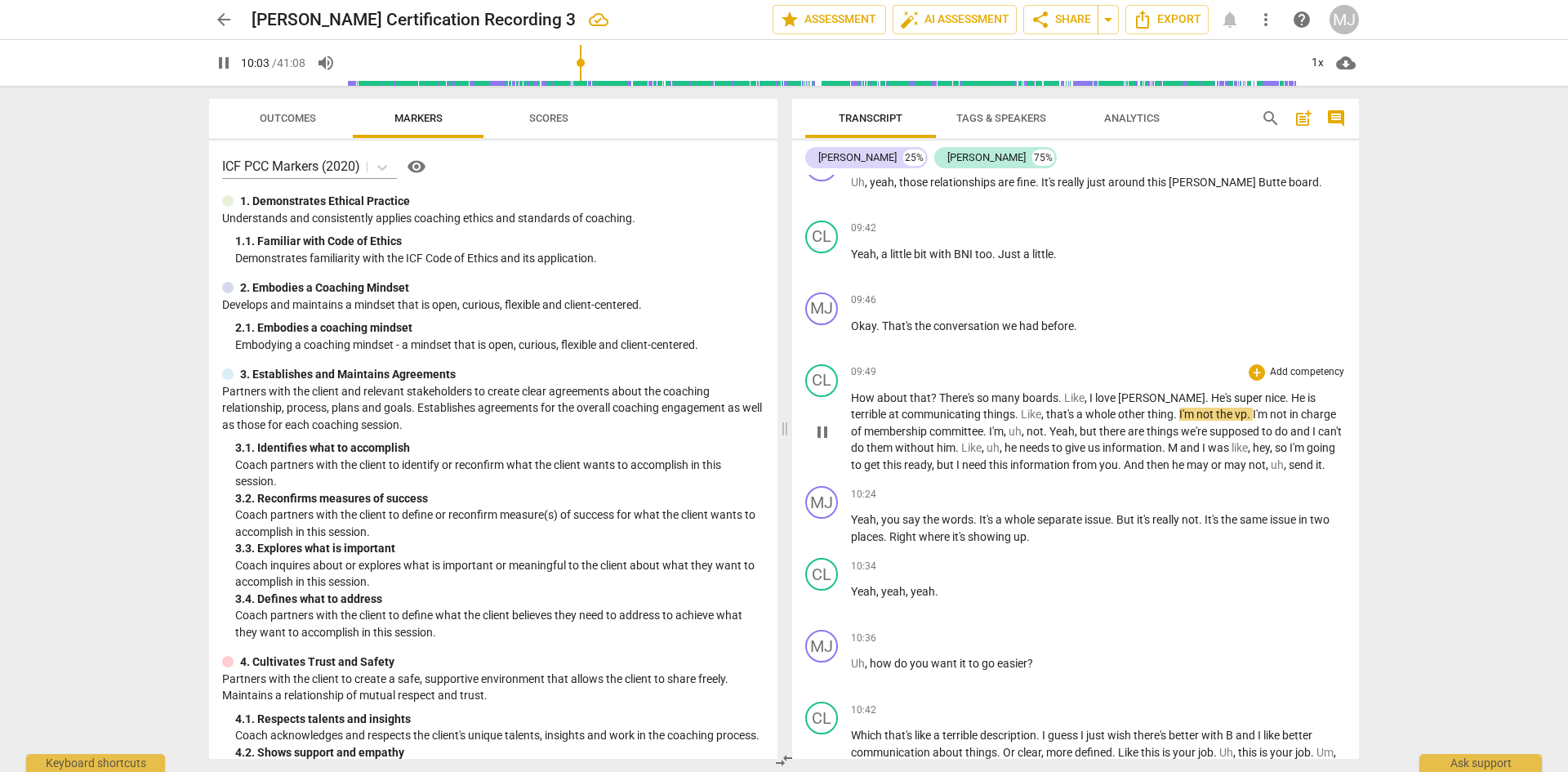
click at [1235, 409] on span "vp" at bounding box center [1241, 413] width 12 height 13
type input "606"
click at [219, 63] on span "pause" at bounding box center [223, 62] width 20 height 20
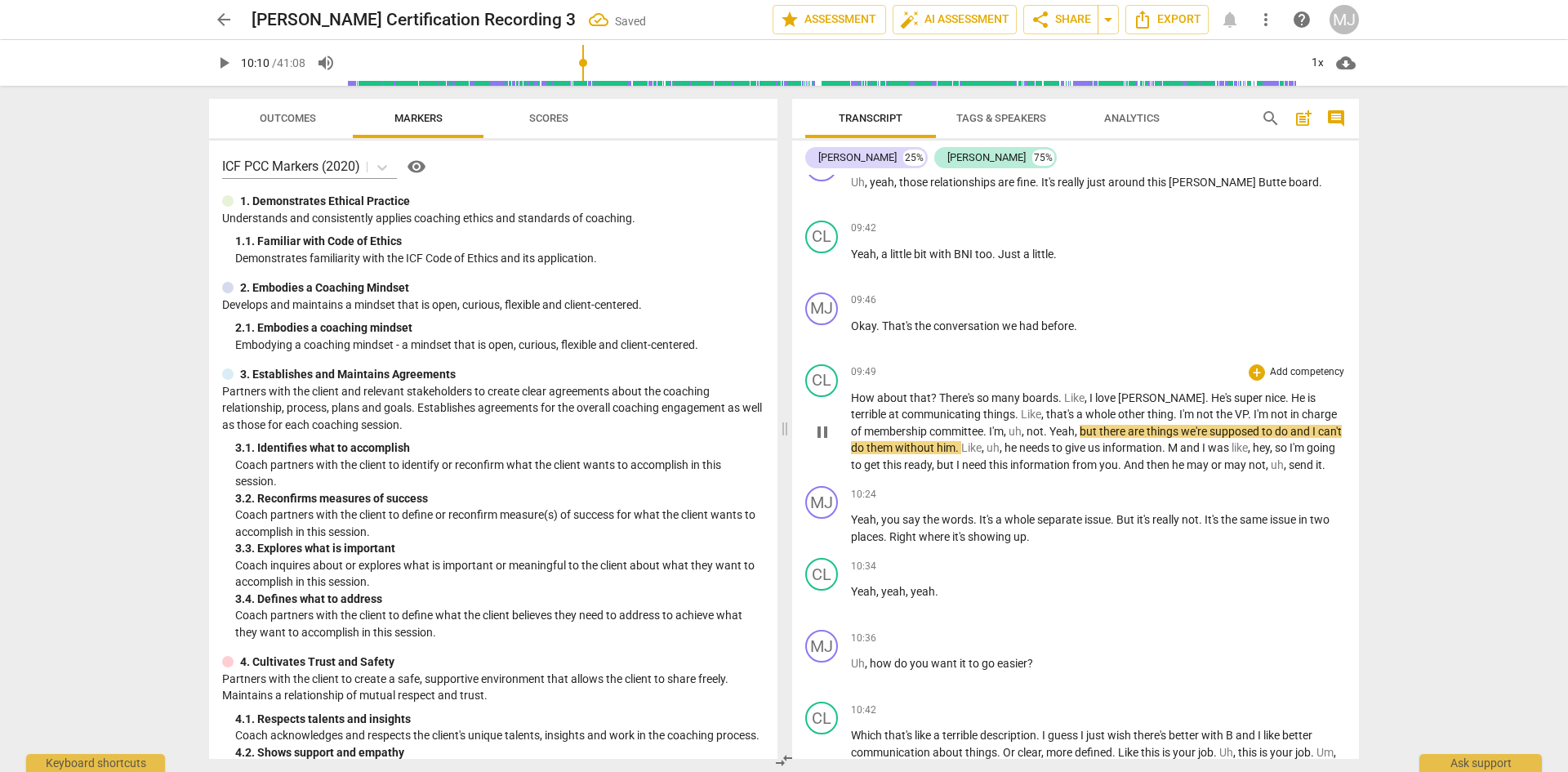
type input "611"
click at [1050, 427] on span "Yeah" at bounding box center [1063, 430] width 26 height 13
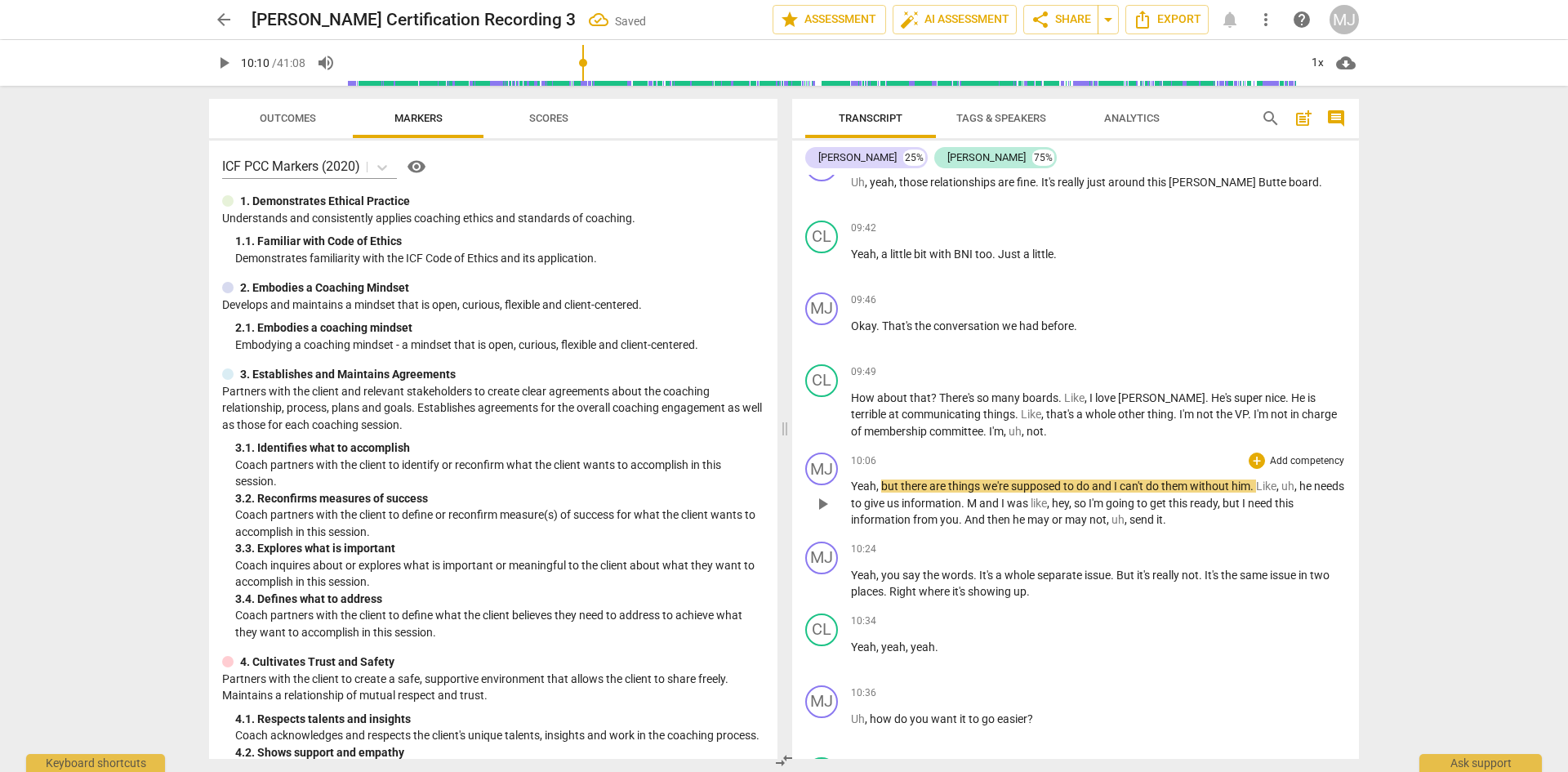
click at [880, 483] on span "," at bounding box center [879, 486] width 5 height 13
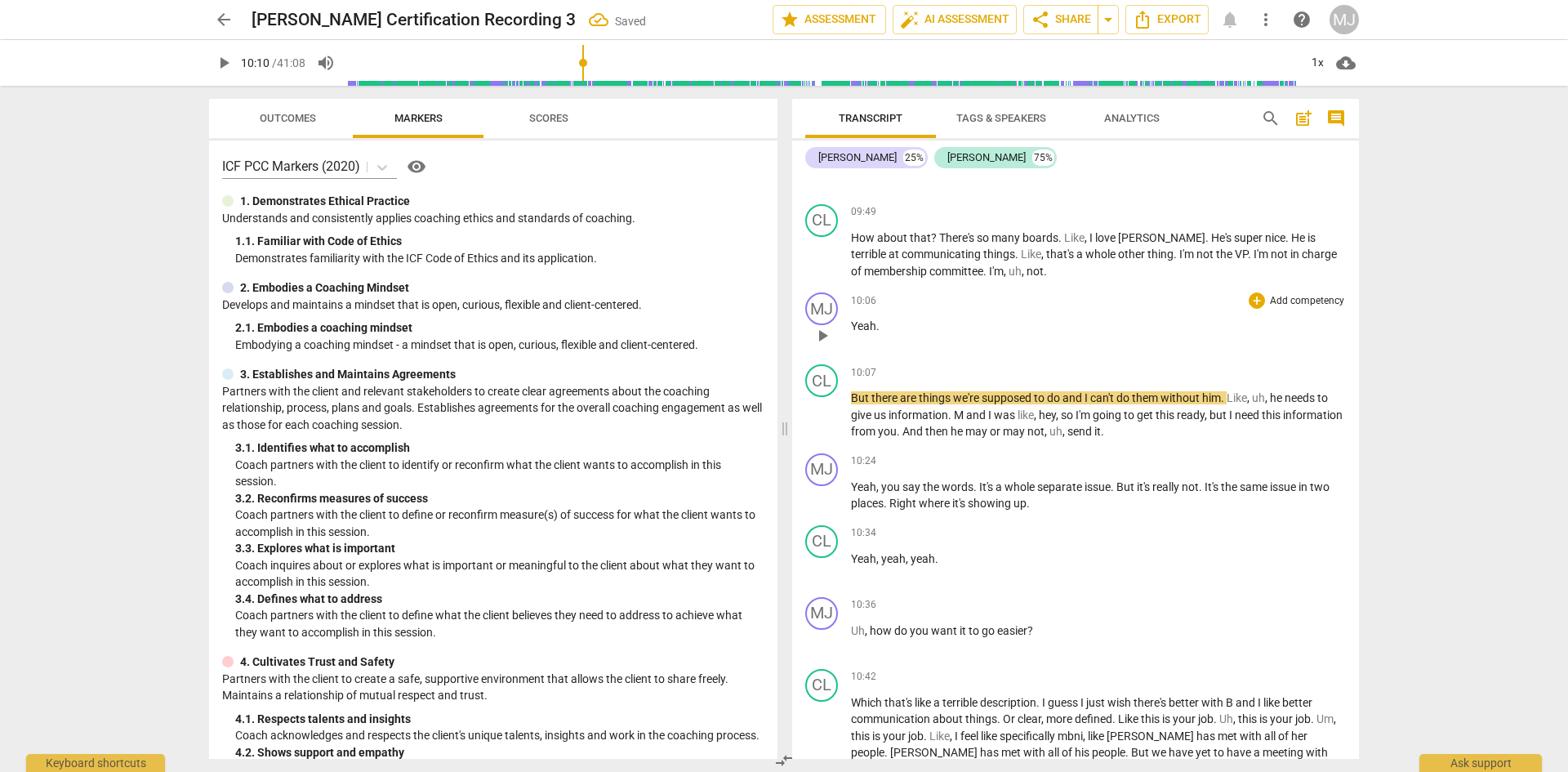
scroll to position [5880, 0]
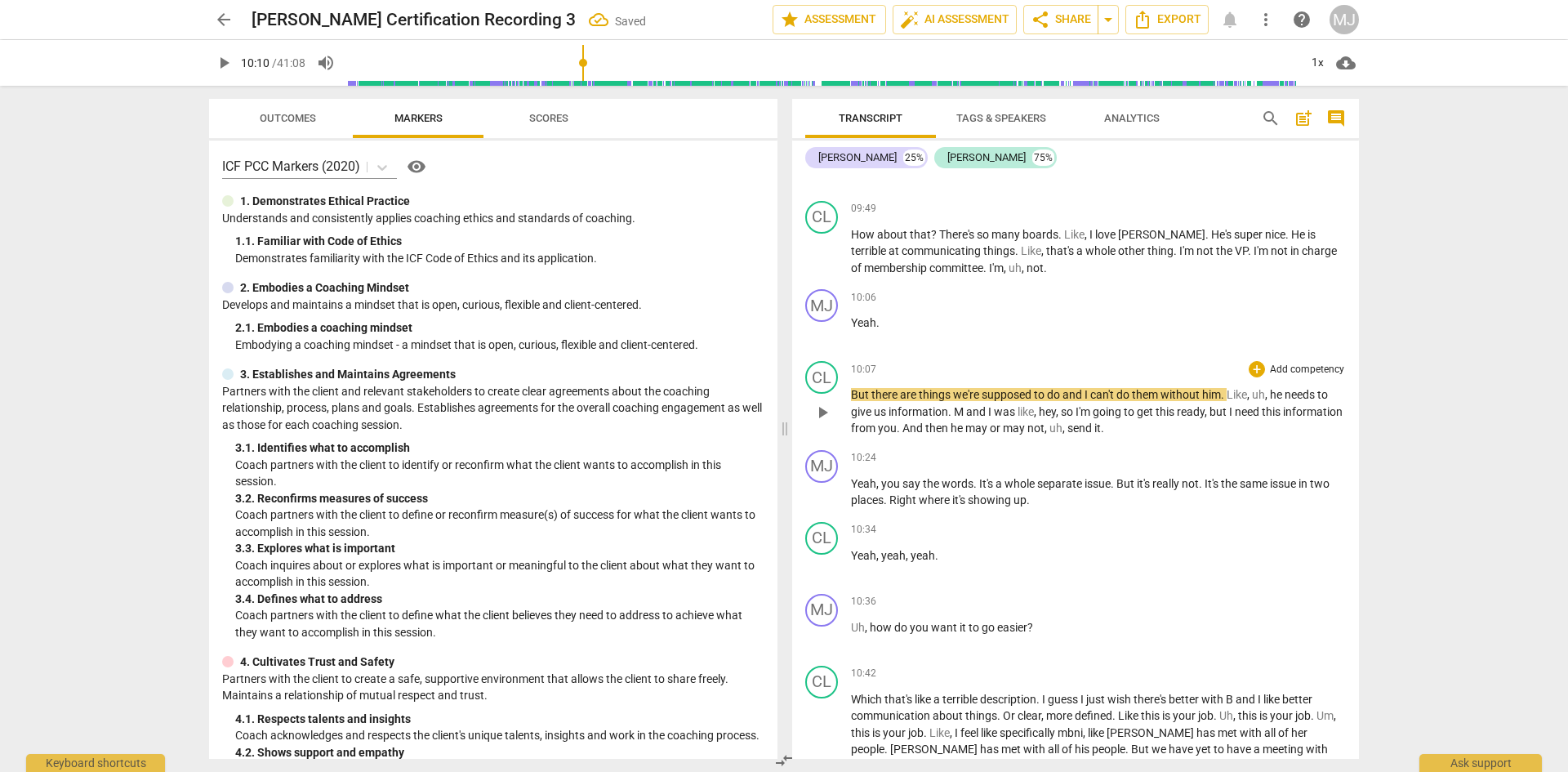
click at [994, 406] on span "I" at bounding box center [991, 411] width 6 height 13
click at [1003, 393] on span "supposed" at bounding box center [1007, 394] width 52 height 13
click at [222, 66] on span "pause" at bounding box center [223, 62] width 20 height 20
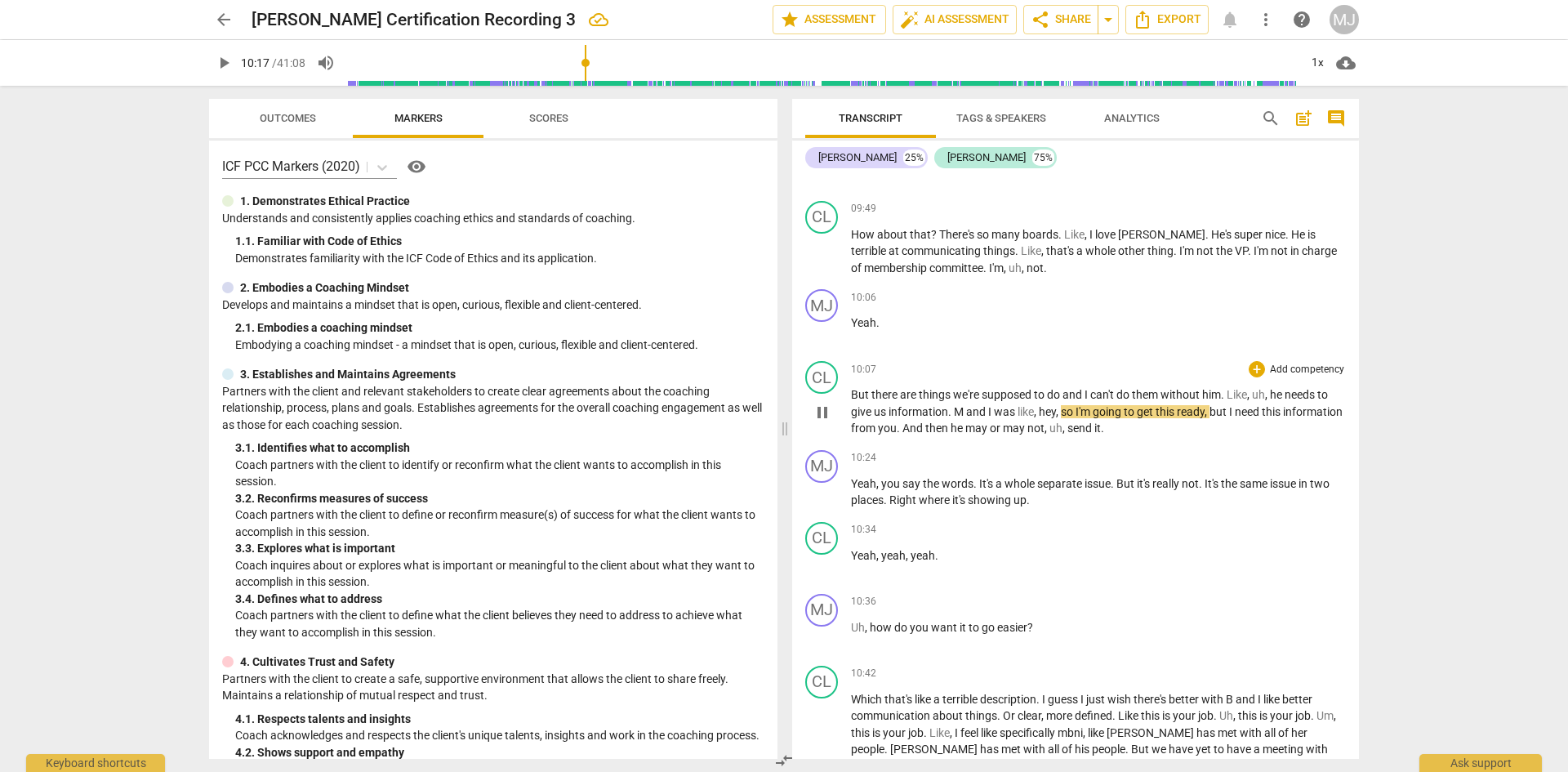
type input "617"
drag, startPoint x: 958, startPoint y: 408, endPoint x: 1033, endPoint y: 406, distance: 75.0
click at [1033, 406] on p "But there are things we're supposed to do and I can't do them without him . Lik…" at bounding box center [1098, 411] width 495 height 50
click at [1028, 405] on span ". And I always feel like" at bounding box center [1002, 411] width 107 height 13
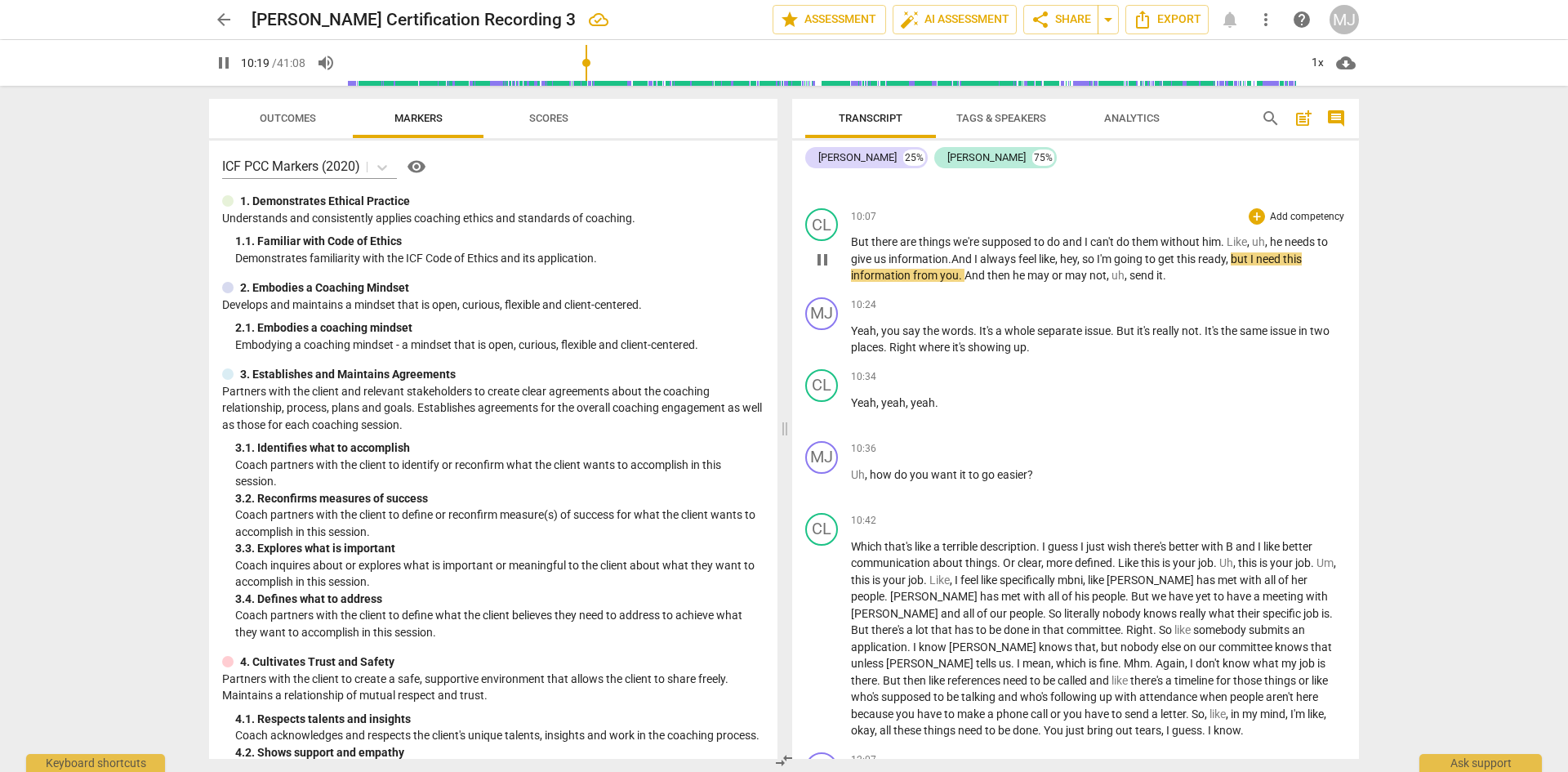
scroll to position [6044, 0]
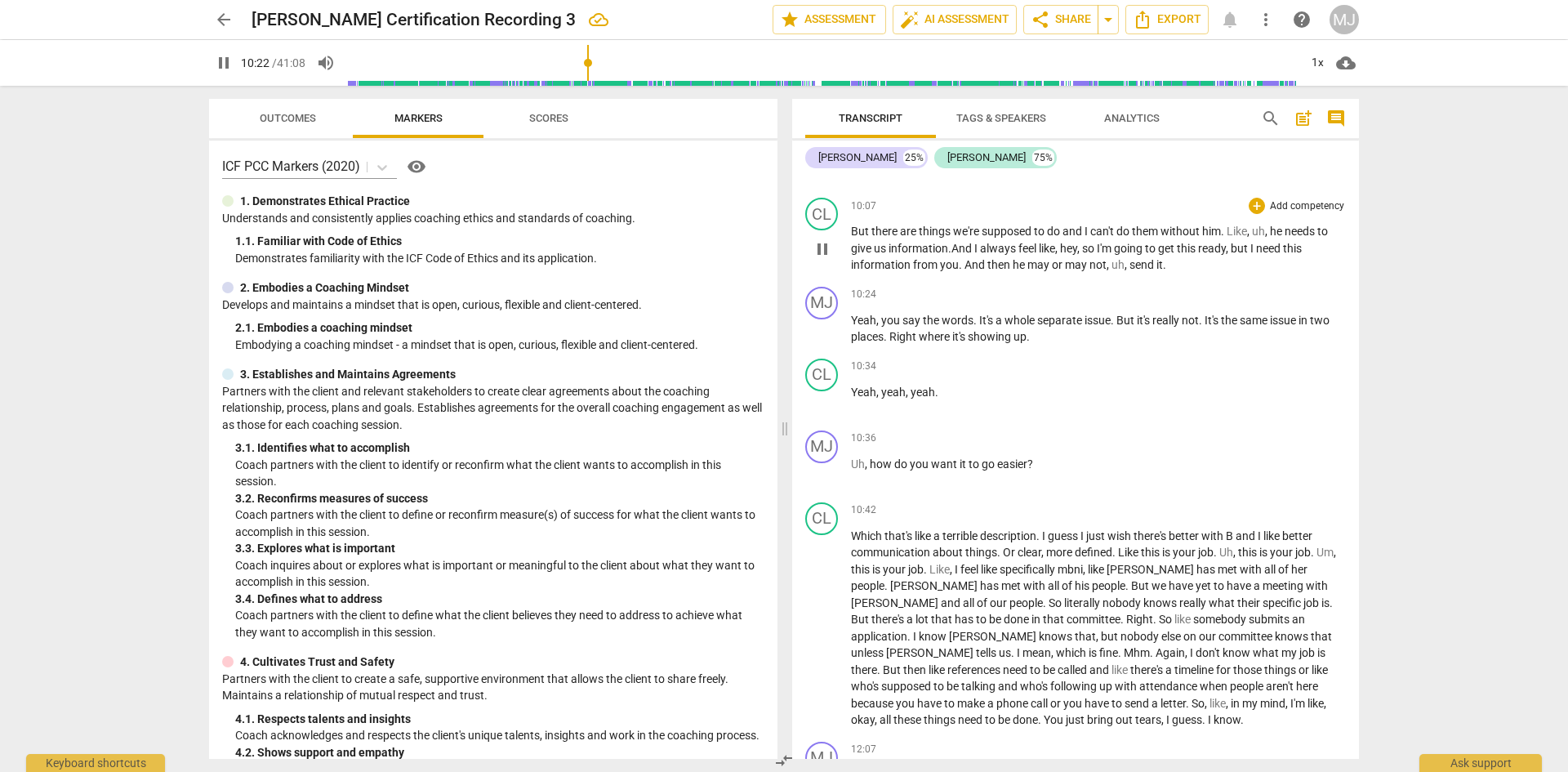
click at [1105, 267] on span "not" at bounding box center [1098, 264] width 17 height 13
drag, startPoint x: 218, startPoint y: 66, endPoint x: 240, endPoint y: 78, distance: 25.1
click at [218, 66] on span "pause" at bounding box center [223, 62] width 20 height 20
type input "635"
click at [919, 337] on span "where" at bounding box center [935, 336] width 33 height 13
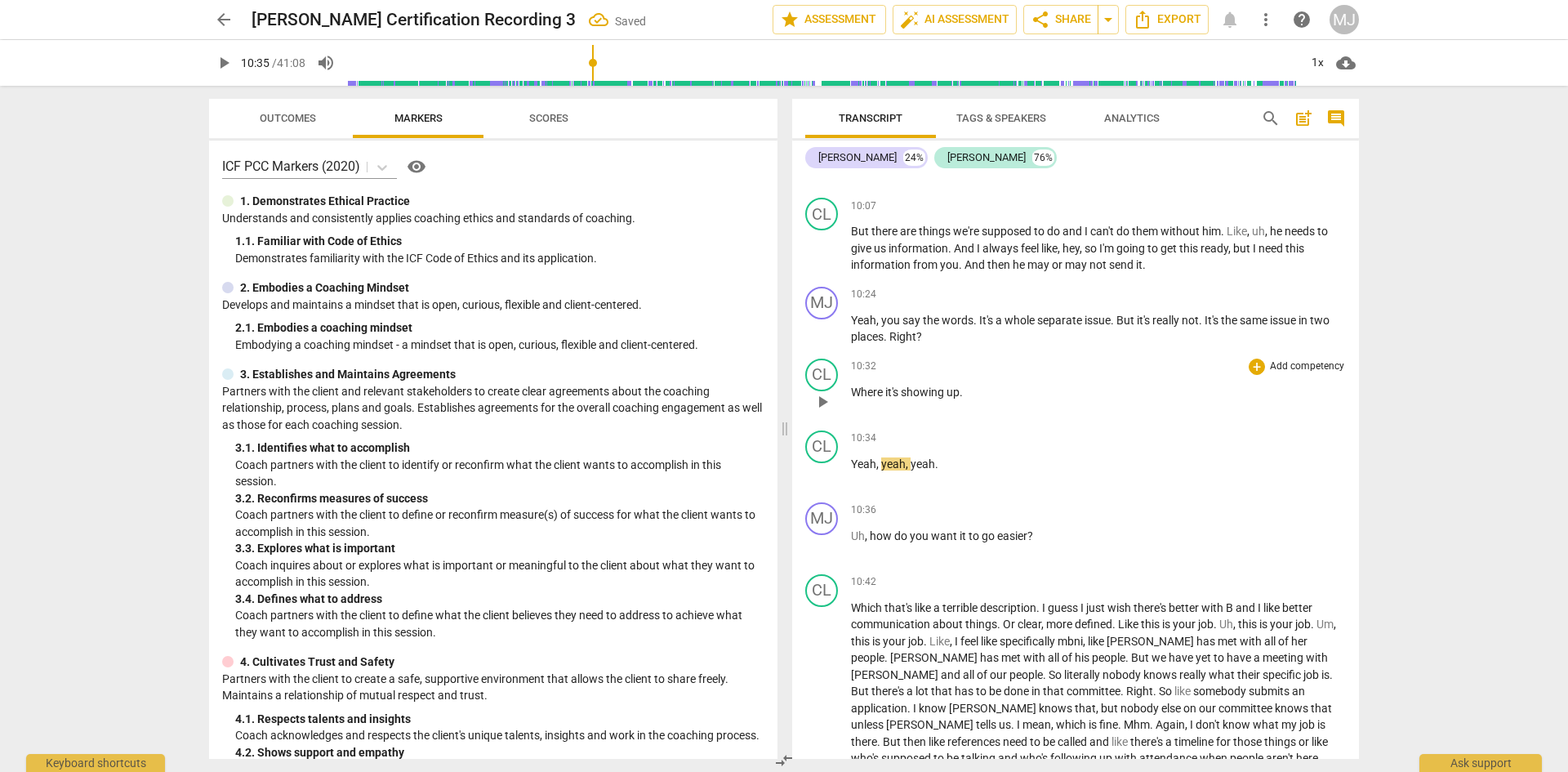
click at [852, 395] on span "Where" at bounding box center [868, 391] width 34 height 13
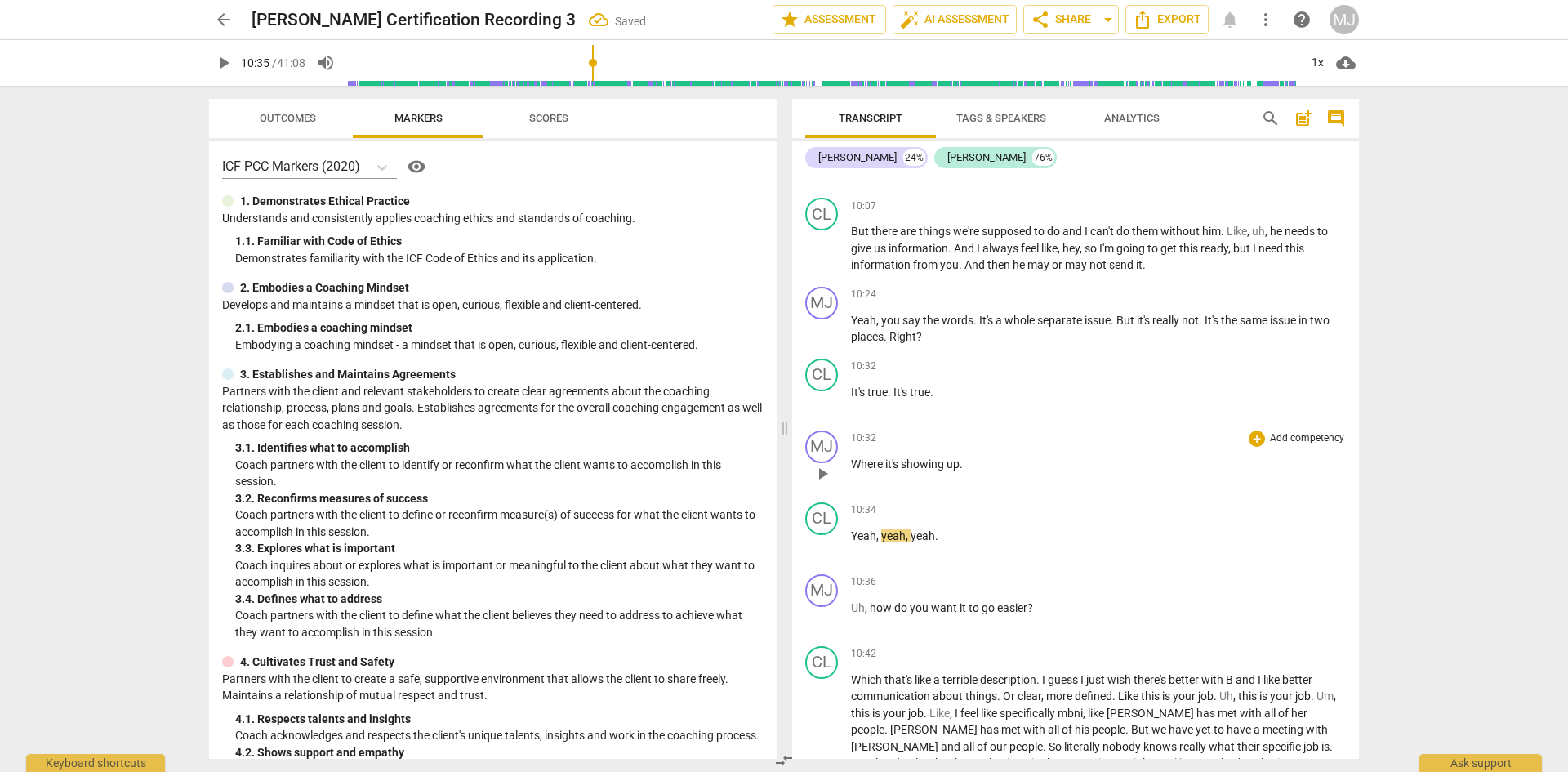
click at [901, 466] on span "it's" at bounding box center [893, 464] width 15 height 13
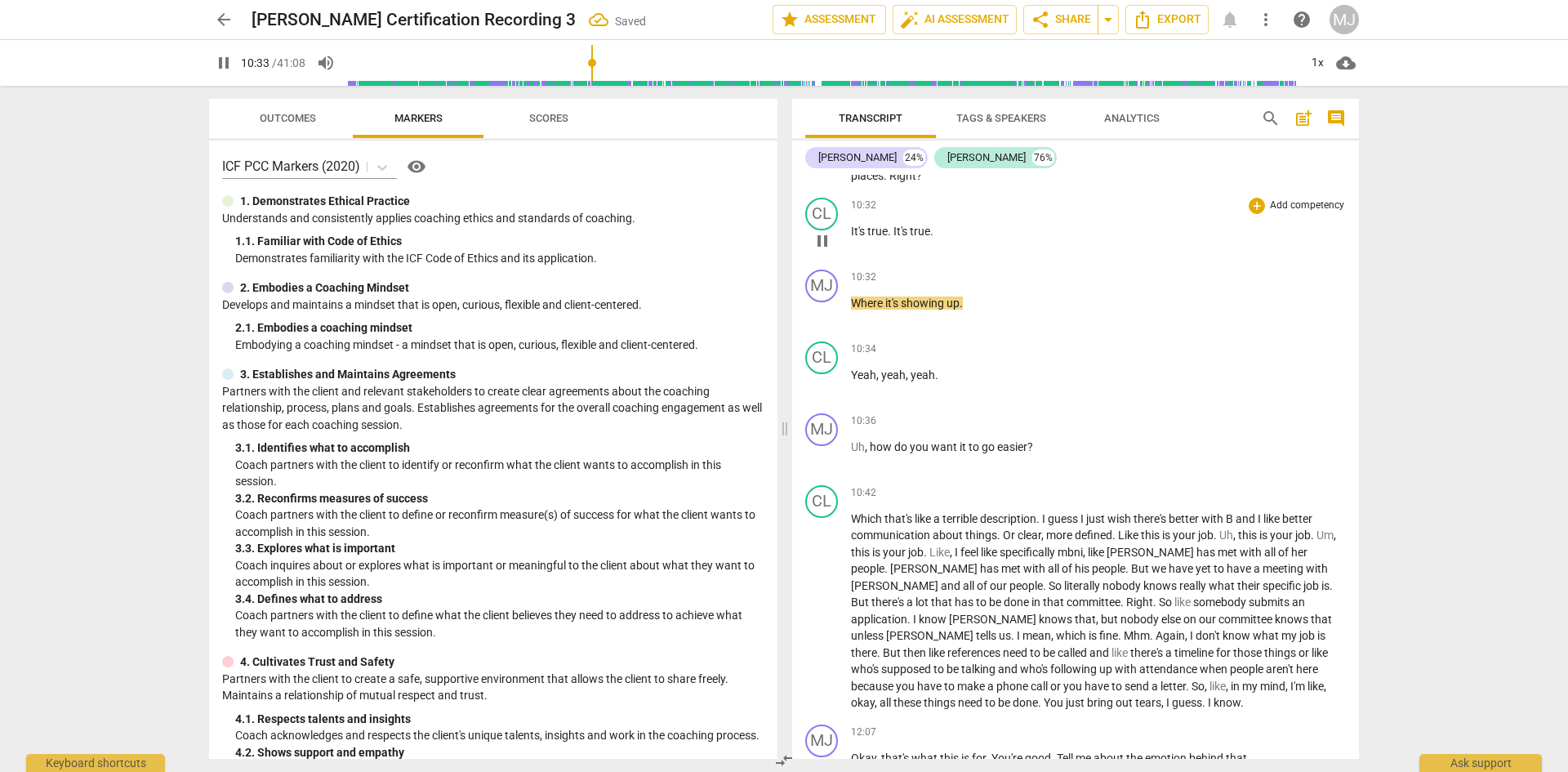
scroll to position [6208, 0]
click at [224, 60] on span "pause" at bounding box center [223, 62] width 20 height 20
type input "637"
click at [884, 367] on span "yeah" at bounding box center [893, 372] width 25 height 13
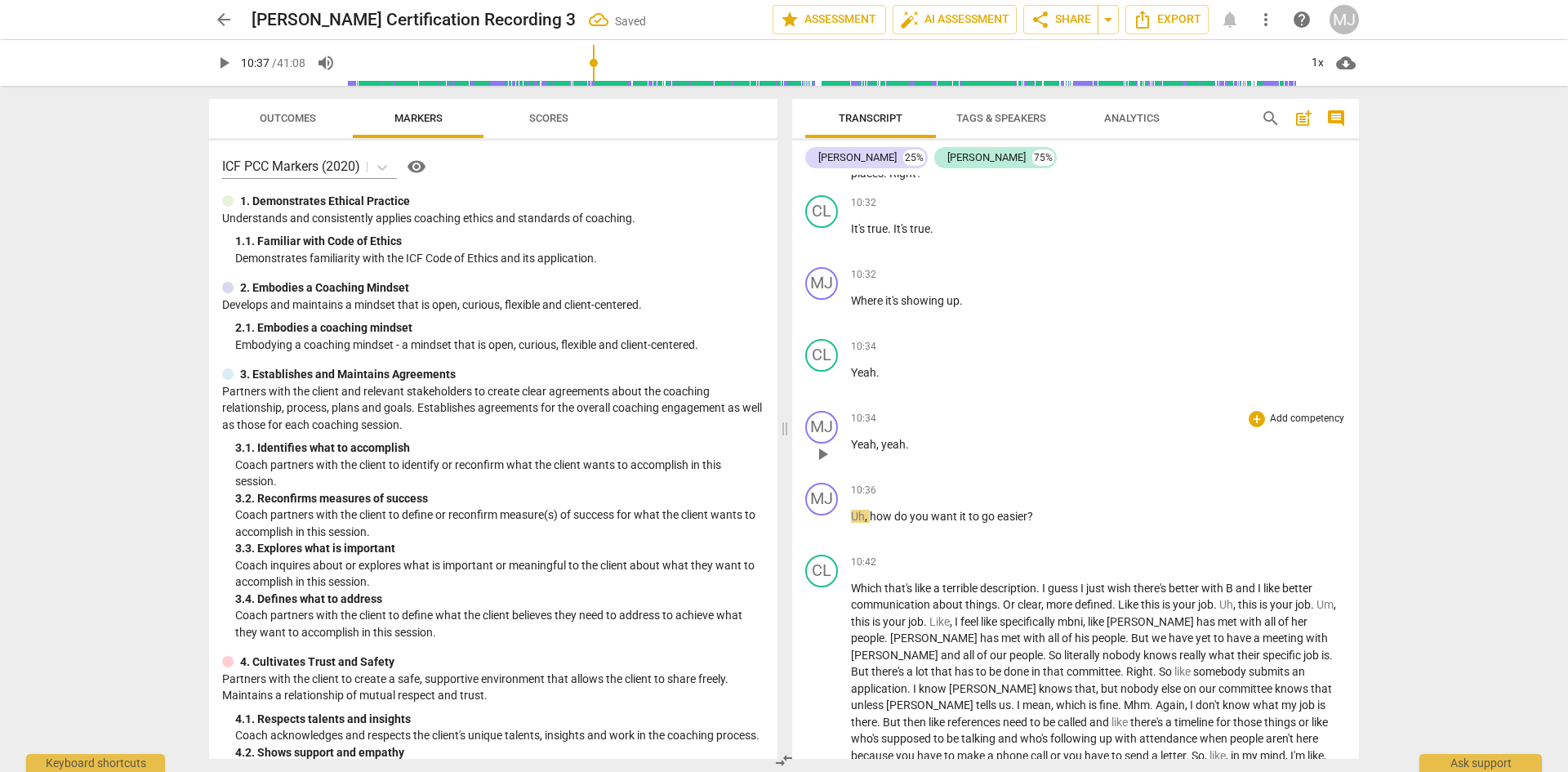
click at [883, 439] on p "Yeah , yeah ." at bounding box center [1098, 445] width 495 height 17
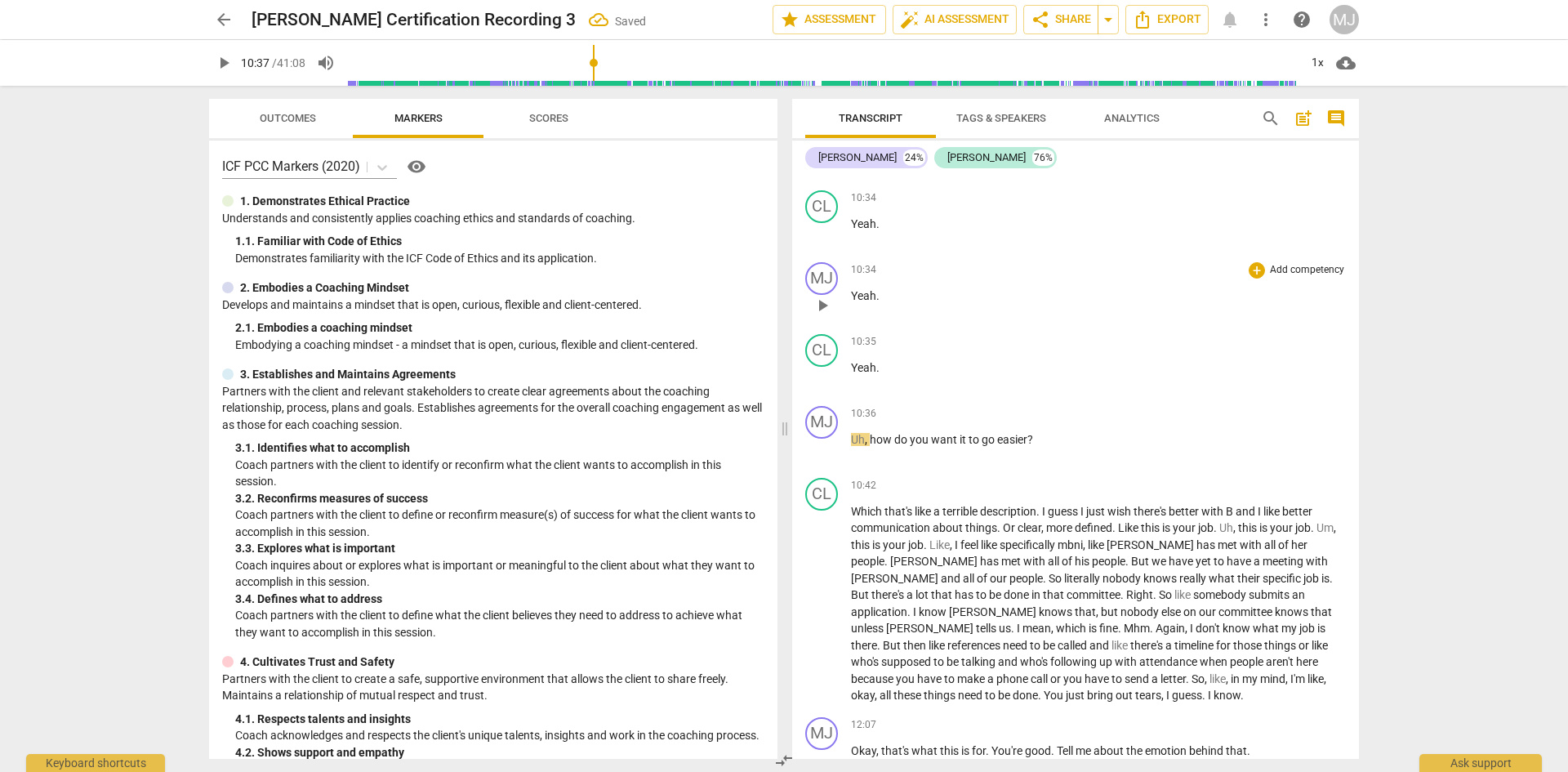
scroll to position [6370, 0]
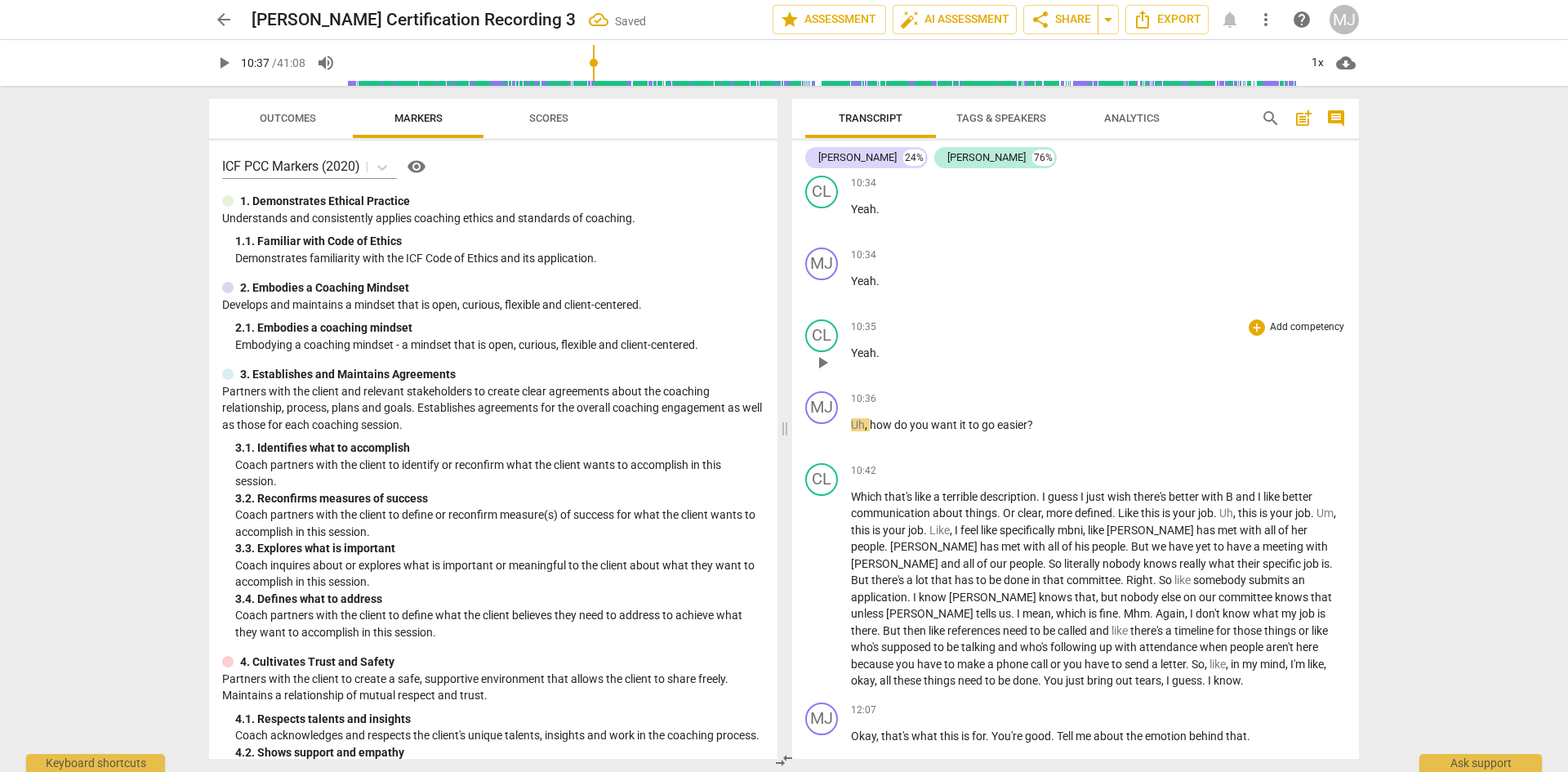
click at [864, 354] on span "Yeah" at bounding box center [864, 352] width 26 height 13
click at [219, 67] on span "pause" at bounding box center [223, 62] width 20 height 20
type input "642"
click at [876, 422] on span "how" at bounding box center [882, 424] width 25 height 13
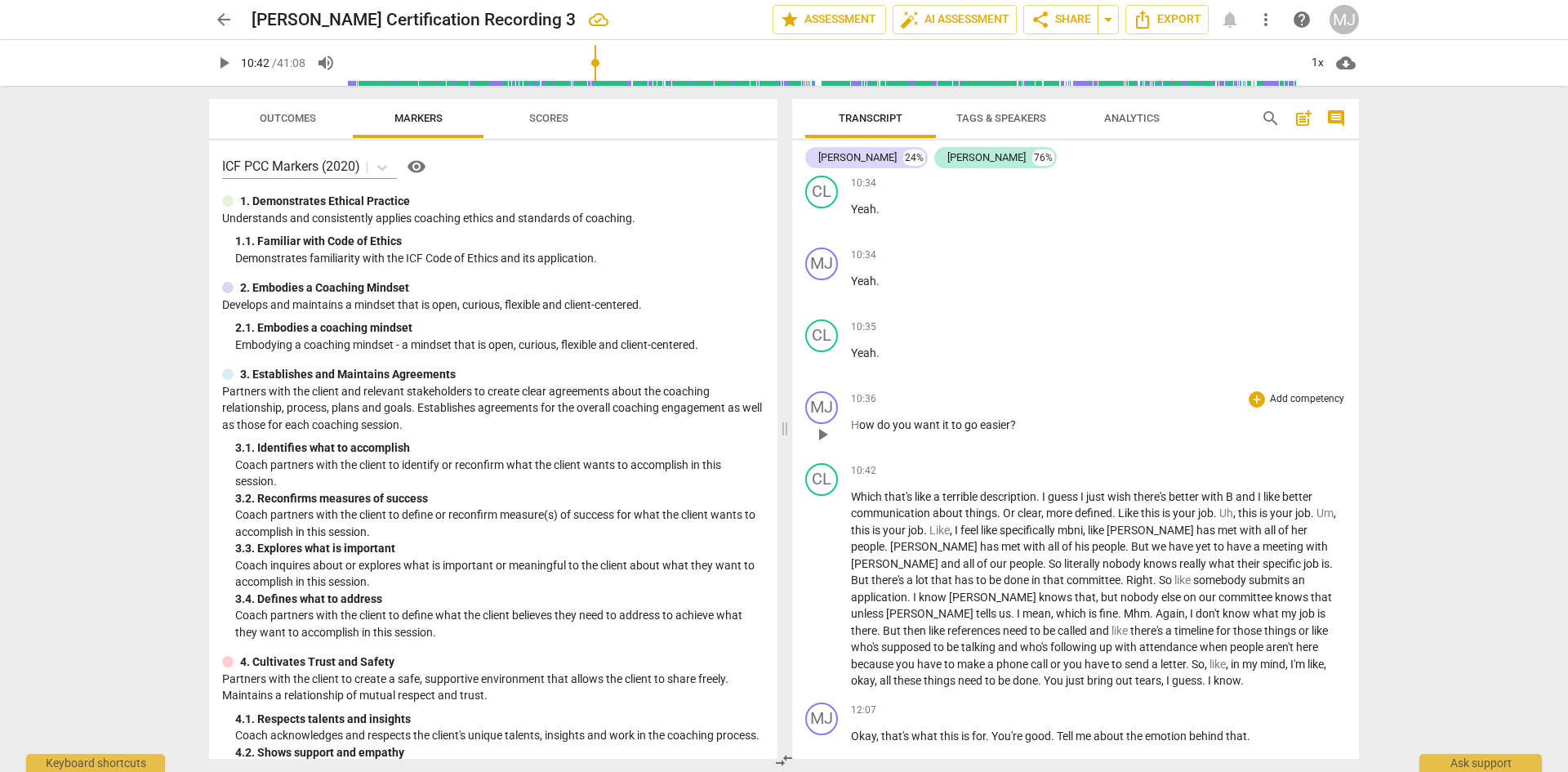
click at [977, 424] on span "go" at bounding box center [972, 424] width 15 height 13
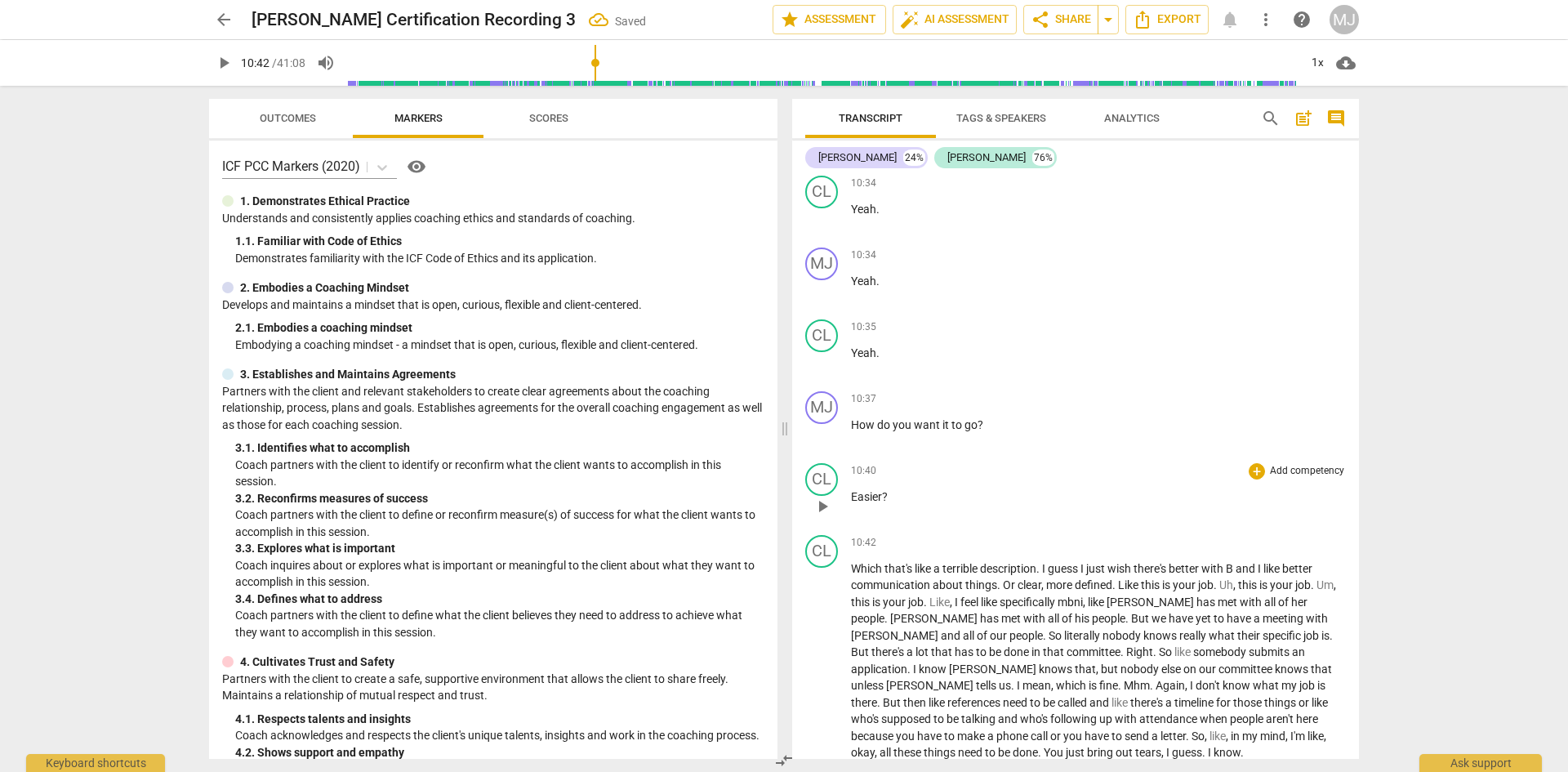
click at [891, 497] on p "Easier ?" at bounding box center [1098, 497] width 495 height 17
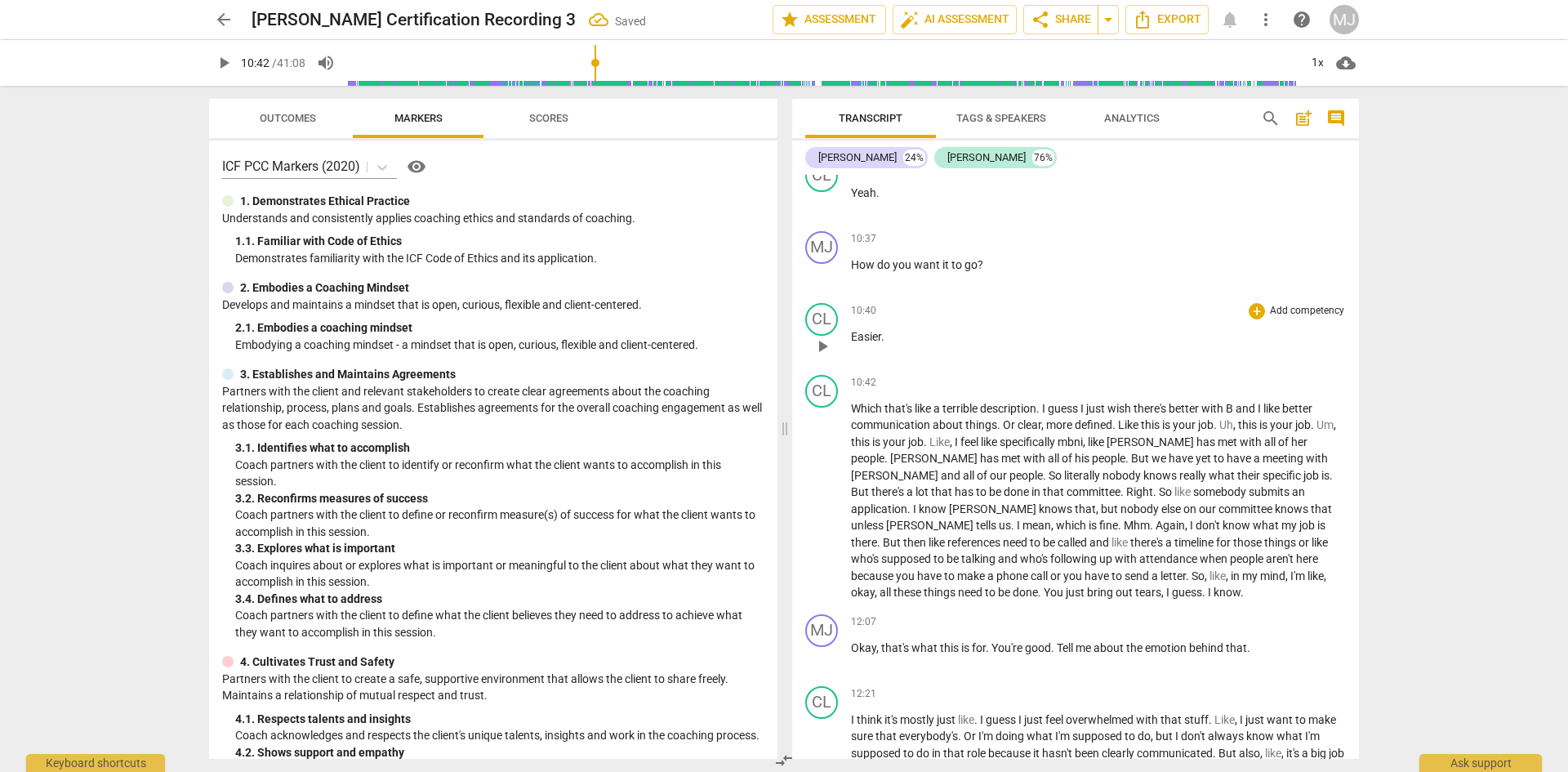
scroll to position [6534, 0]
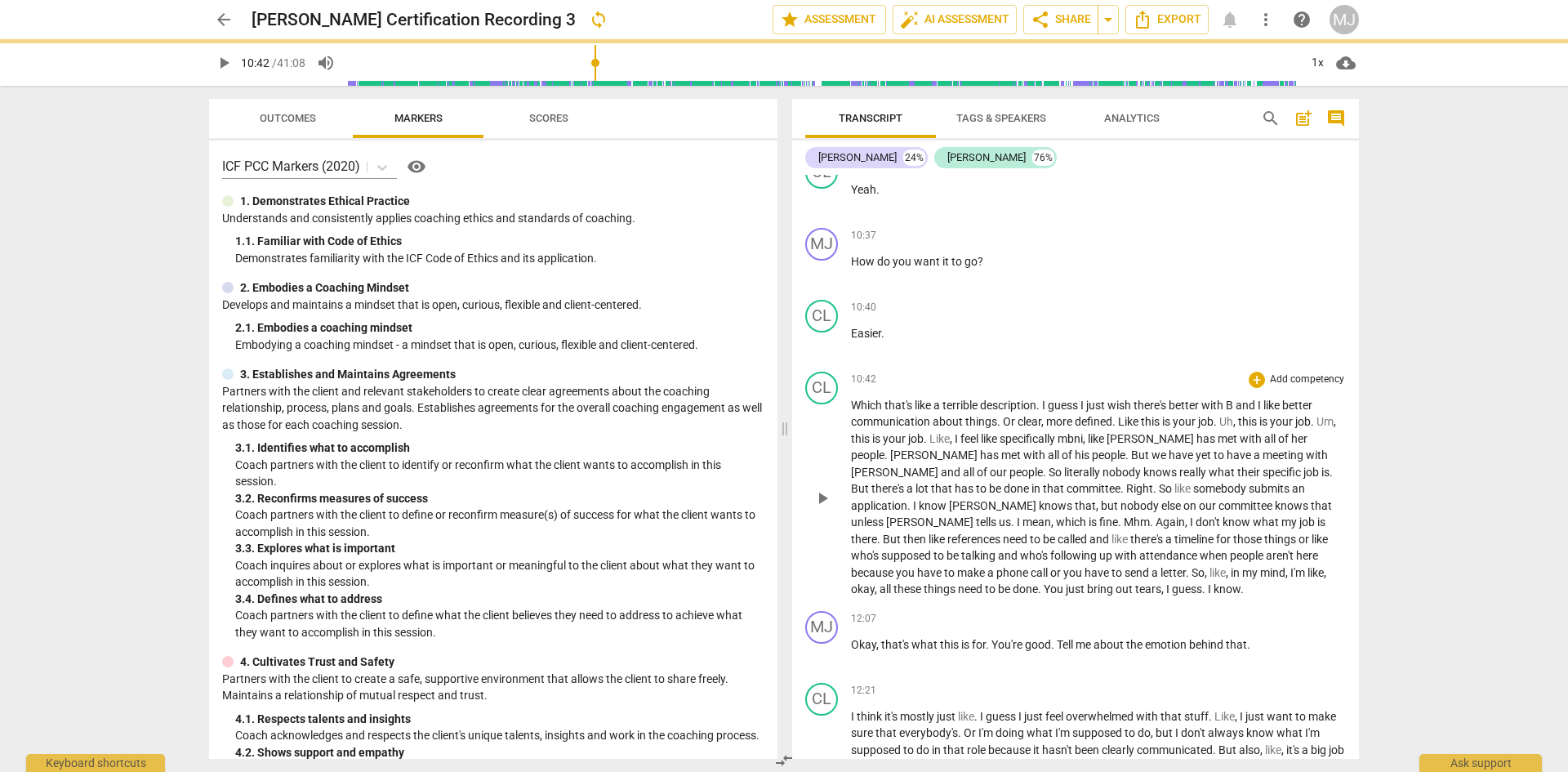
click at [856, 404] on span "Which" at bounding box center [868, 405] width 33 height 13
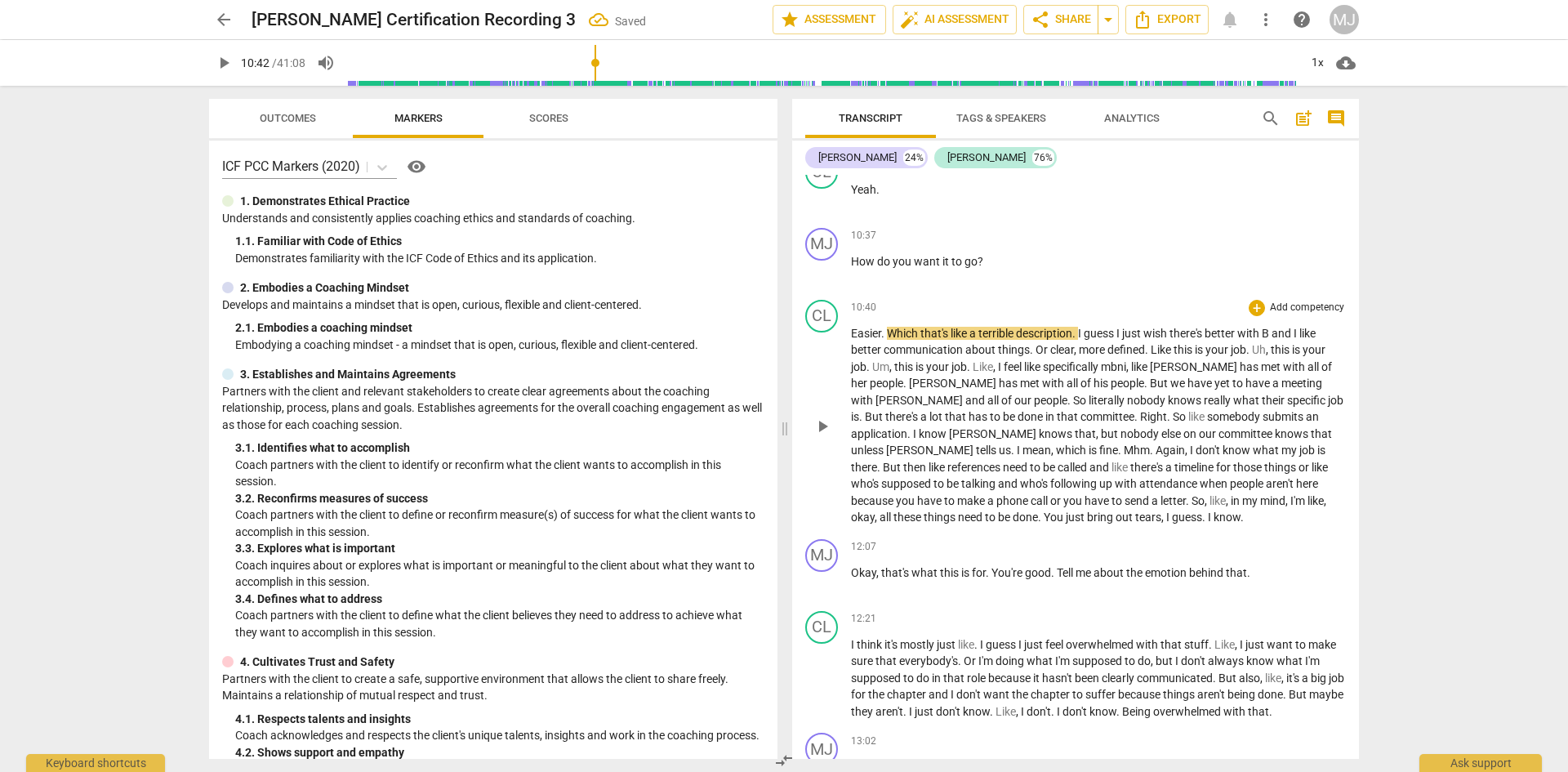
click at [865, 335] on span "Easier" at bounding box center [866, 332] width 30 height 13
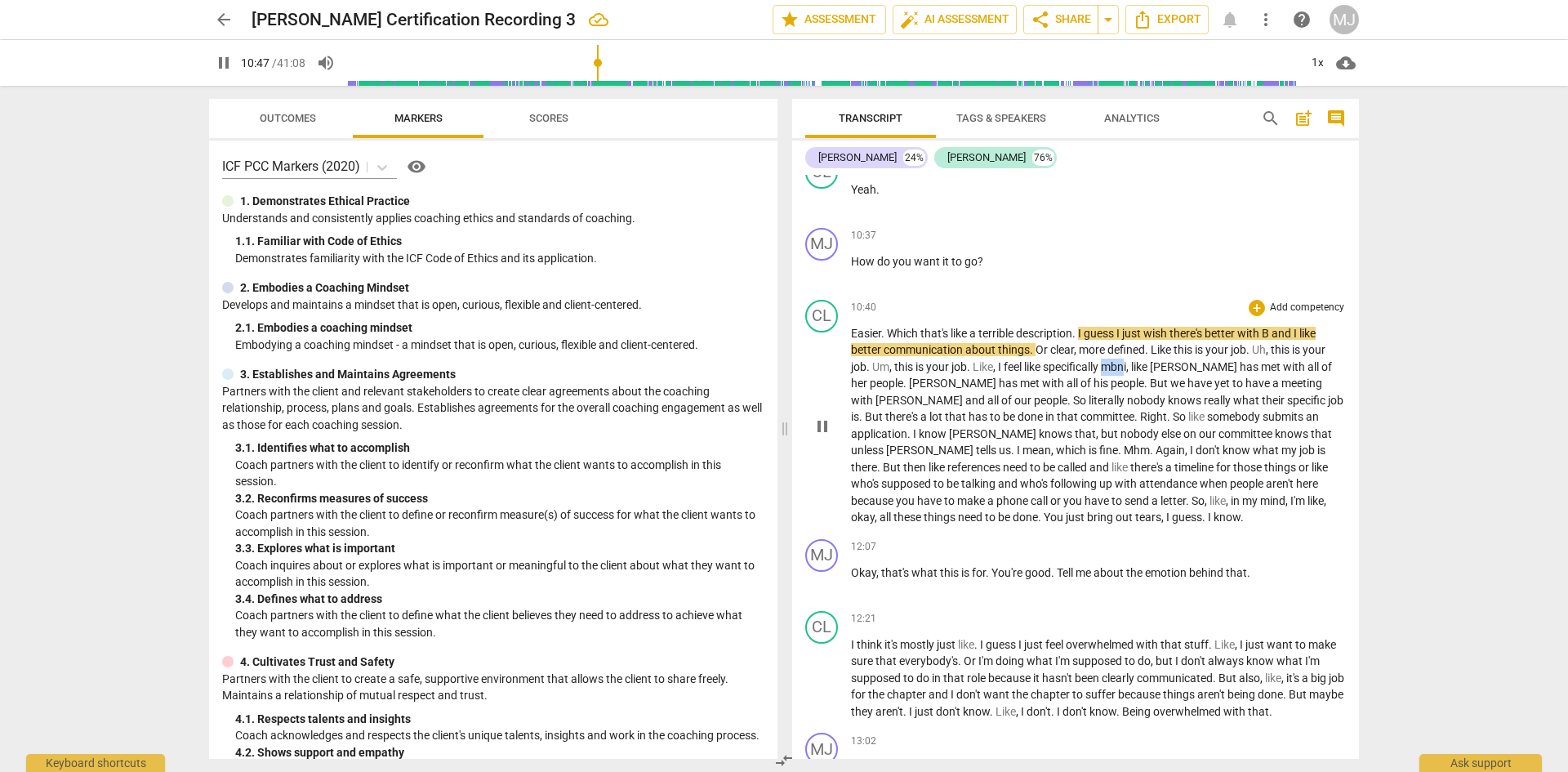
drag, startPoint x: 1112, startPoint y: 366, endPoint x: 1130, endPoint y: 366, distance: 18.0
click at [1127, 366] on span "mbni" at bounding box center [1114, 366] width 26 height 13
type input "648"
click at [1271, 331] on span "B" at bounding box center [1267, 332] width 10 height 13
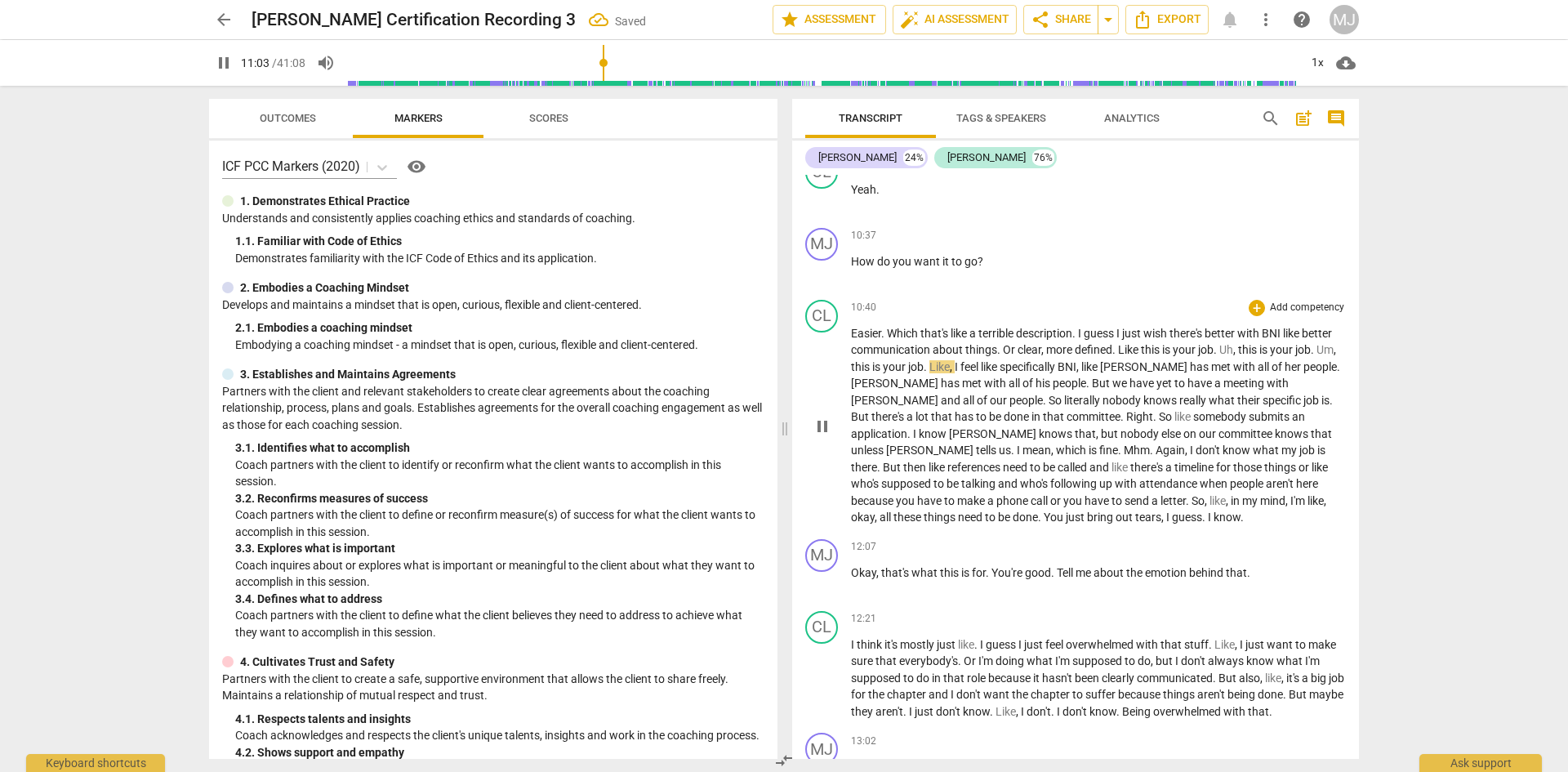
click at [1219, 349] on span "." at bounding box center [1216, 349] width 6 height 13
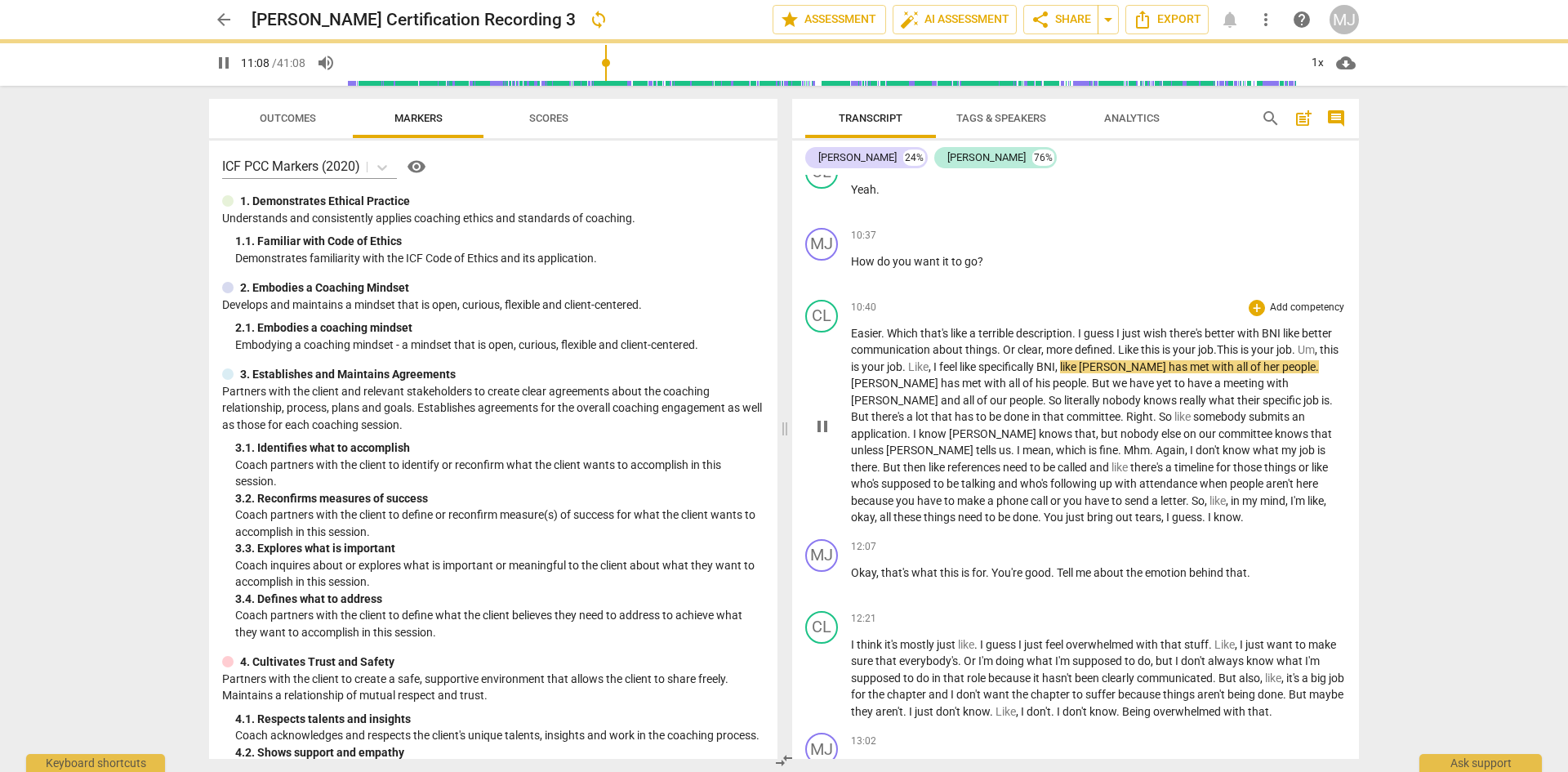
click at [1298, 356] on span "Um" at bounding box center [1306, 349] width 17 height 13
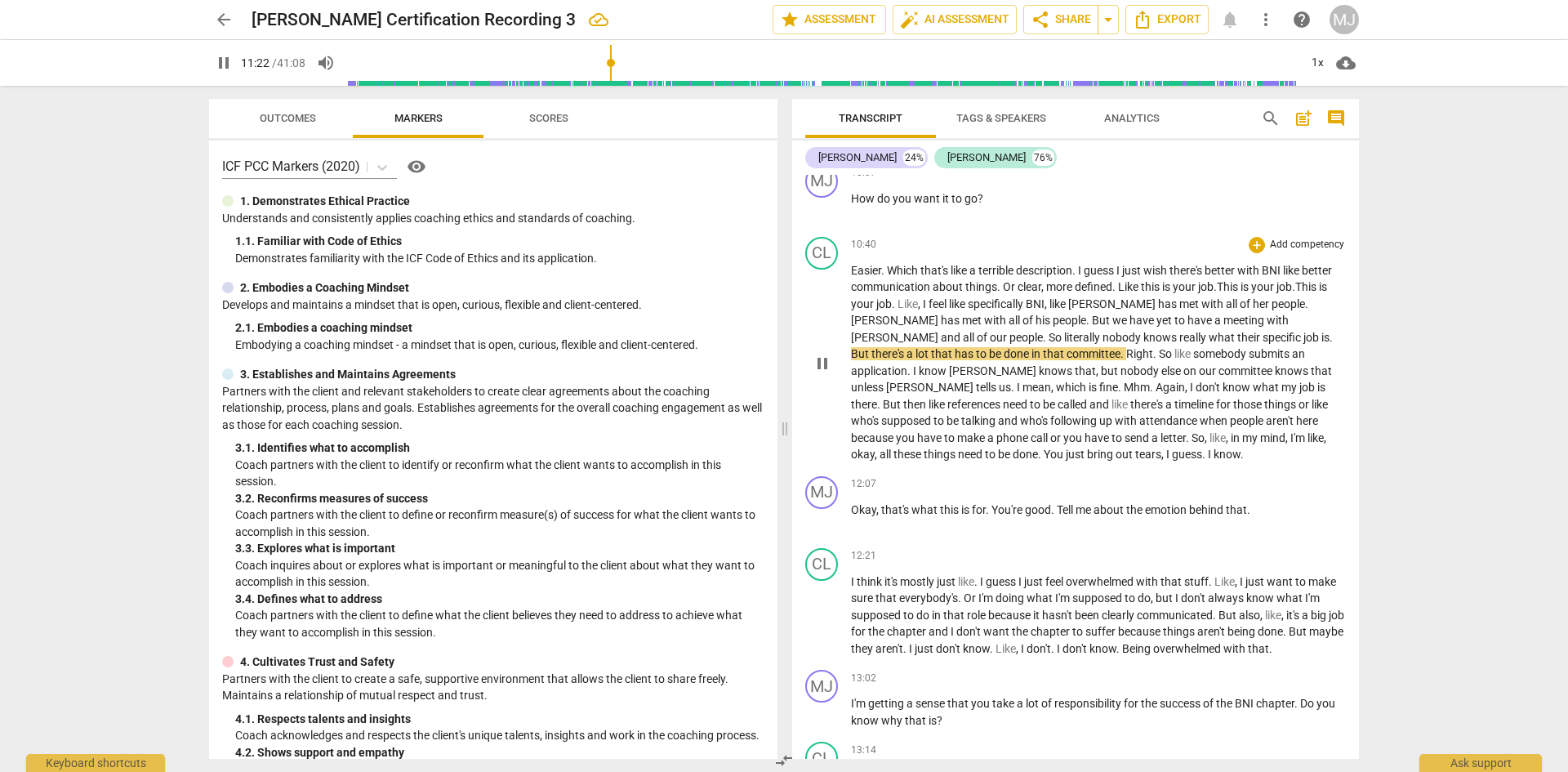
scroll to position [6616, 0]
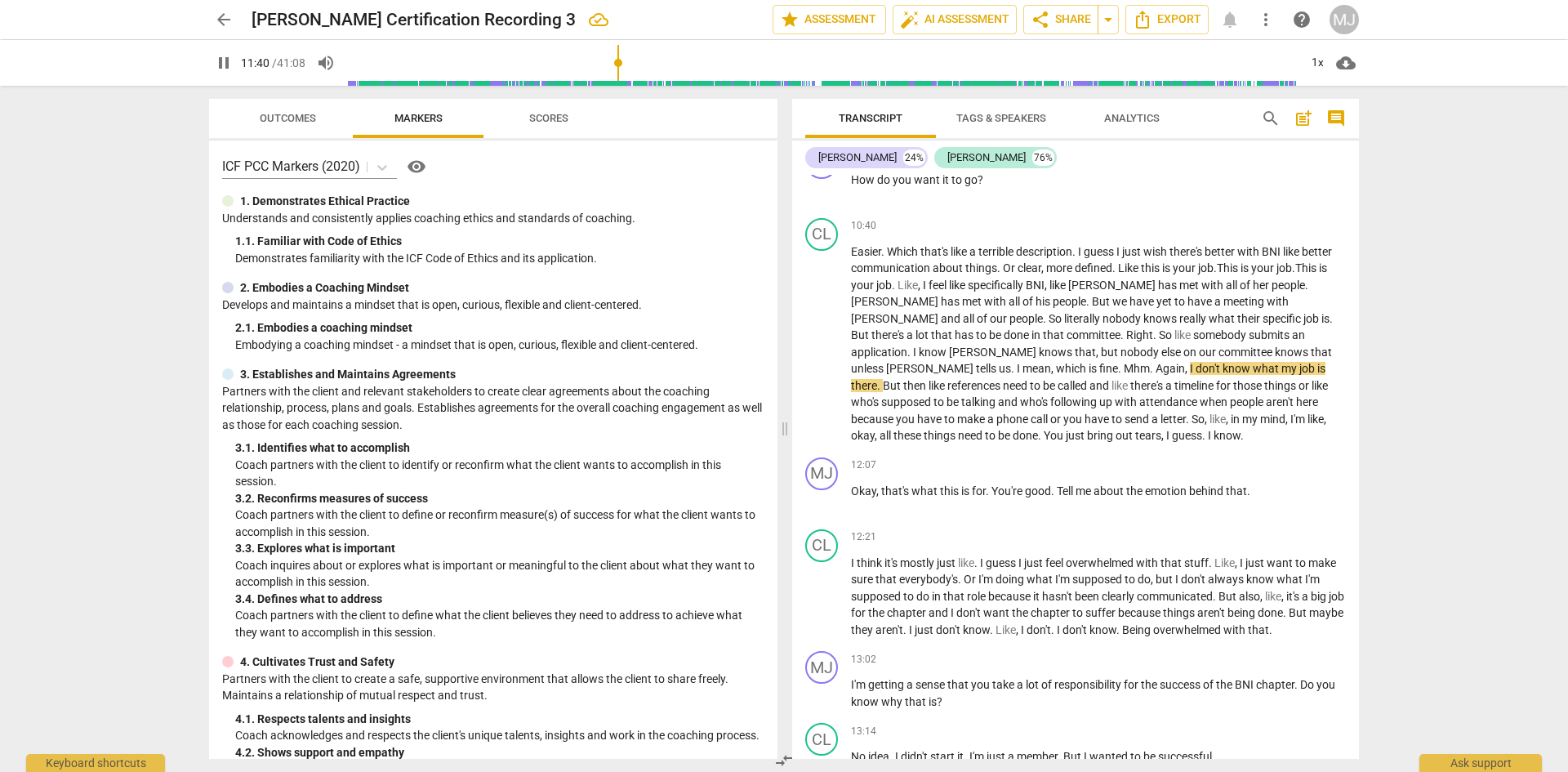
click at [230, 65] on span "pause" at bounding box center [223, 62] width 20 height 20
click at [1150, 362] on span "Mhm" at bounding box center [1137, 368] width 26 height 13
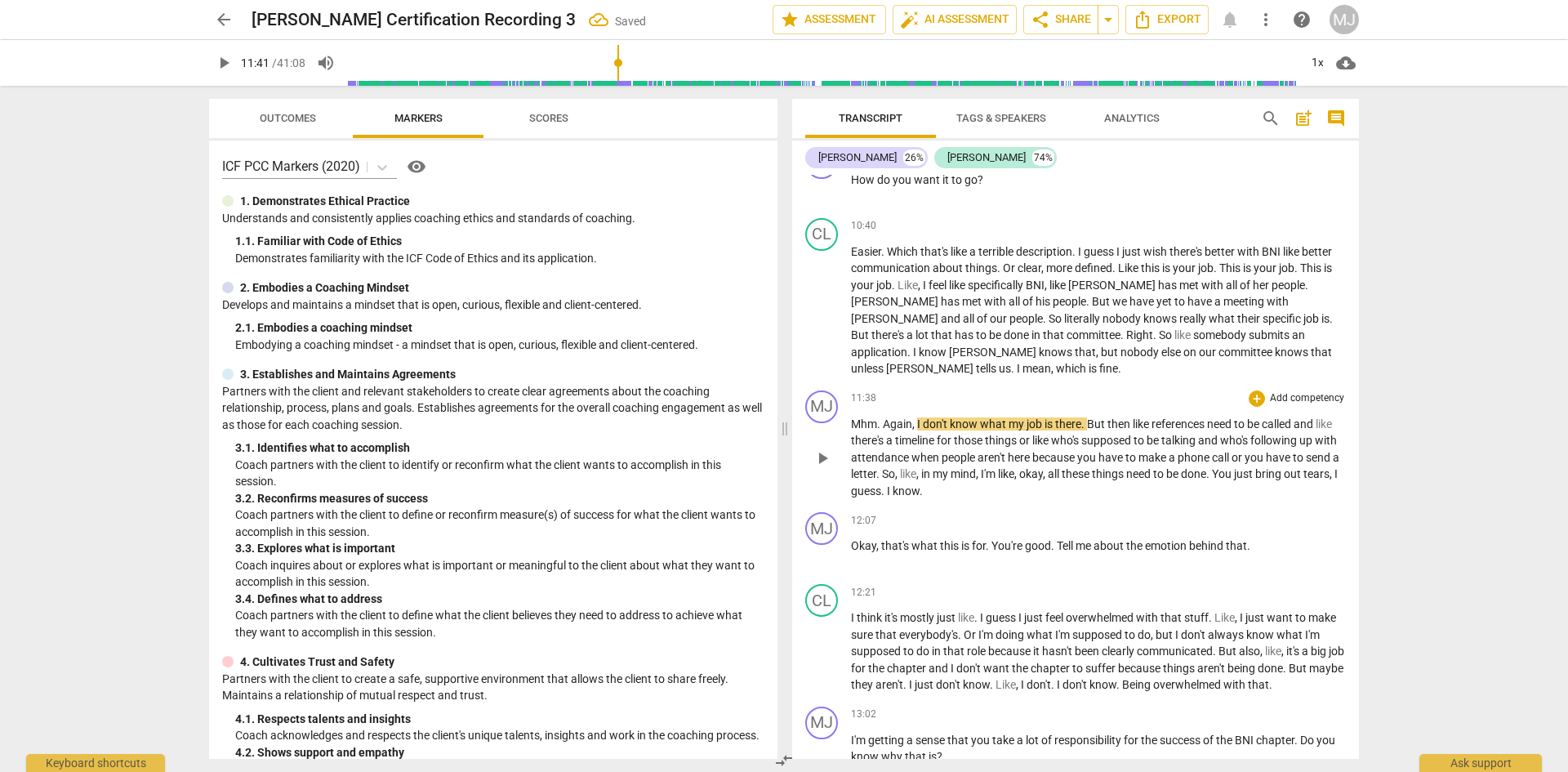
click at [883, 418] on span "Again" at bounding box center [897, 423] width 30 height 13
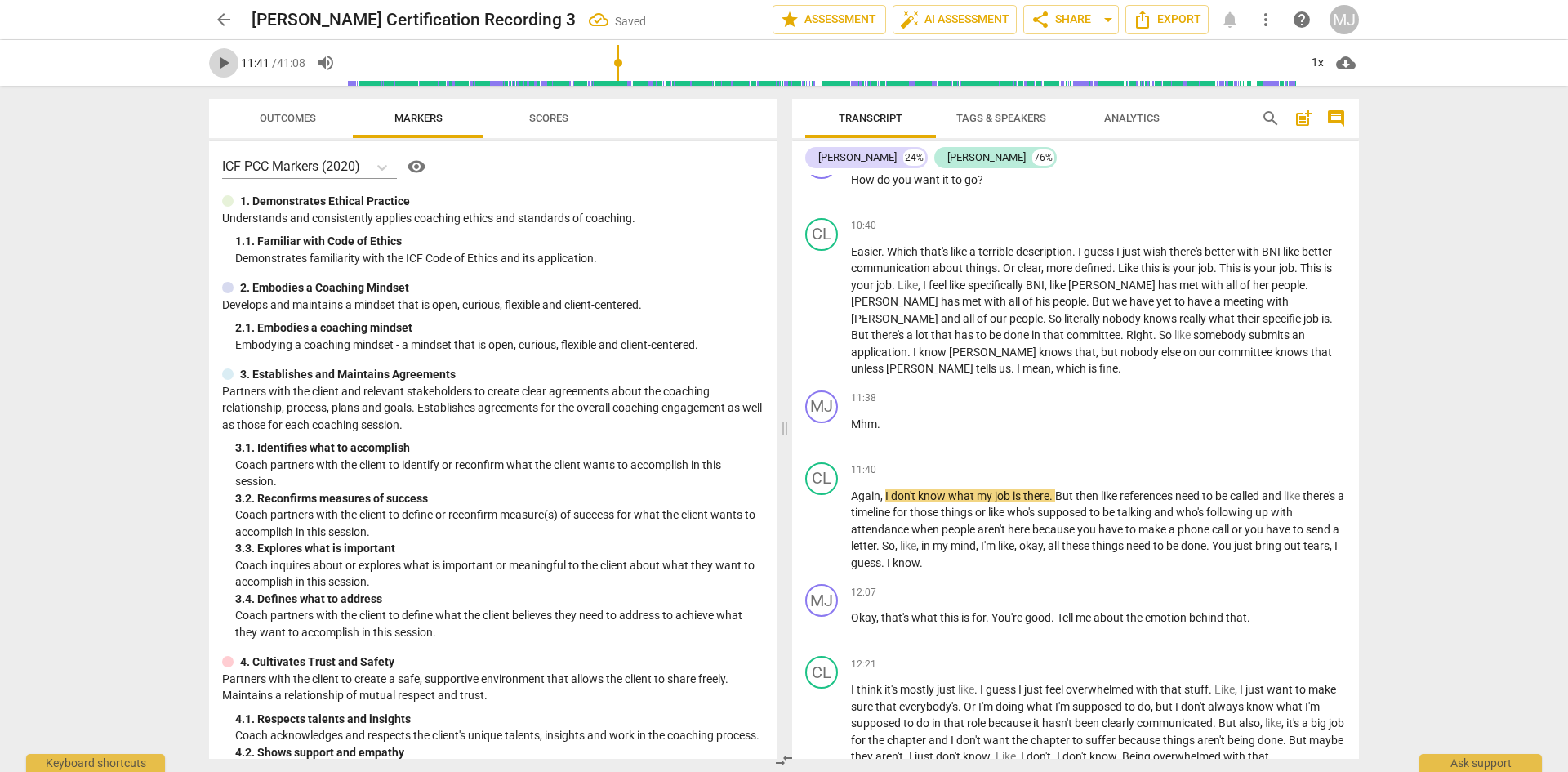
click at [222, 60] on span "play_arrow" at bounding box center [223, 62] width 20 height 20
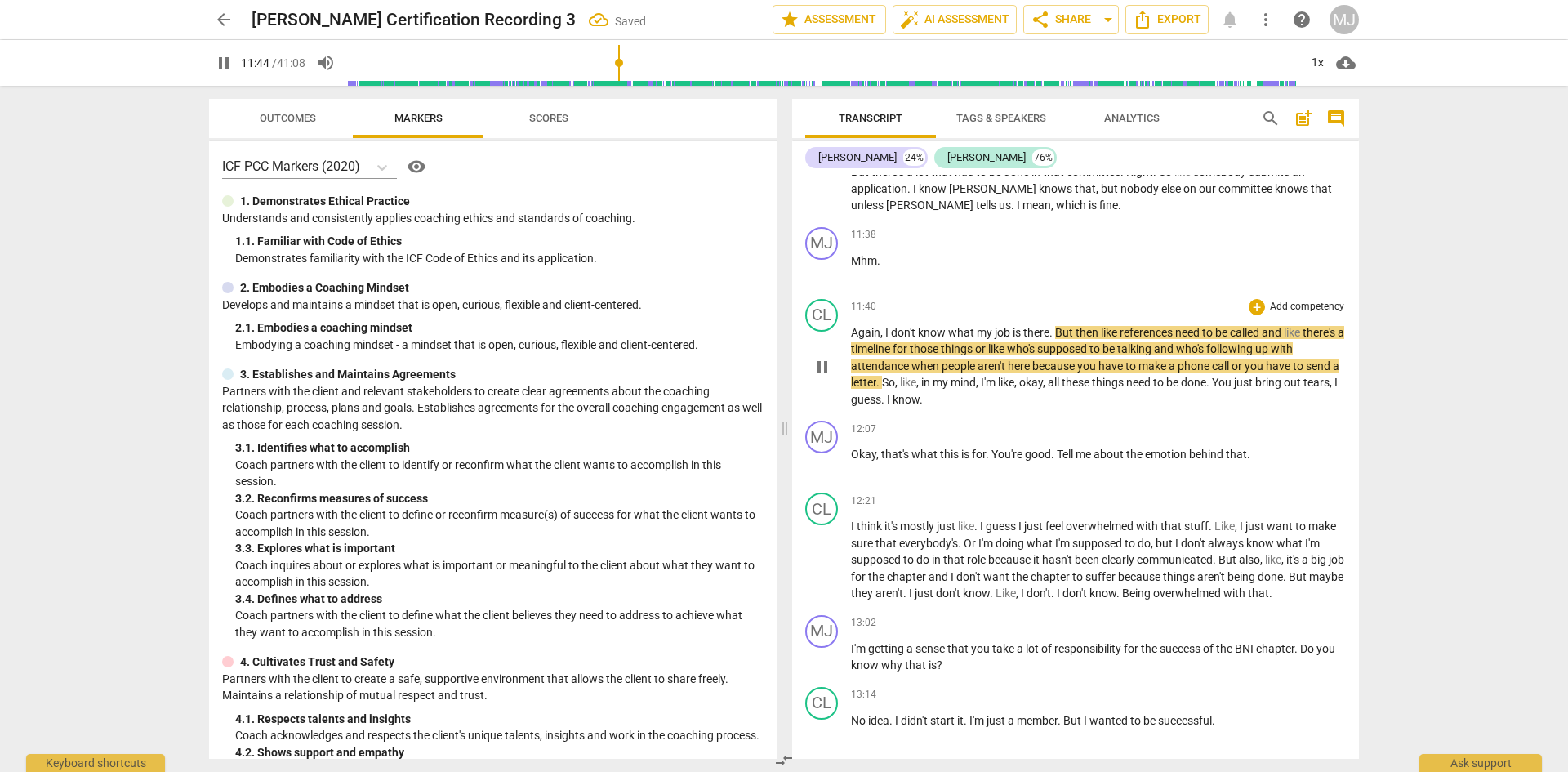
scroll to position [6860, 0]
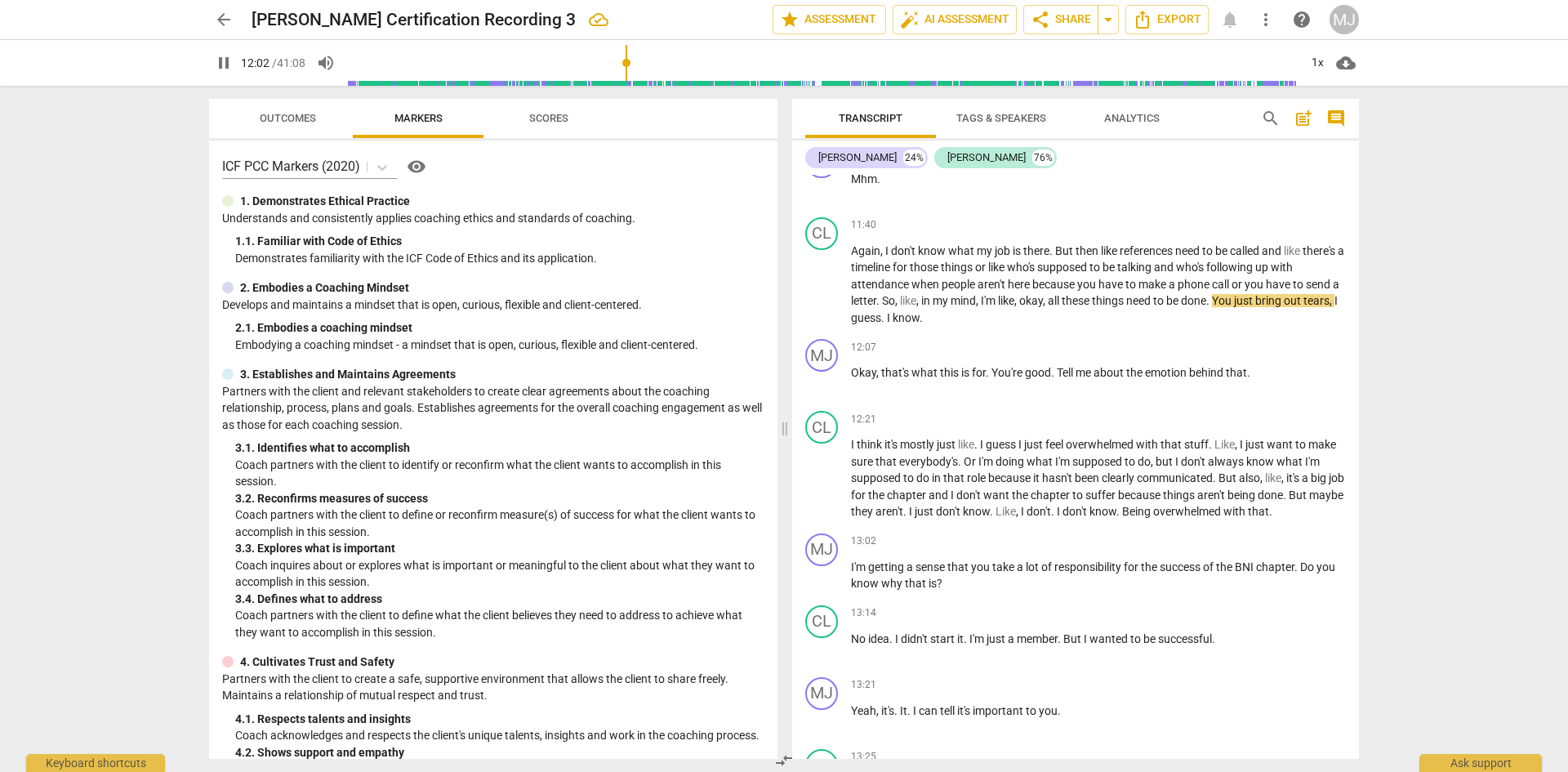
click at [228, 69] on span "pause" at bounding box center [223, 62] width 20 height 20
type input "723"
